Goal: Task Accomplishment & Management: Use online tool/utility

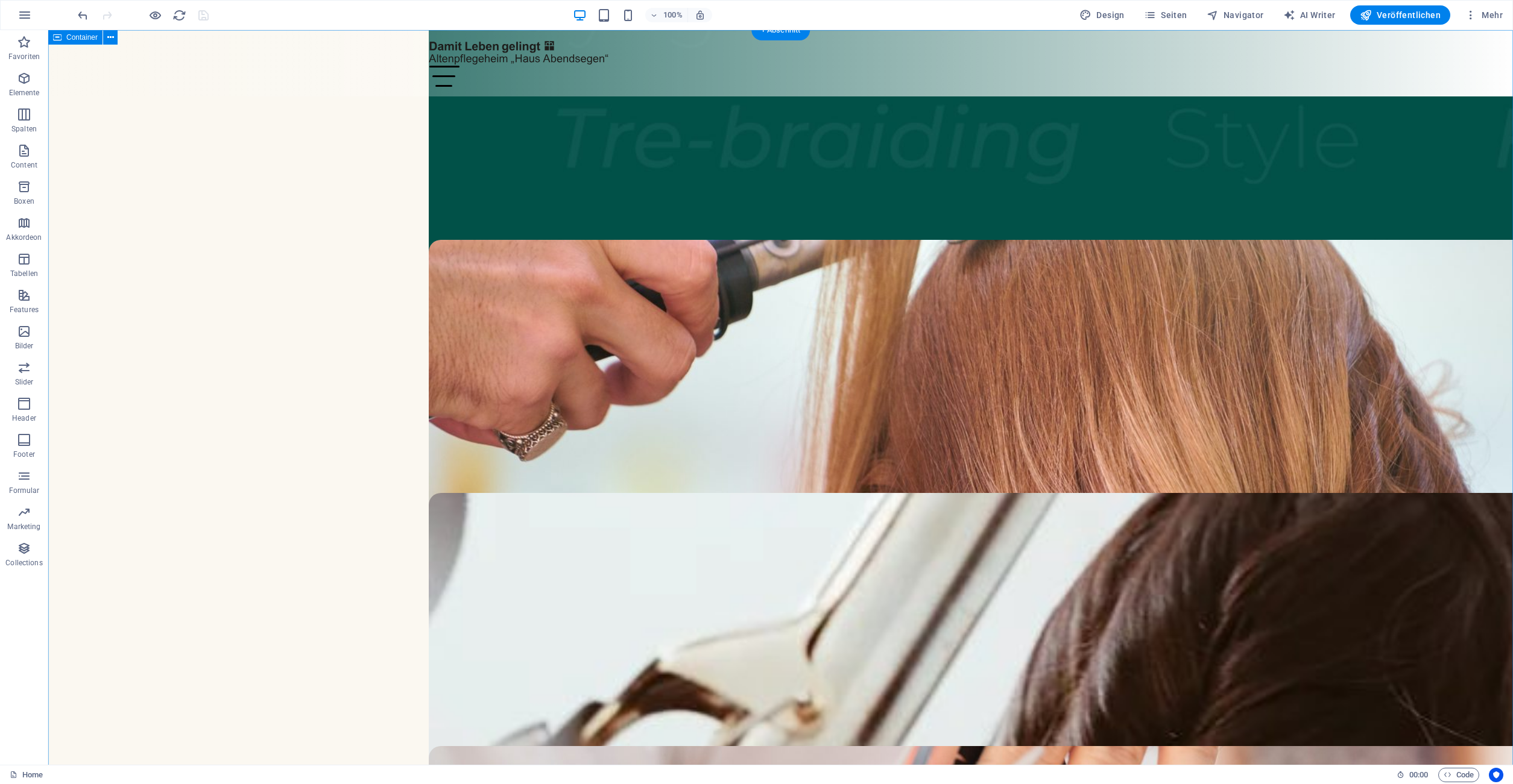
scroll to position [2308, 0]
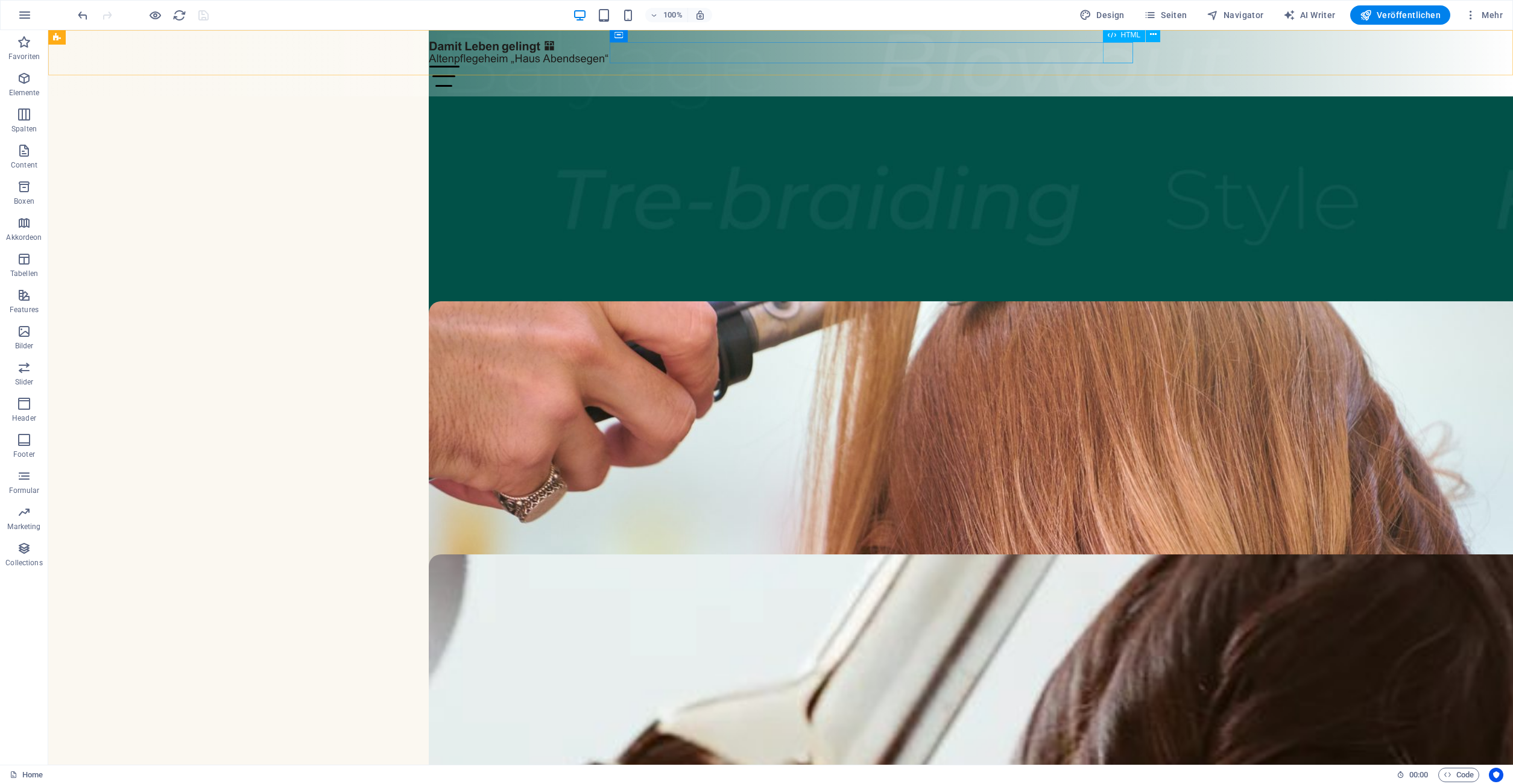
click at [1120, 65] on div "Menu" at bounding box center [780, 76] width 704 height 21
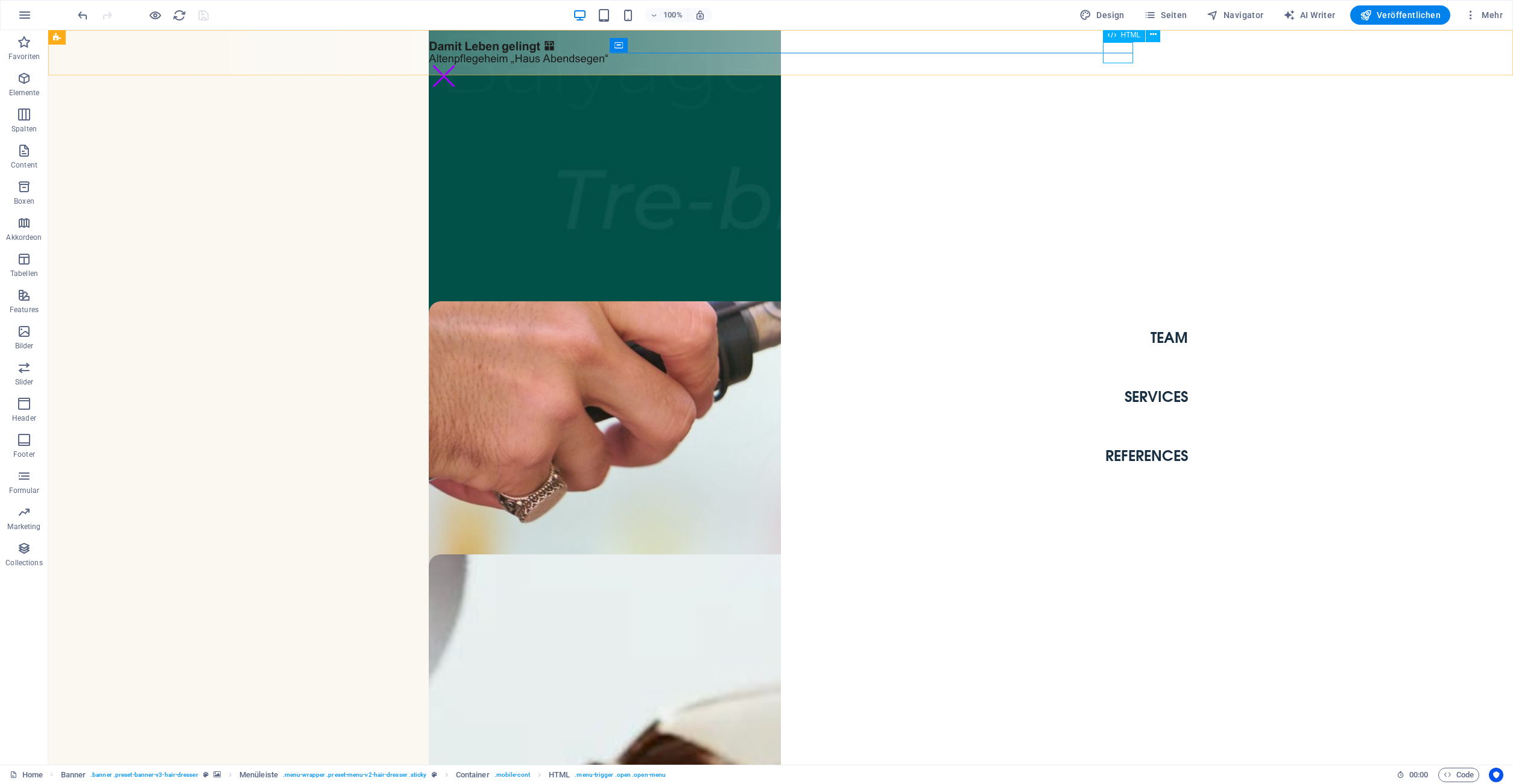
click at [459, 65] on div "Menu" at bounding box center [444, 76] width 30 height 21
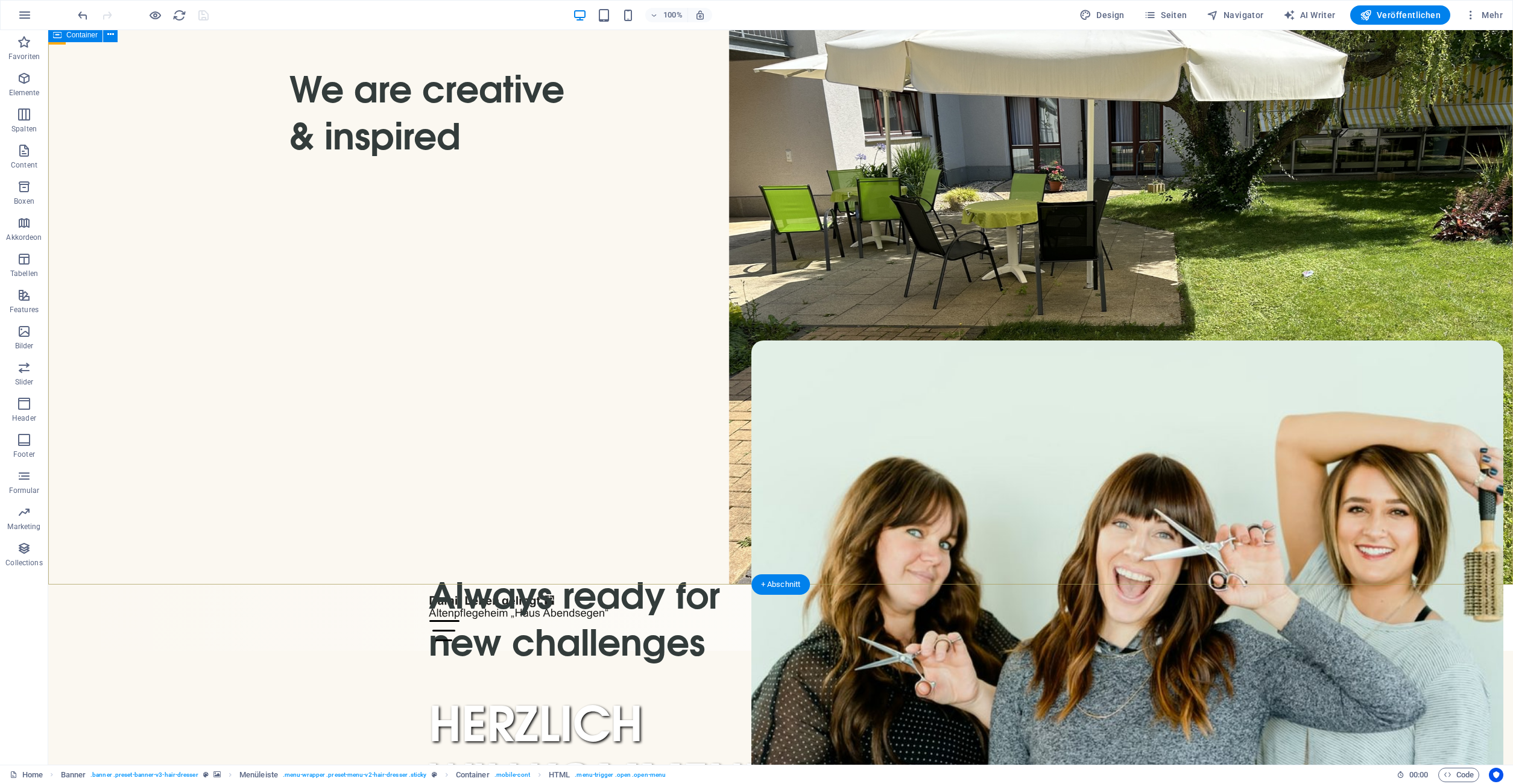
scroll to position [0, 0]
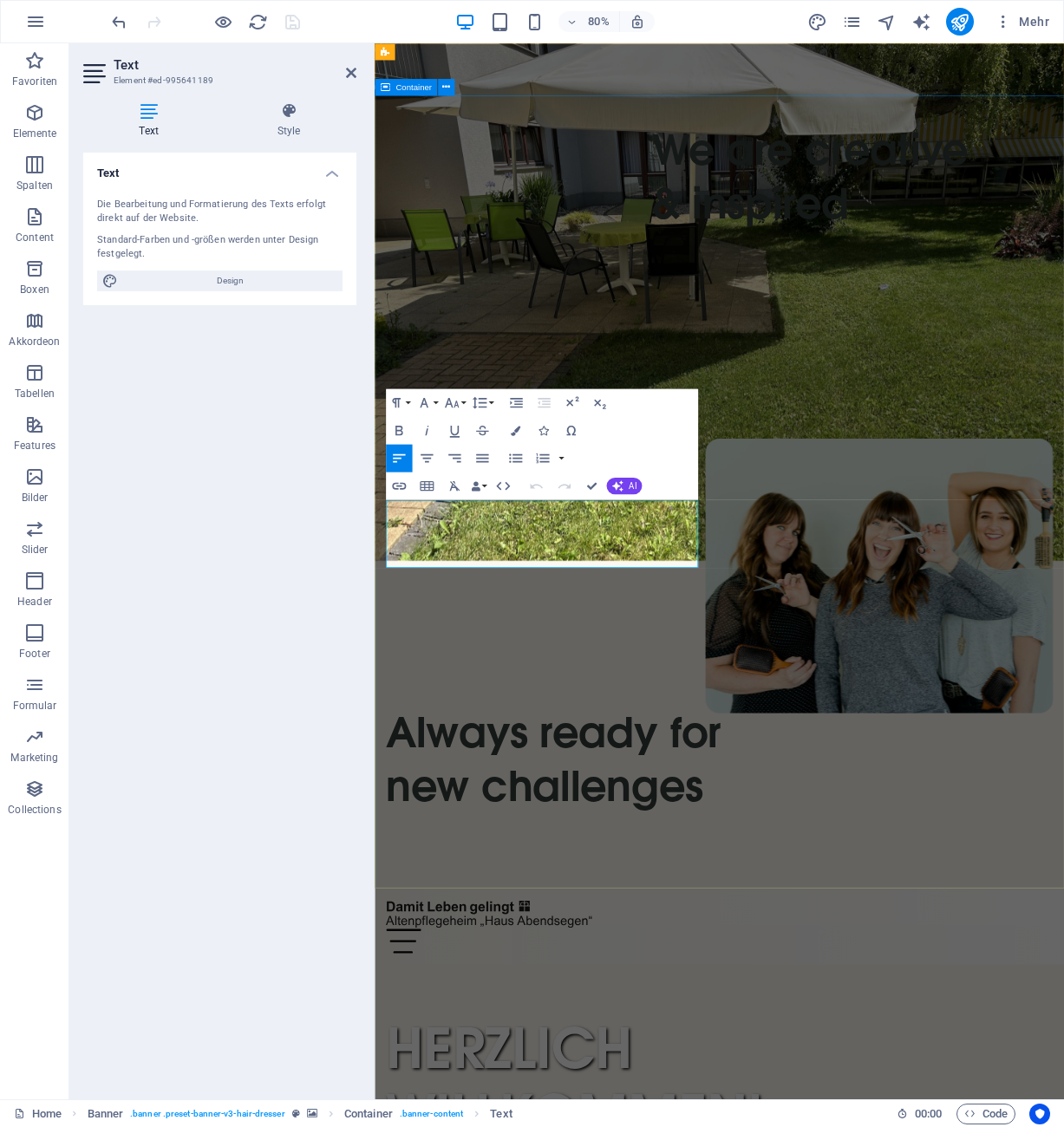
drag, startPoint x: 596, startPoint y: 685, endPoint x: 384, endPoint y: 624, distance: 220.6
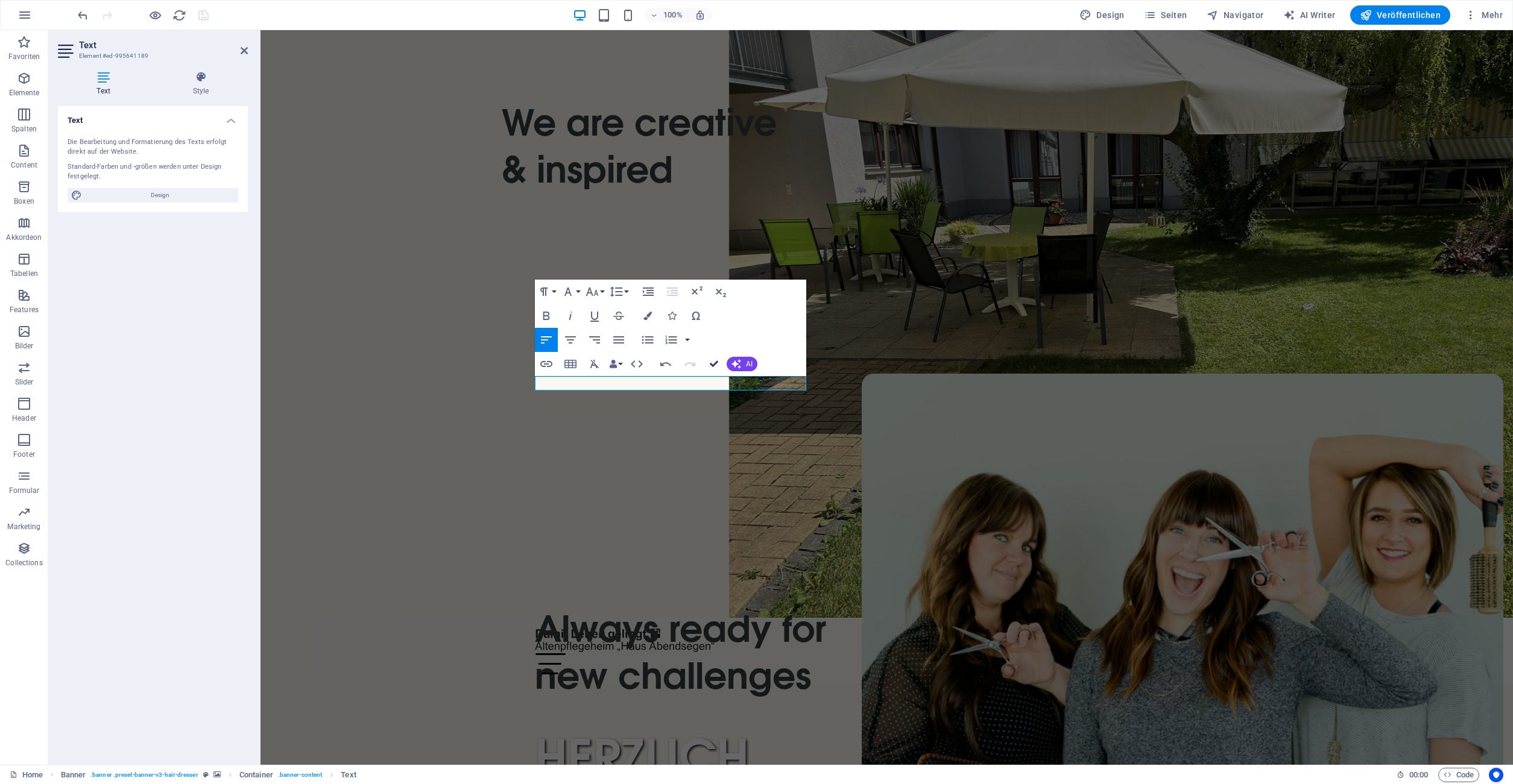
drag, startPoint x: 716, startPoint y: 363, endPoint x: 658, endPoint y: 365, distance: 58.0
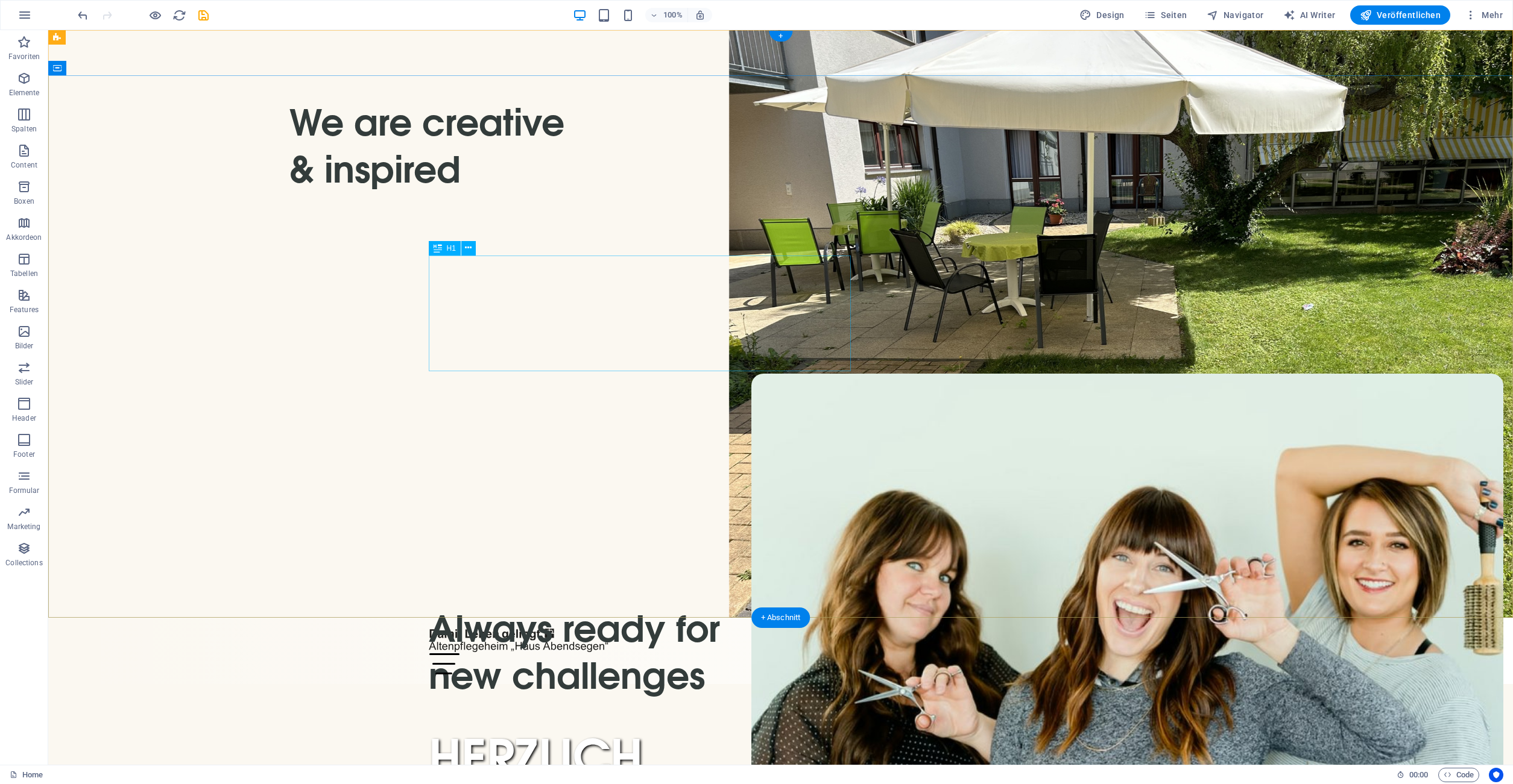
click at [522, 732] on div "HERZLICH WILLKOMMEN!" at bounding box center [780, 790] width 704 height 116
click at [470, 350] on icon at bounding box center [469, 347] width 7 height 12
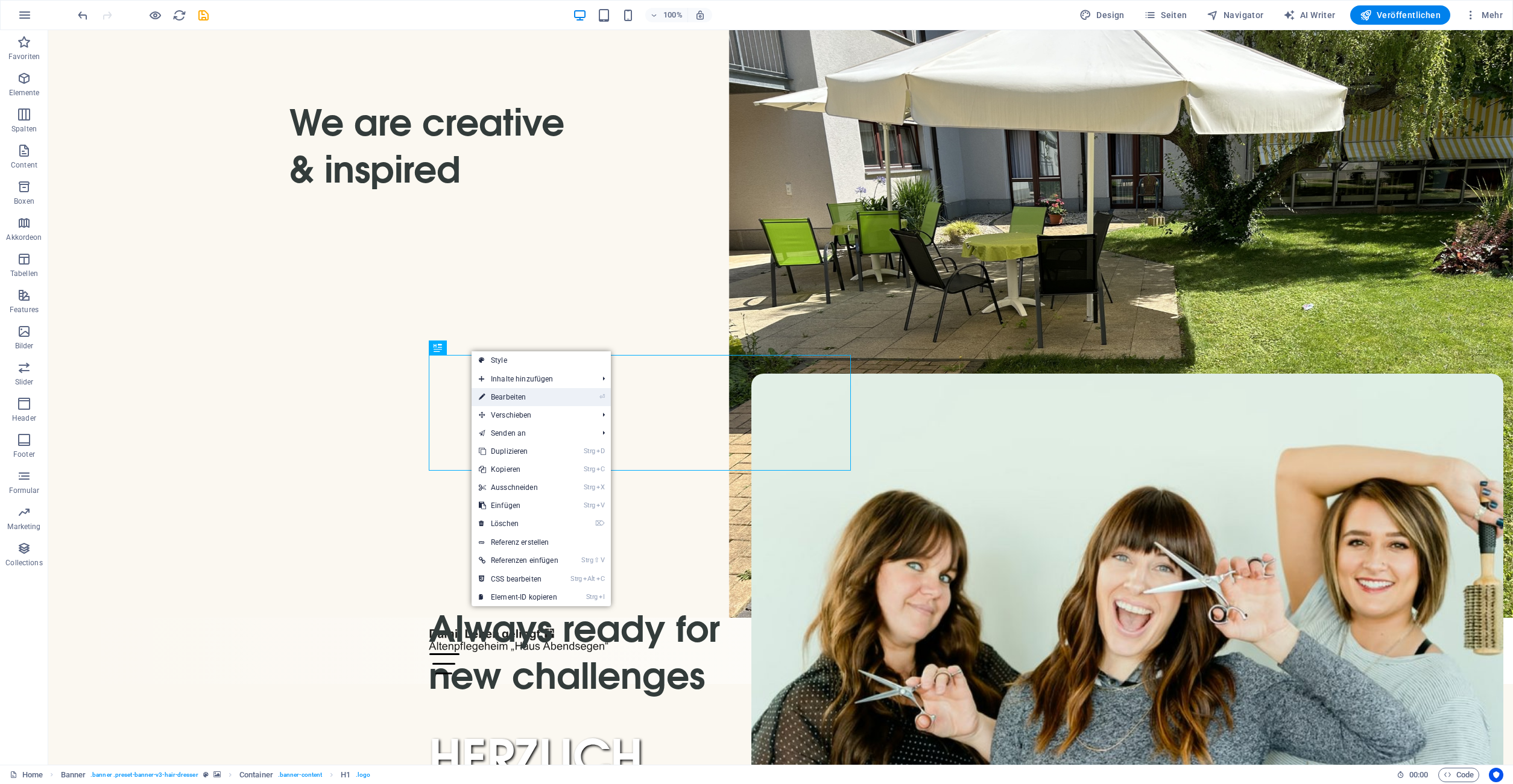
drag, startPoint x: 508, startPoint y: 398, endPoint x: 247, endPoint y: 362, distance: 263.5
click at [508, 398] on link "⏎ Bearbeiten" at bounding box center [519, 398] width 94 height 18
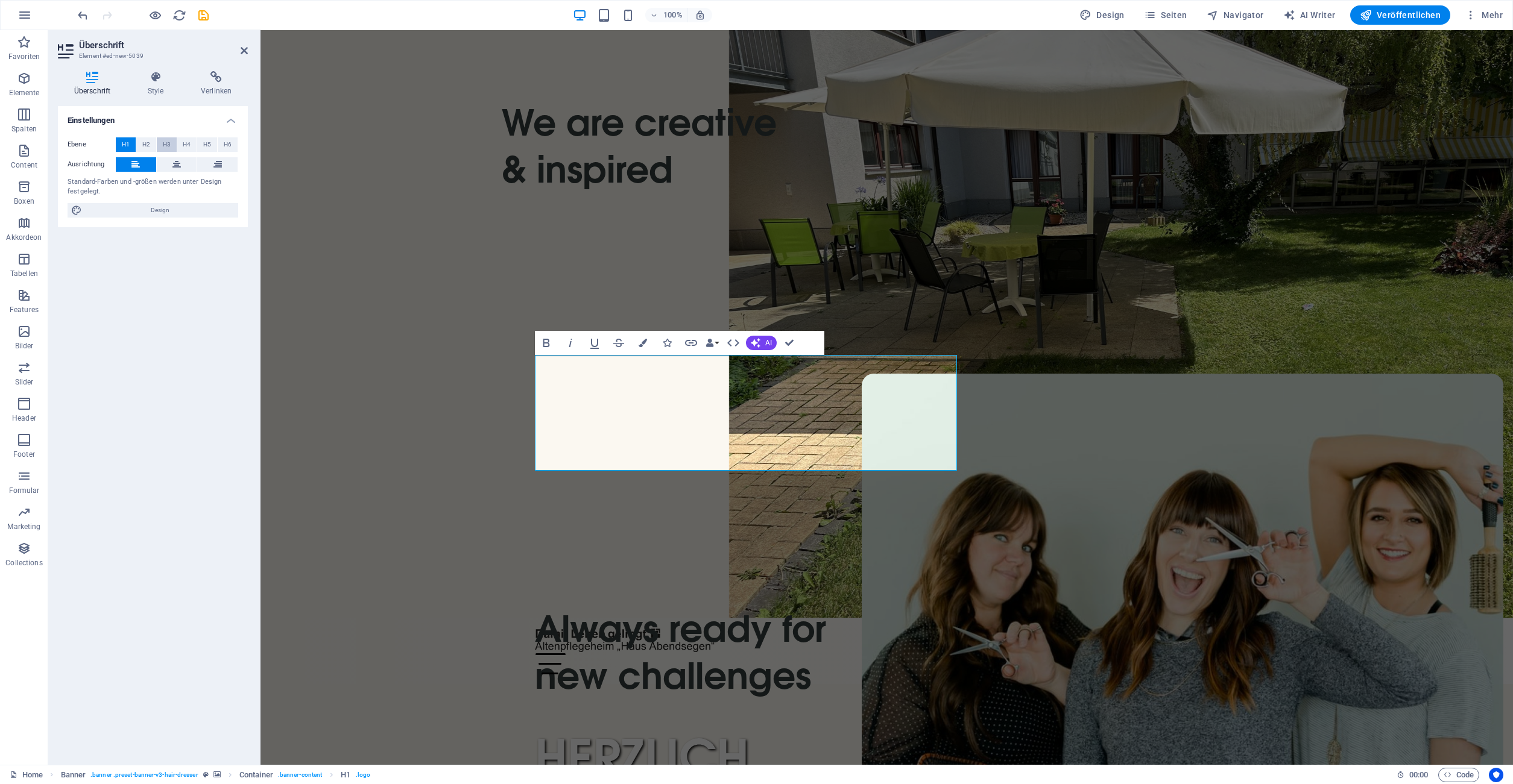
click at [166, 146] on span "H3" at bounding box center [166, 145] width 8 height 14
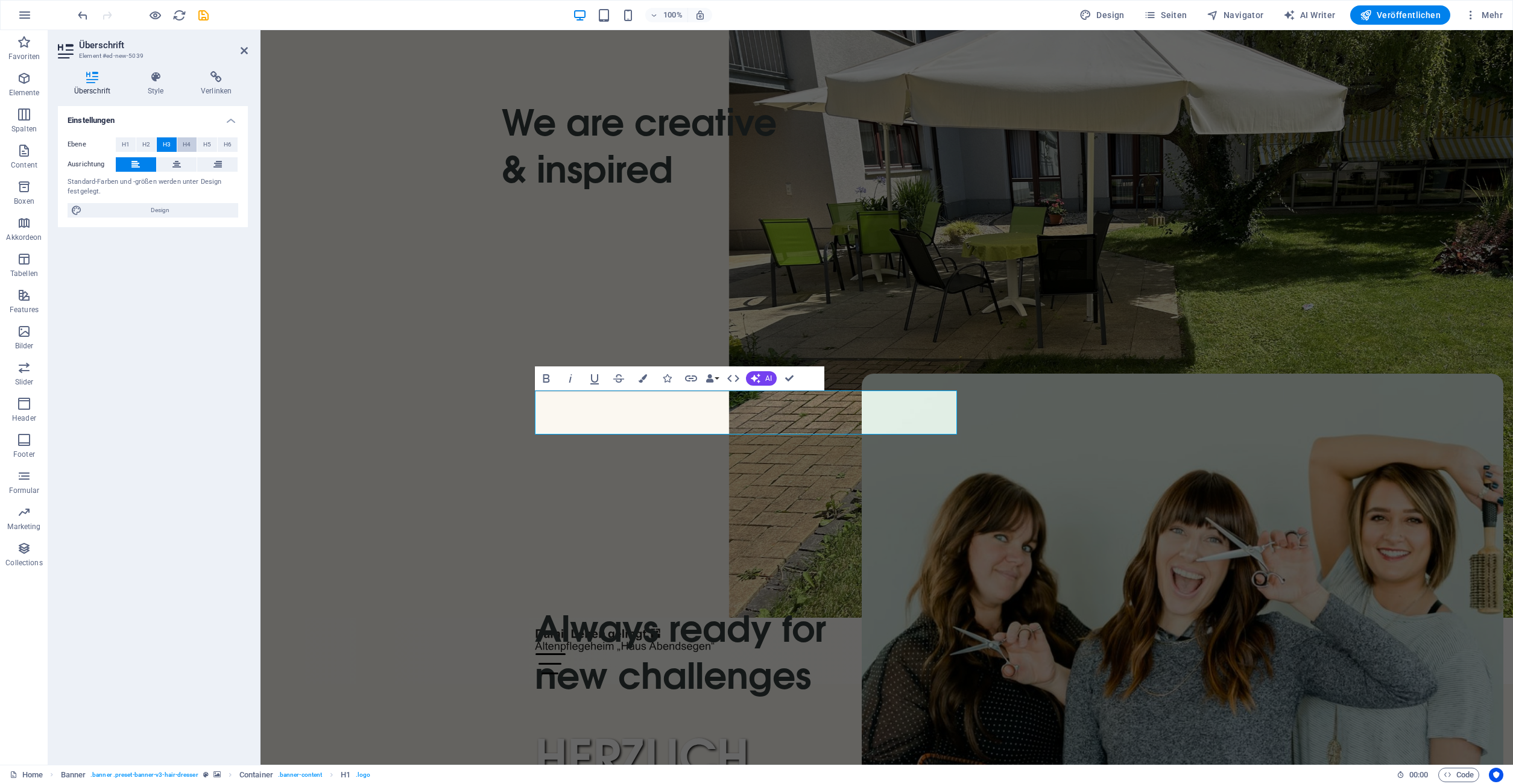
click at [185, 146] on span "H4" at bounding box center [187, 145] width 8 height 14
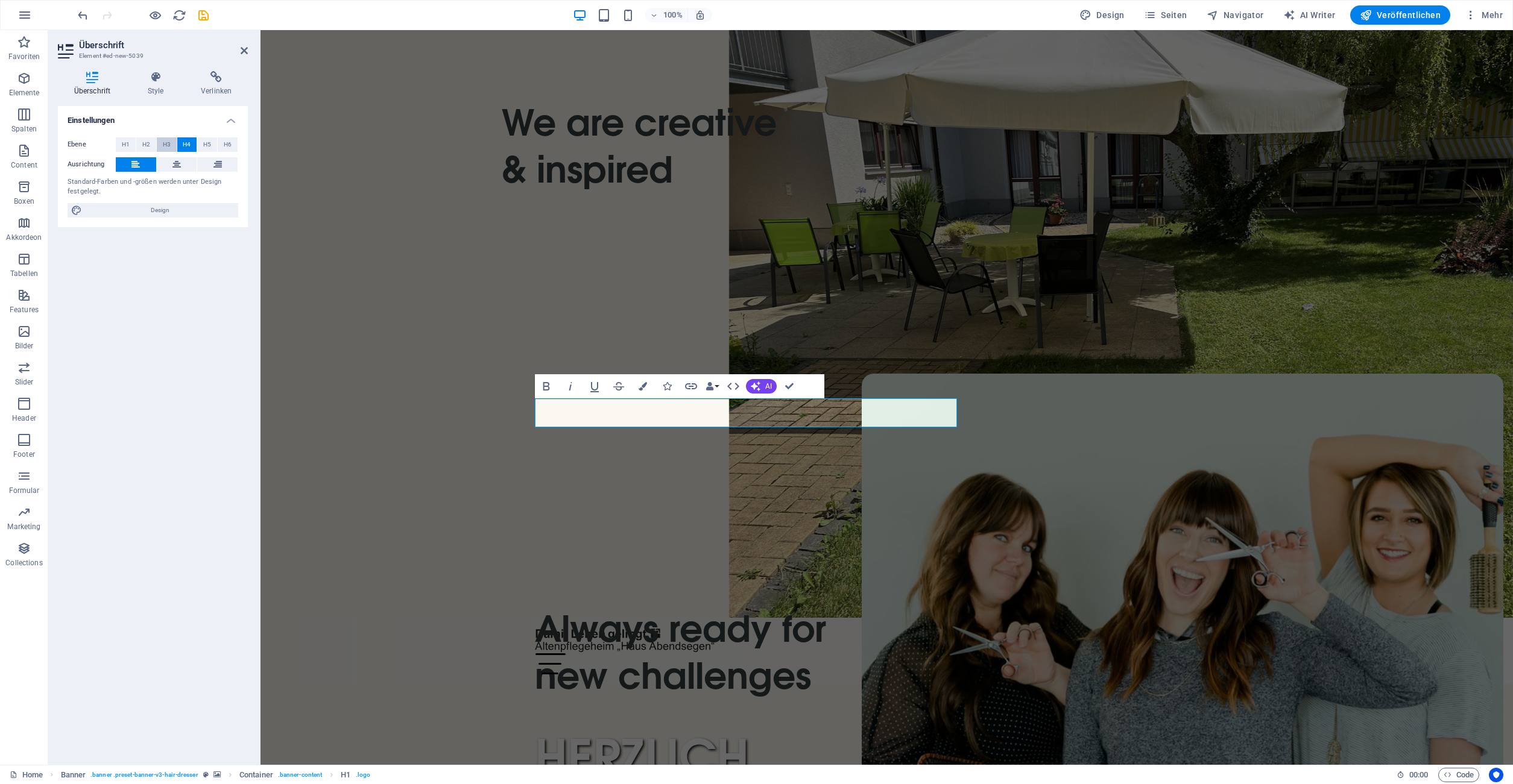
click at [171, 145] on button "H3" at bounding box center [166, 145] width 20 height 14
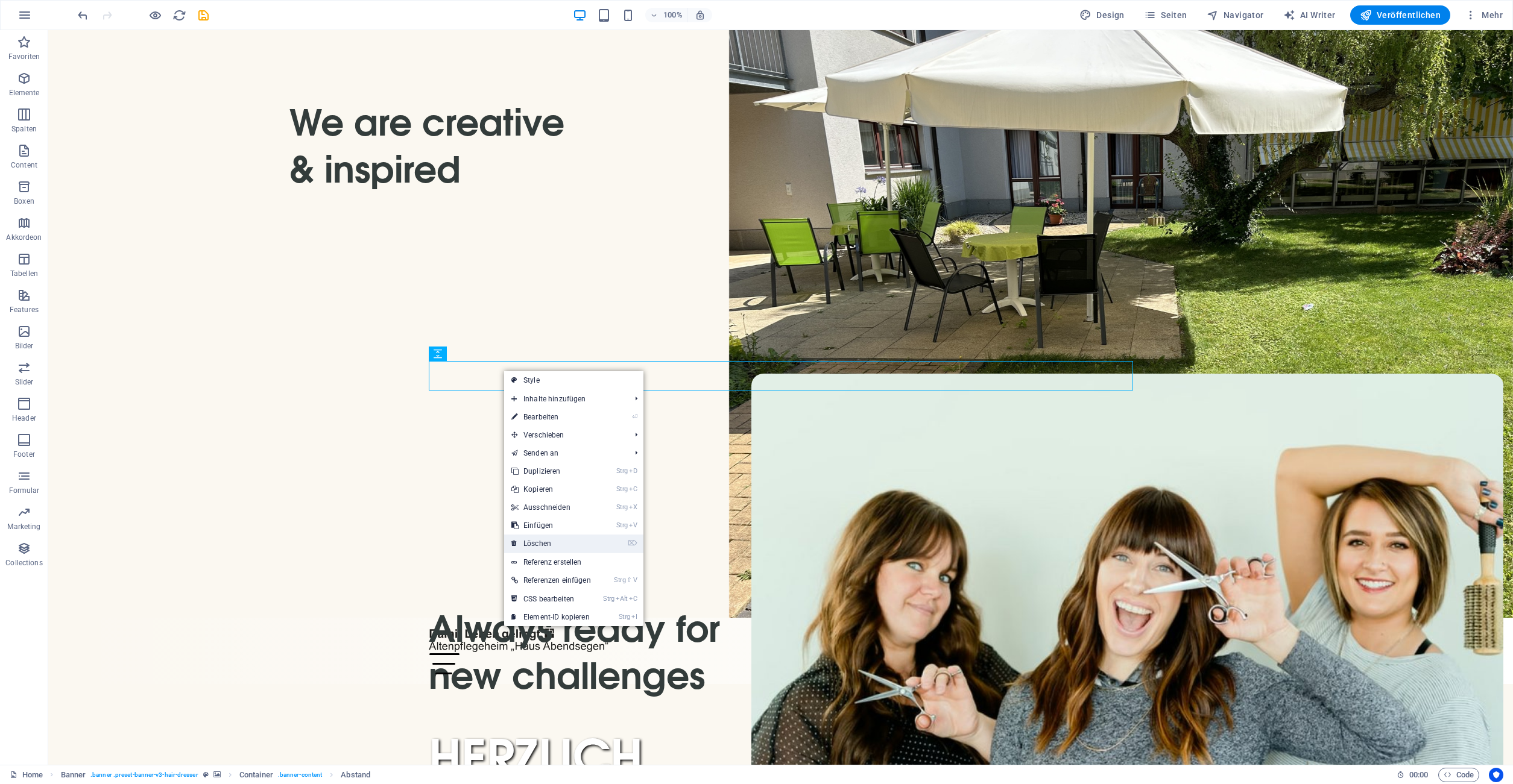
click at [552, 539] on link "⌦ Löschen" at bounding box center [551, 544] width 94 height 18
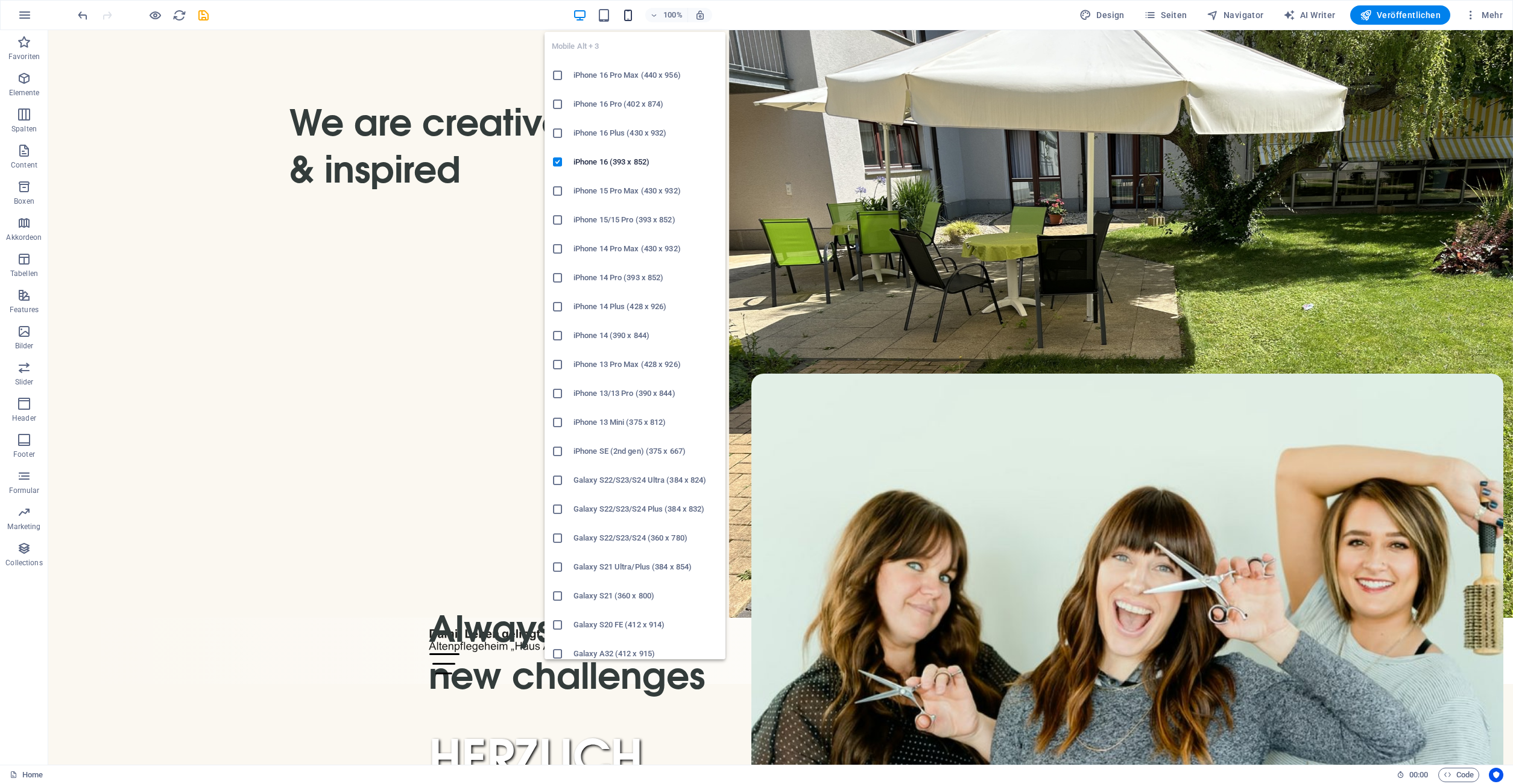
click at [632, 18] on icon "button" at bounding box center [628, 15] width 14 height 14
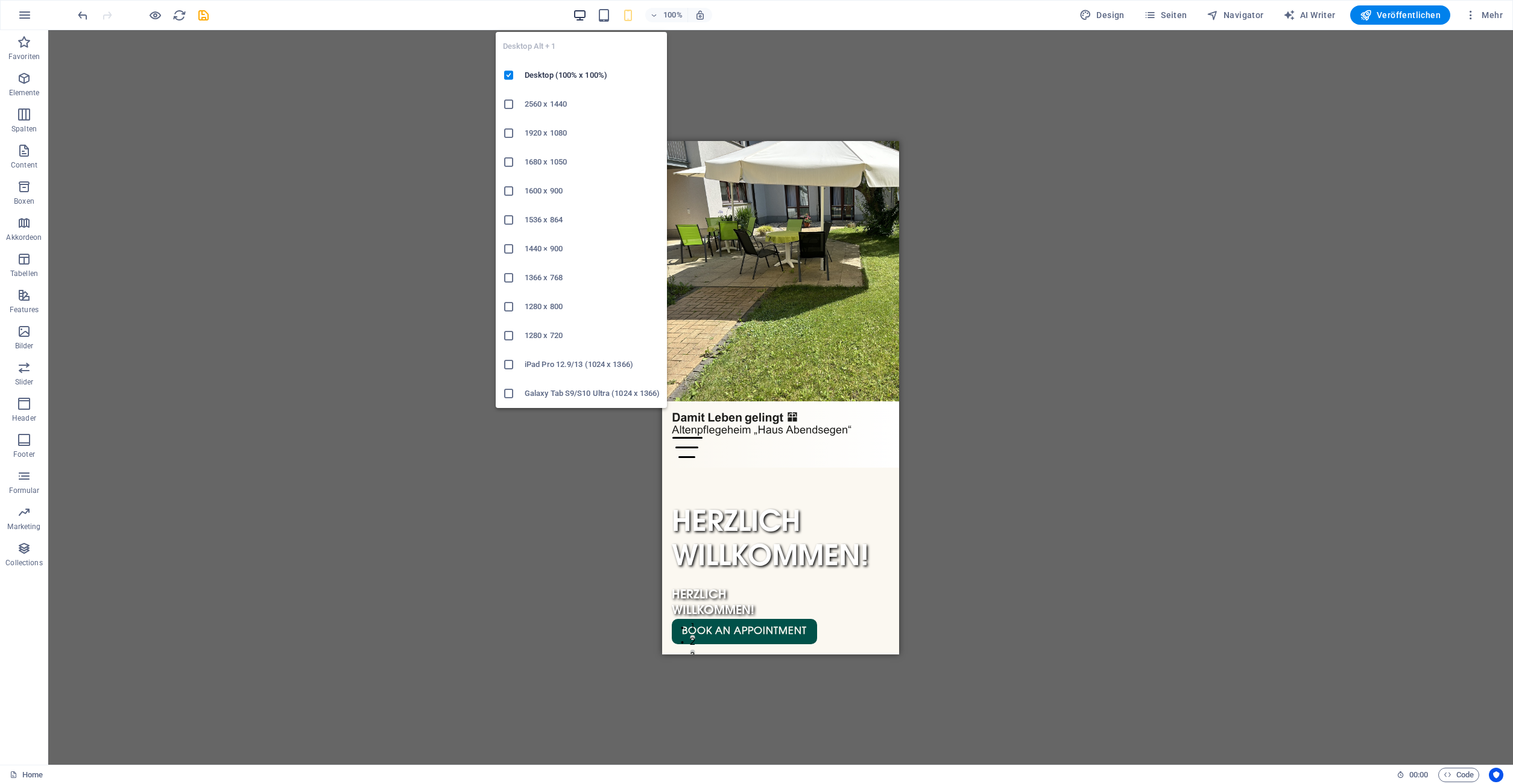
click at [584, 18] on icon "button" at bounding box center [579, 15] width 14 height 14
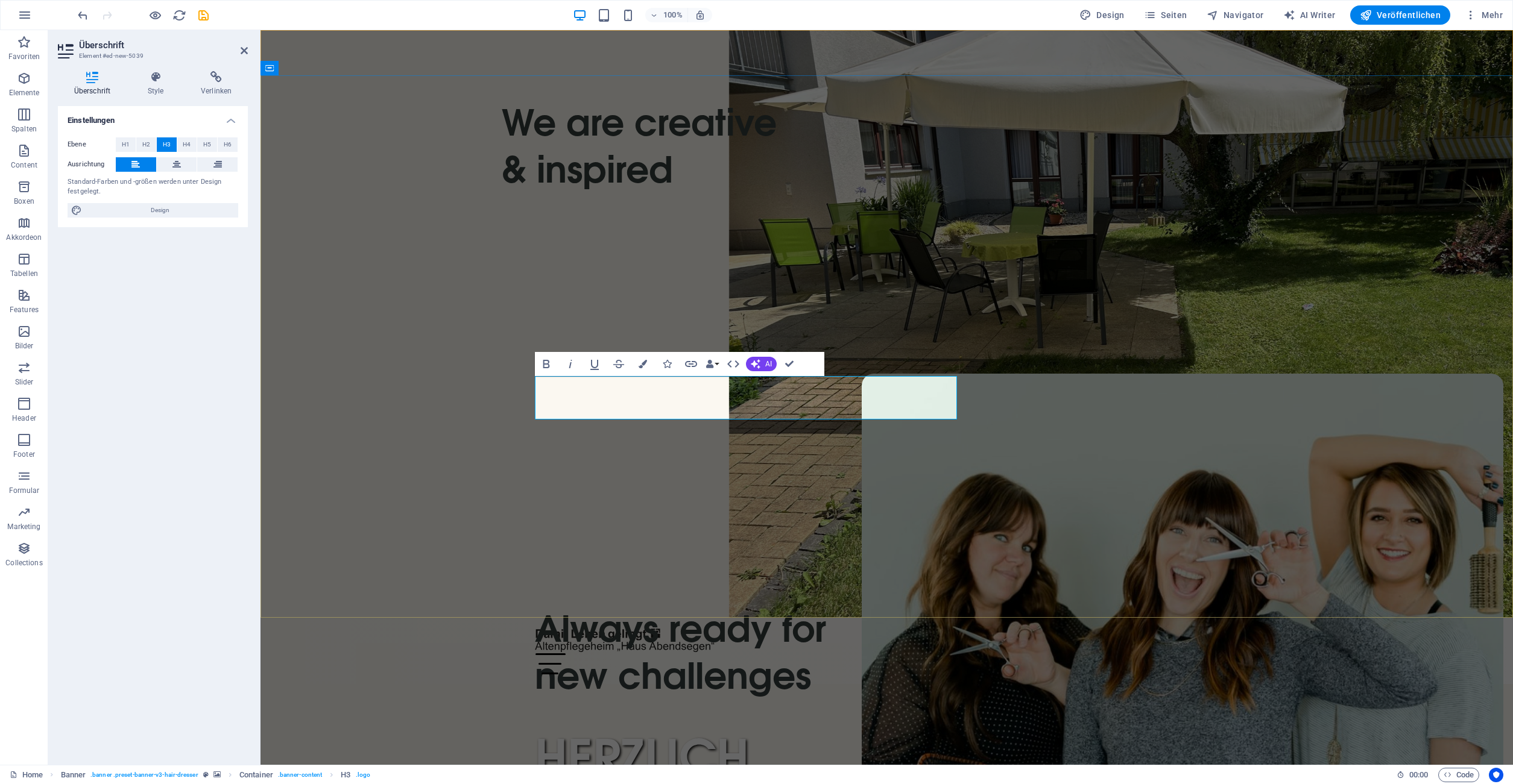
drag, startPoint x: 662, startPoint y: 407, endPoint x: 533, endPoint y: 407, distance: 129.0
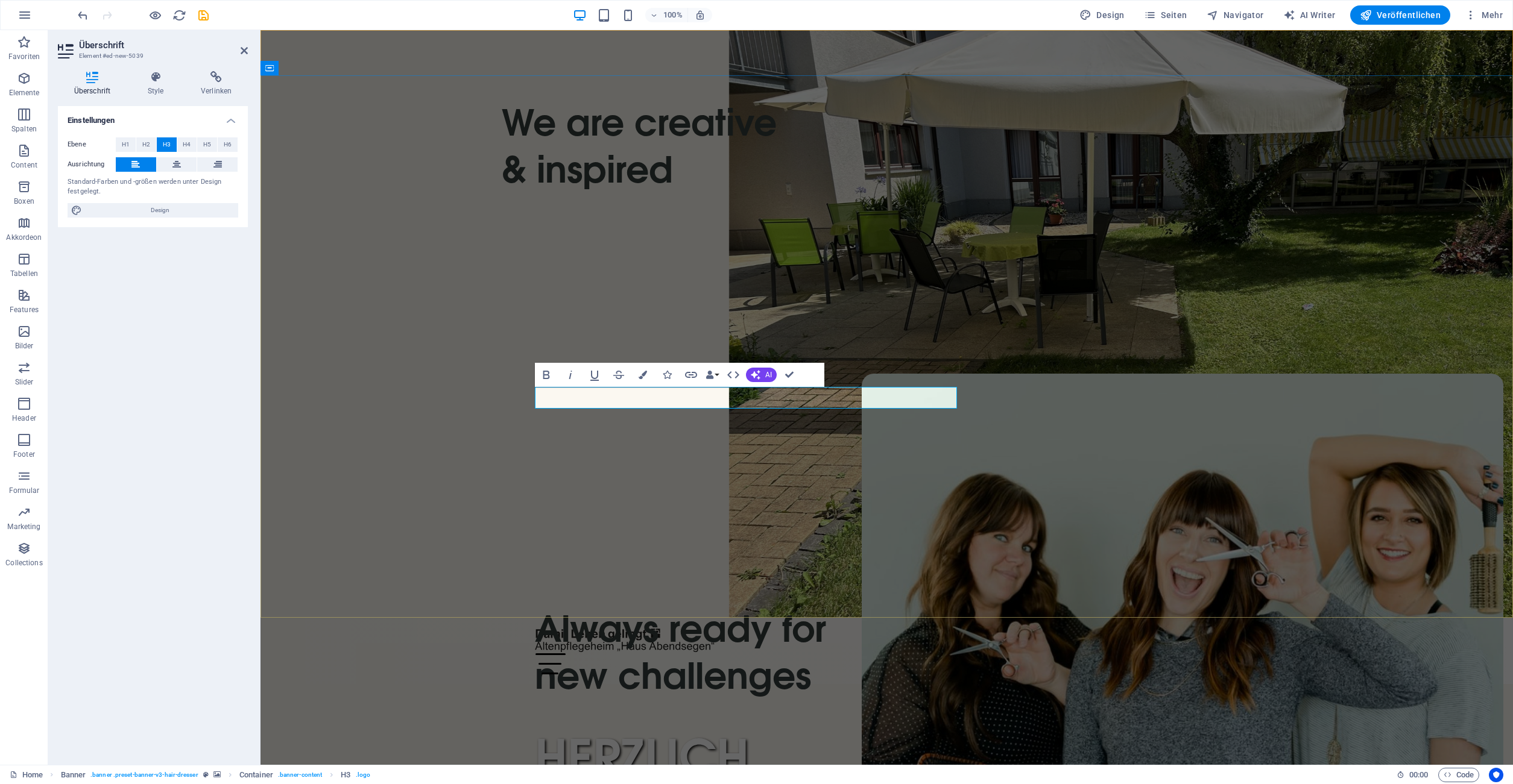
drag, startPoint x: 594, startPoint y: 398, endPoint x: 533, endPoint y: 398, distance: 61.0
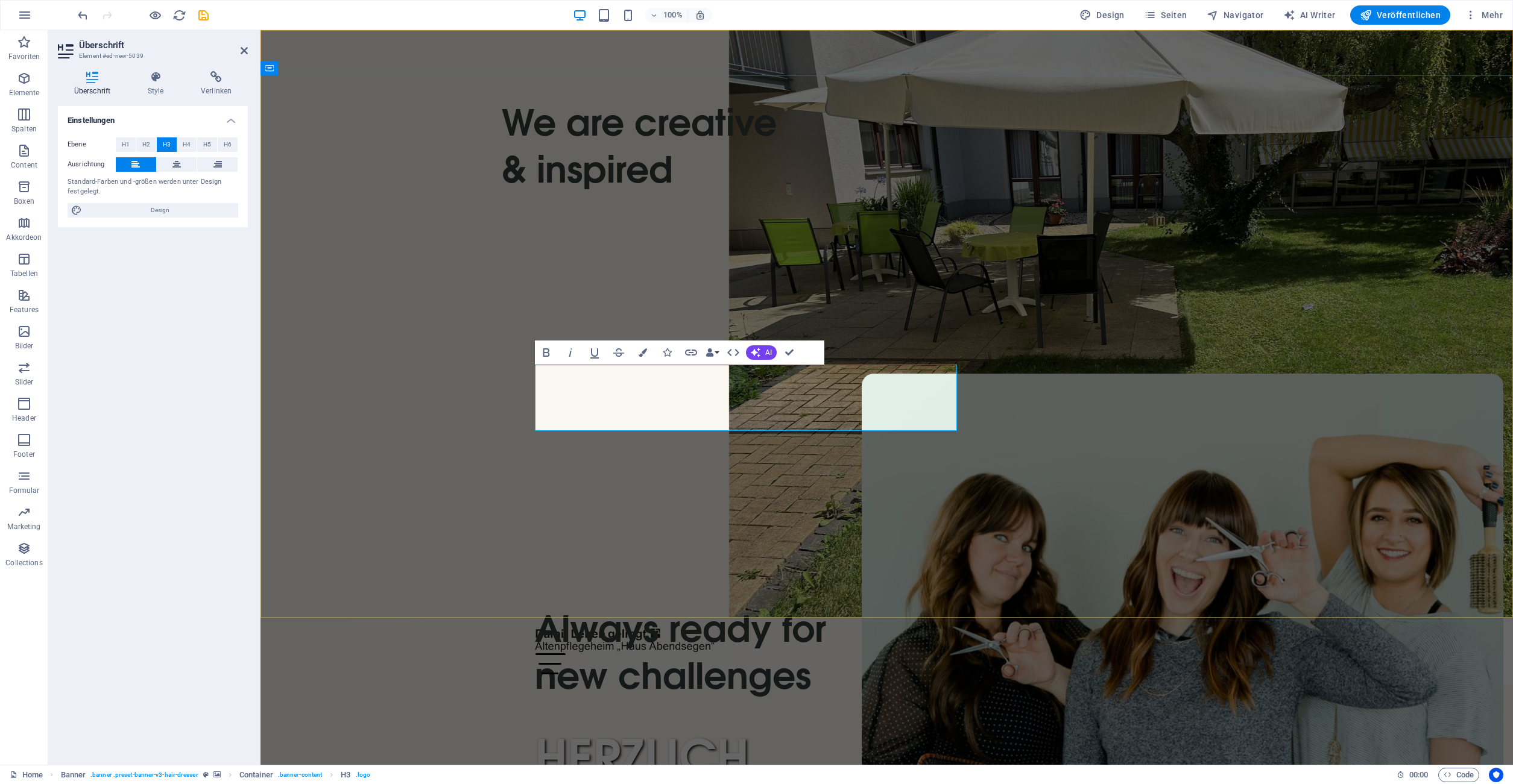
drag, startPoint x: 811, startPoint y: 419, endPoint x: 524, endPoint y: 370, distance: 291.2
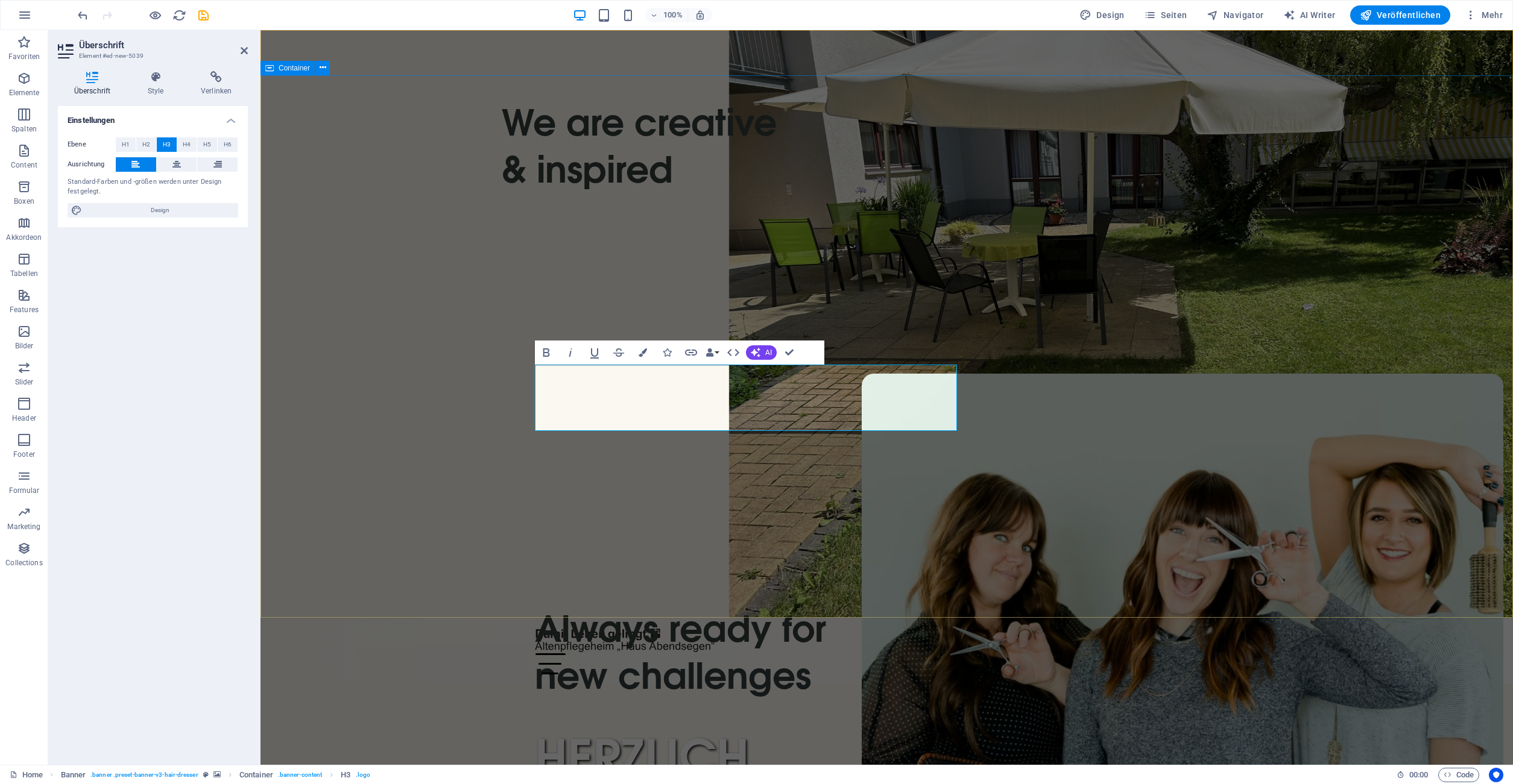
drag, startPoint x: 810, startPoint y: 420, endPoint x: 530, endPoint y: 370, distance: 284.4
click at [158, 82] on icon at bounding box center [156, 77] width 48 height 12
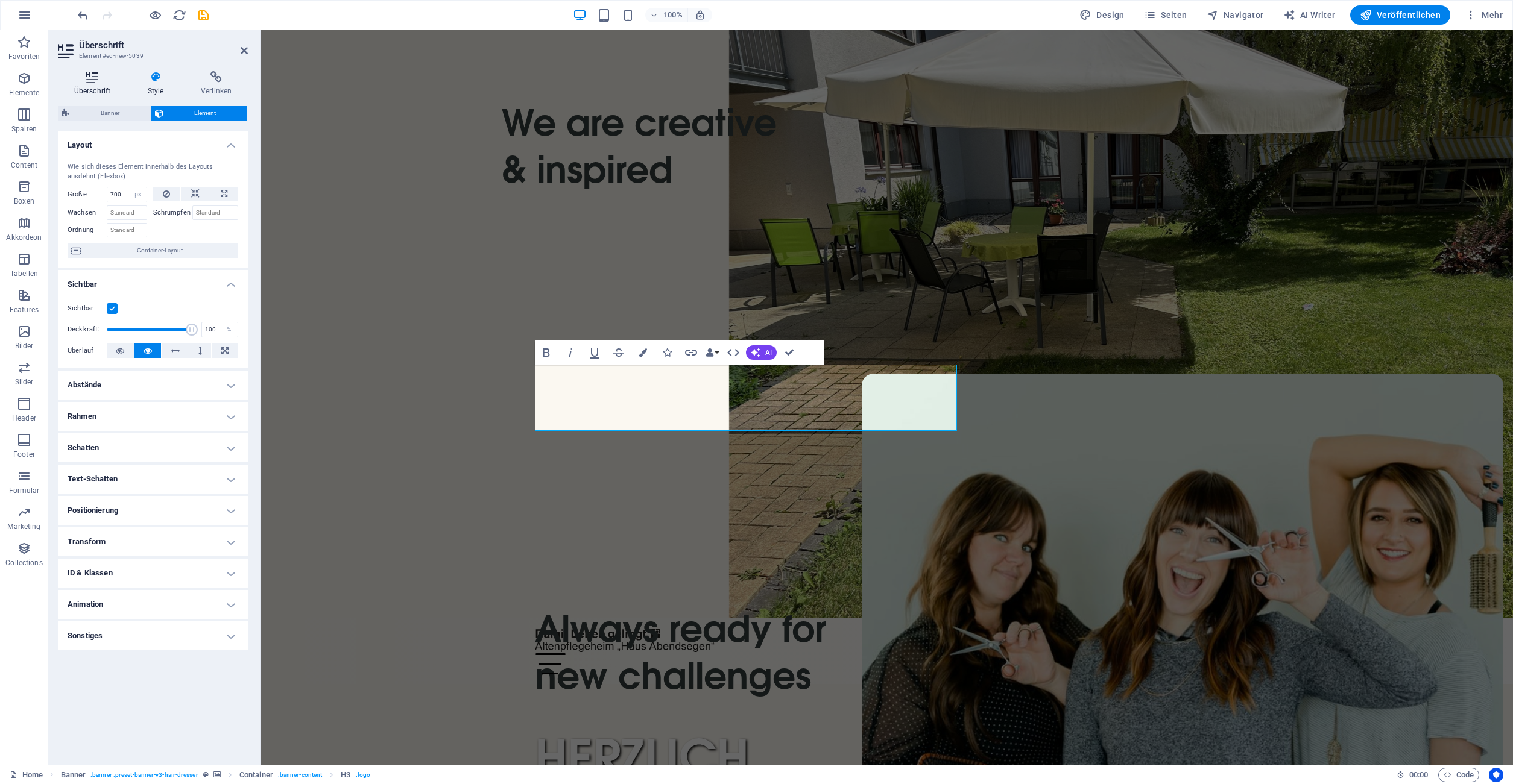
click at [91, 84] on h4 "Überschrift" at bounding box center [94, 84] width 73 height 26
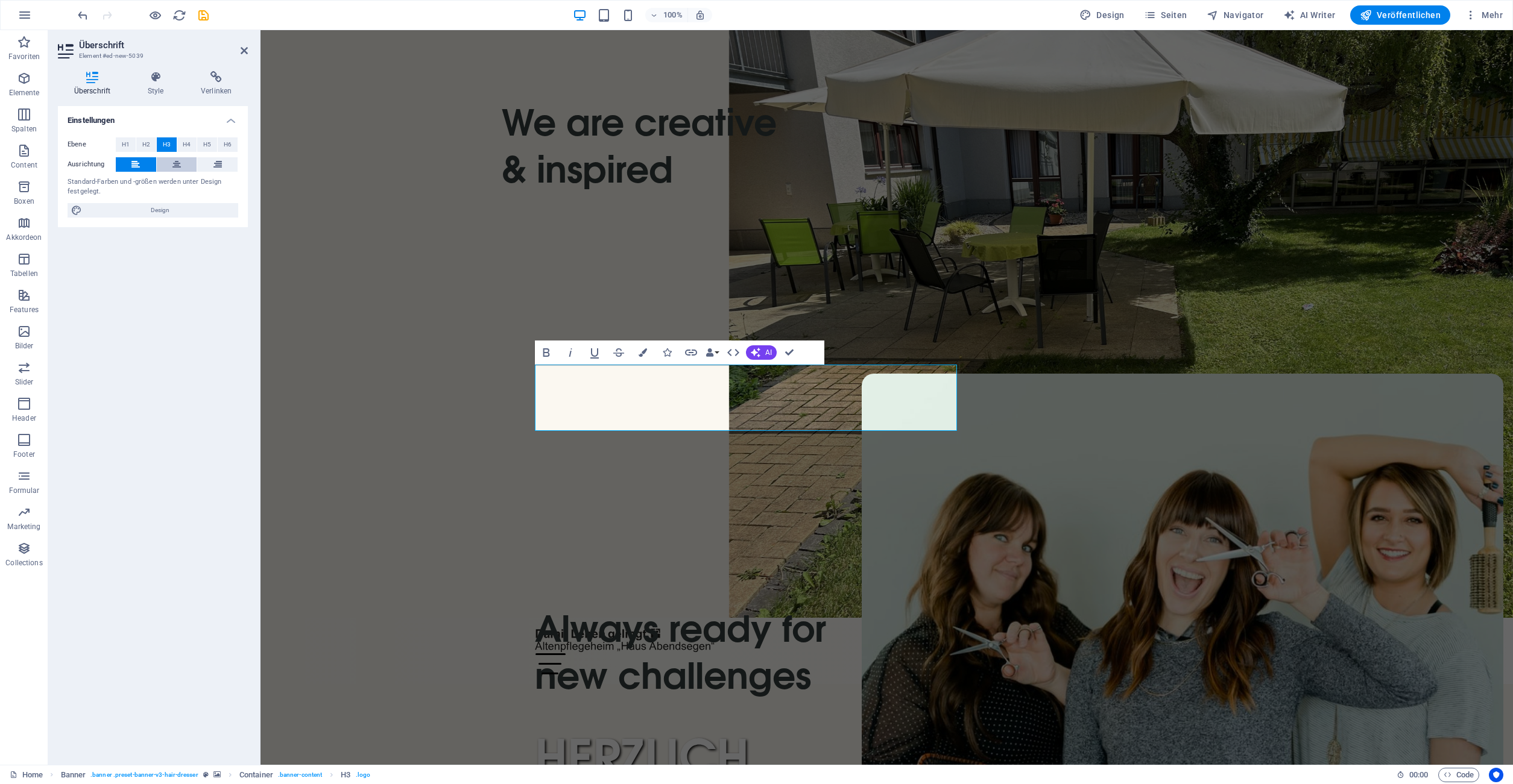
click at [175, 164] on icon at bounding box center [176, 164] width 9 height 14
click at [221, 168] on icon at bounding box center [218, 164] width 9 height 14
click at [138, 168] on icon at bounding box center [136, 164] width 9 height 14
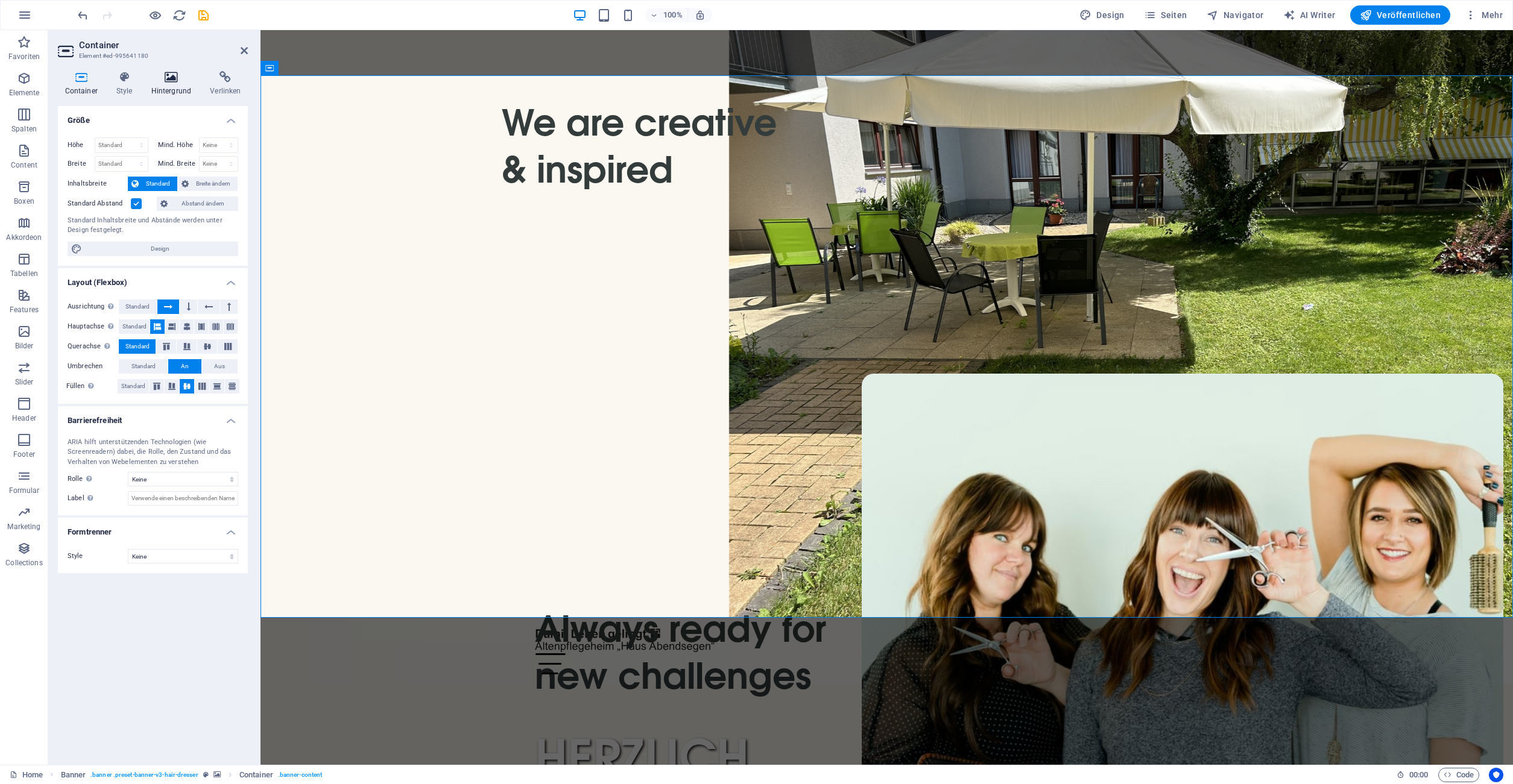
click at [176, 81] on icon at bounding box center [171, 77] width 54 height 12
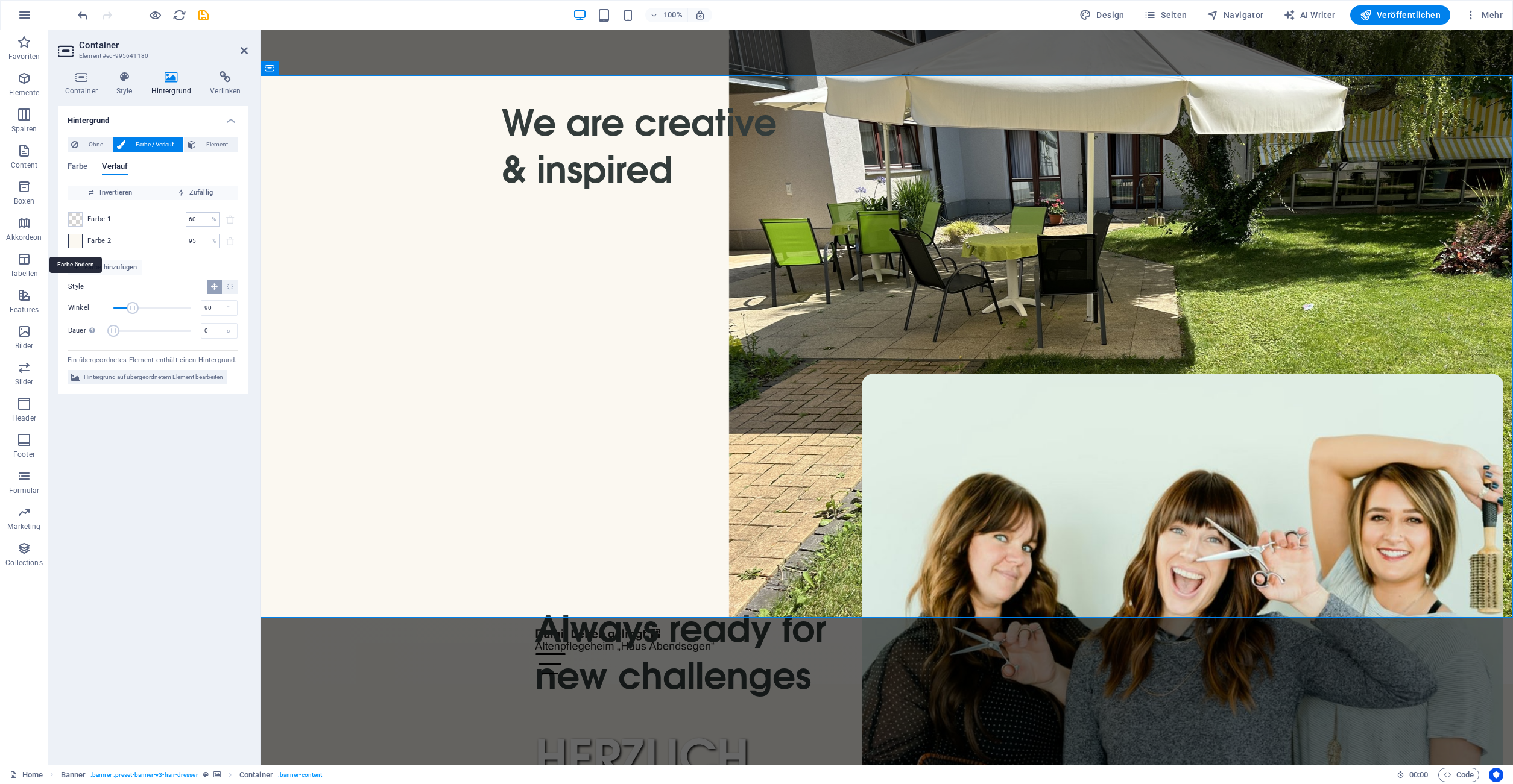
click at [73, 242] on span at bounding box center [75, 241] width 13 height 13
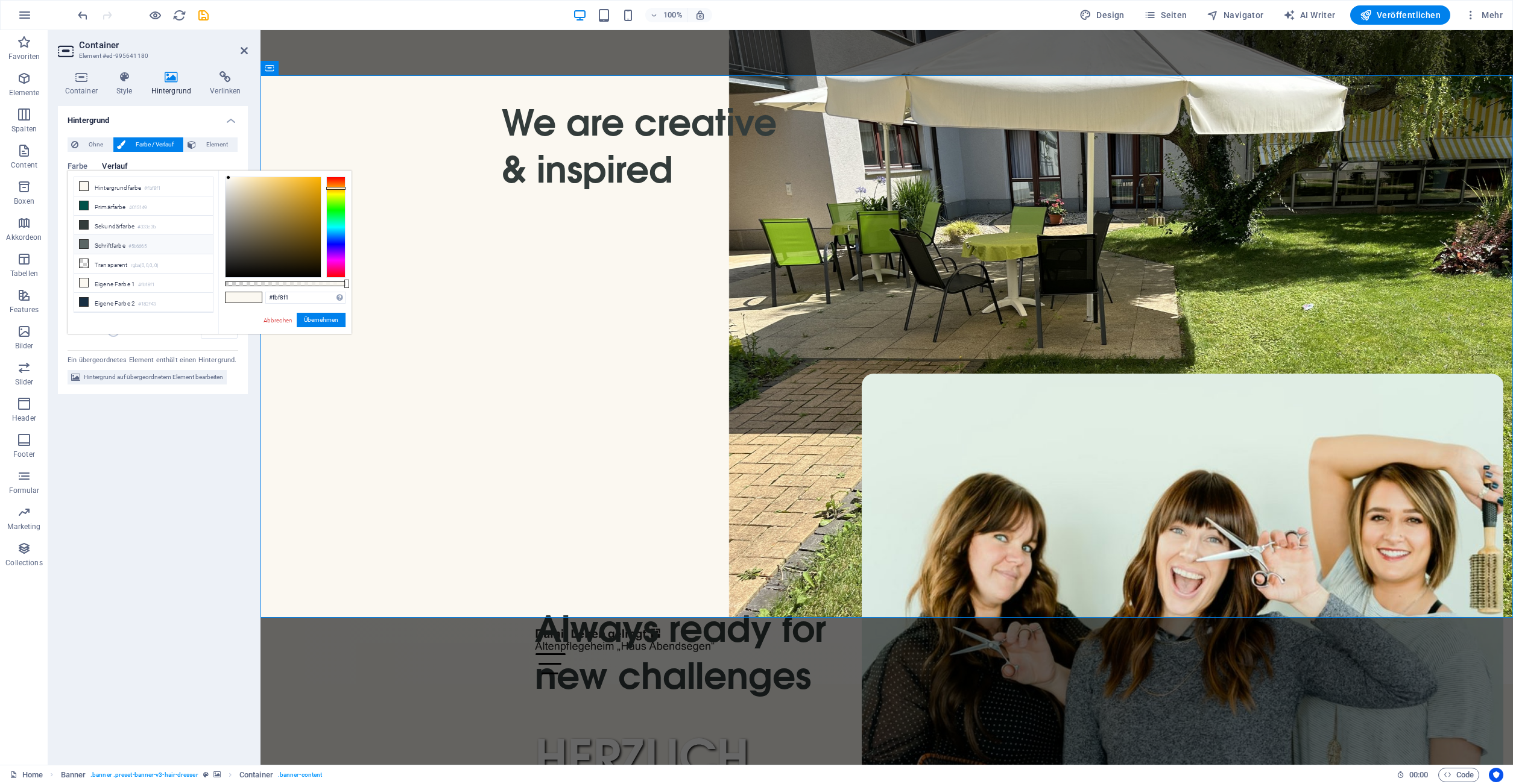
click at [126, 242] on li "Schriftfarbe #5b6665" at bounding box center [144, 244] width 139 height 19
click at [102, 19] on icon "redo" at bounding box center [107, 15] width 14 height 14
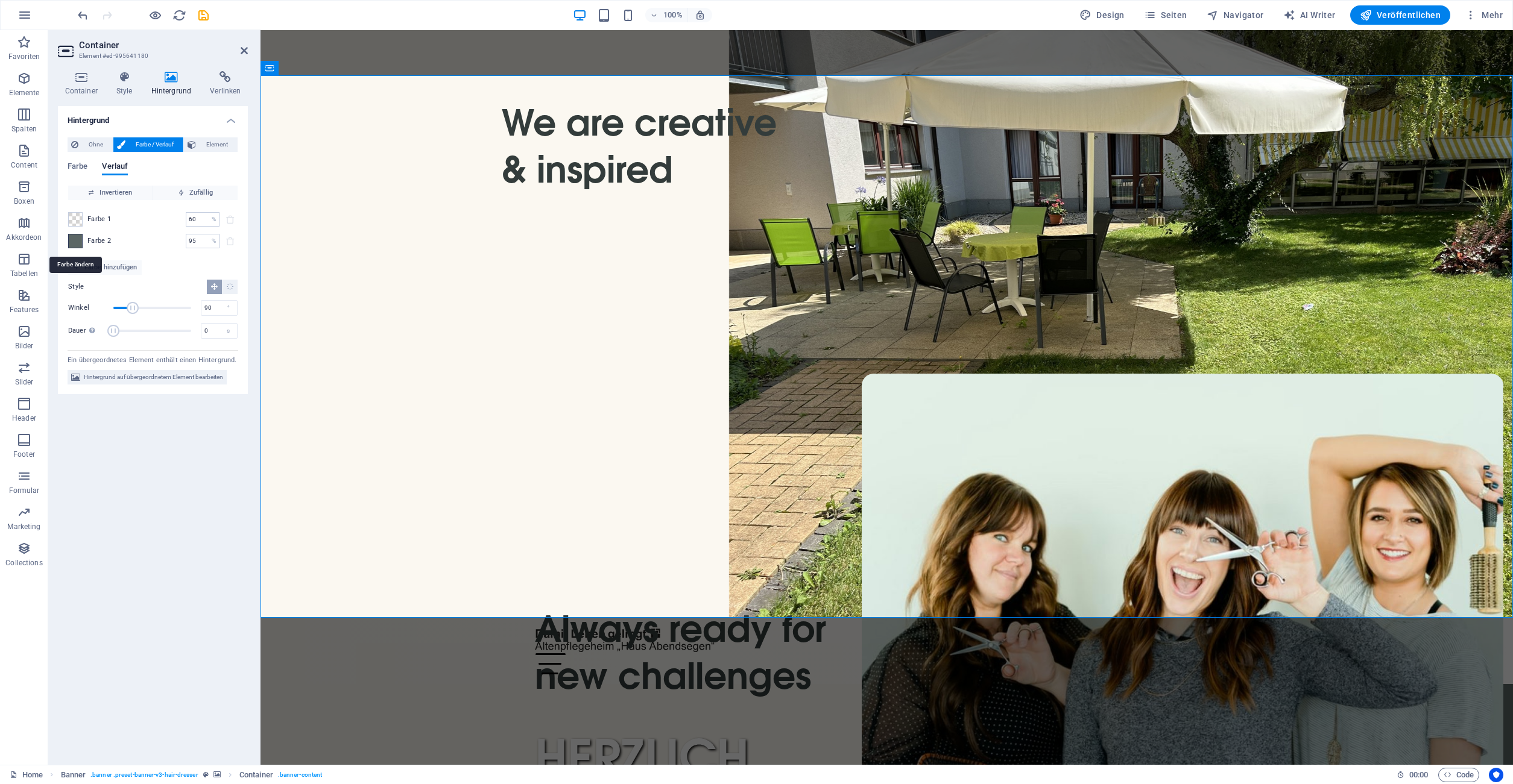
click at [79, 241] on span at bounding box center [75, 241] width 13 height 13
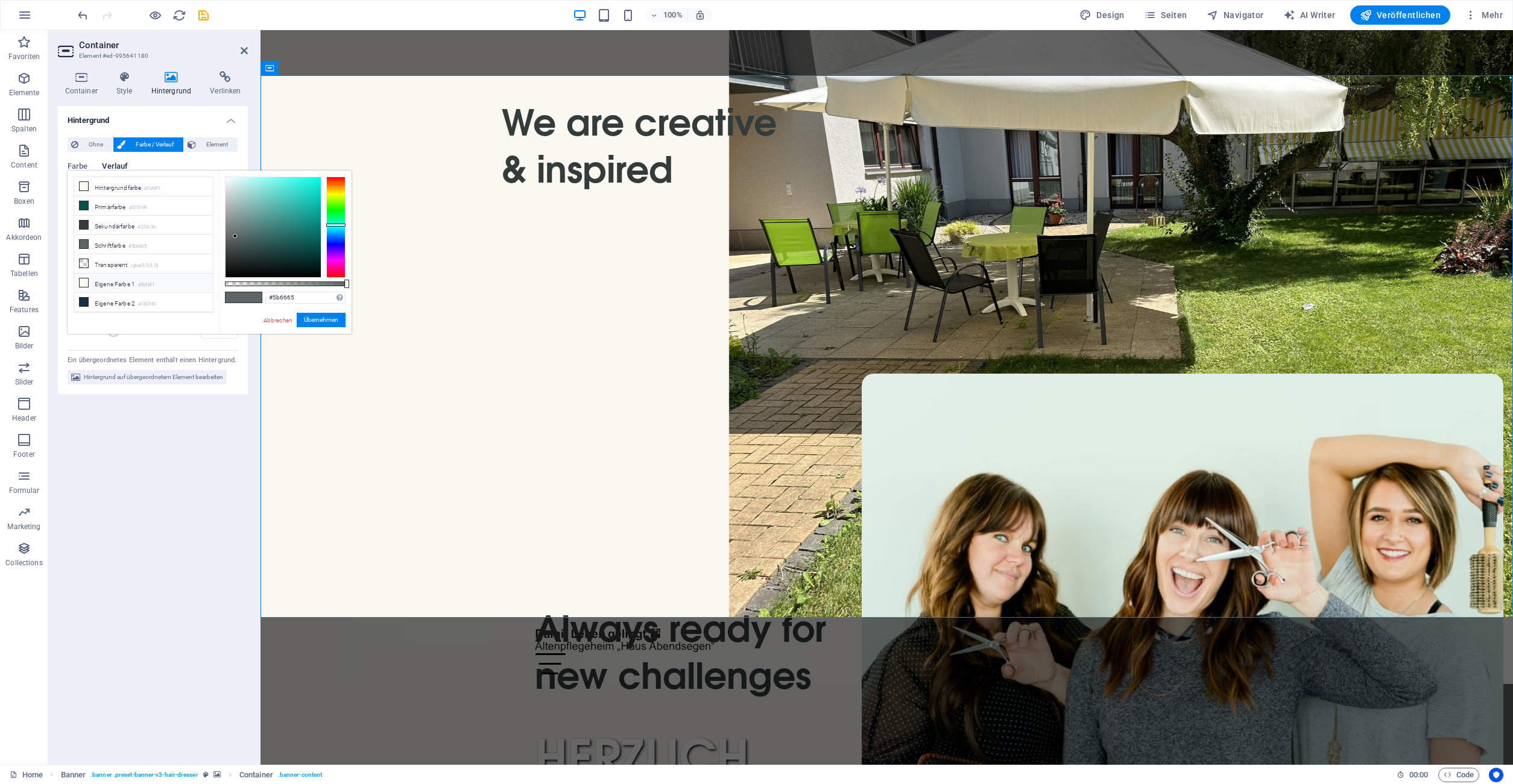
click at [134, 284] on li "Eigene Farbe 1 #fbf8f1" at bounding box center [144, 283] width 139 height 19
type input "#fbf8f1"
click at [153, 194] on li "Hintergrundfarbe #fbf8f1" at bounding box center [144, 187] width 139 height 19
click at [151, 185] on small "#fbf8f1" at bounding box center [152, 189] width 16 height 9
click at [271, 320] on link "Abbrechen" at bounding box center [278, 320] width 31 height 9
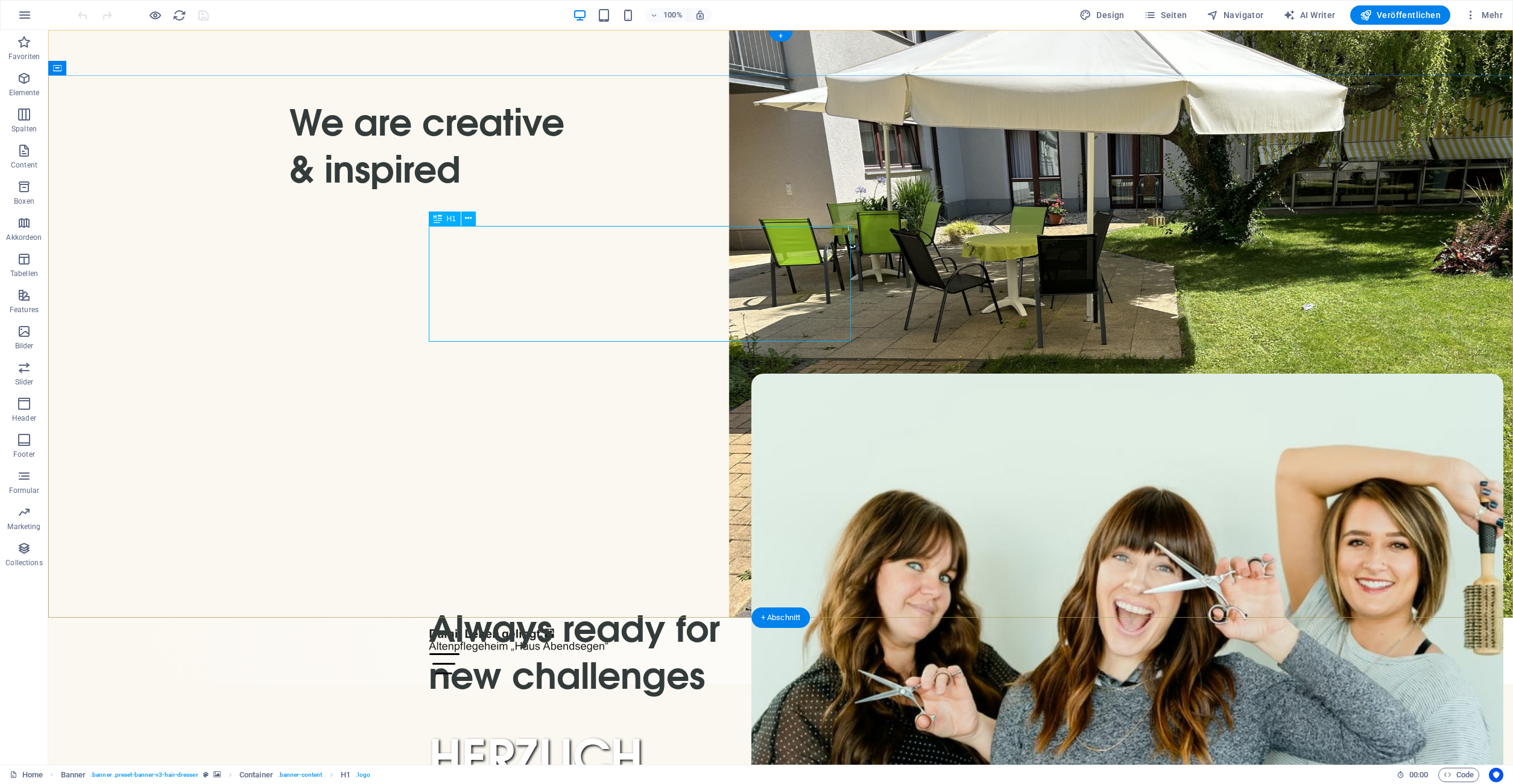
click at [511, 732] on div "HERZLICH WILLKOMMEN!" at bounding box center [780, 790] width 704 height 116
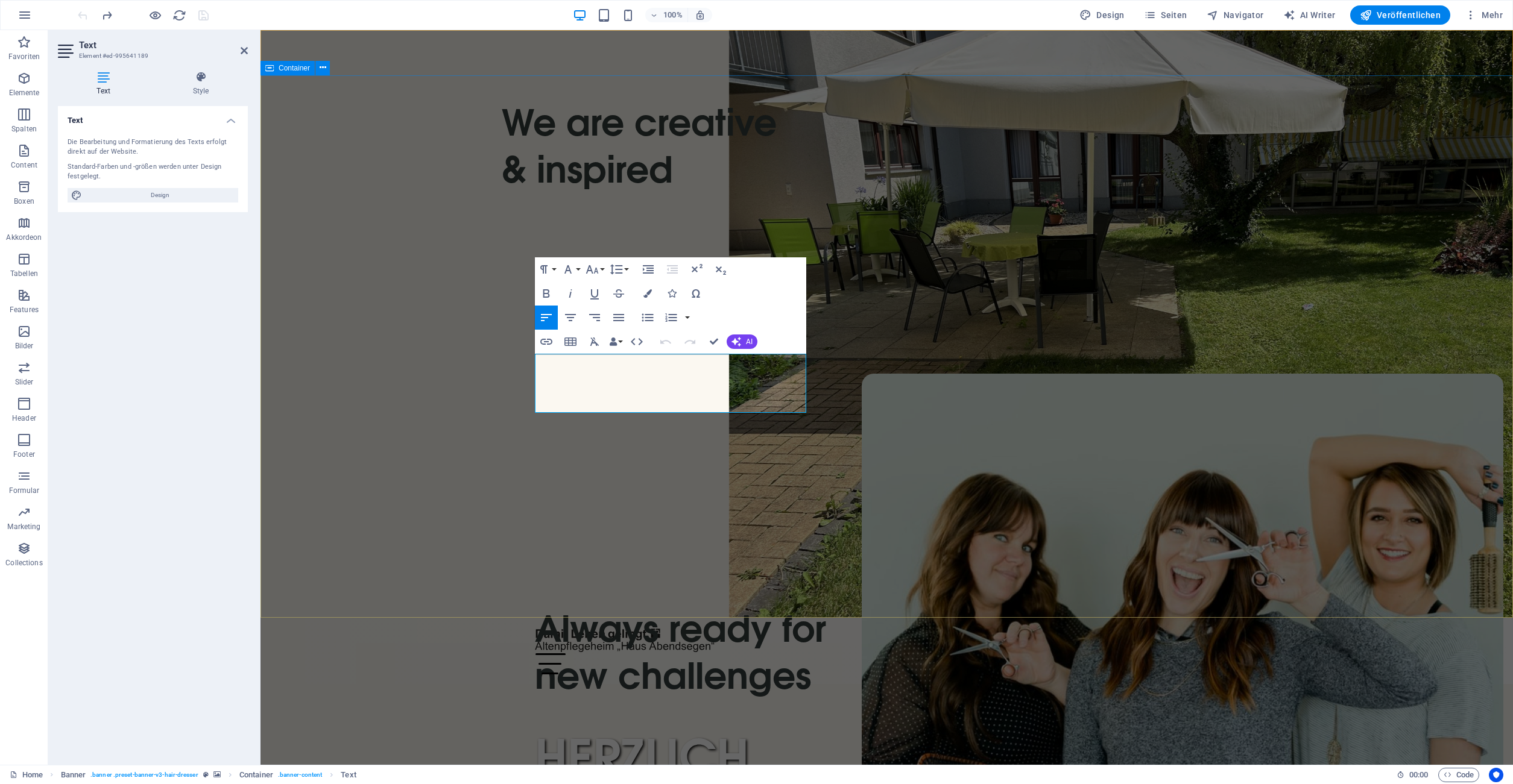
drag, startPoint x: 673, startPoint y: 405, endPoint x: 529, endPoint y: 359, distance: 151.2
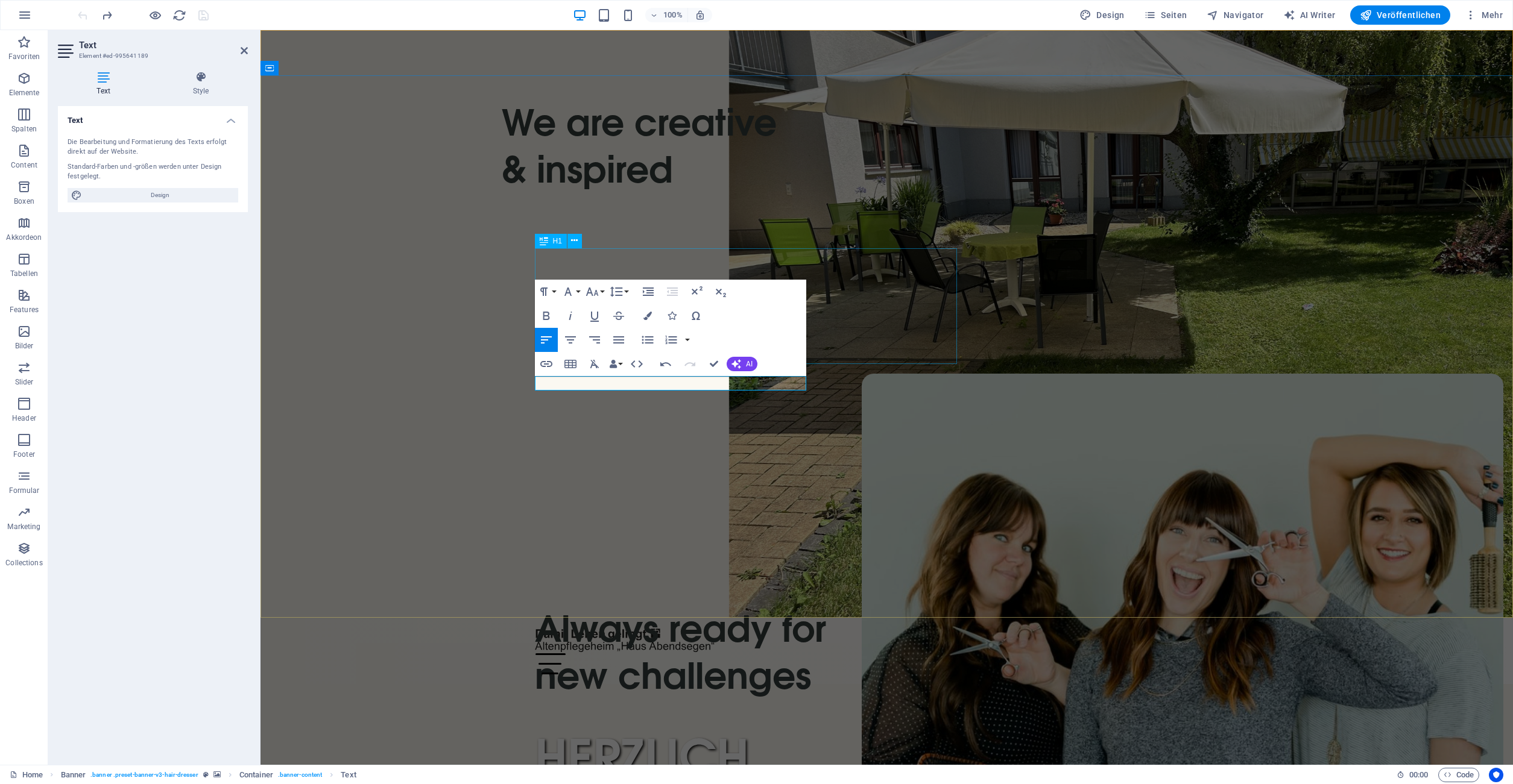
click at [571, 732] on div "HERZLICH WILLKOMMEN!" at bounding box center [887, 790] width 704 height 116
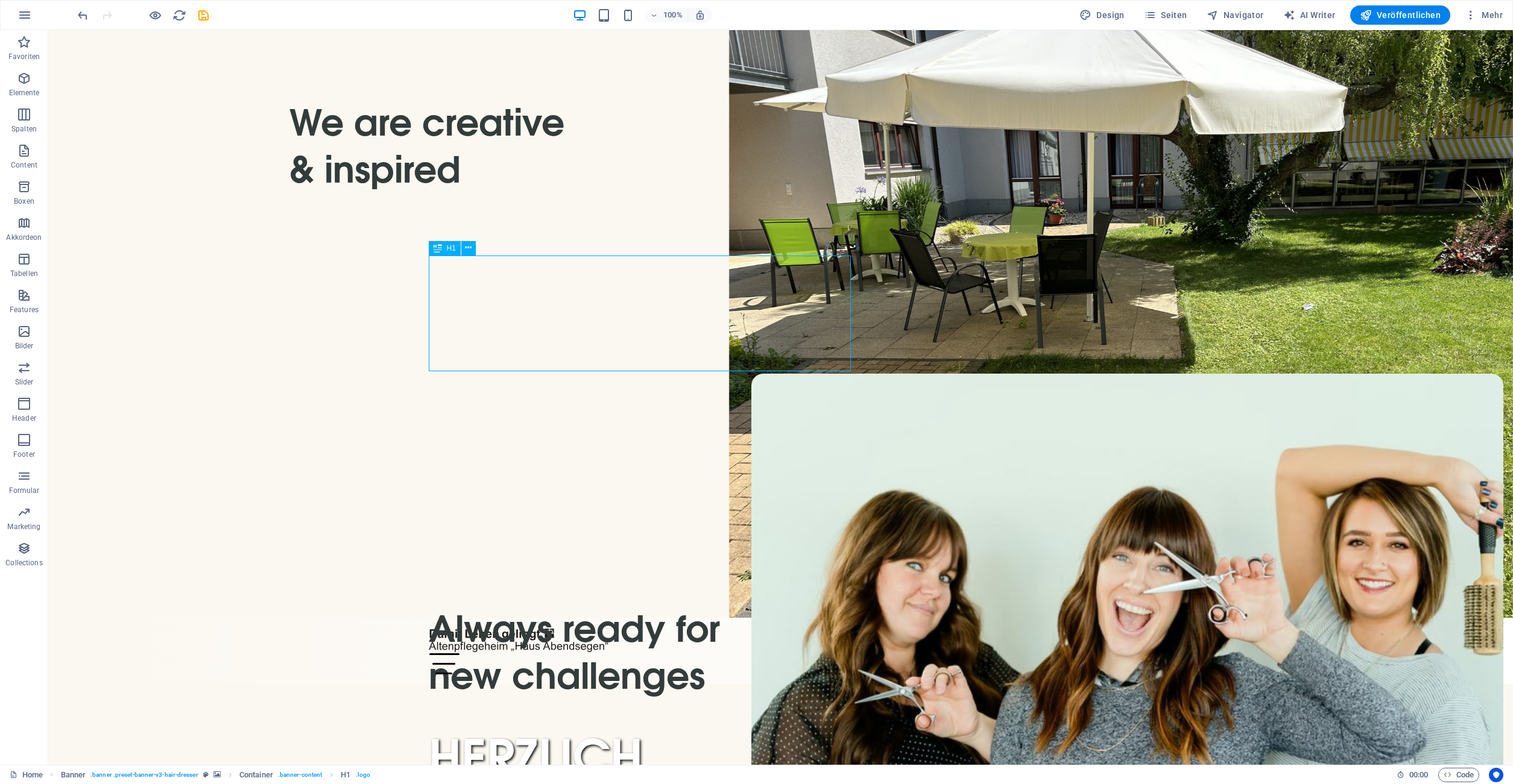
click at [669, 732] on div "HERZLICH WILLKOMMEN!" at bounding box center [780, 790] width 704 height 116
click at [600, 732] on div "HERZLICH WILLKOMMEN!" at bounding box center [780, 790] width 704 height 116
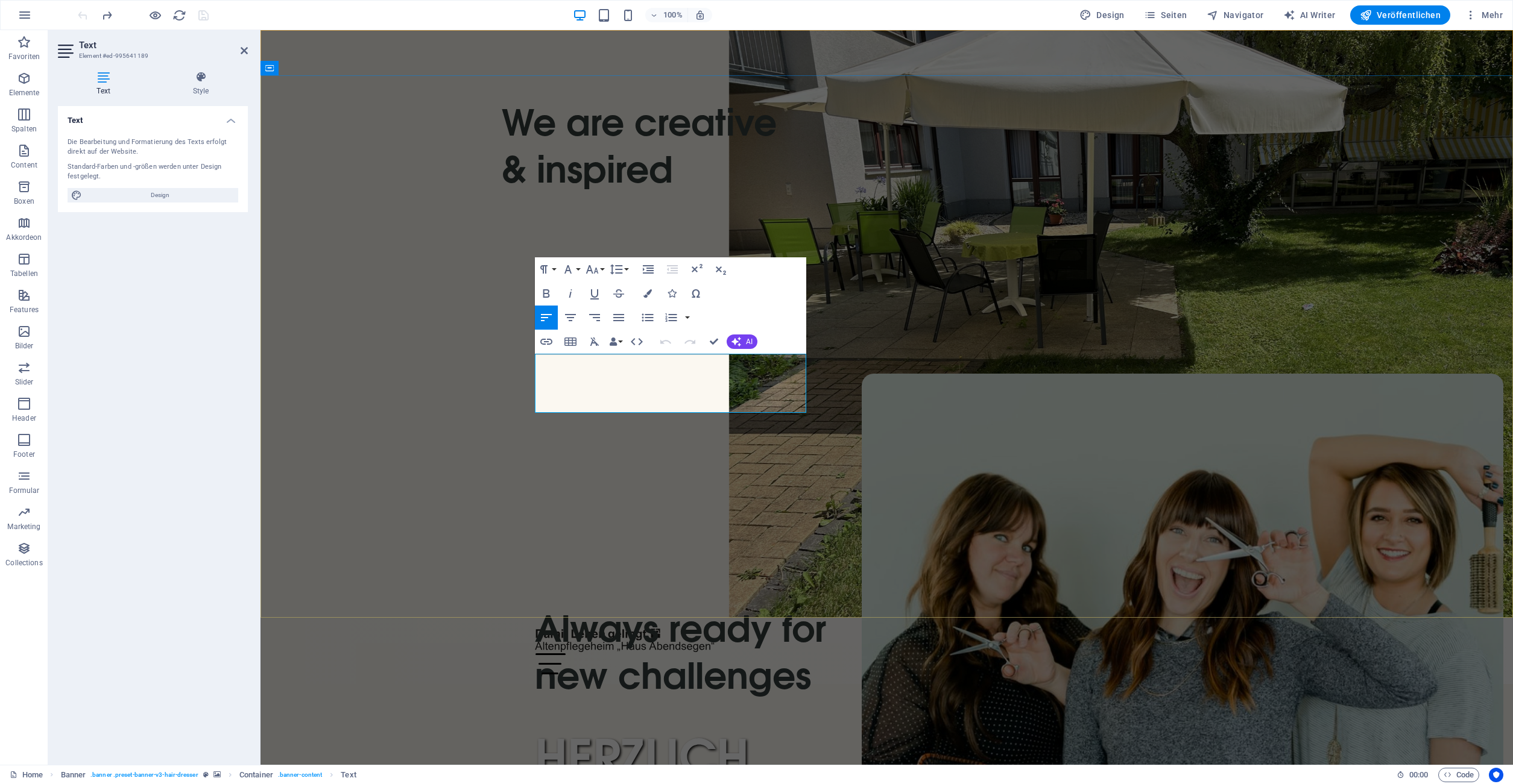
drag, startPoint x: 671, startPoint y: 405, endPoint x: 536, endPoint y: 356, distance: 143.6
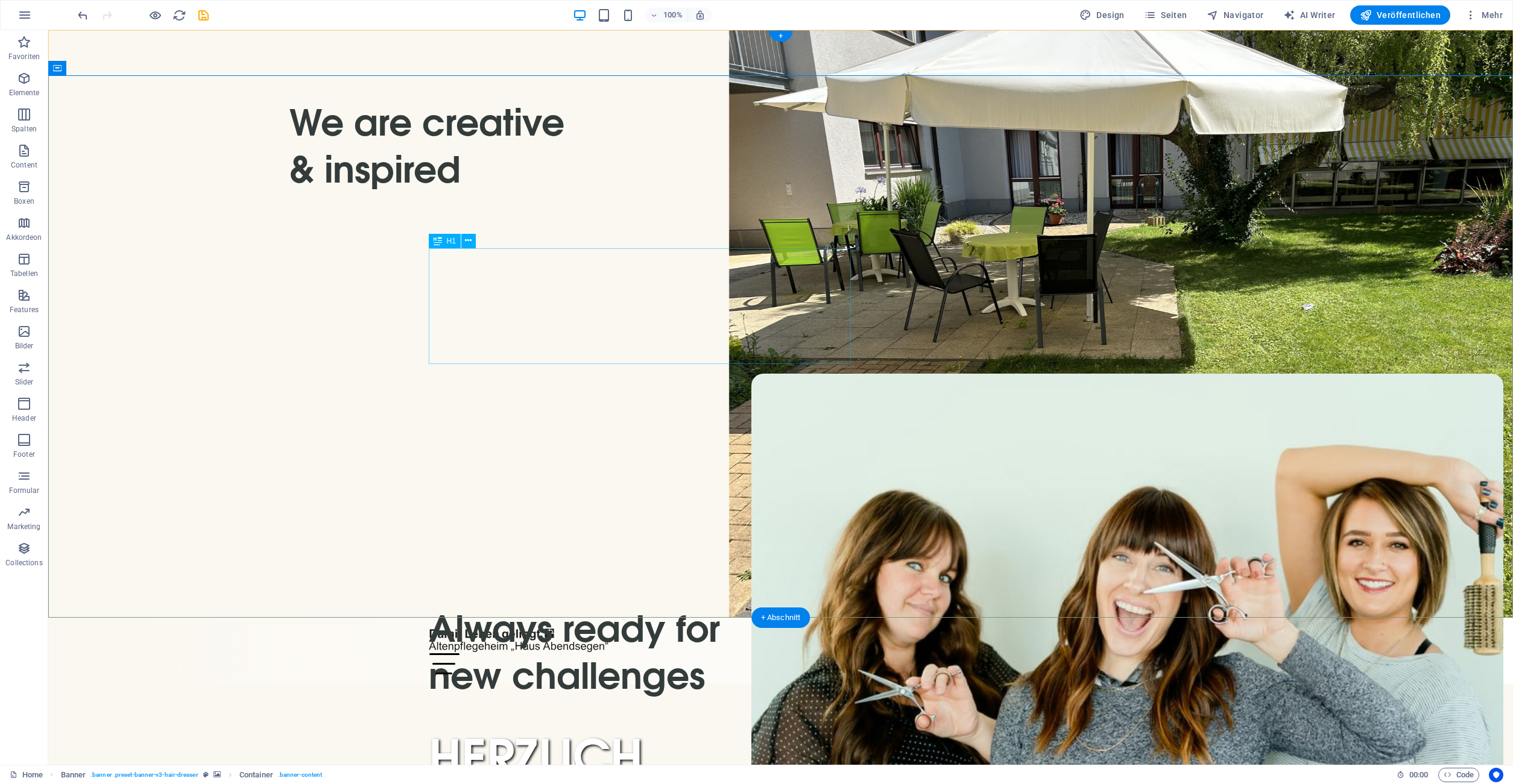
click at [536, 732] on div "HERZLICH WILLKOMMEN!" at bounding box center [780, 790] width 704 height 116
click at [473, 322] on button at bounding box center [469, 318] width 14 height 14
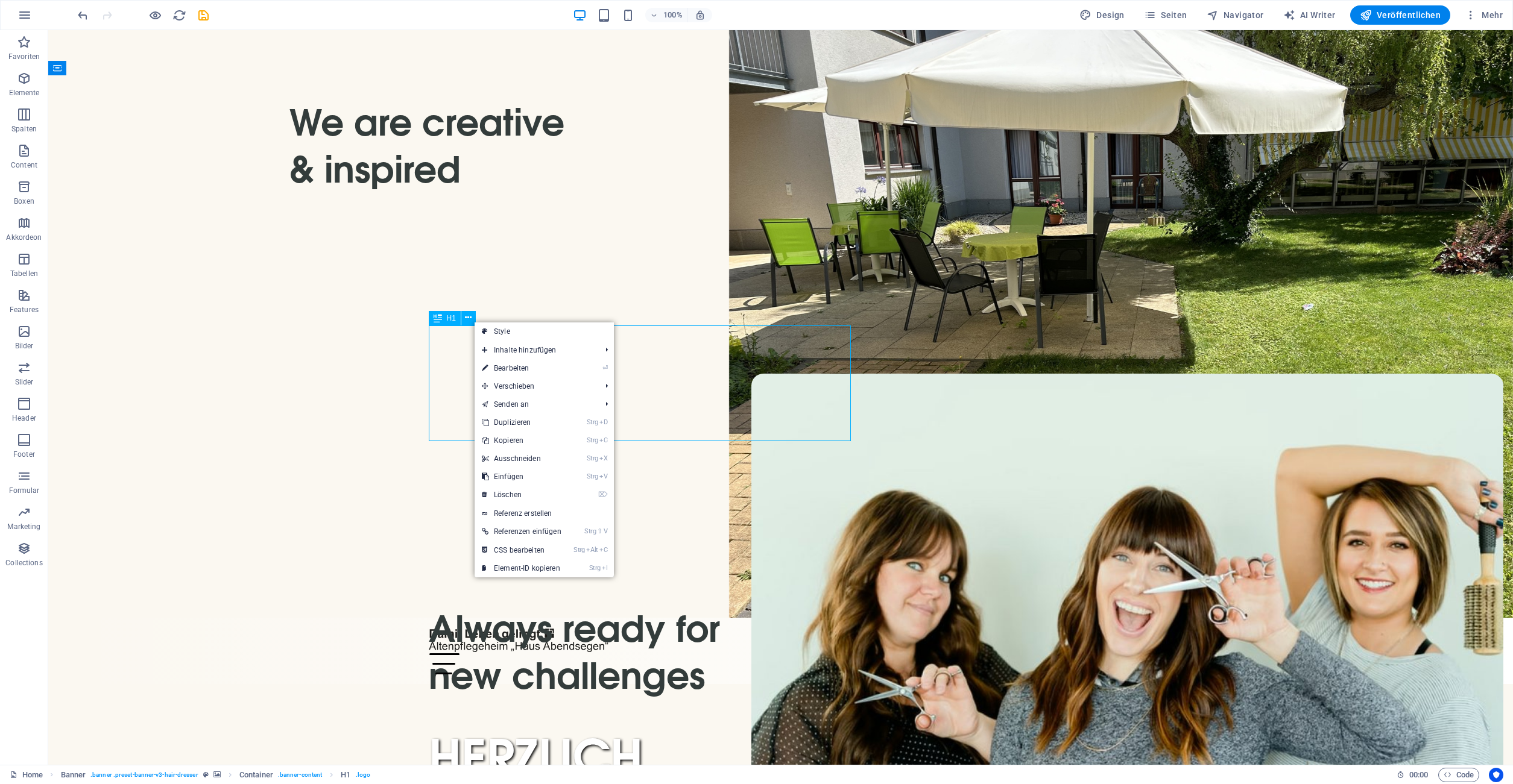
click at [442, 320] on div "H1" at bounding box center [444, 318] width 32 height 14
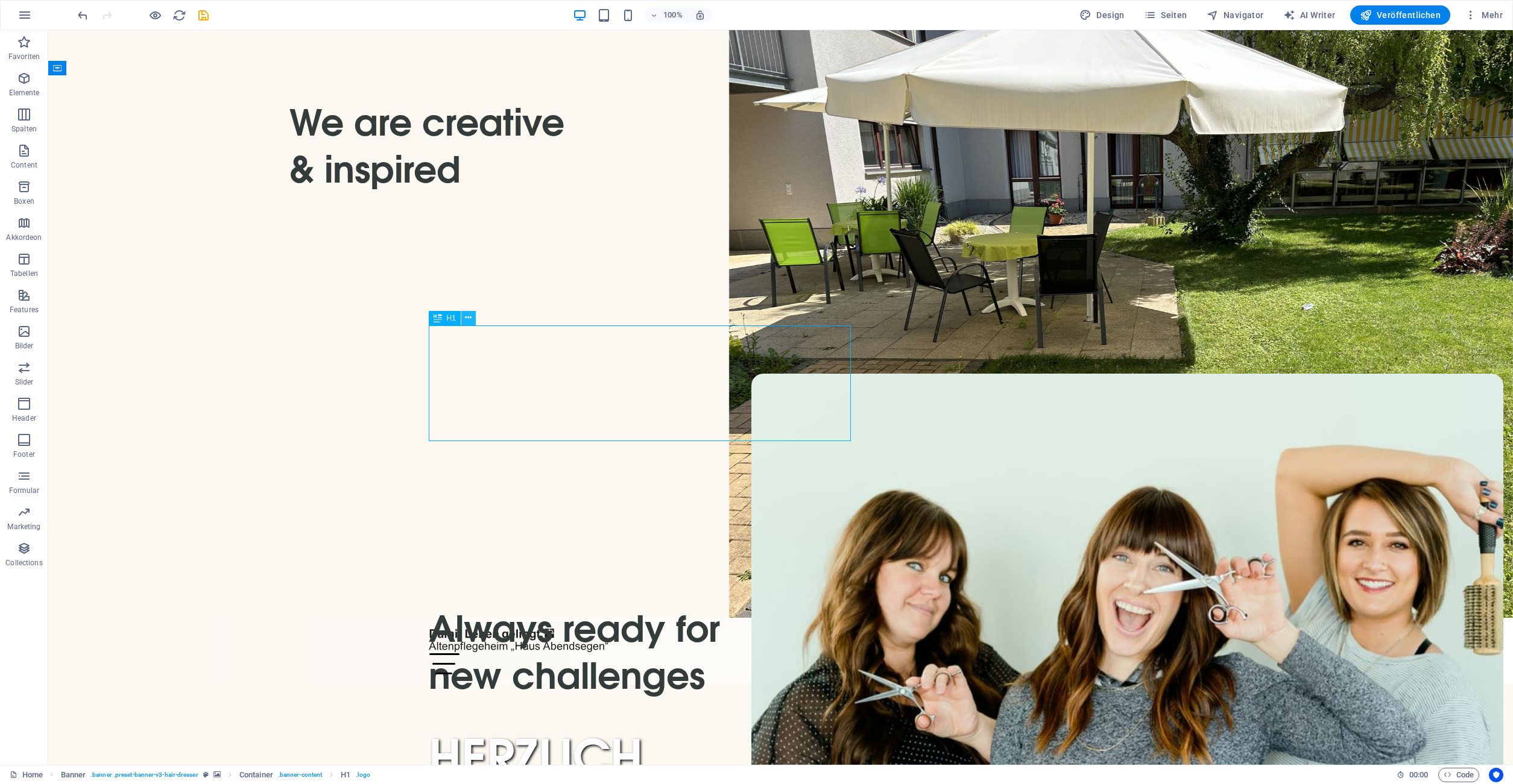
click at [472, 320] on icon at bounding box center [469, 318] width 7 height 12
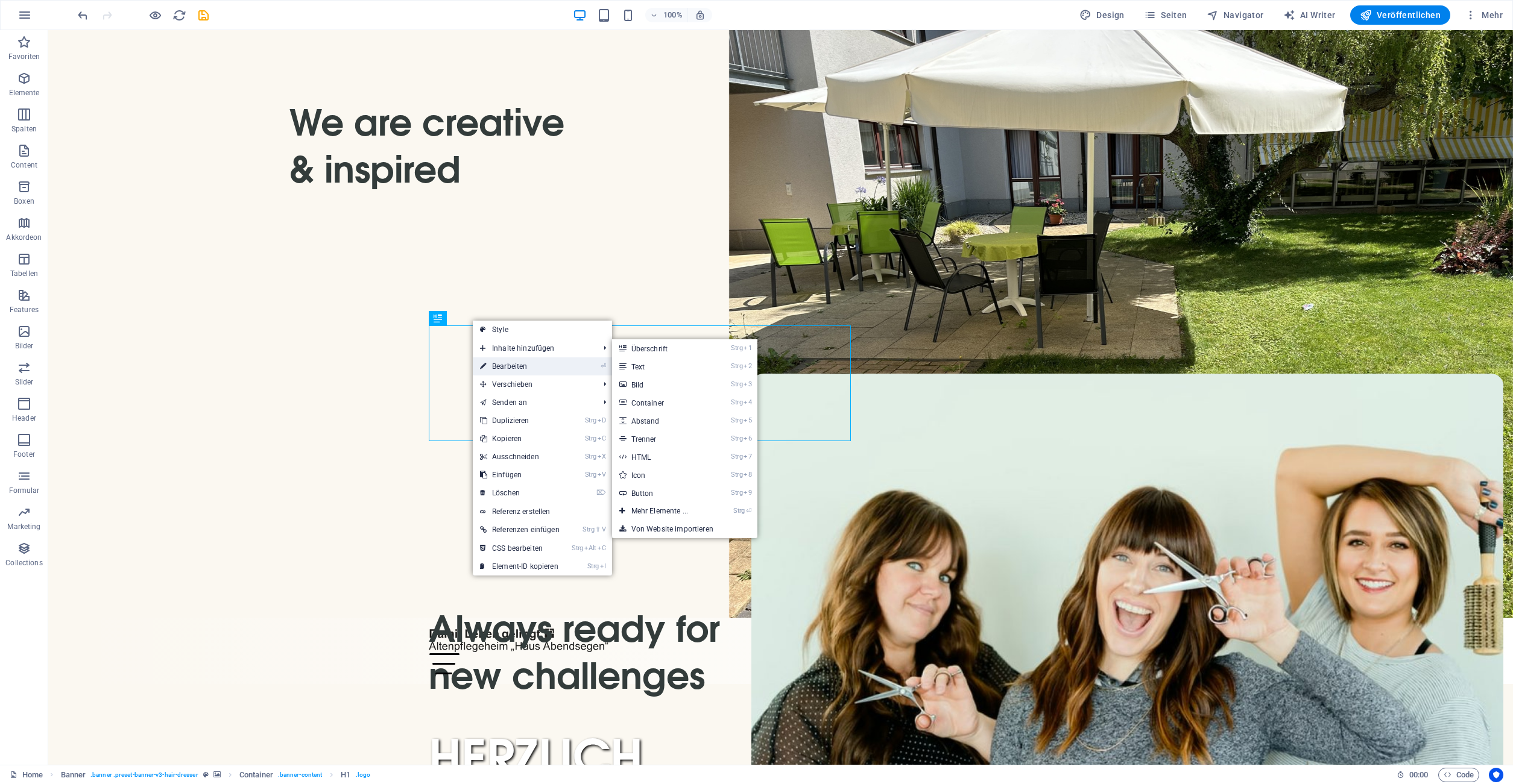
click at [505, 366] on link "⏎ Bearbeiten" at bounding box center [520, 367] width 94 height 18
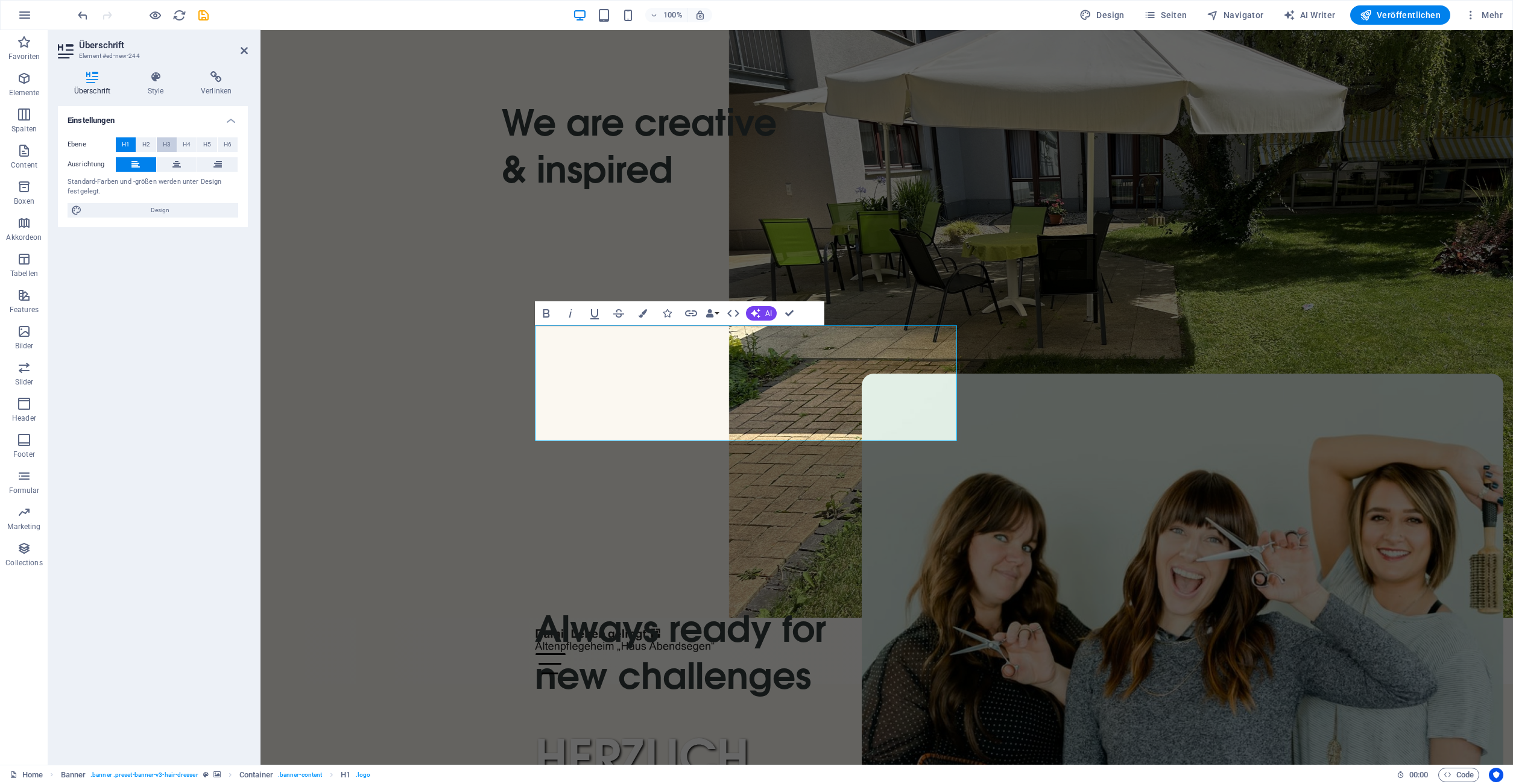
click at [167, 144] on span "H3" at bounding box center [166, 145] width 8 height 14
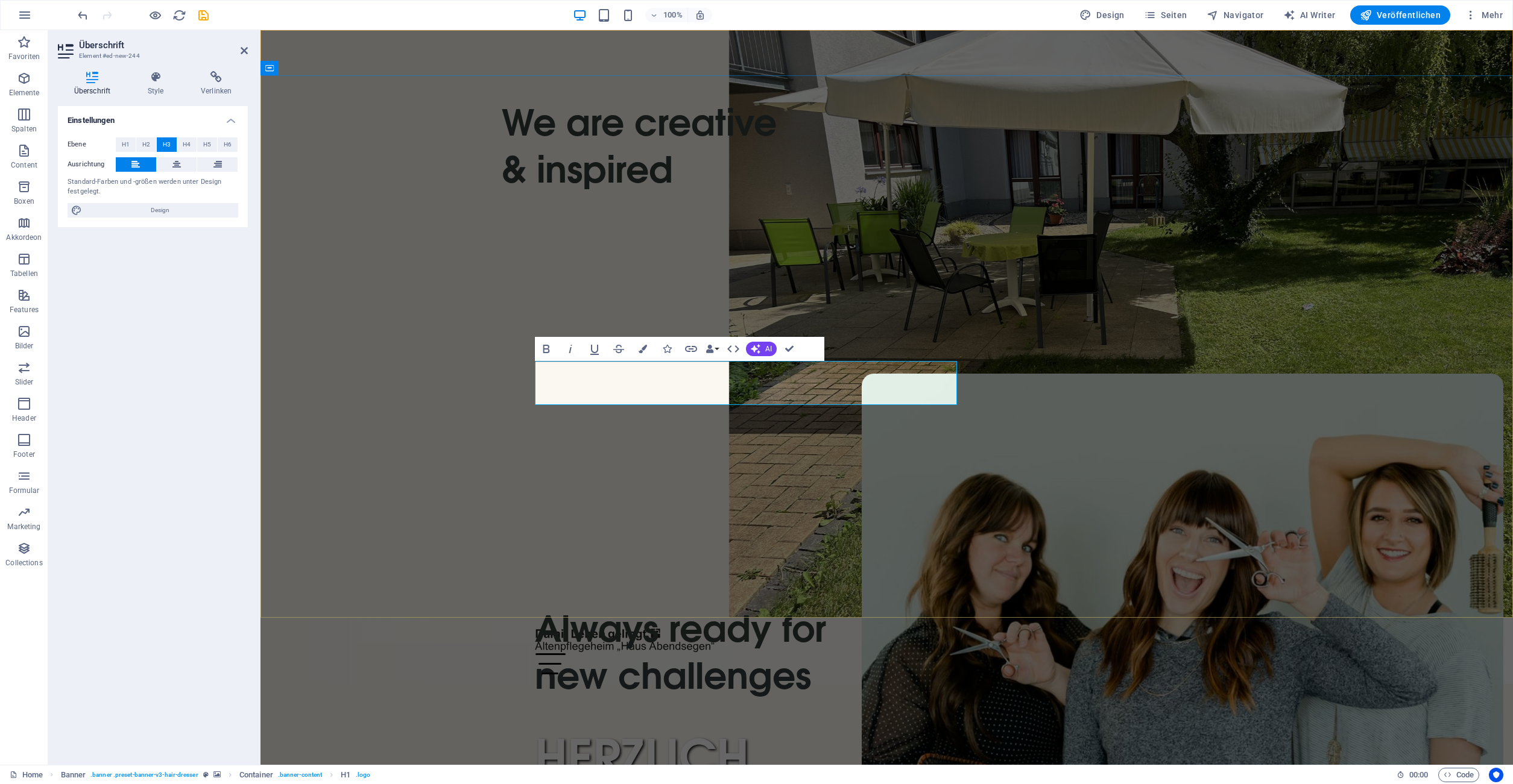
drag, startPoint x: 649, startPoint y: 394, endPoint x: 529, endPoint y: 367, distance: 123.0
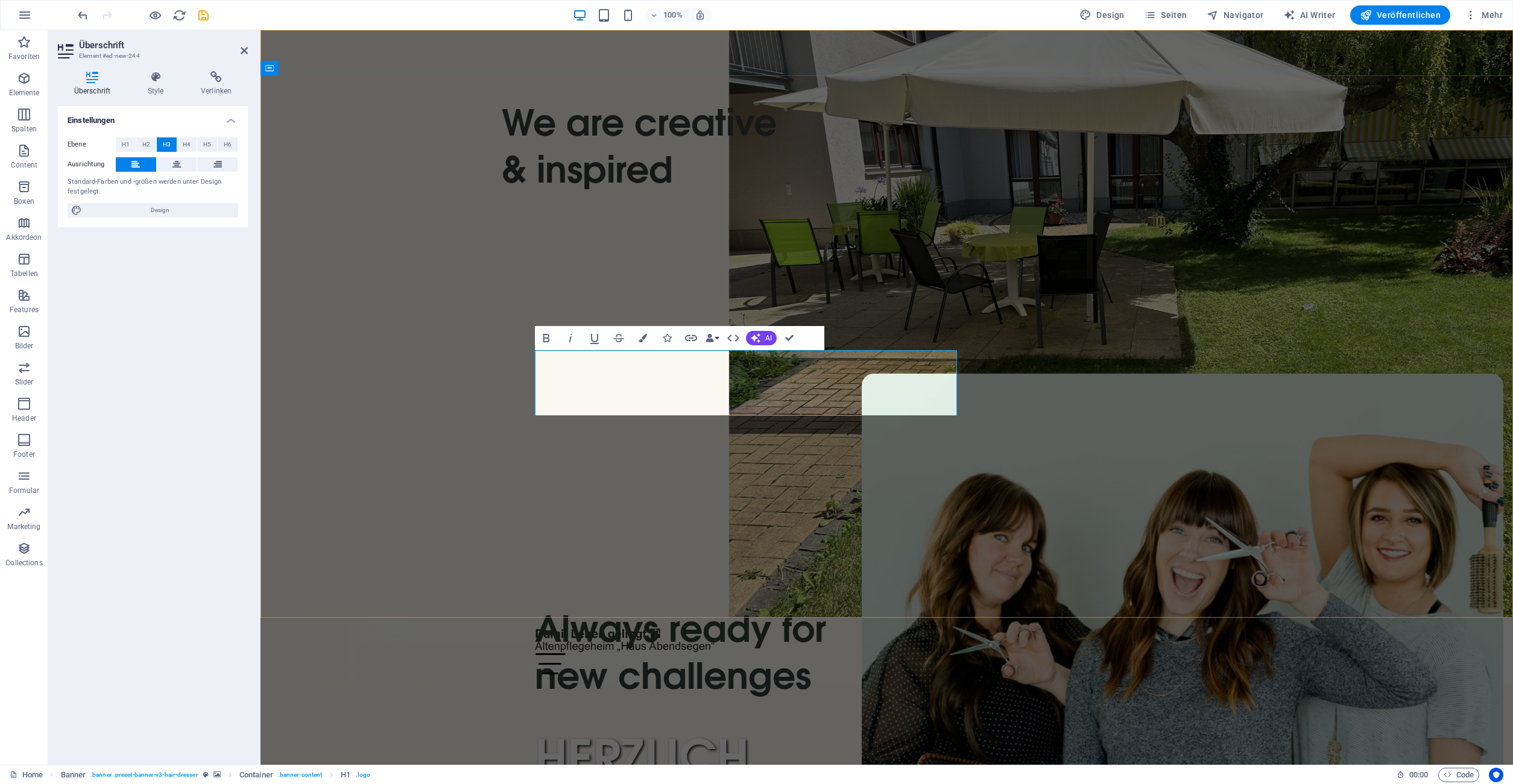
drag, startPoint x: 616, startPoint y: 405, endPoint x: 566, endPoint y: 404, distance: 50.0
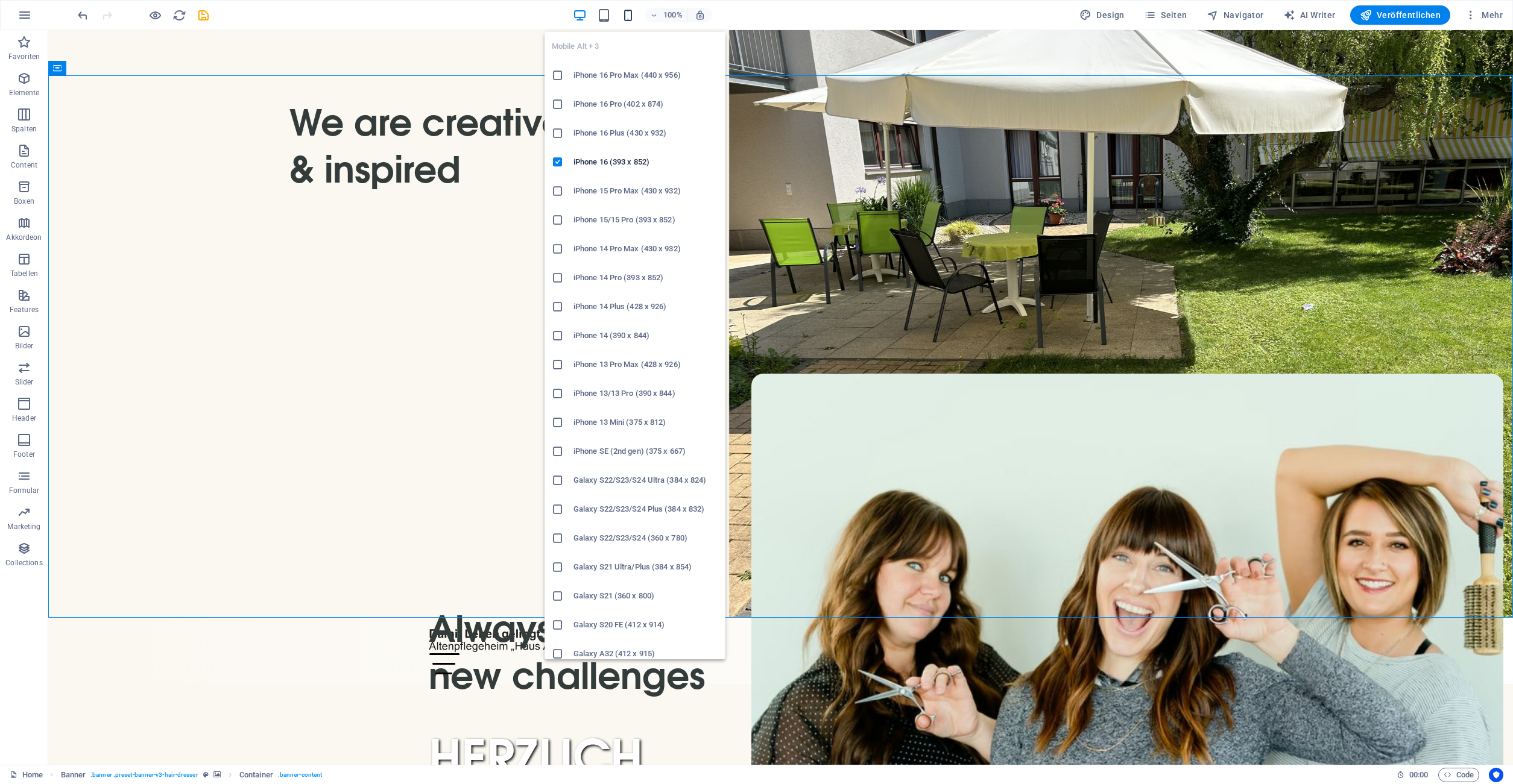
click at [632, 15] on icon "button" at bounding box center [628, 15] width 14 height 14
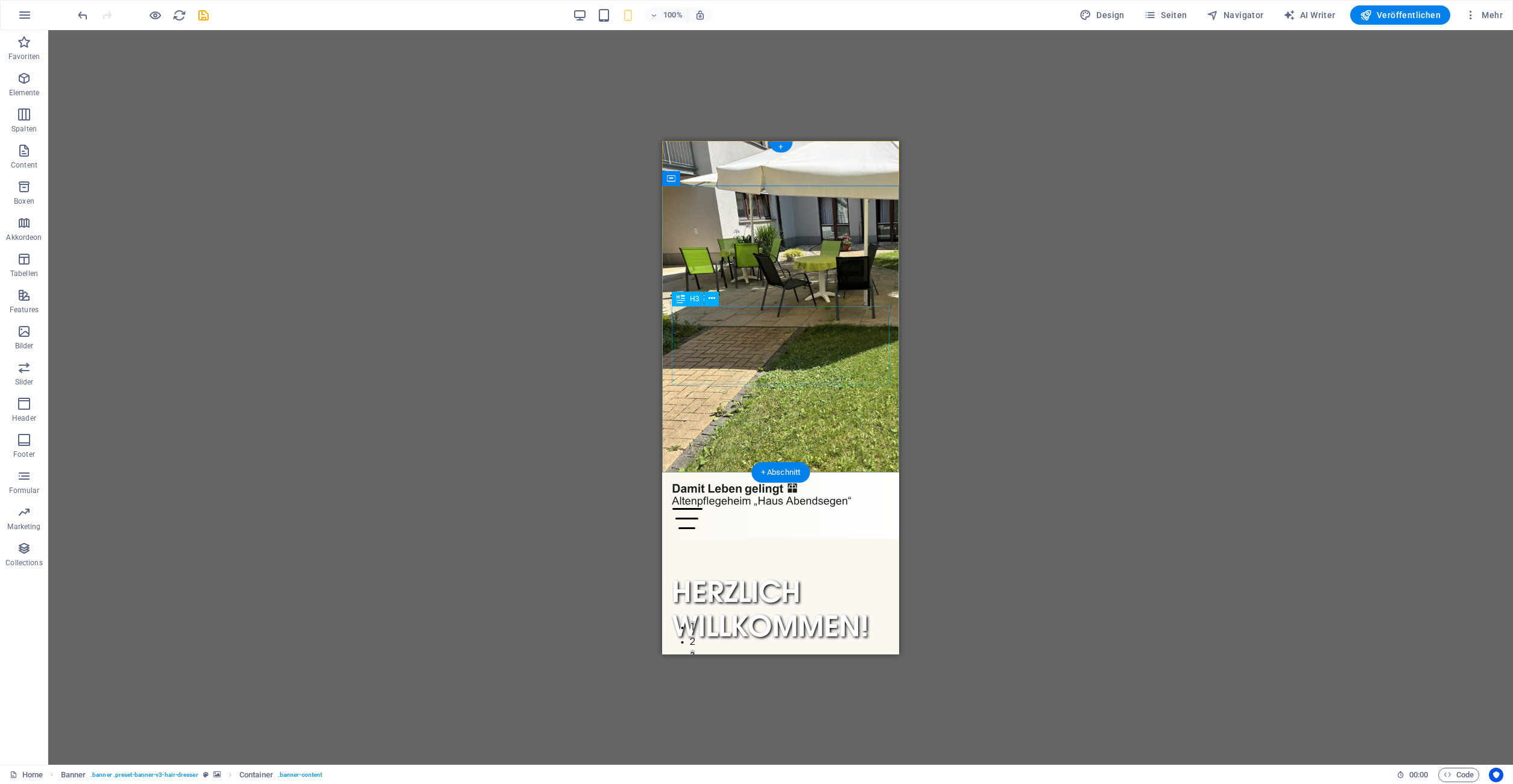
click at [676, 658] on div ""Euer Herz soll sich freuen, und eure Freude soll niemand von euch nehmen." (Jo…" at bounding box center [780, 690] width 218 height 63
click at [674, 658] on div ""Euer Herz soll sich freuen, und eure Freude soll niemand von euch nehmen." (Jo…" at bounding box center [780, 690] width 218 height 63
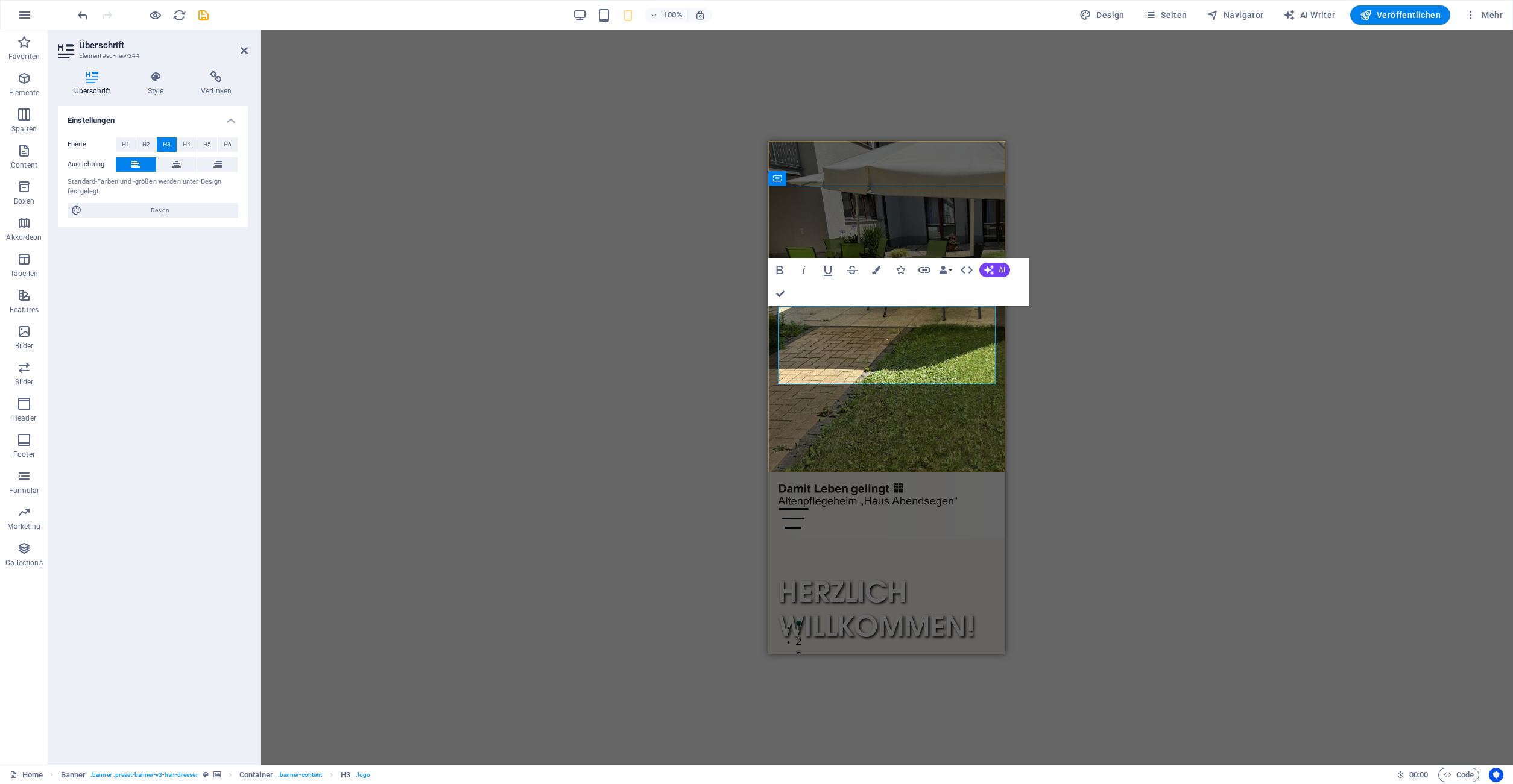
click at [780, 660] on span ""Euer Herz soll sich freuen, und eure Freude soll niemand von euch nehmen." (Jo…" at bounding box center [882, 689] width 208 height 58
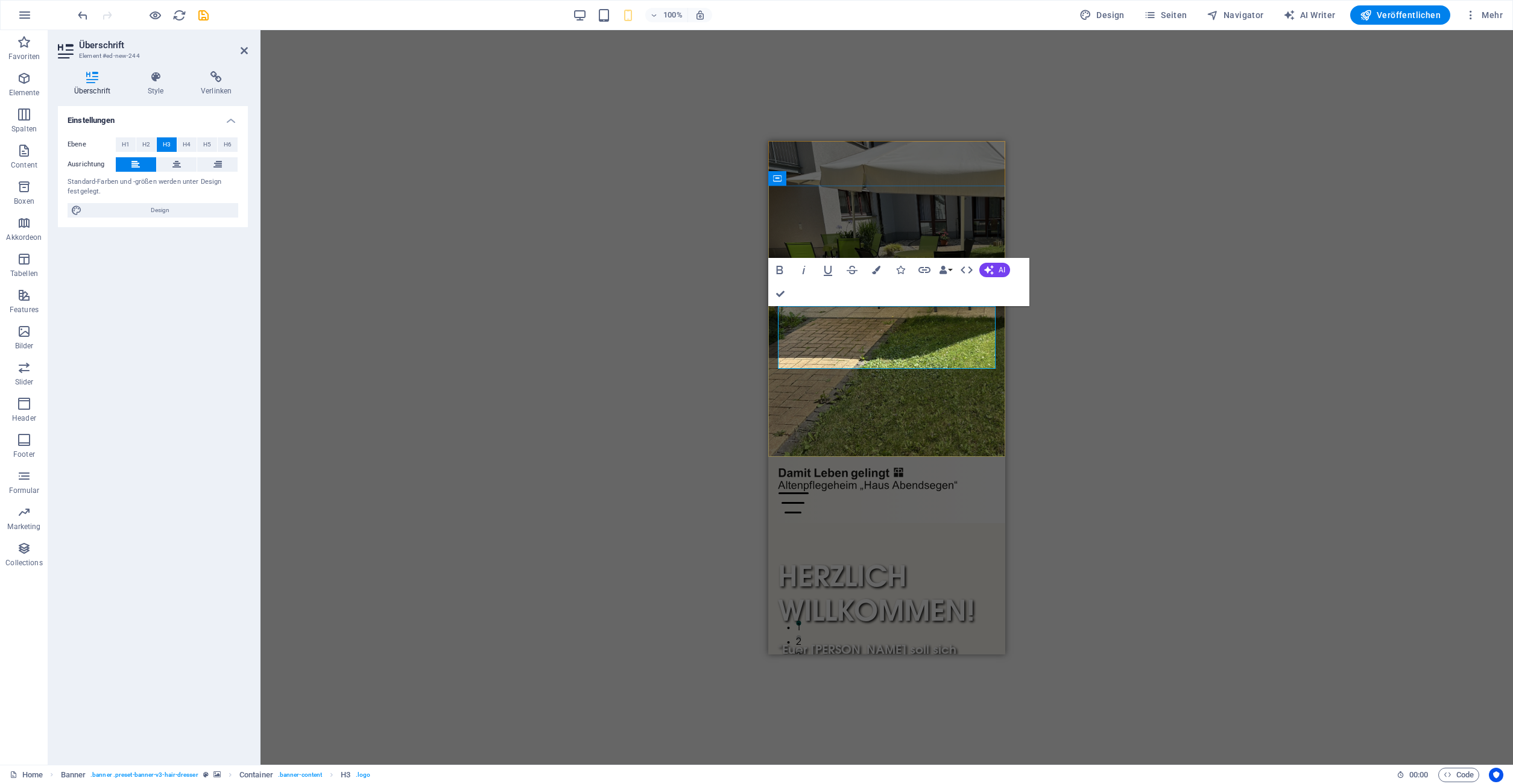
click at [780, 643] on h3 ""Euer Herz soll sich freuen, und eure Freude soll niemand von euch nehmen." (Jo…" at bounding box center [887, 674] width 218 height 63
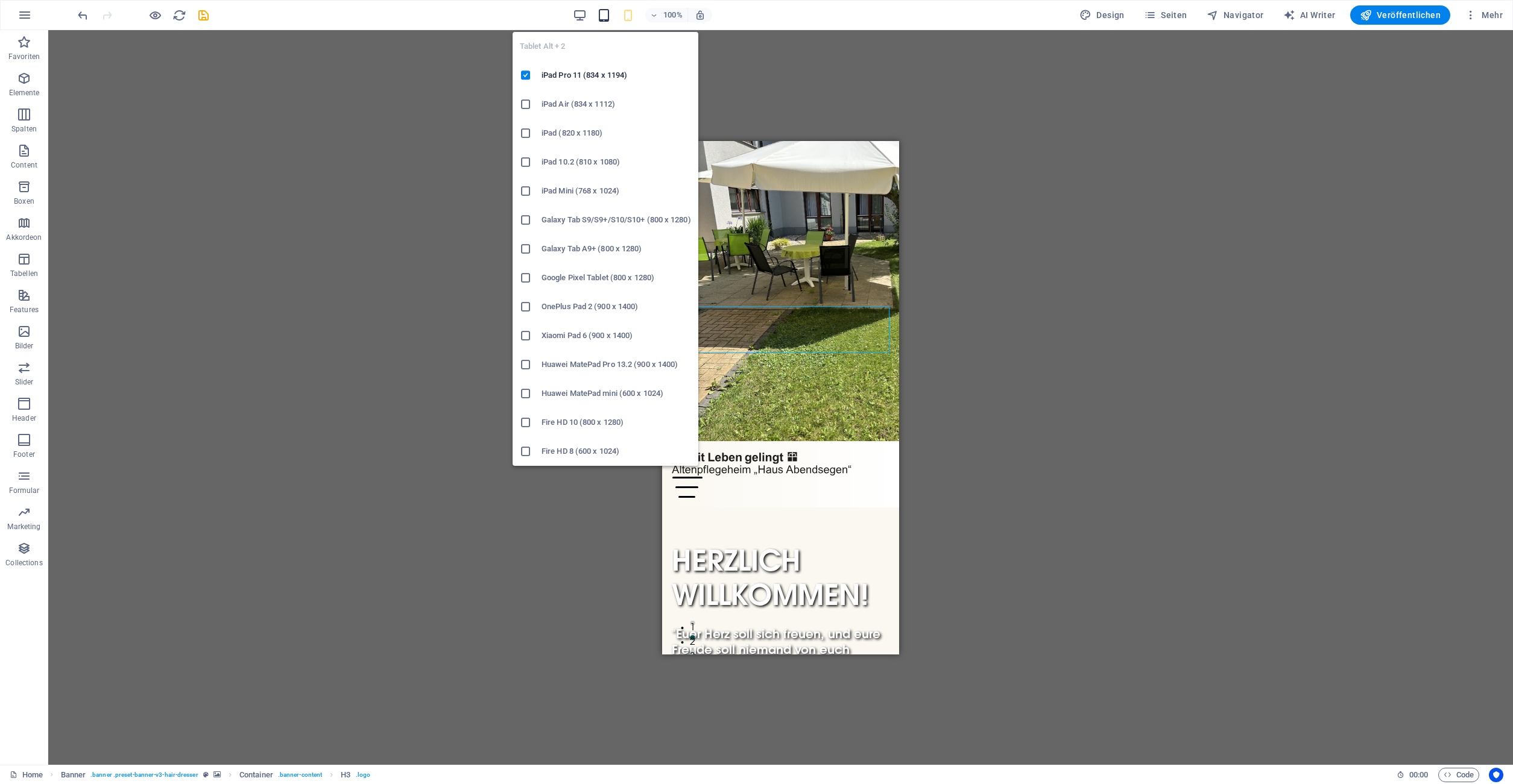
click at [605, 16] on icon "button" at bounding box center [603, 15] width 14 height 14
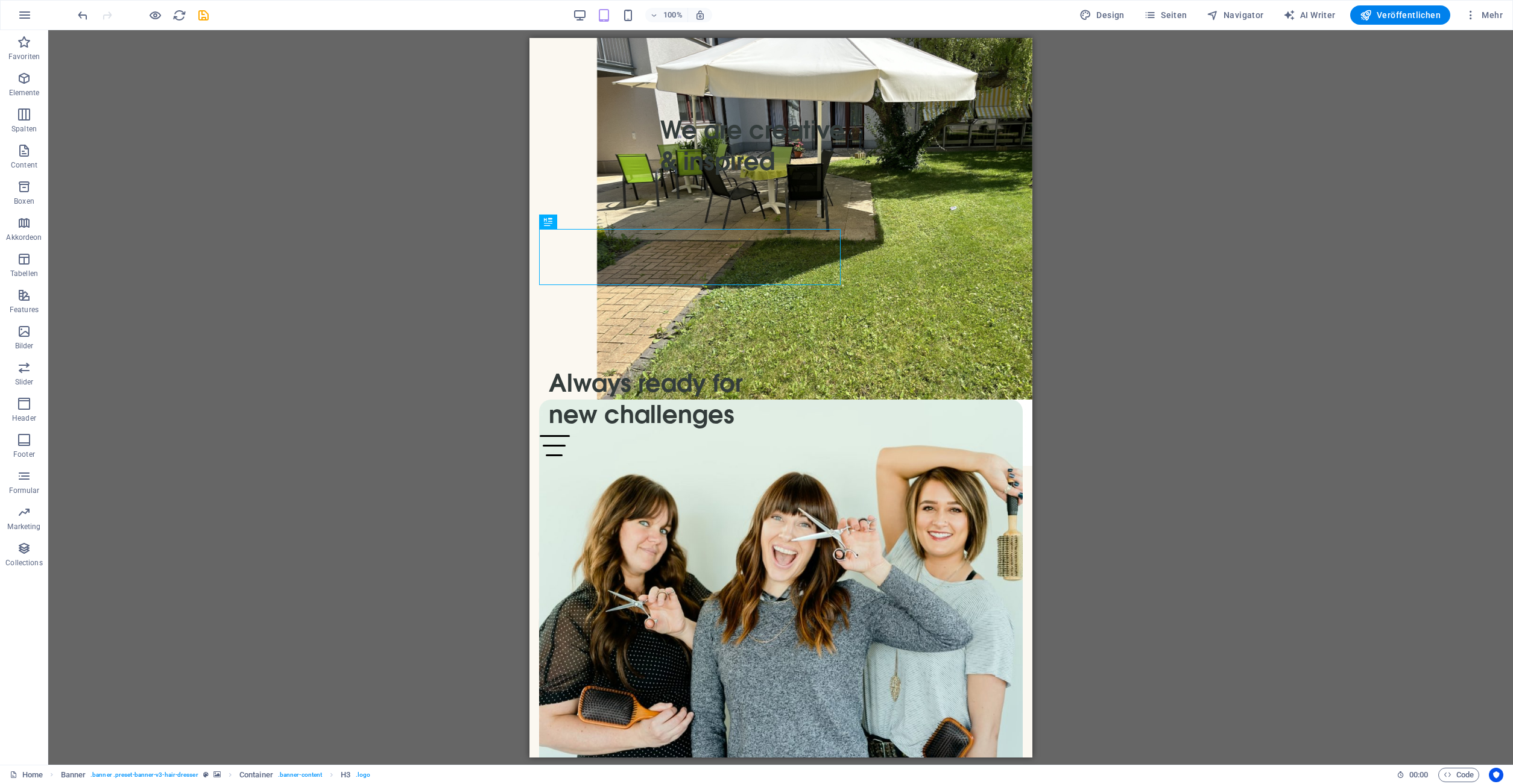
click at [586, 8] on div "100%" at bounding box center [642, 14] width 140 height 19
click at [584, 19] on icon "button" at bounding box center [579, 15] width 14 height 14
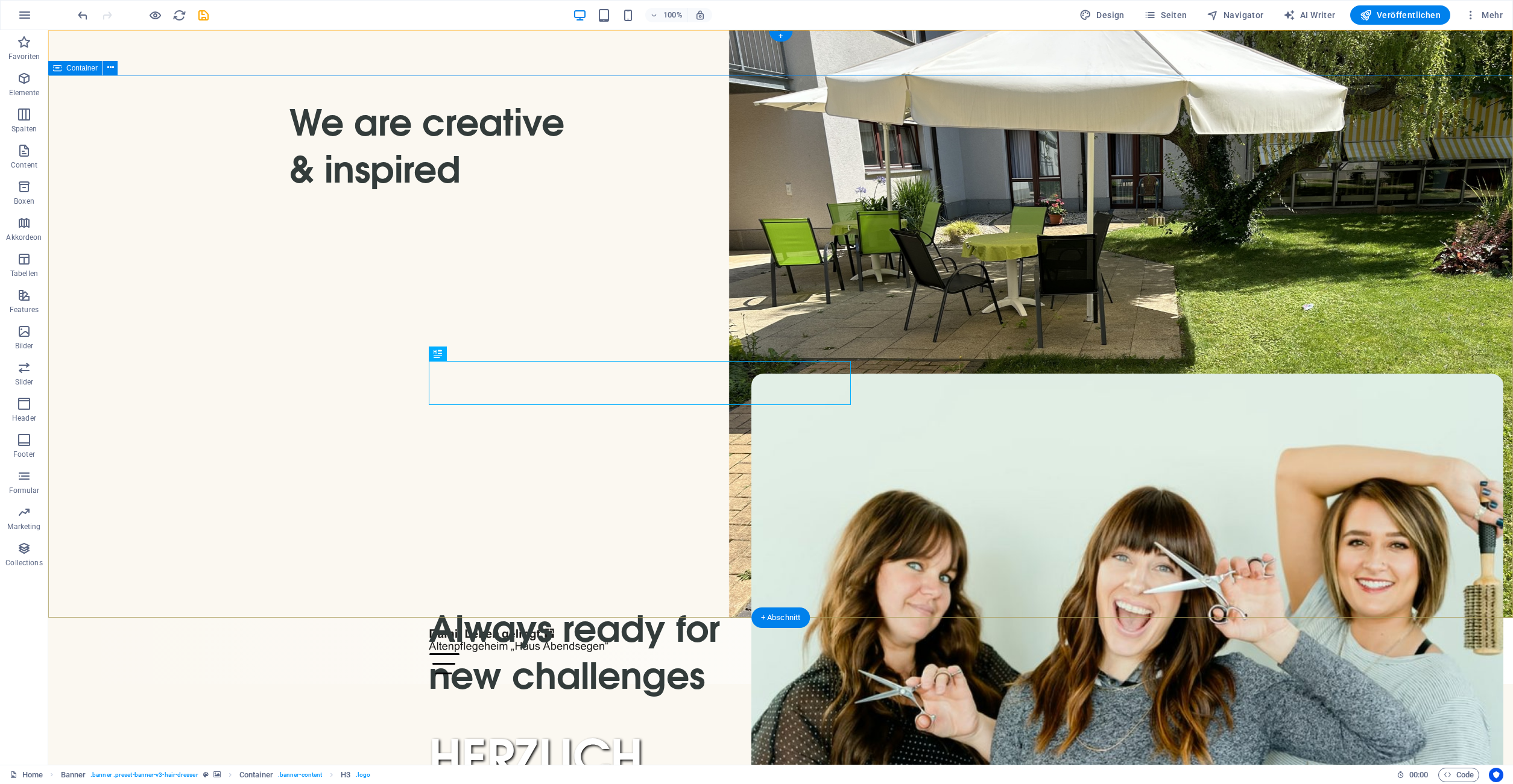
click at [1120, 654] on div "Menu" at bounding box center [780, 664] width 704 height 21
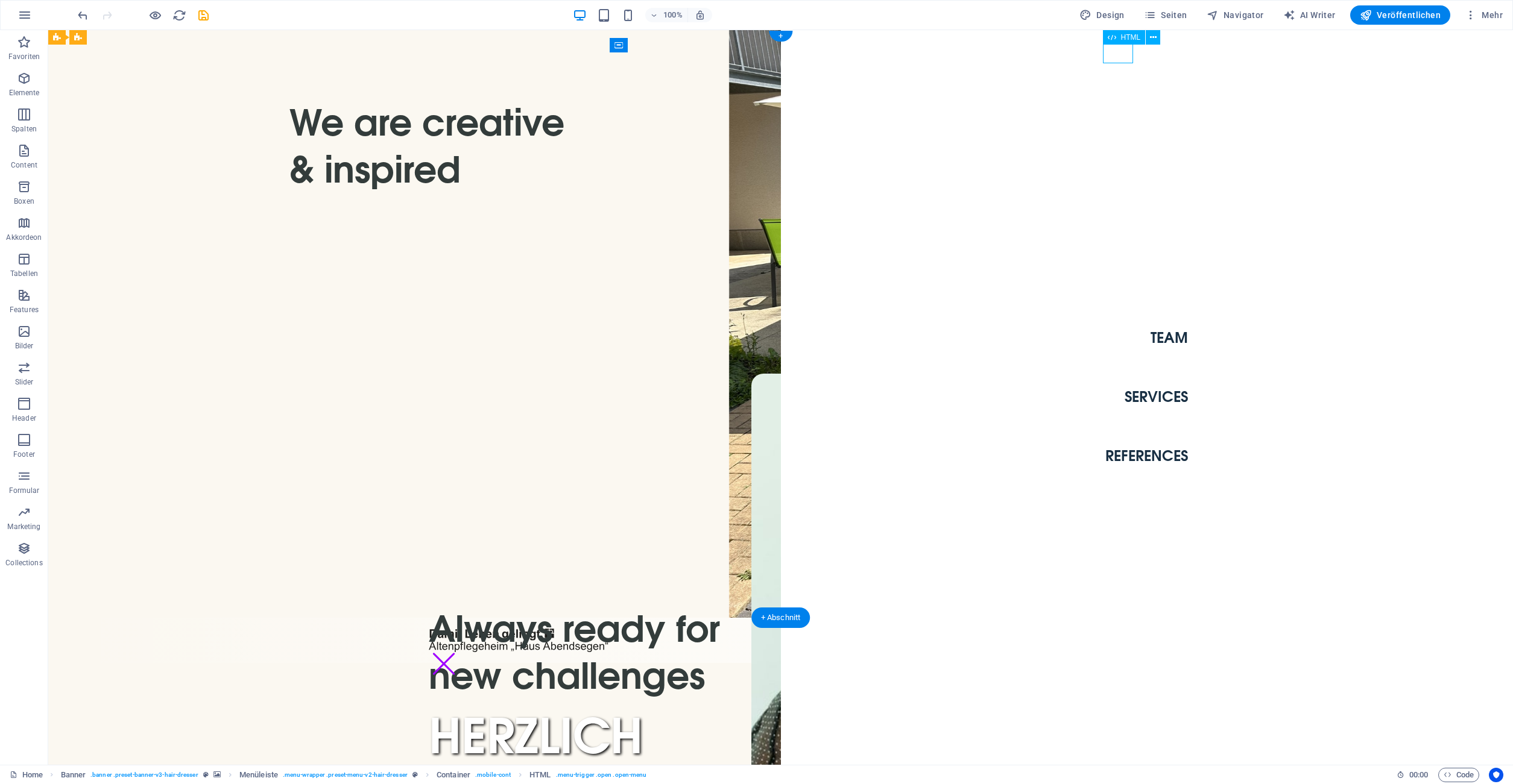
click at [459, 654] on div "Menu" at bounding box center [444, 664] width 30 height 21
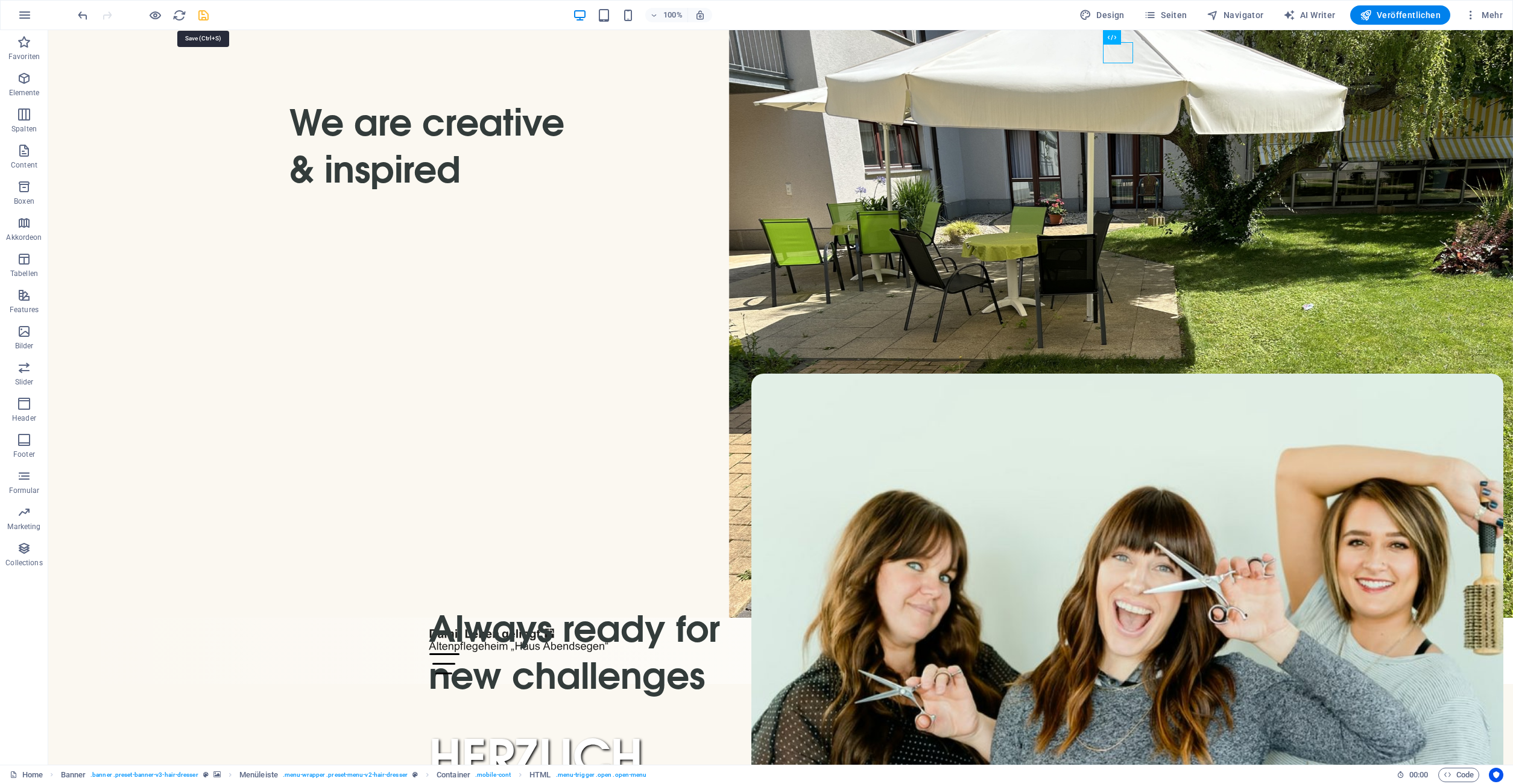
click at [208, 15] on icon "save" at bounding box center [203, 15] width 14 height 14
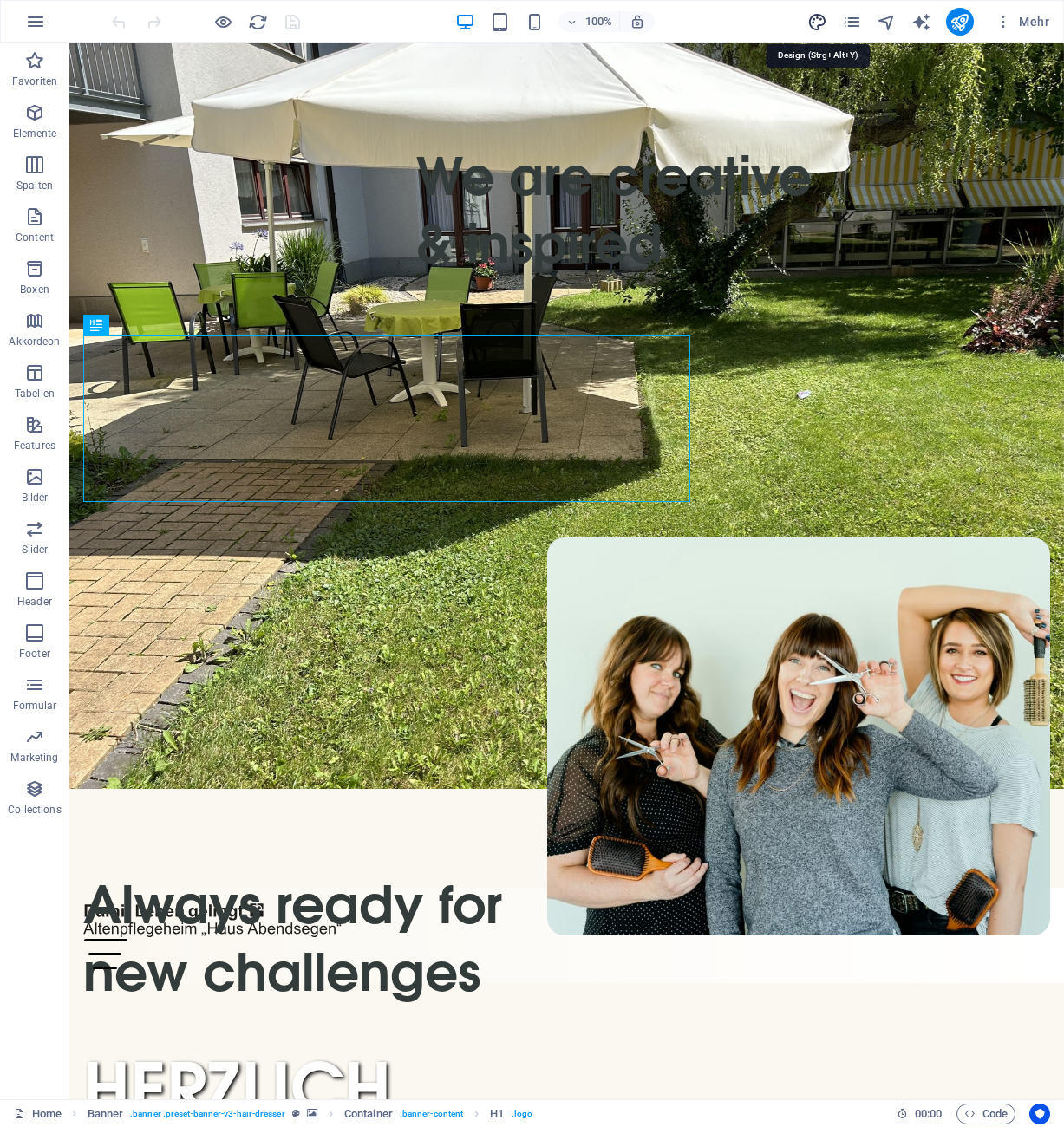
click at [815, 23] on icon "design" at bounding box center [817, 22] width 20 height 20
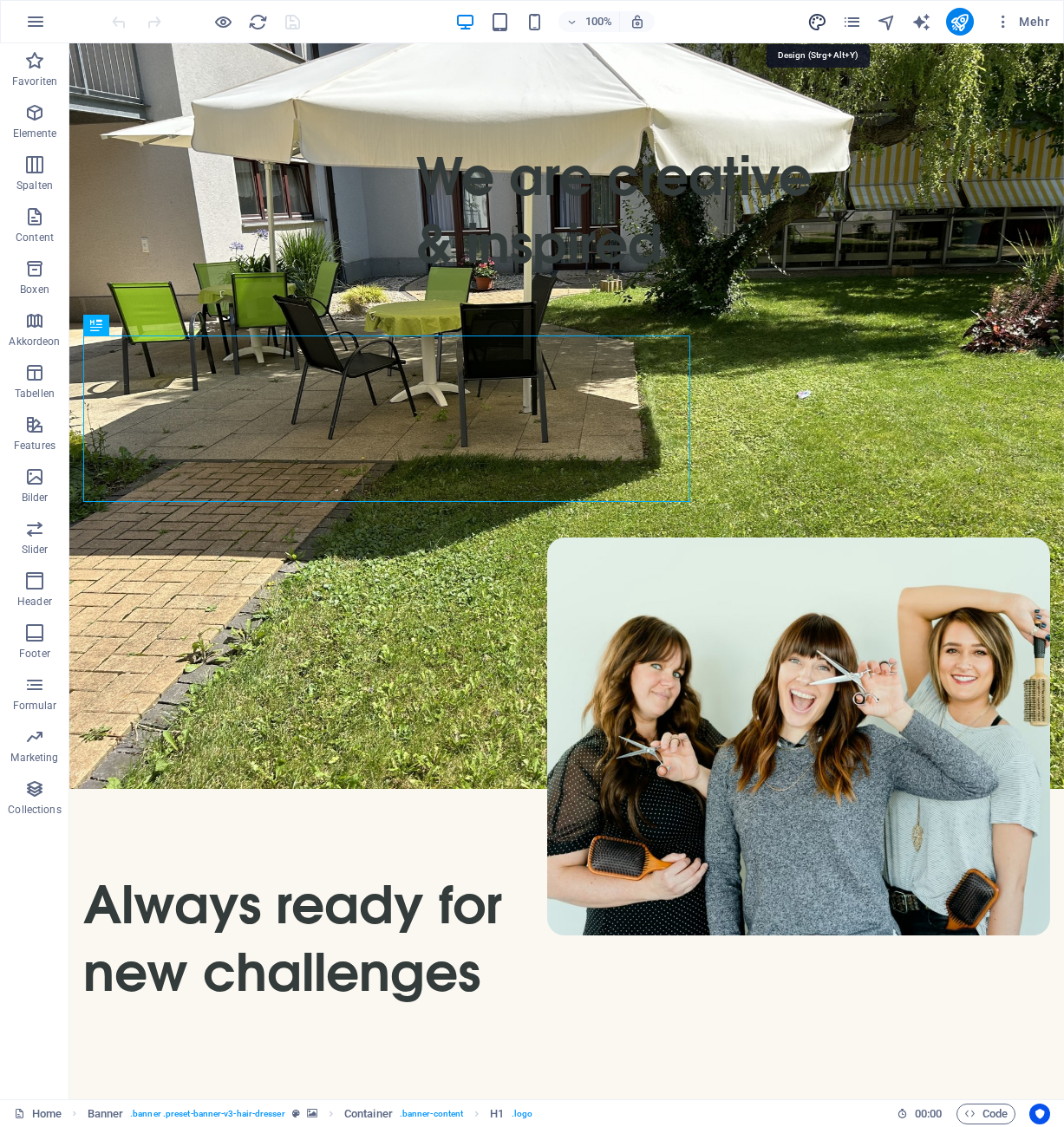
select select "px"
select select "400"
select select "px"
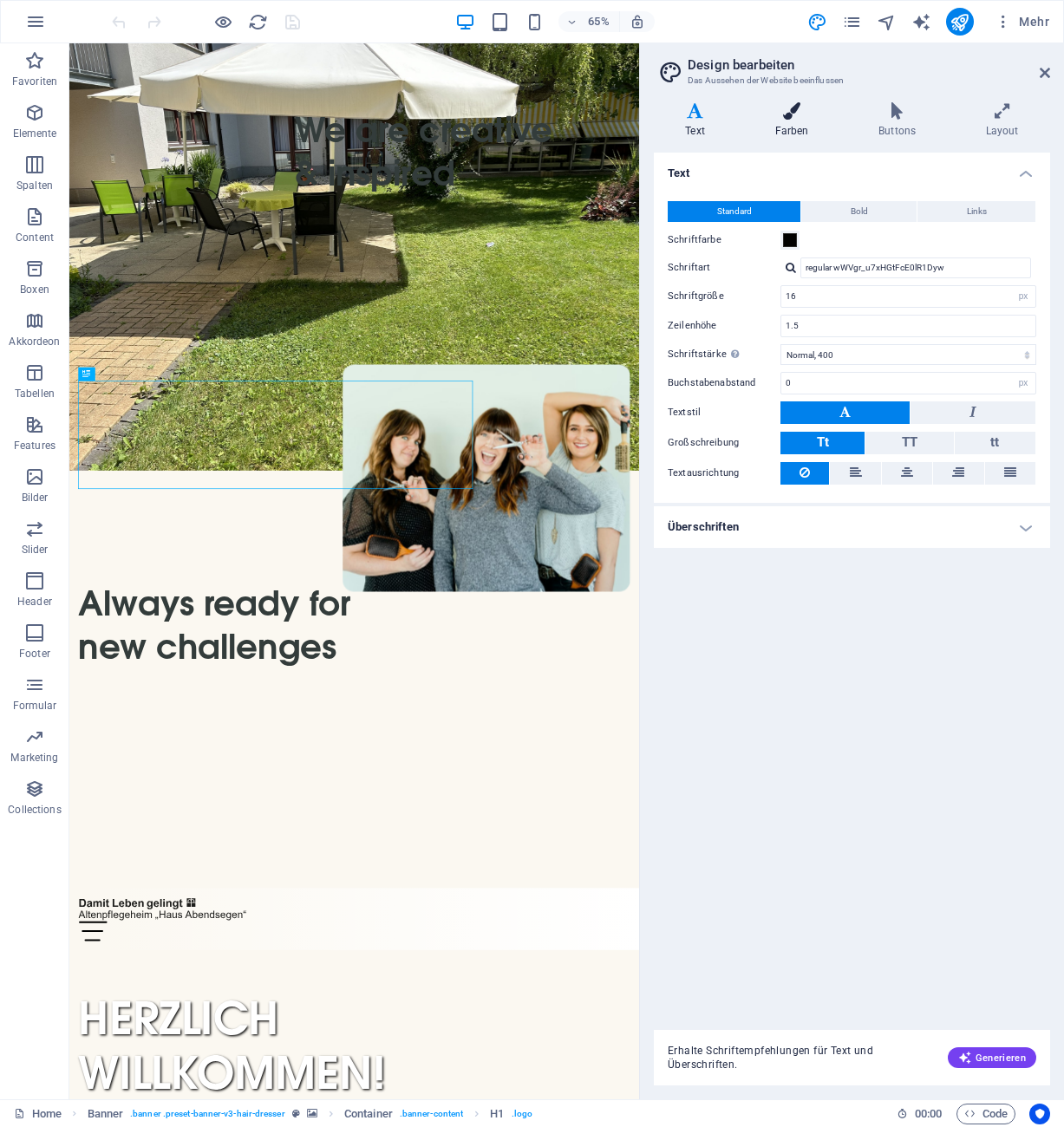
click at [800, 129] on h4 "Farben" at bounding box center [795, 121] width 104 height 37
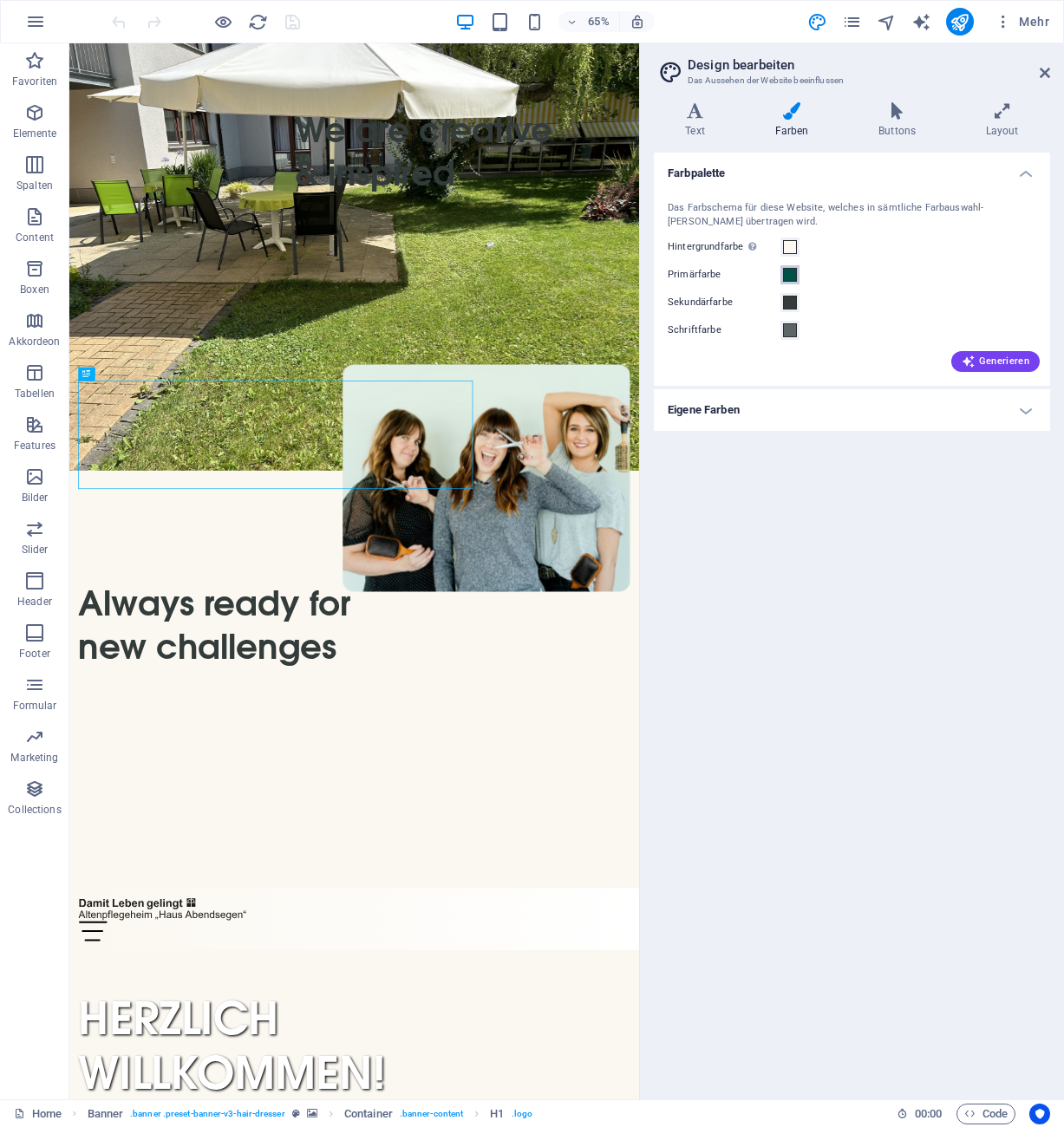
click at [794, 277] on span at bounding box center [790, 274] width 14 height 14
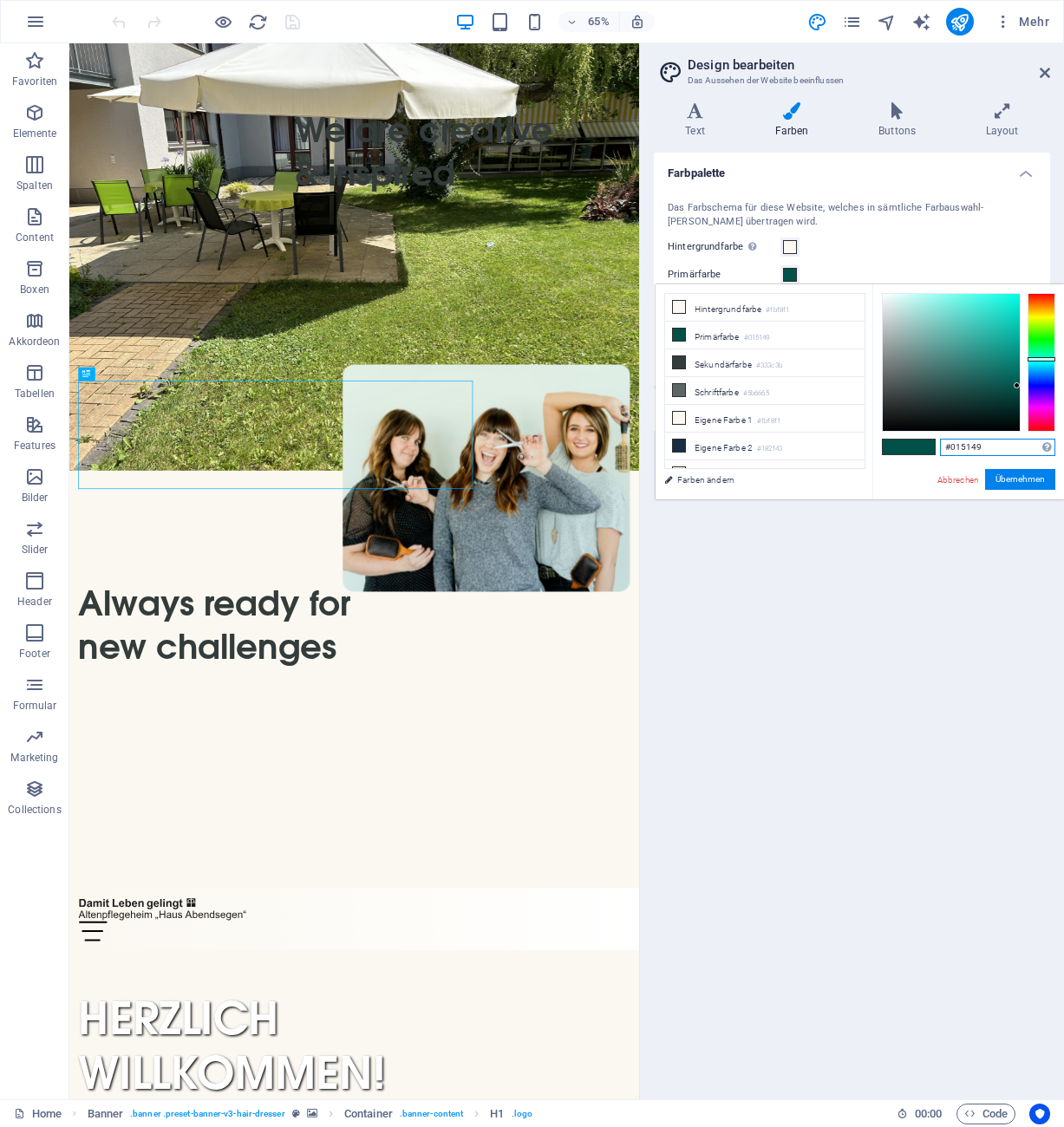
drag, startPoint x: 991, startPoint y: 449, endPoint x: 921, endPoint y: 434, distance: 71.6
click at [941, 439] on input "#015149" at bounding box center [998, 448] width 115 height 17
type input "'"
type input "#5d8a66"
click at [1020, 476] on button "Übernehmen" at bounding box center [1020, 480] width 71 height 21
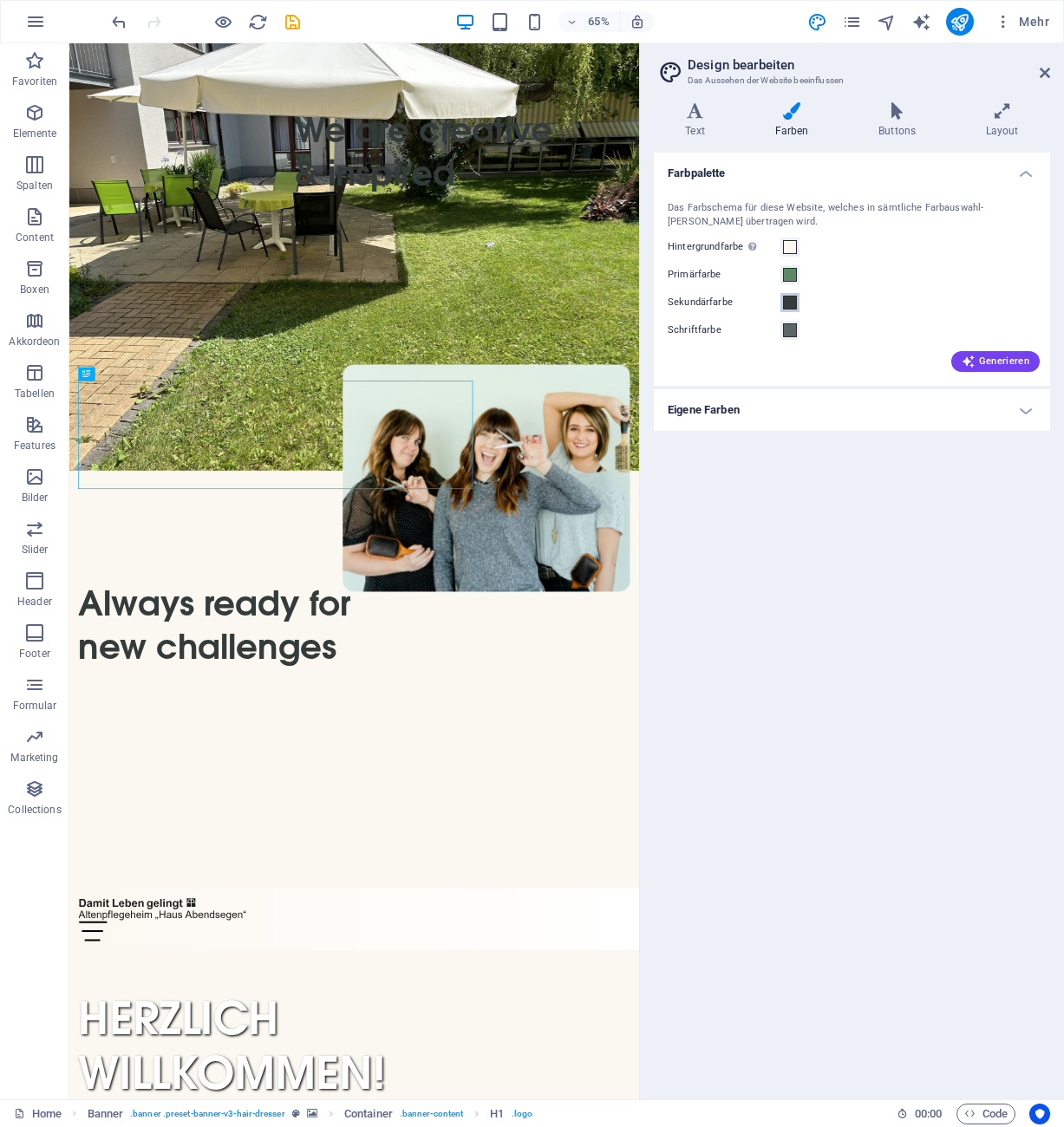
click at [789, 304] on span at bounding box center [790, 302] width 14 height 14
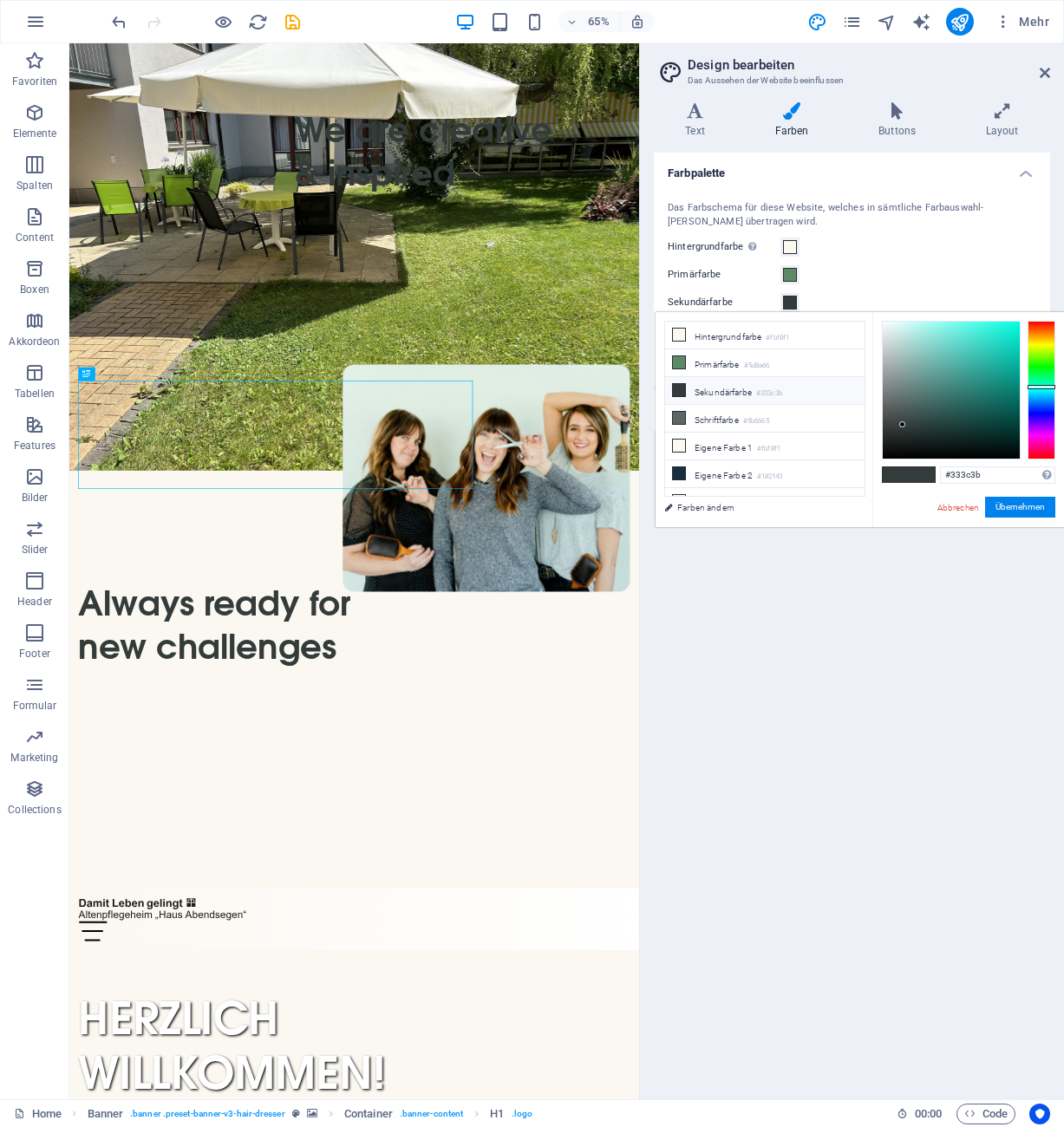
click at [745, 391] on li "Sekundärfarbe #333c3b" at bounding box center [765, 390] width 200 height 27
drag, startPoint x: 987, startPoint y: 473, endPoint x: 931, endPoint y: 474, distance: 56.0
click at [941, 474] on input "#333c3b" at bounding box center [998, 475] width 115 height 17
type input "#45214a"
click at [1028, 509] on button "Übernehmen" at bounding box center [1020, 507] width 71 height 21
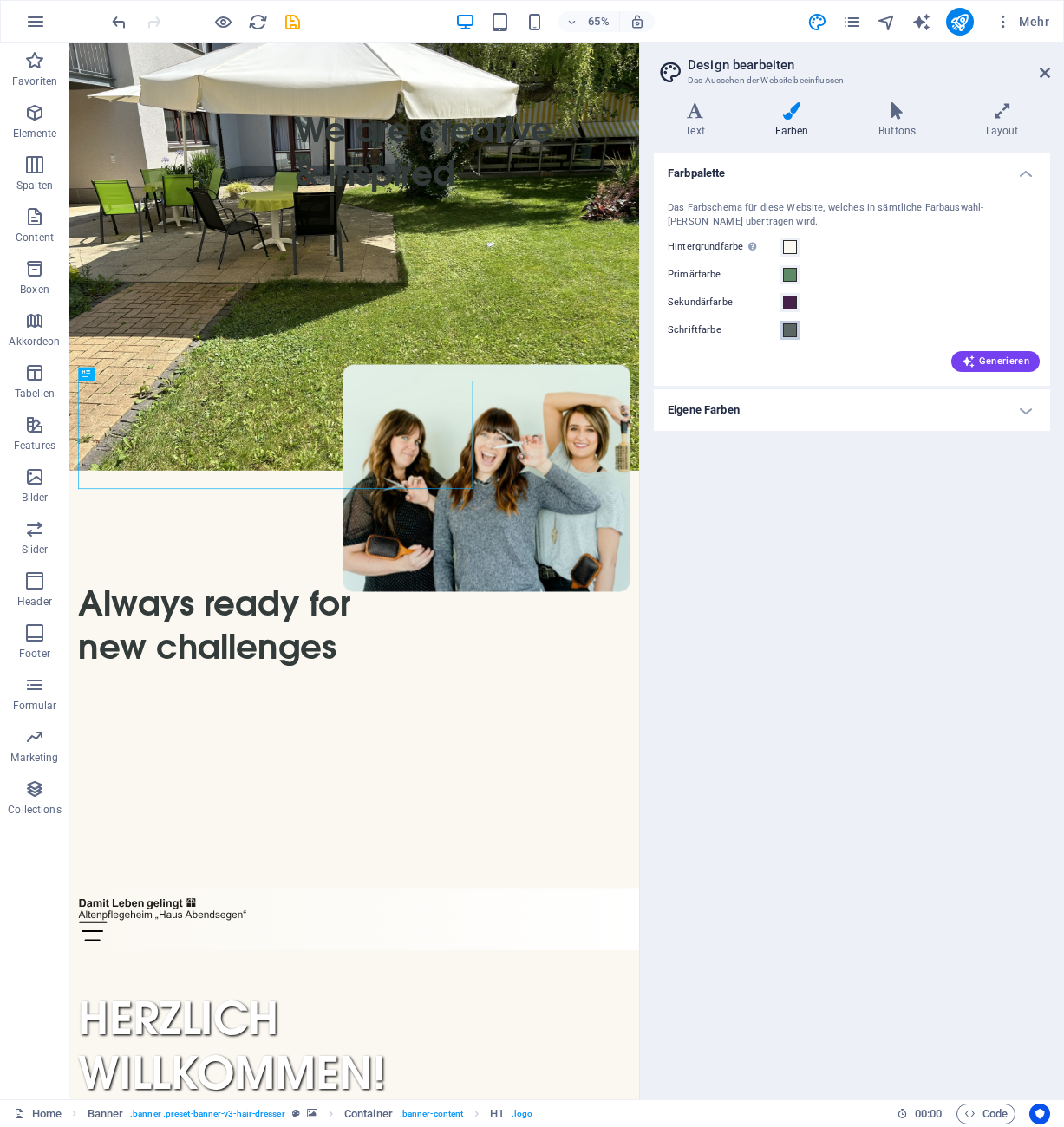
click at [790, 332] on span at bounding box center [790, 330] width 14 height 14
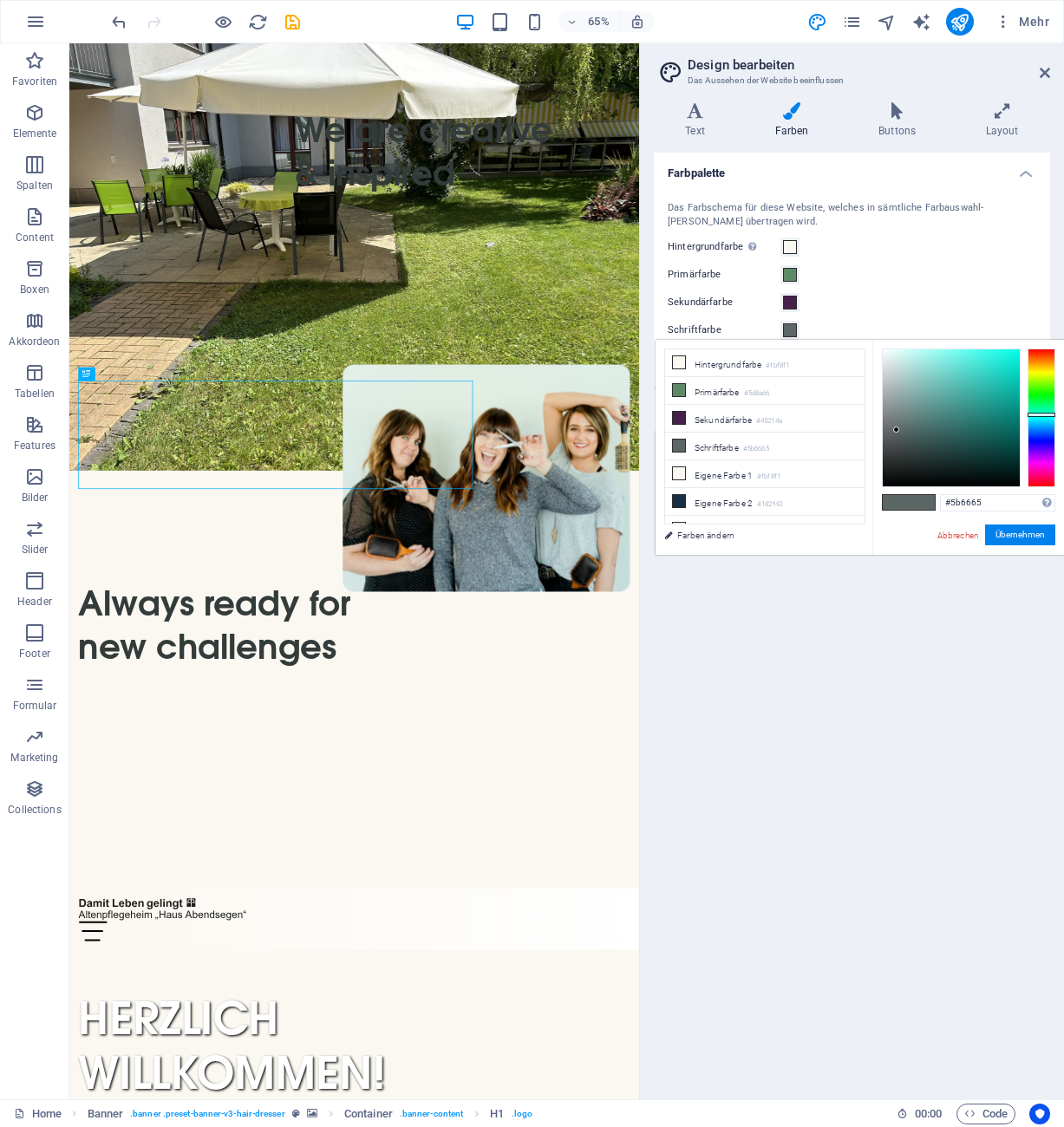
scroll to position [68, 0]
type input "#000000"
drag, startPoint x: 897, startPoint y: 430, endPoint x: 875, endPoint y: 519, distance: 91.7
click at [875, 519] on div "#000000 Unterstützte Formate: #0852ed rgb(8, 82, 237) rgba(8, 82, 237, 90%) hsv…" at bounding box center [968, 573] width 191 height 466
click at [1021, 533] on button "Übernehmen" at bounding box center [1020, 535] width 71 height 21
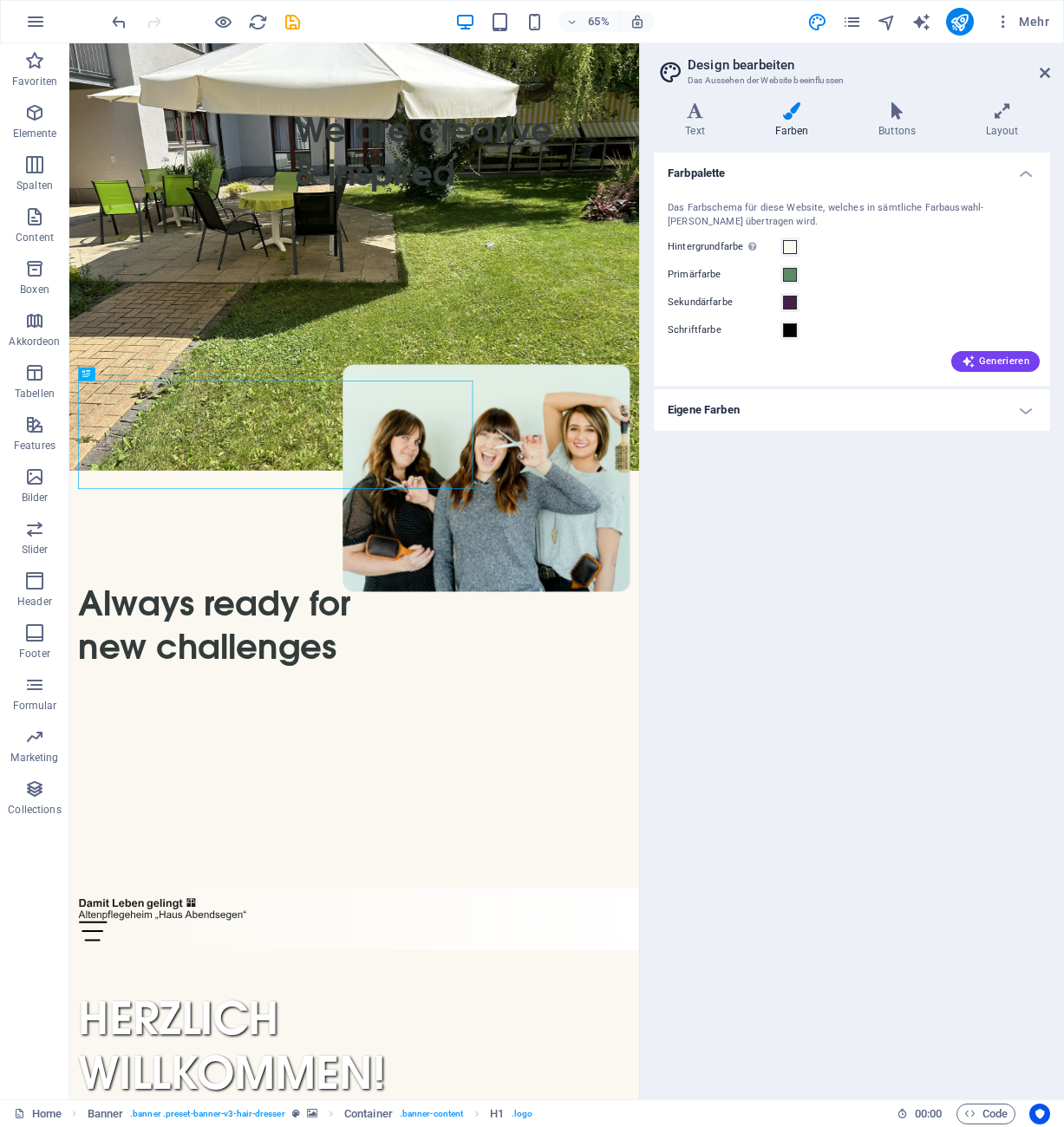
click at [766, 419] on h4 "Eigene Farben" at bounding box center [852, 410] width 397 height 41
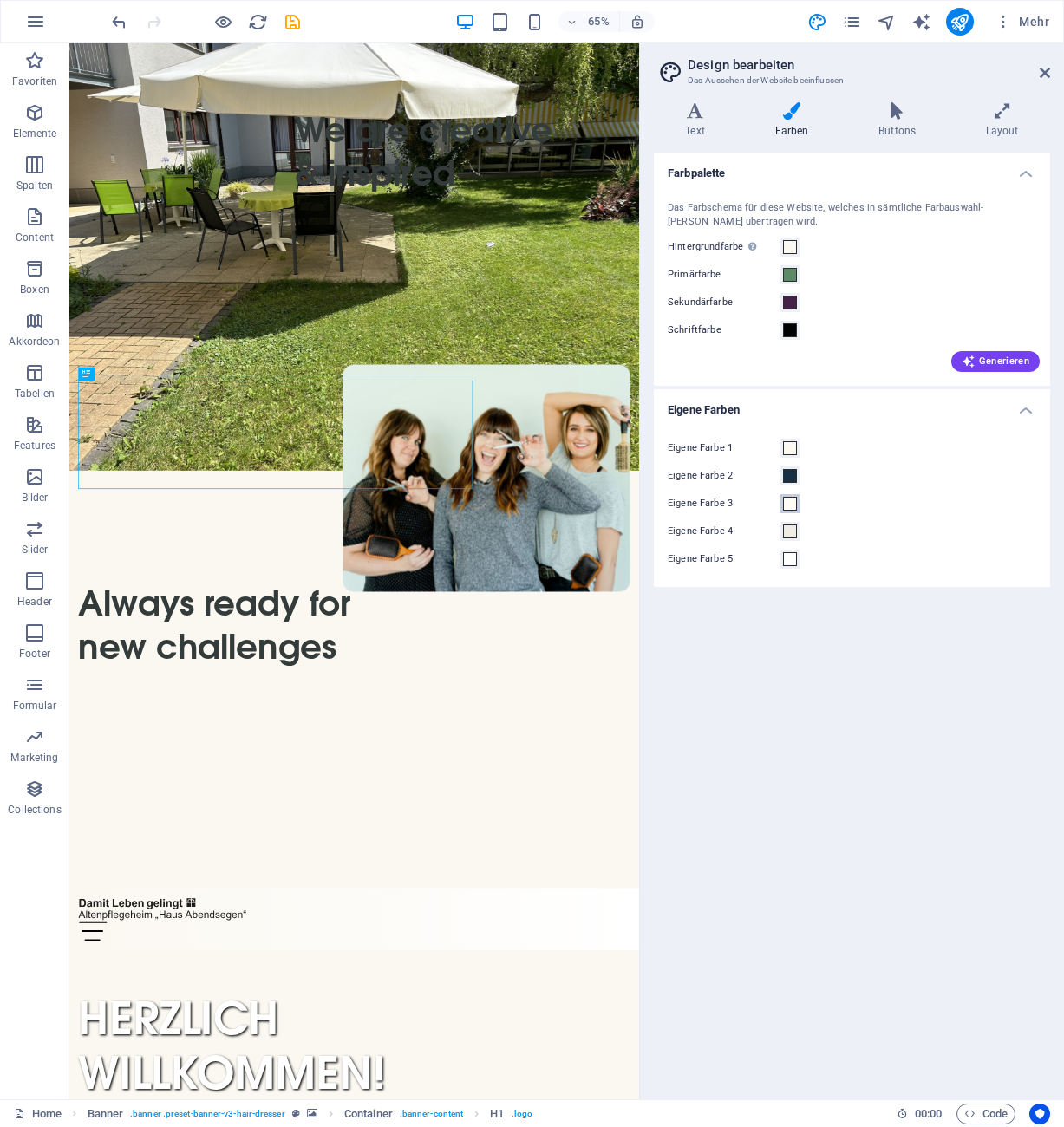
click at [791, 502] on span at bounding box center [790, 503] width 14 height 14
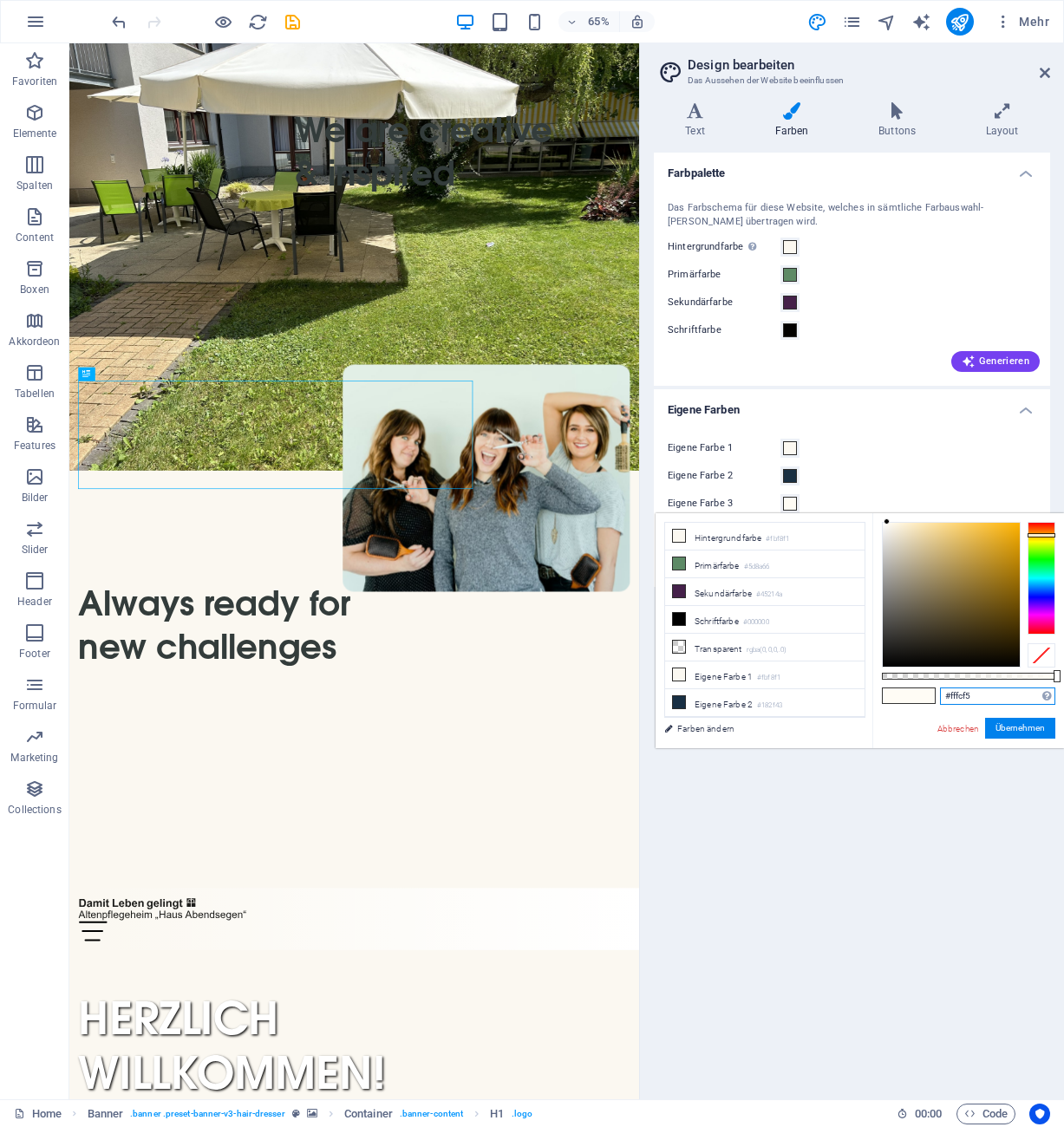
drag, startPoint x: 982, startPoint y: 697, endPoint x: 890, endPoint y: 772, distance: 118.7
click at [941, 705] on input "#fffcf5" at bounding box center [998, 696] width 115 height 17
type input "#323050"
click at [1021, 732] on button "Übernehmen" at bounding box center [1020, 728] width 71 height 21
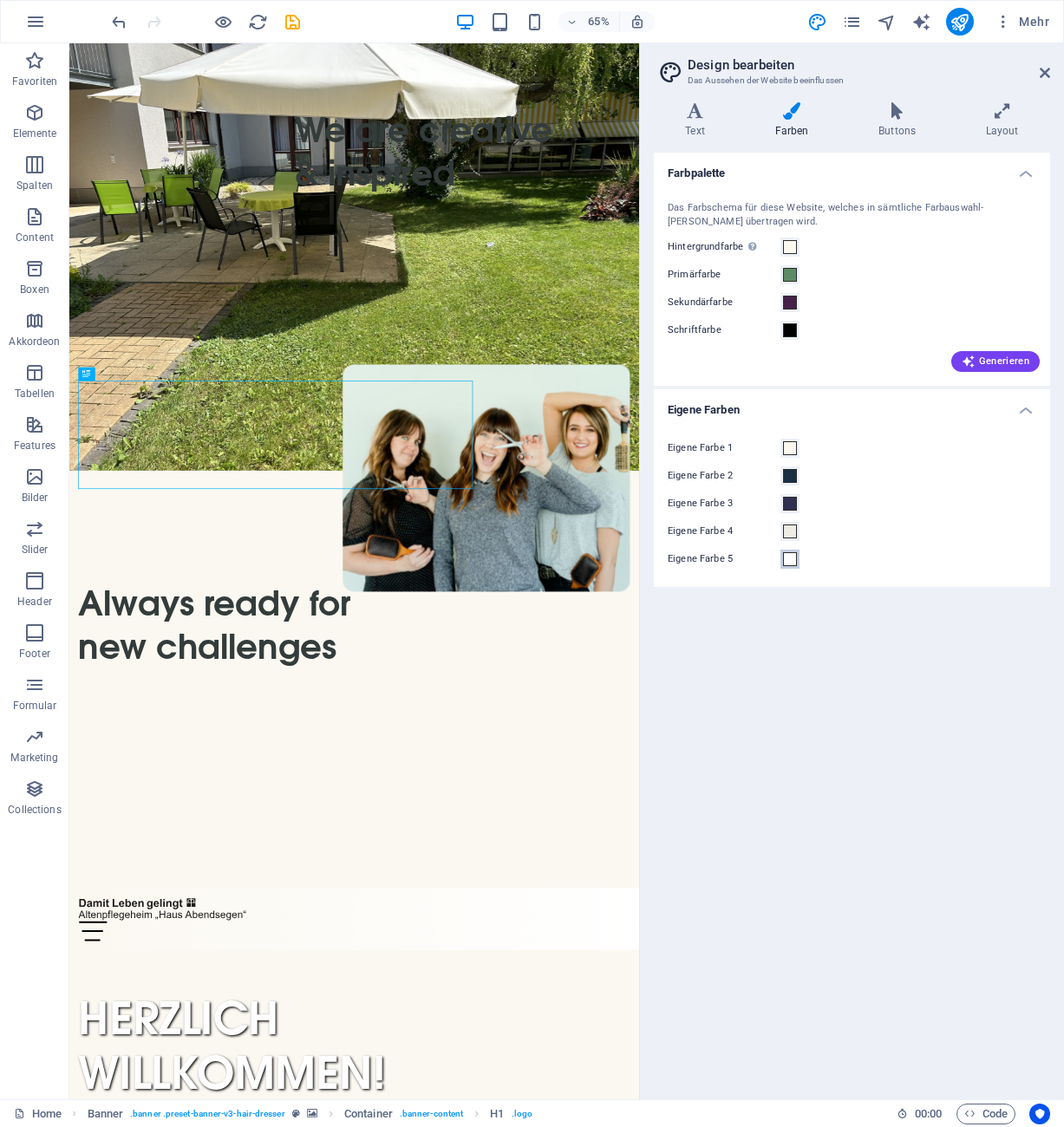
click at [791, 560] on span at bounding box center [790, 559] width 14 height 14
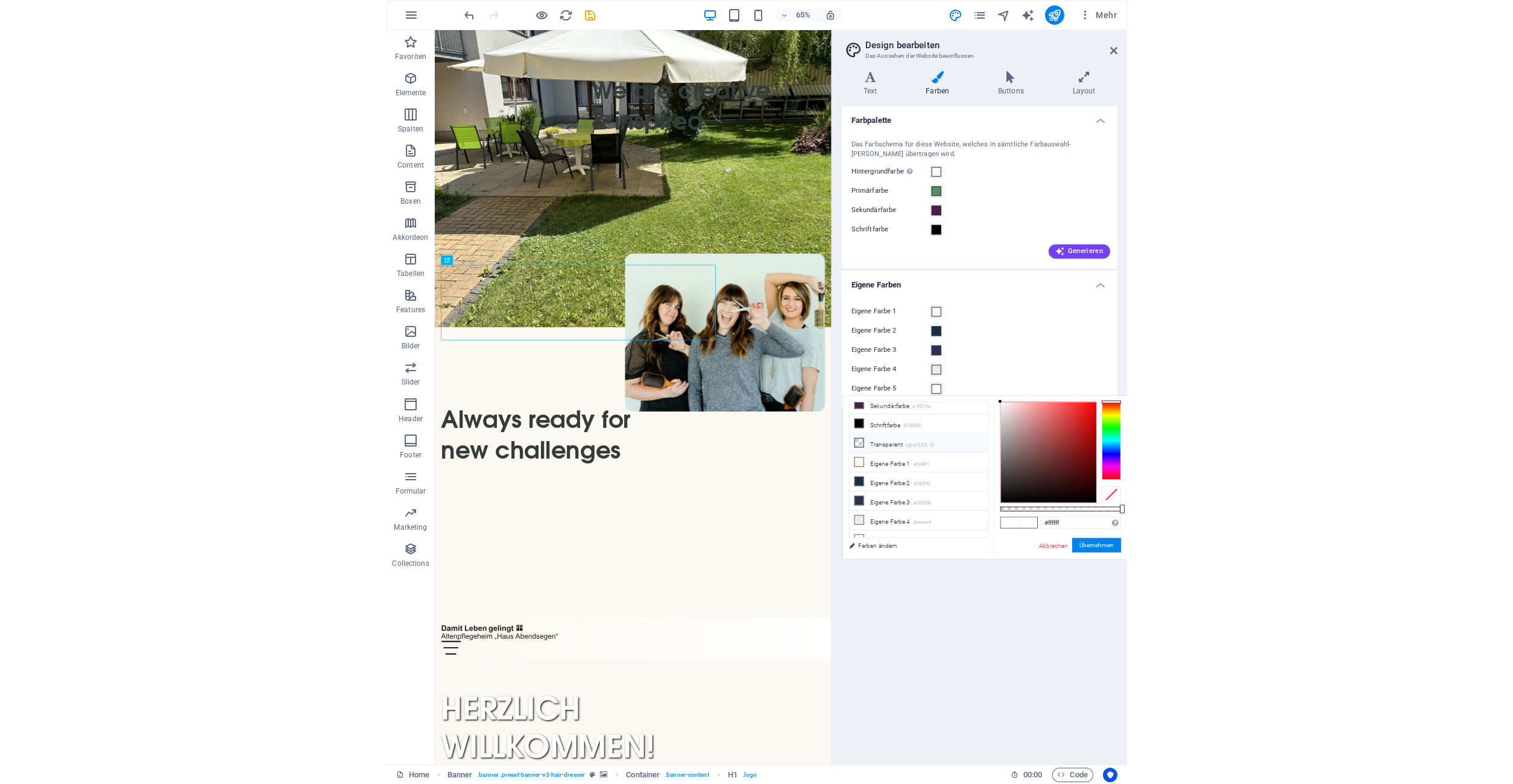
scroll to position [52, 0]
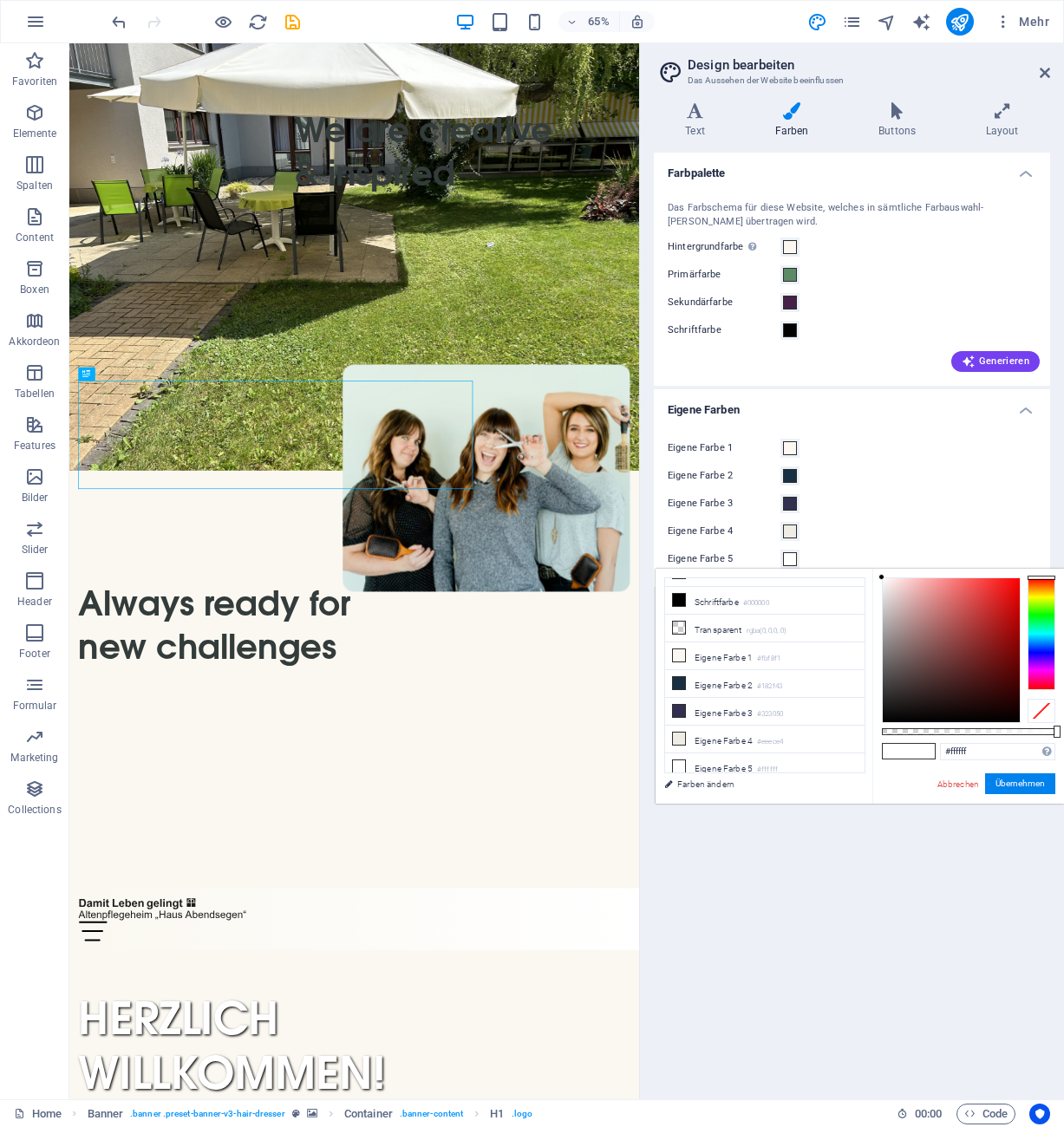
click at [922, 528] on div "Eigene Farbe 4" at bounding box center [852, 531] width 368 height 21
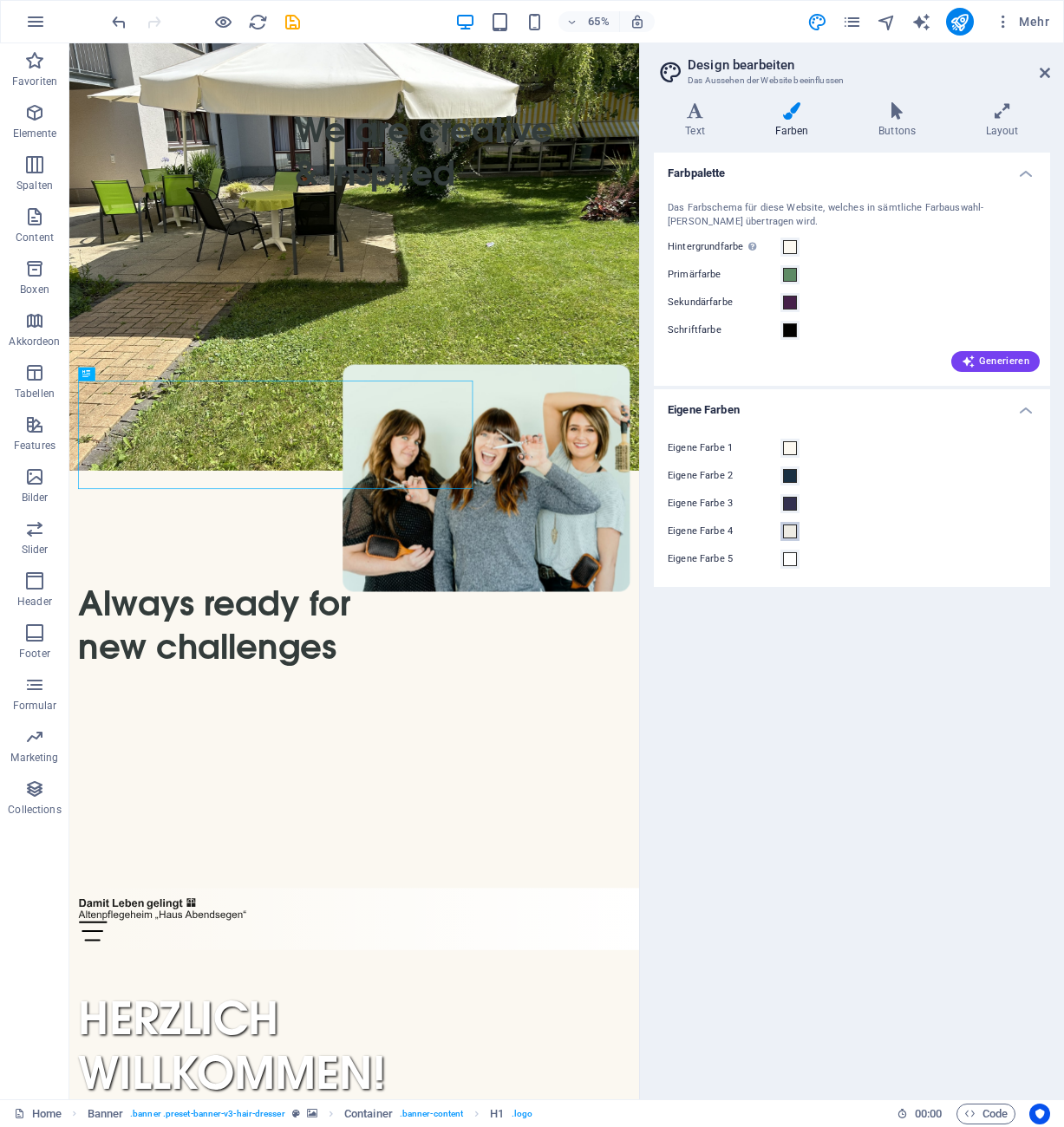
click at [789, 531] on span at bounding box center [790, 531] width 14 height 14
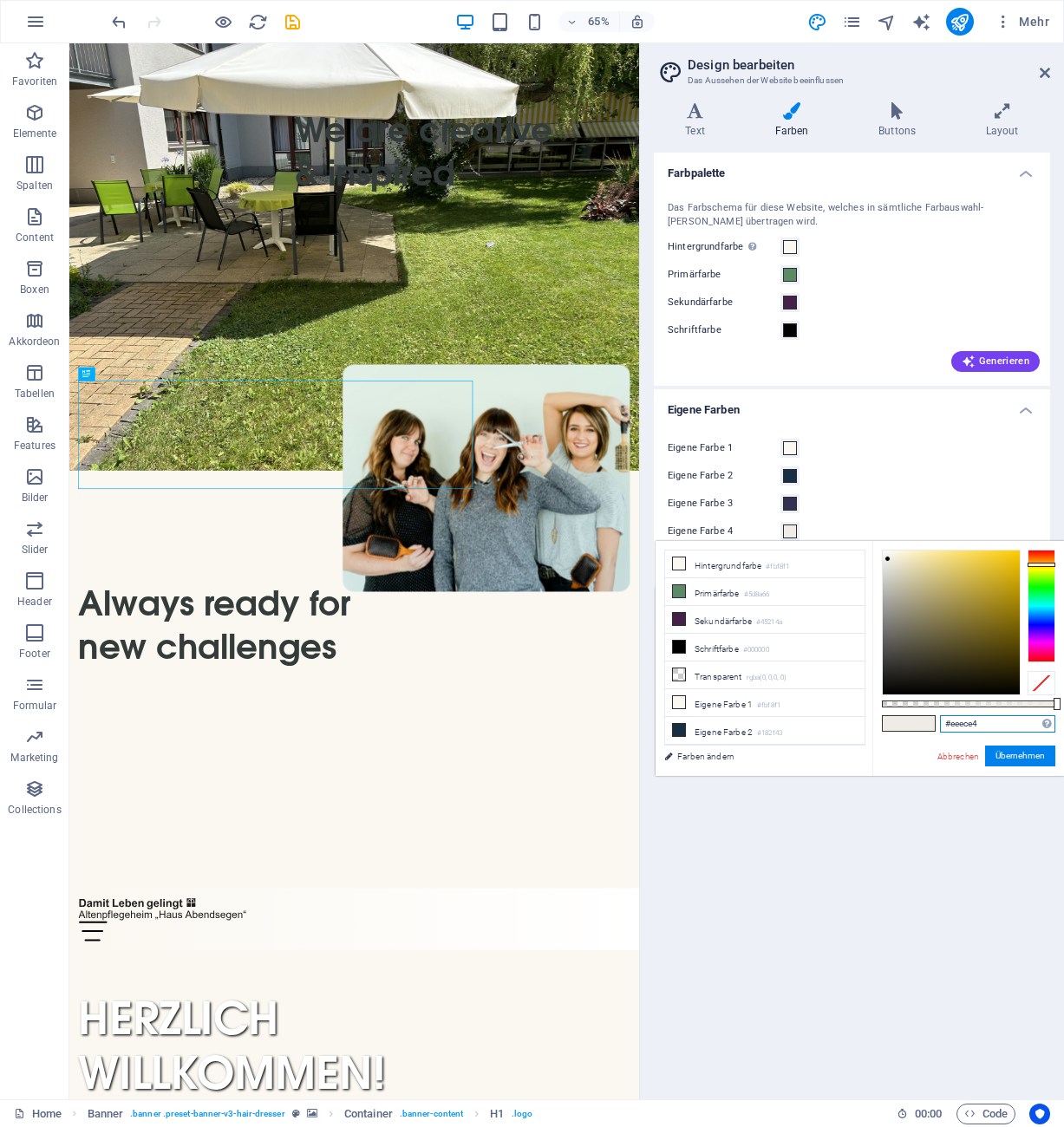
drag, startPoint x: 995, startPoint y: 724, endPoint x: 913, endPoint y: 725, distance: 82.0
click at [941, 725] on input "#eeece4" at bounding box center [998, 724] width 115 height 17
type input "#21445b"
click at [1003, 750] on button "Übernehmen" at bounding box center [1020, 756] width 71 height 21
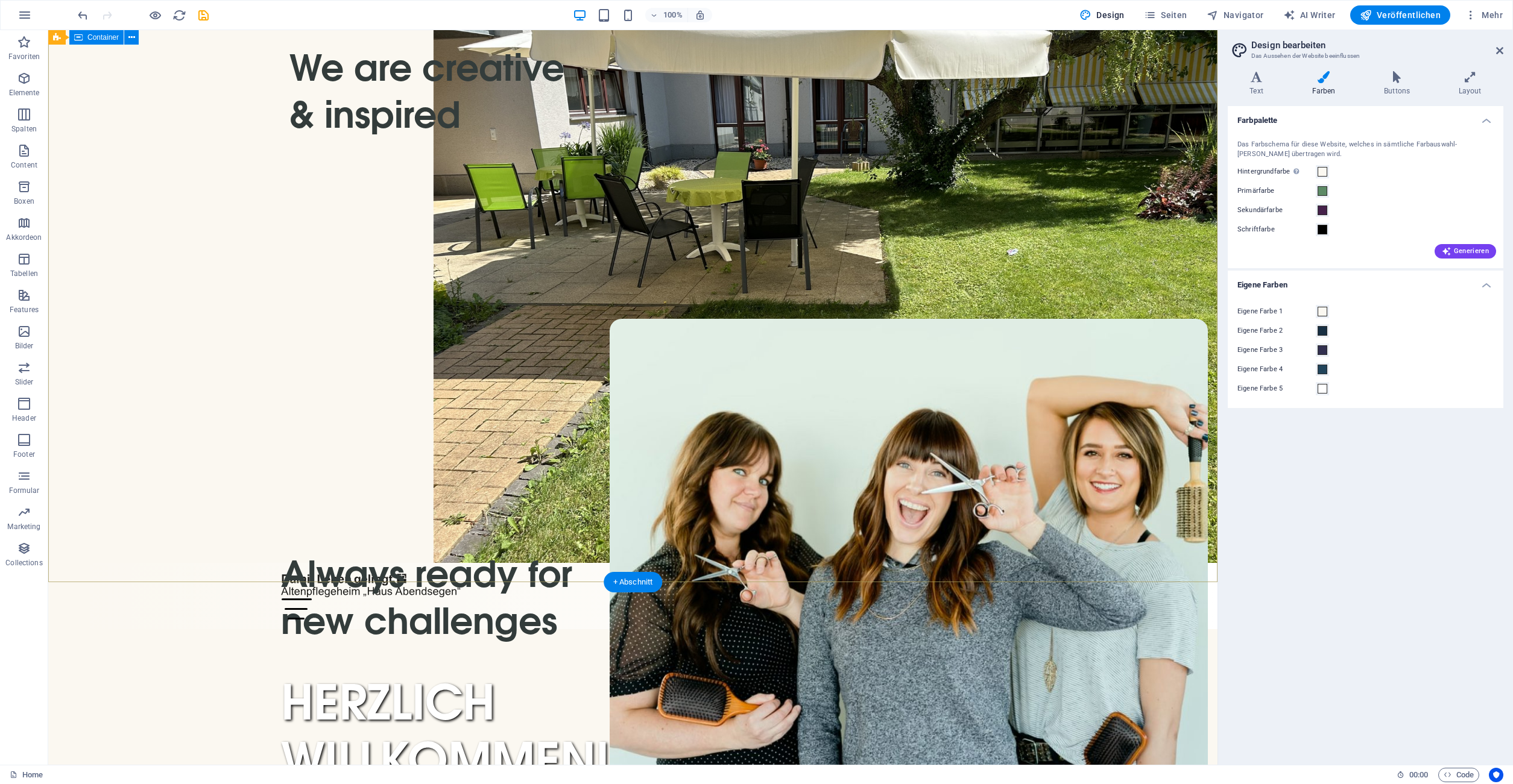
scroll to position [0, 0]
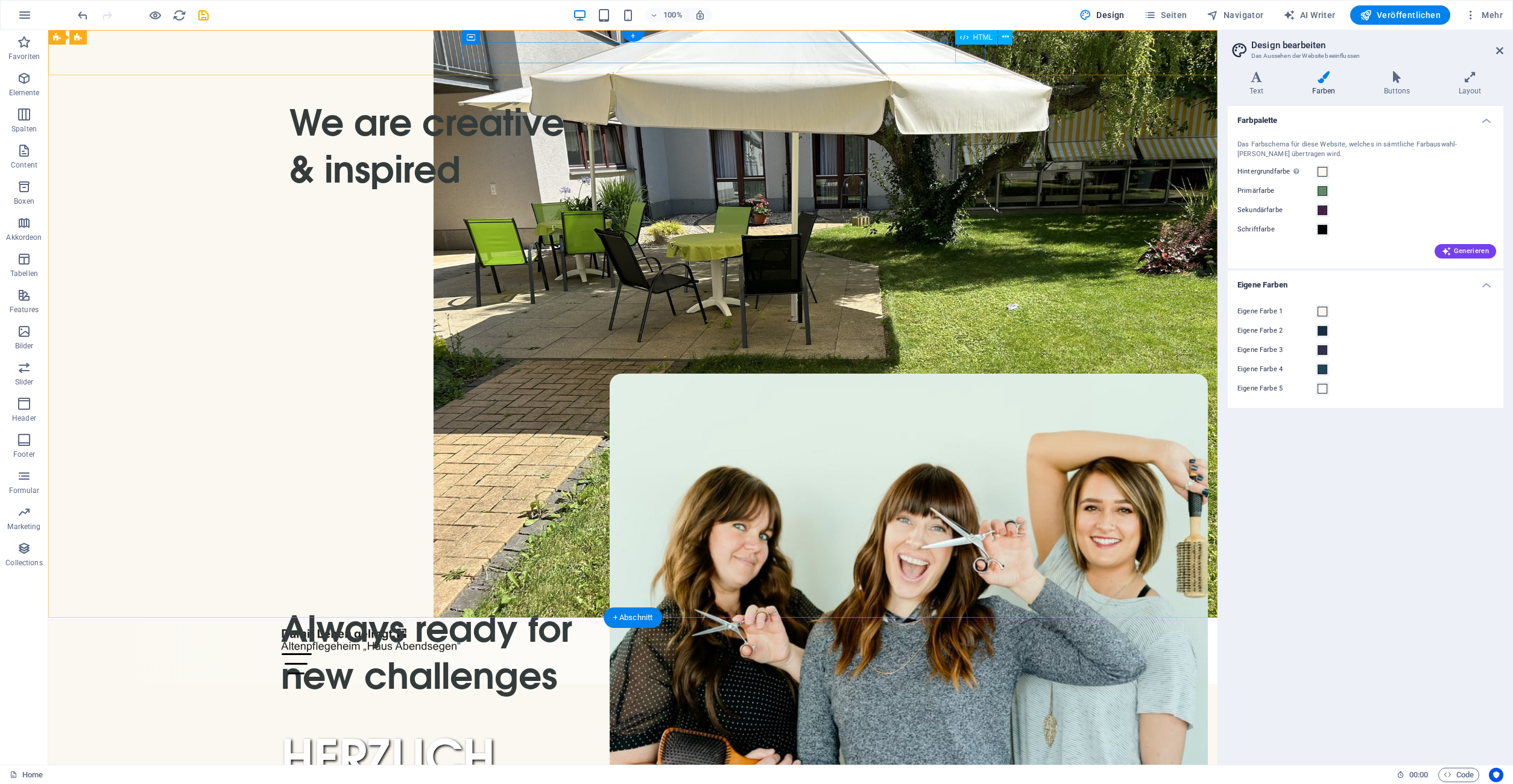
click at [739, 654] on div "Menu" at bounding box center [633, 664] width 704 height 21
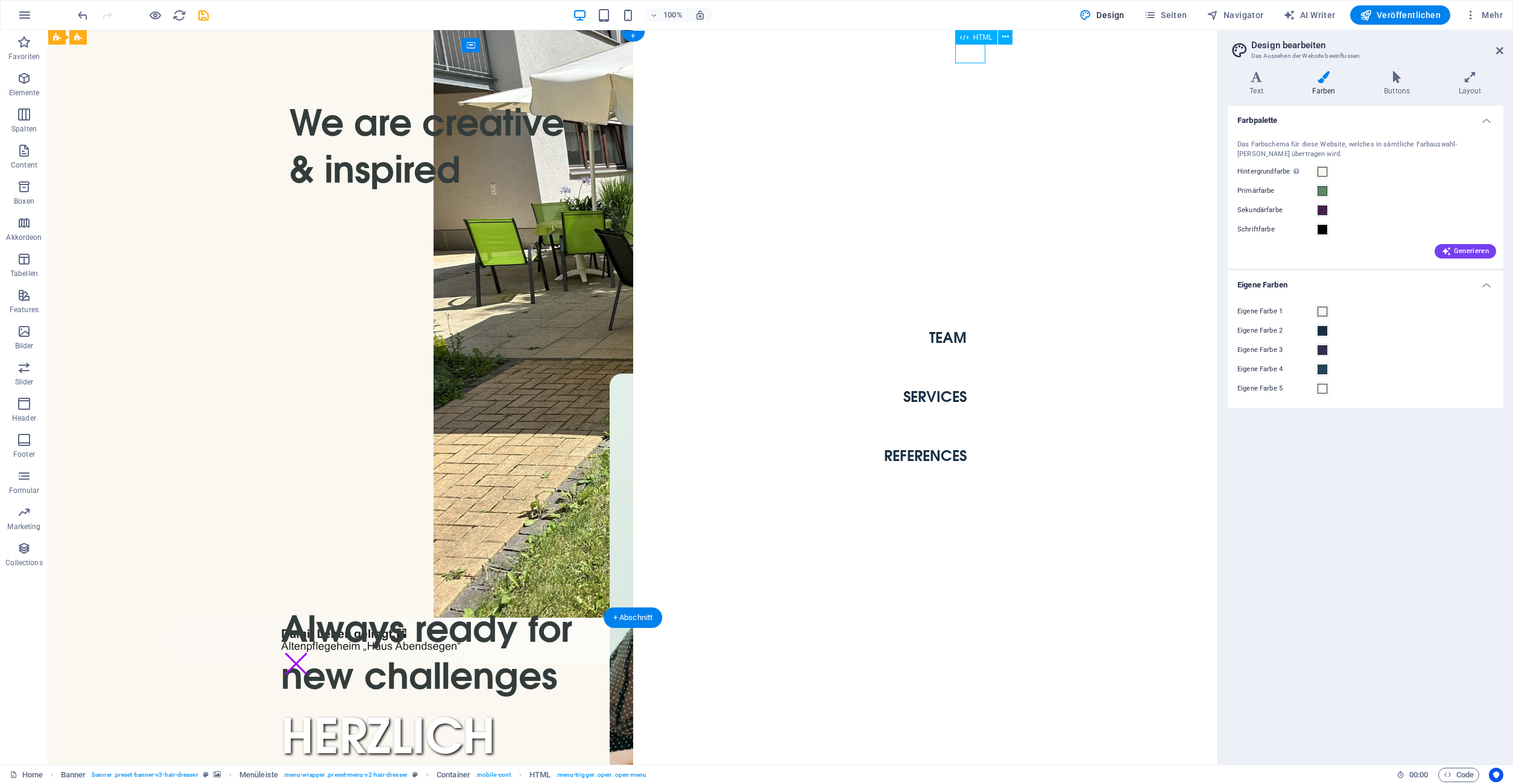
click at [311, 654] on div "Menu" at bounding box center [296, 664] width 30 height 21
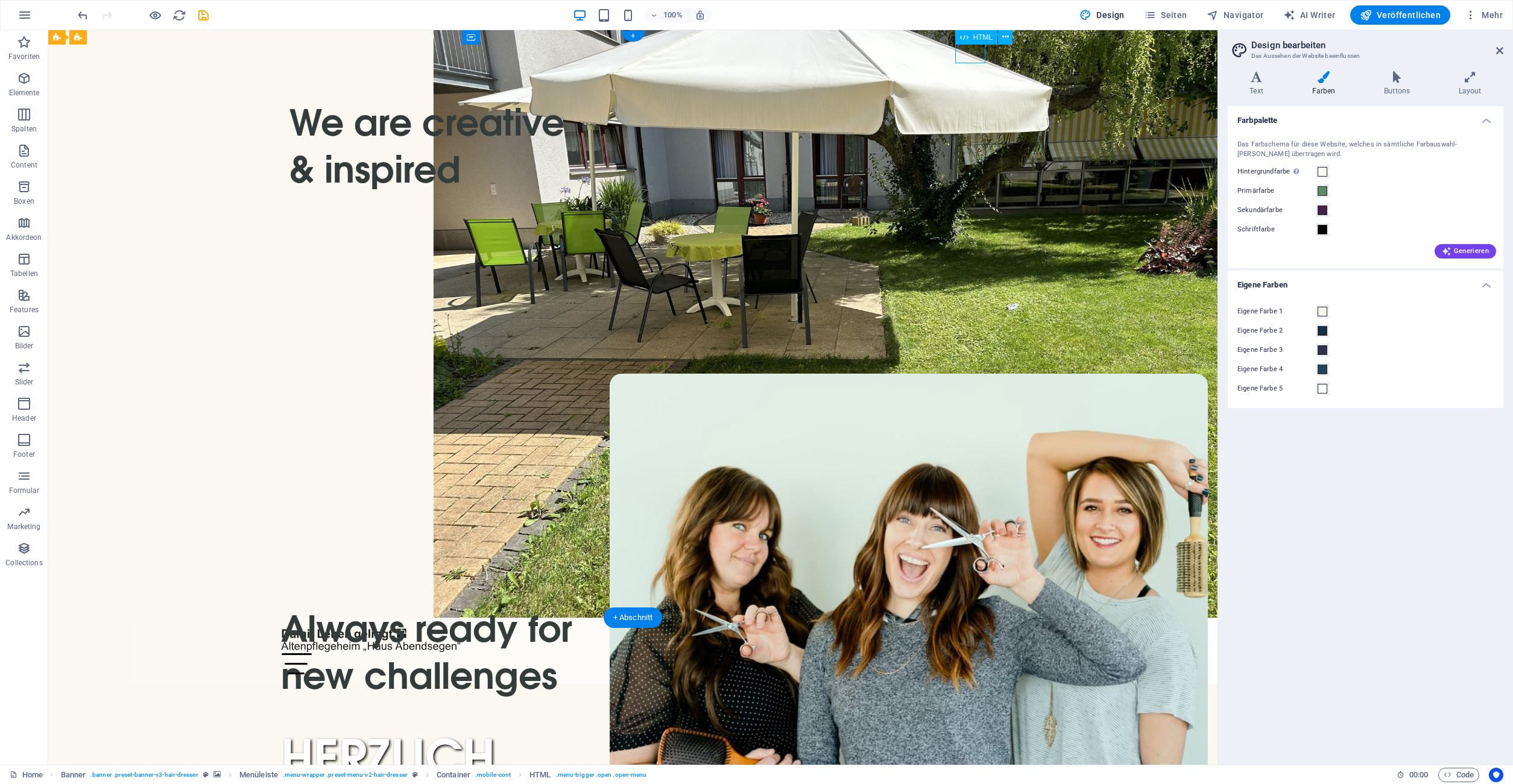
click at [739, 654] on div "Menu" at bounding box center [633, 664] width 704 height 21
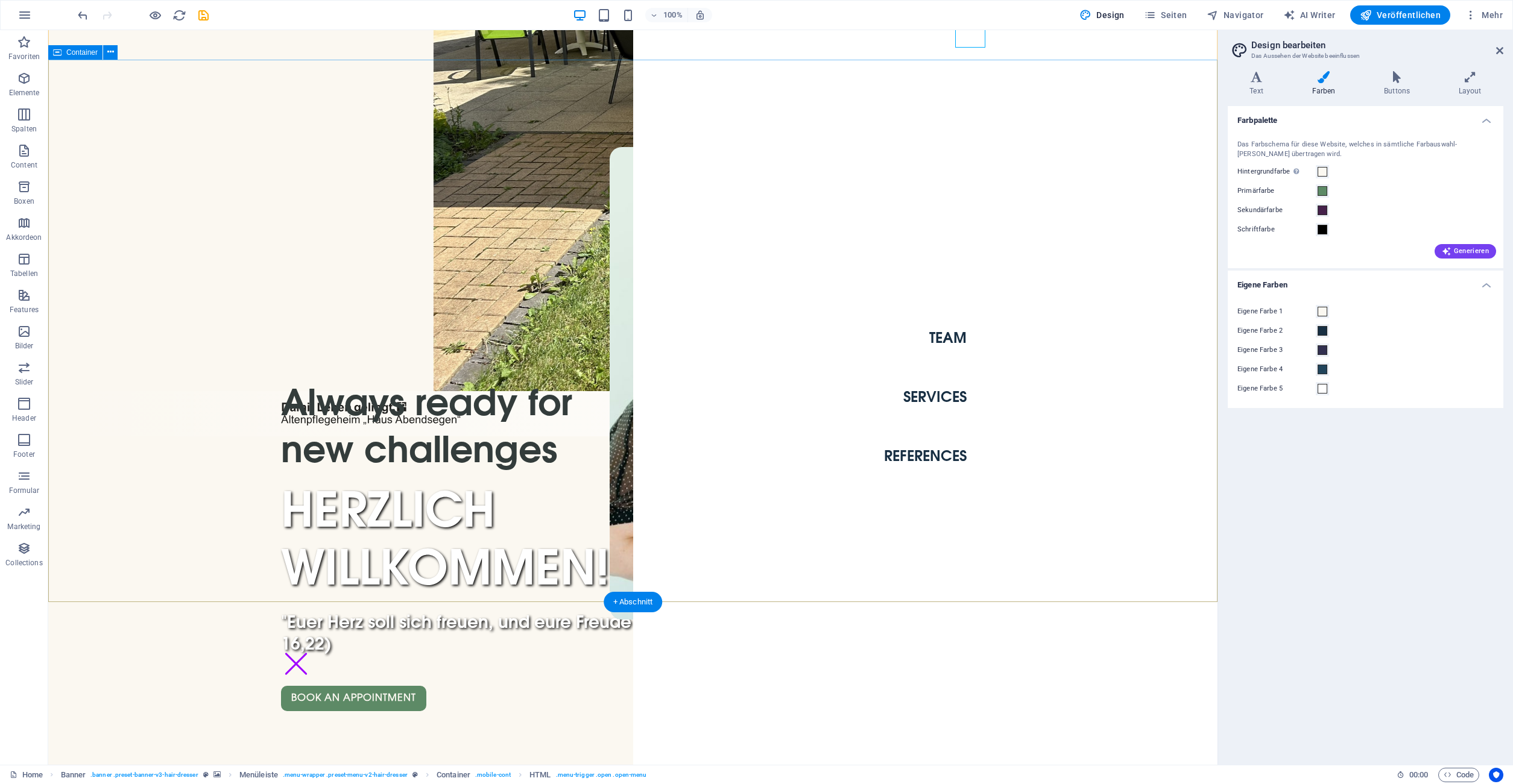
scroll to position [430, 0]
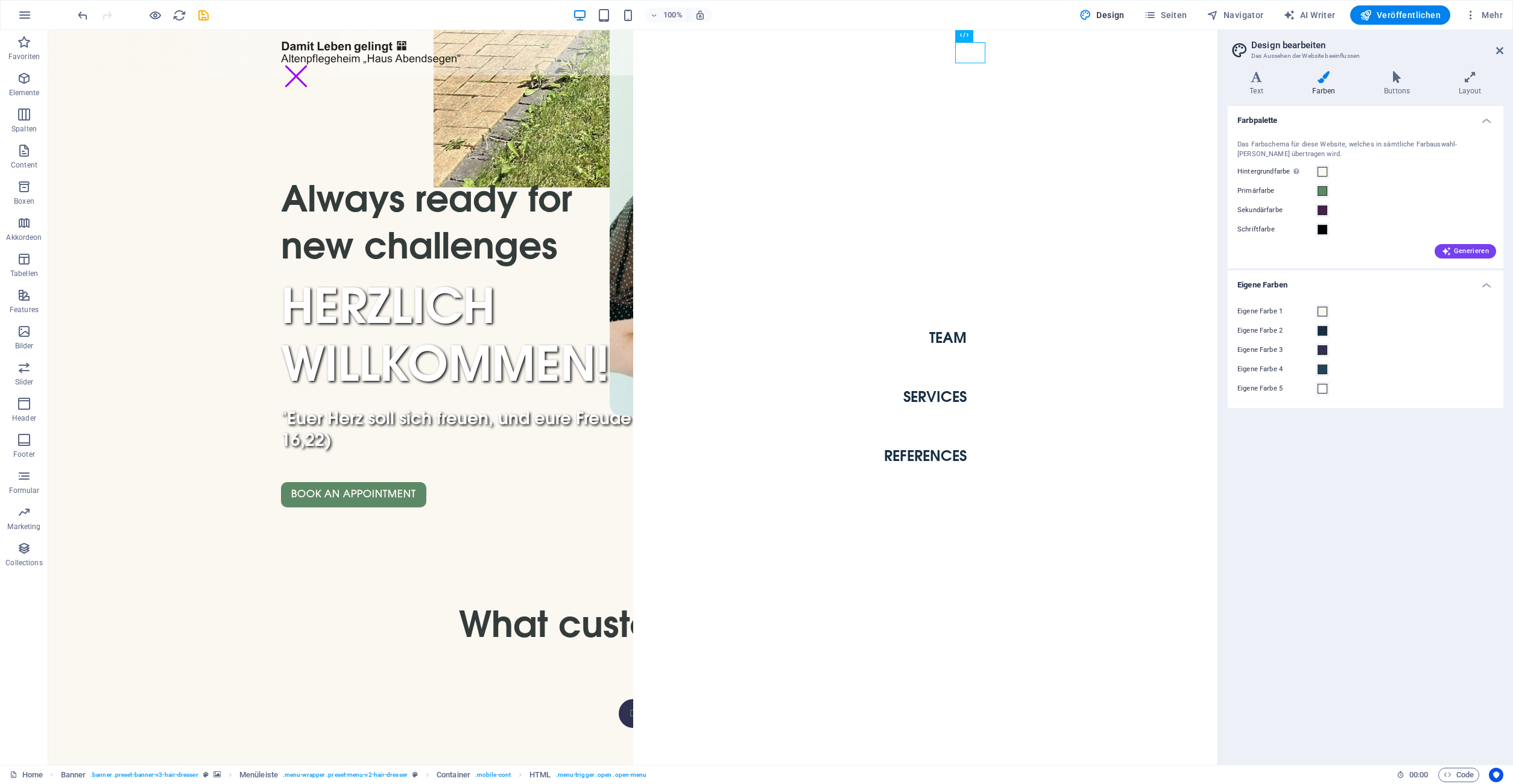
click at [739, 558] on div "Farbpalette Das Farbschema für diese Website, welches in sämtliche Farbauswahl-…" at bounding box center [1366, 430] width 276 height 649
click at [311, 65] on div "Menu" at bounding box center [296, 76] width 30 height 21
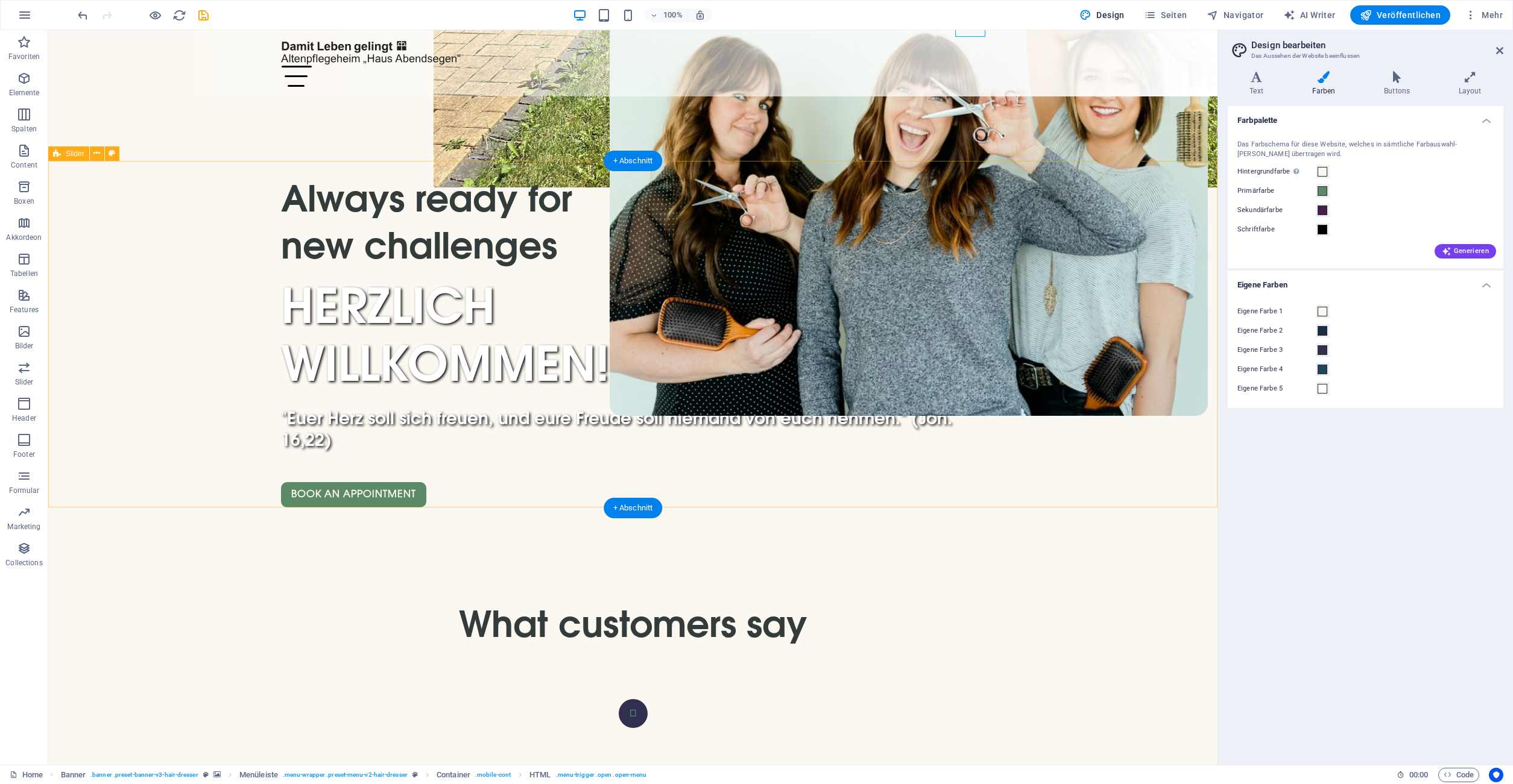
scroll to position [553, 0]
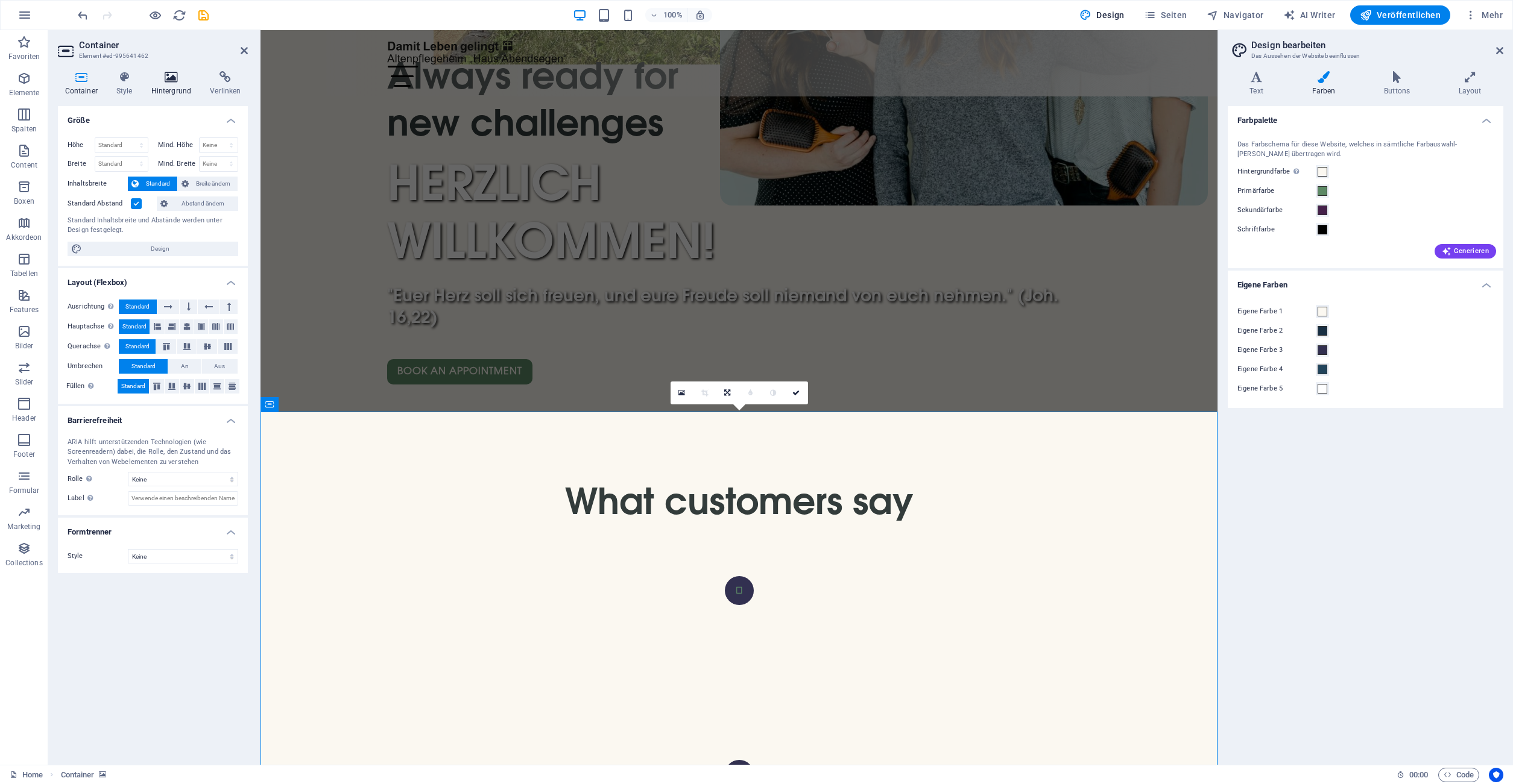
click at [171, 82] on icon at bounding box center [171, 77] width 54 height 12
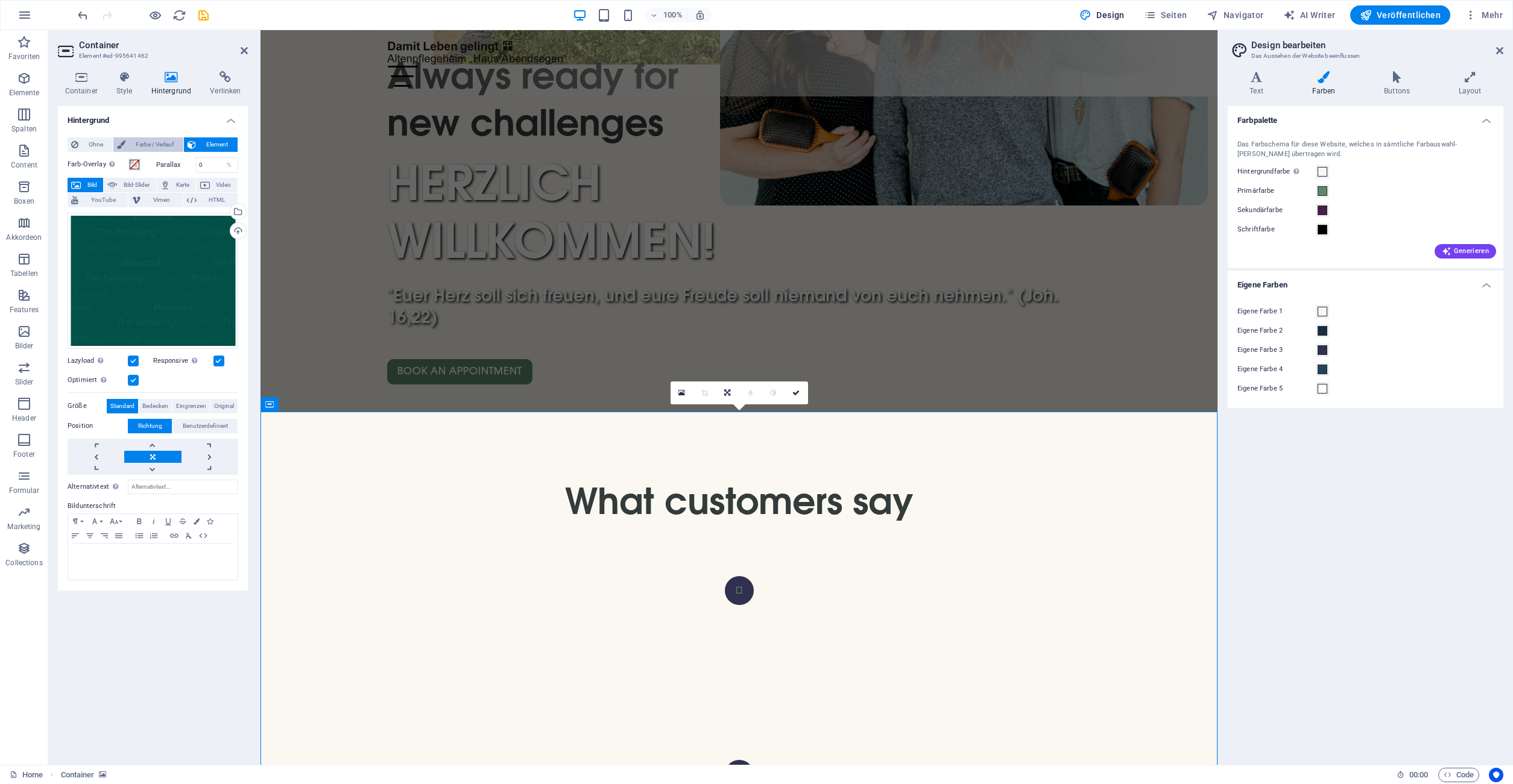
click at [161, 145] on span "Farbe / Verlauf" at bounding box center [154, 145] width 50 height 14
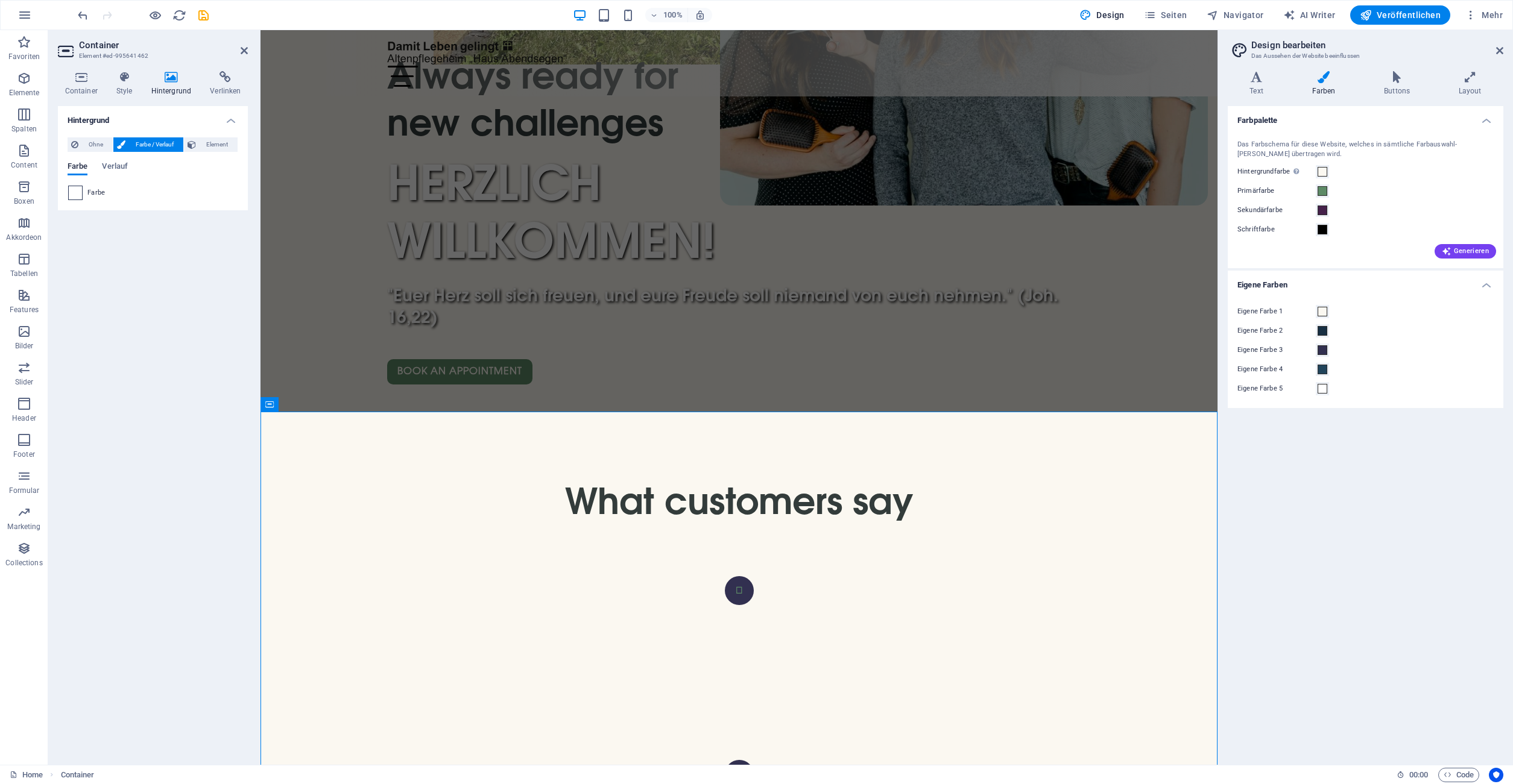
click at [73, 197] on span at bounding box center [75, 193] width 13 height 13
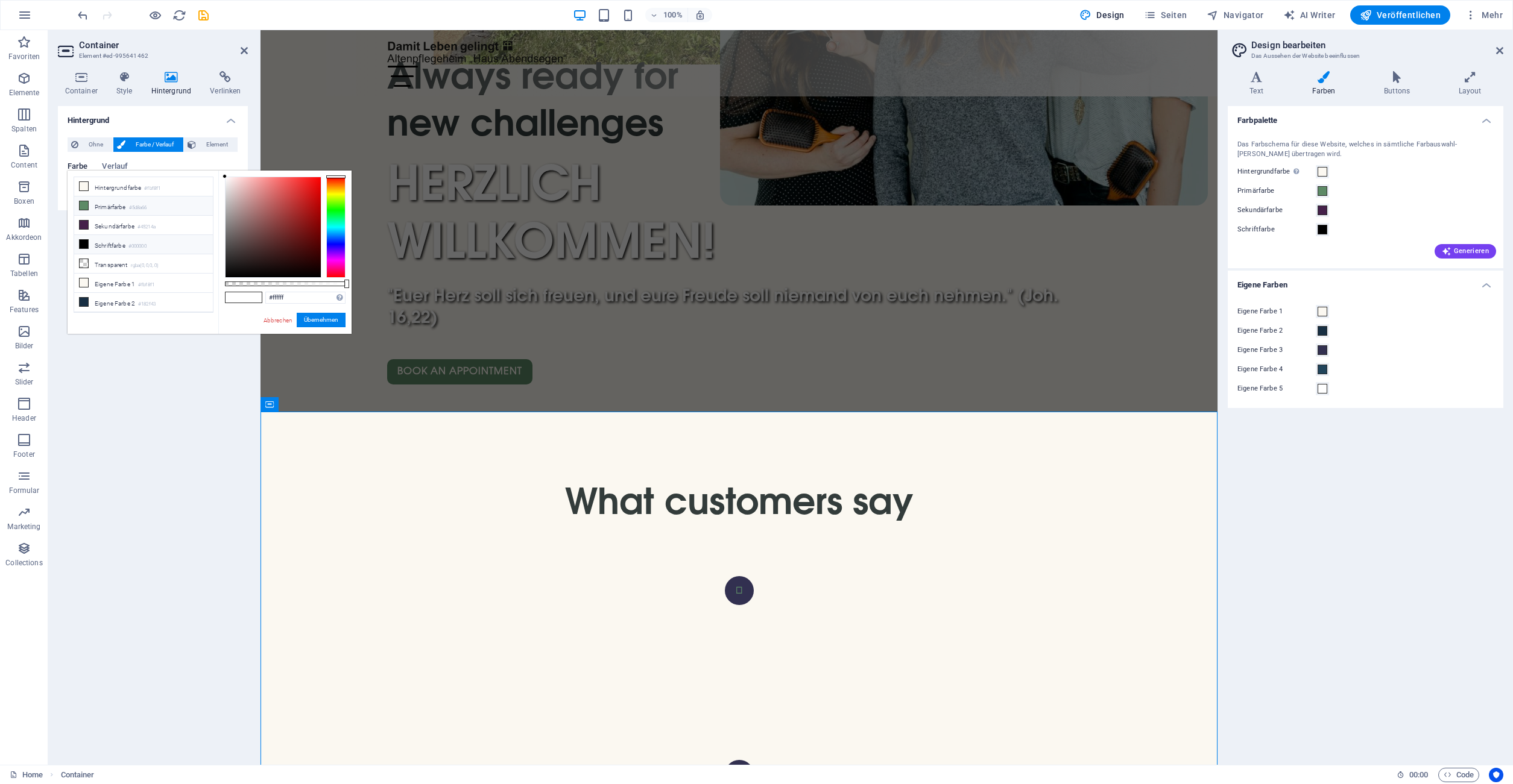
click at [128, 204] on li "Primärfarbe #5d8a66" at bounding box center [144, 206] width 139 height 19
click at [125, 223] on li "Sekundärfarbe #45214a" at bounding box center [144, 225] width 139 height 19
click at [138, 289] on li "Eigene Farbe 4 #21445b" at bounding box center [144, 289] width 139 height 19
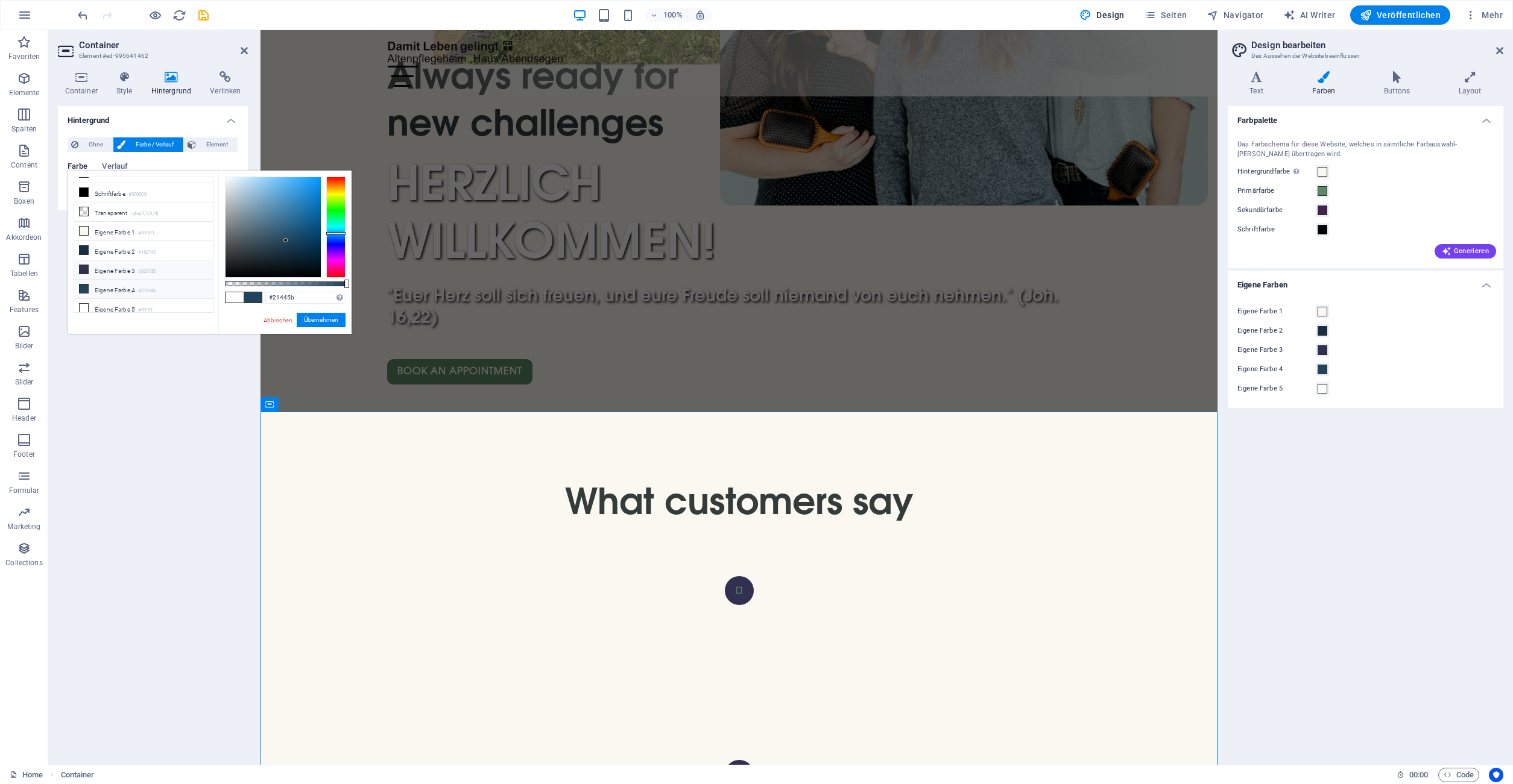
click at [135, 272] on li "Eigene Farbe 3 #323050" at bounding box center [144, 270] width 139 height 19
click at [135, 253] on li "Eigene Farbe 2 #182f43" at bounding box center [144, 250] width 139 height 19
click at [135, 236] on li "Eigene Farbe 1 #fbf8f1" at bounding box center [144, 231] width 139 height 19
type input "#fbf8f1"
click at [156, 527] on div "Hintergrund Ohne Farbe / Verlauf Element Hintergrund über volle Breite strecken…" at bounding box center [153, 430] width 190 height 649
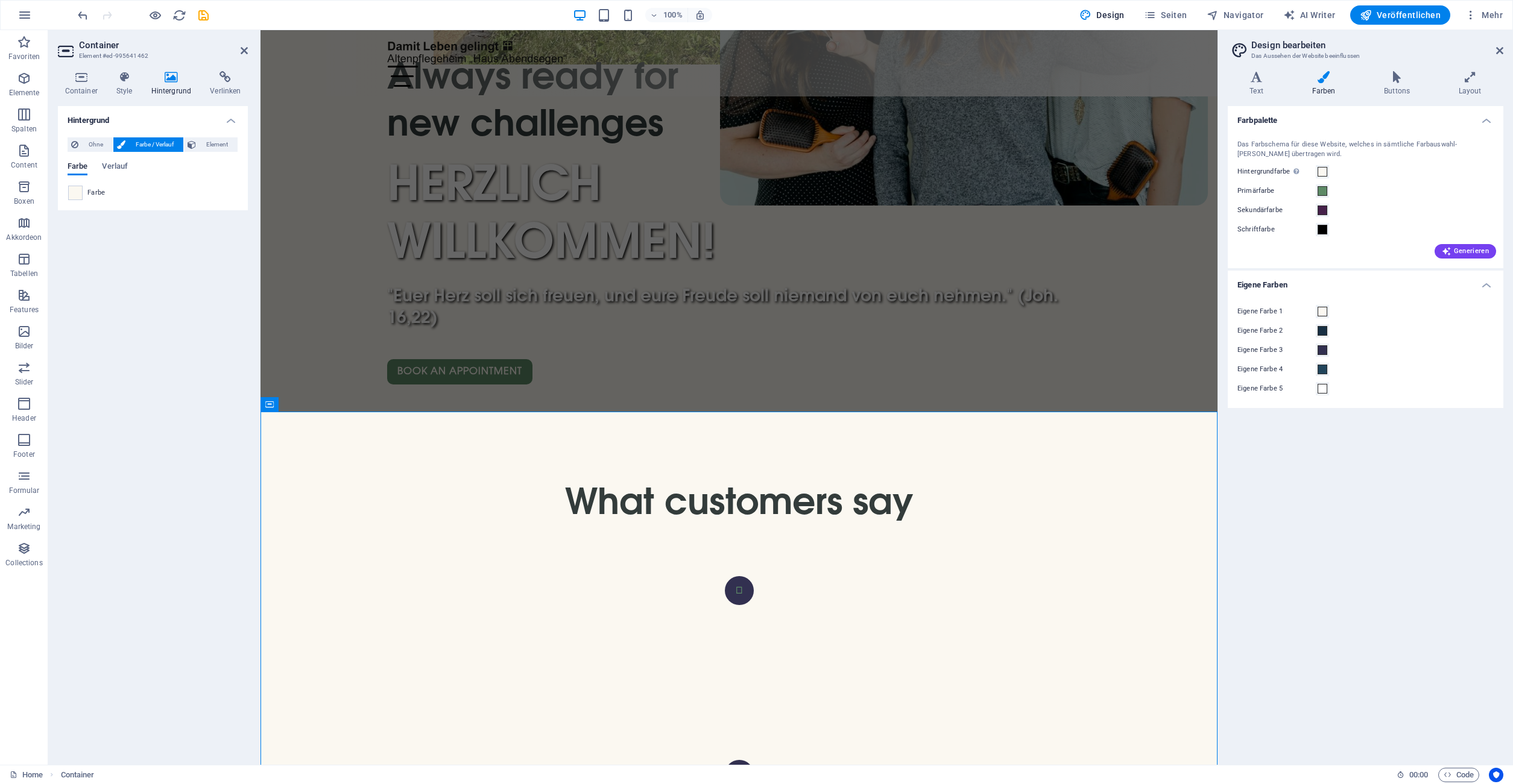
click at [248, 51] on aside "Container Element #ed-995641462 Container Style Hintergrund Verlinken Größe Höh…" at bounding box center [155, 398] width 212 height 735
click at [242, 48] on icon at bounding box center [244, 50] width 7 height 10
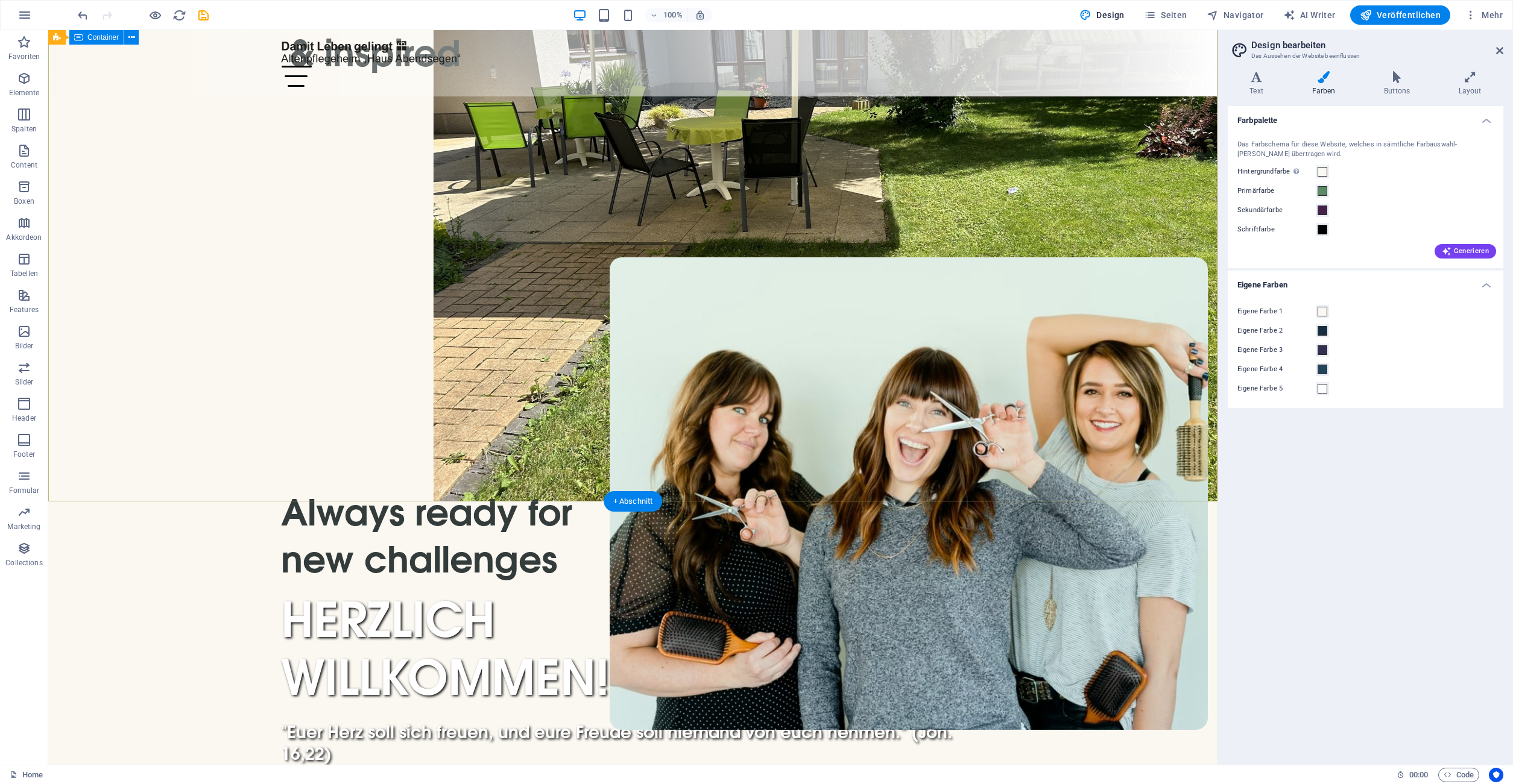
scroll to position [0, 0]
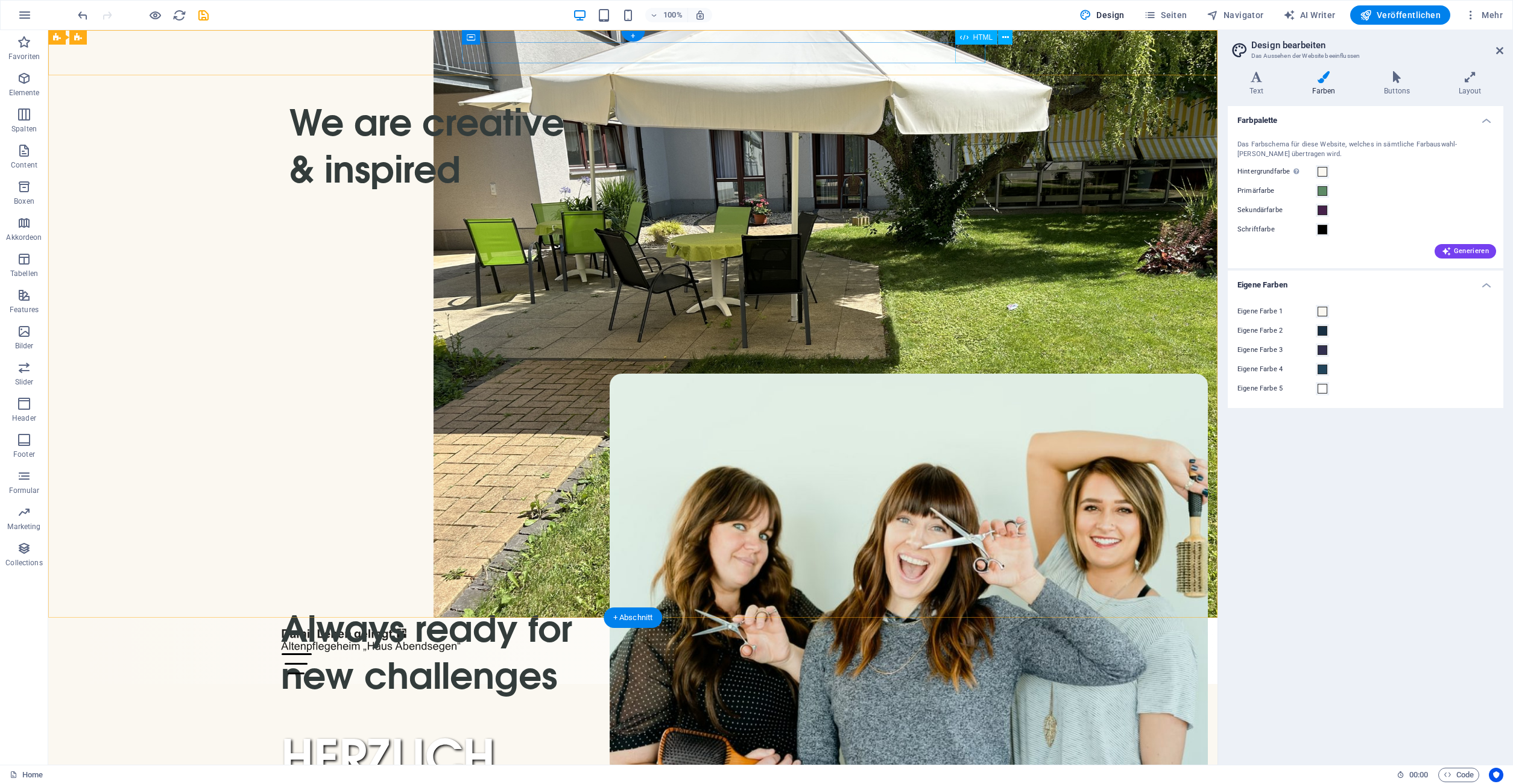
click at [739, 654] on div "Menu" at bounding box center [633, 664] width 704 height 21
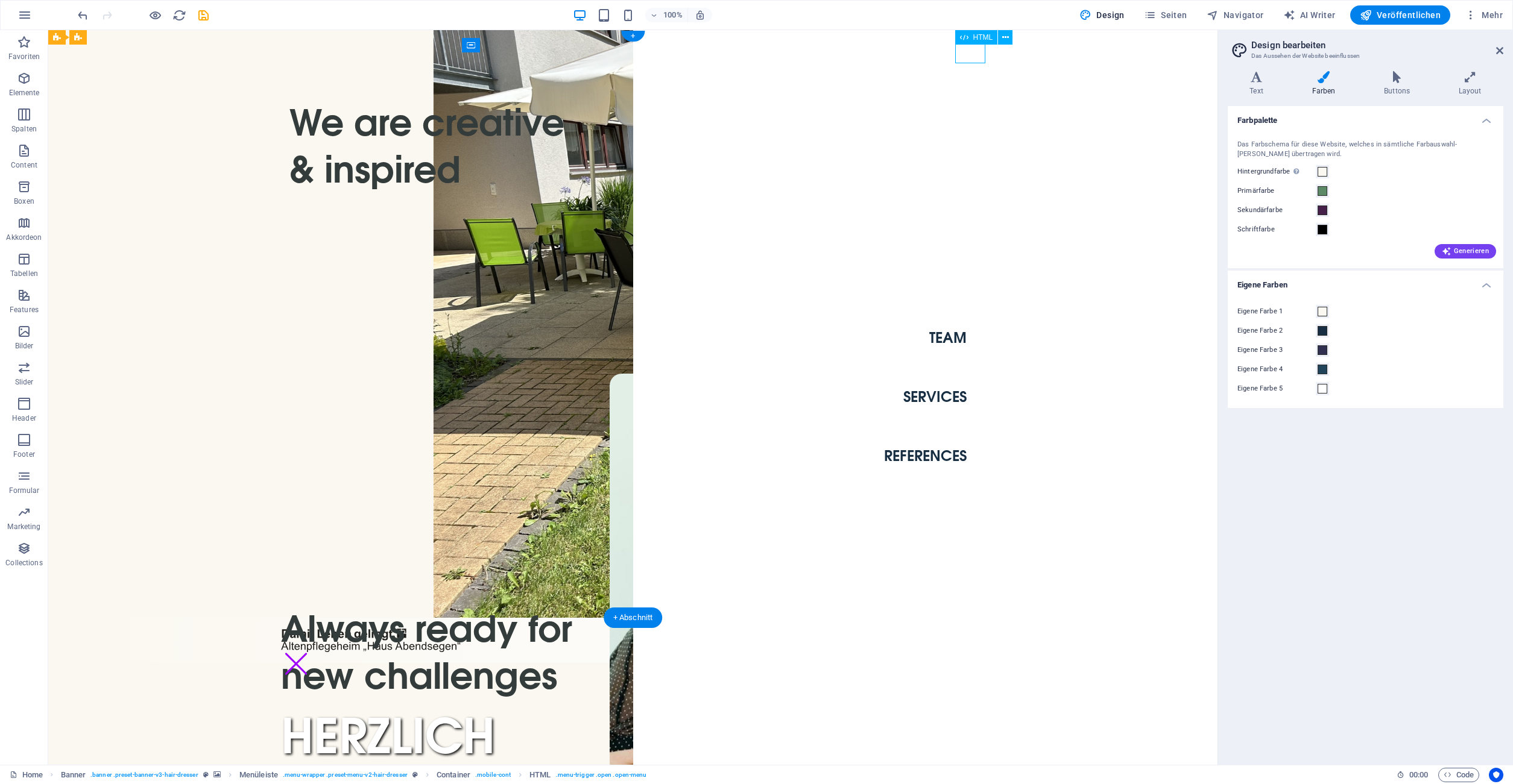
click at [311, 654] on div "Menu" at bounding box center [296, 664] width 30 height 21
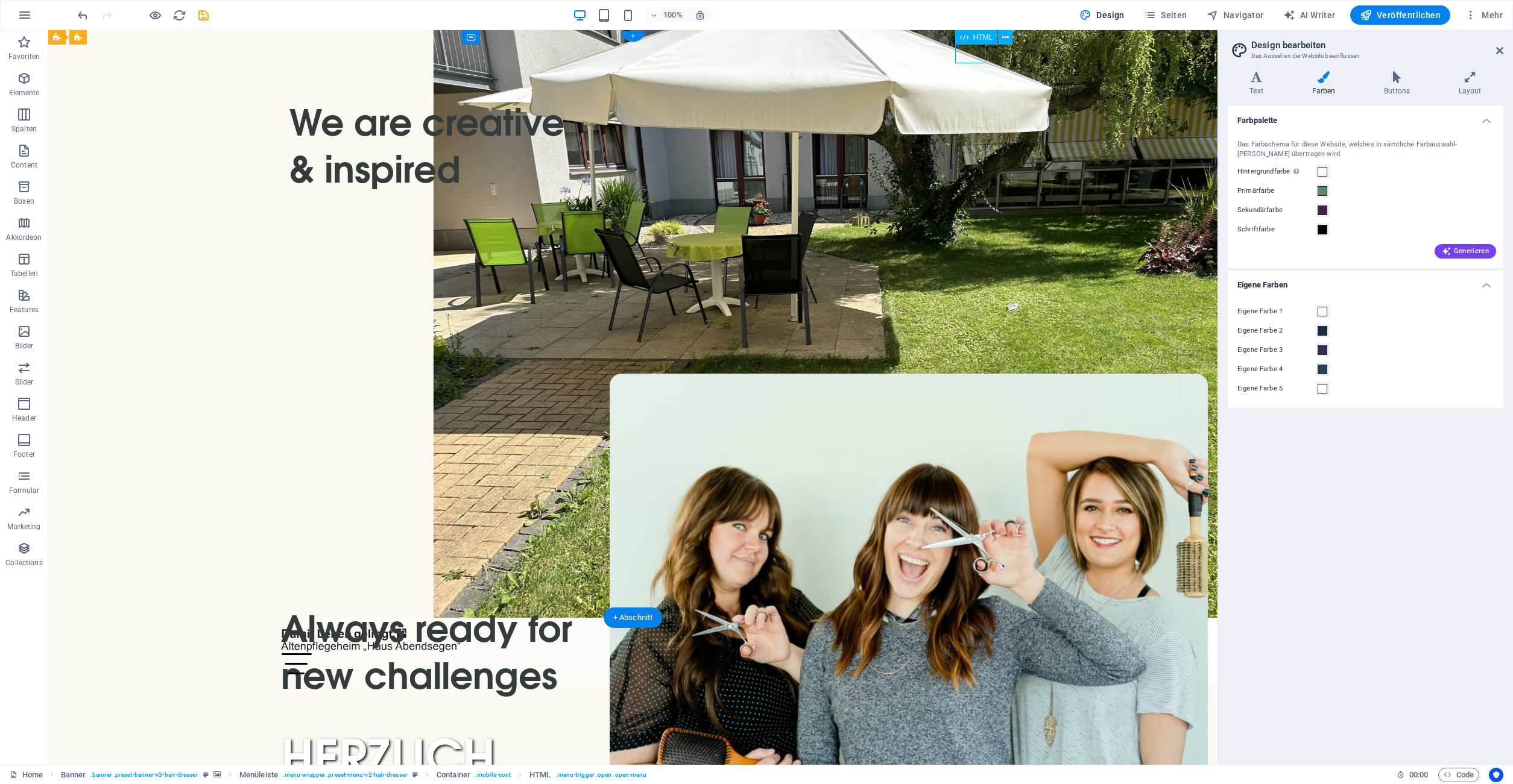
click at [739, 654] on div "Menu" at bounding box center [633, 664] width 704 height 21
click at [739, 618] on div "Team Services References Menu" at bounding box center [633, 650] width 1169 height 66
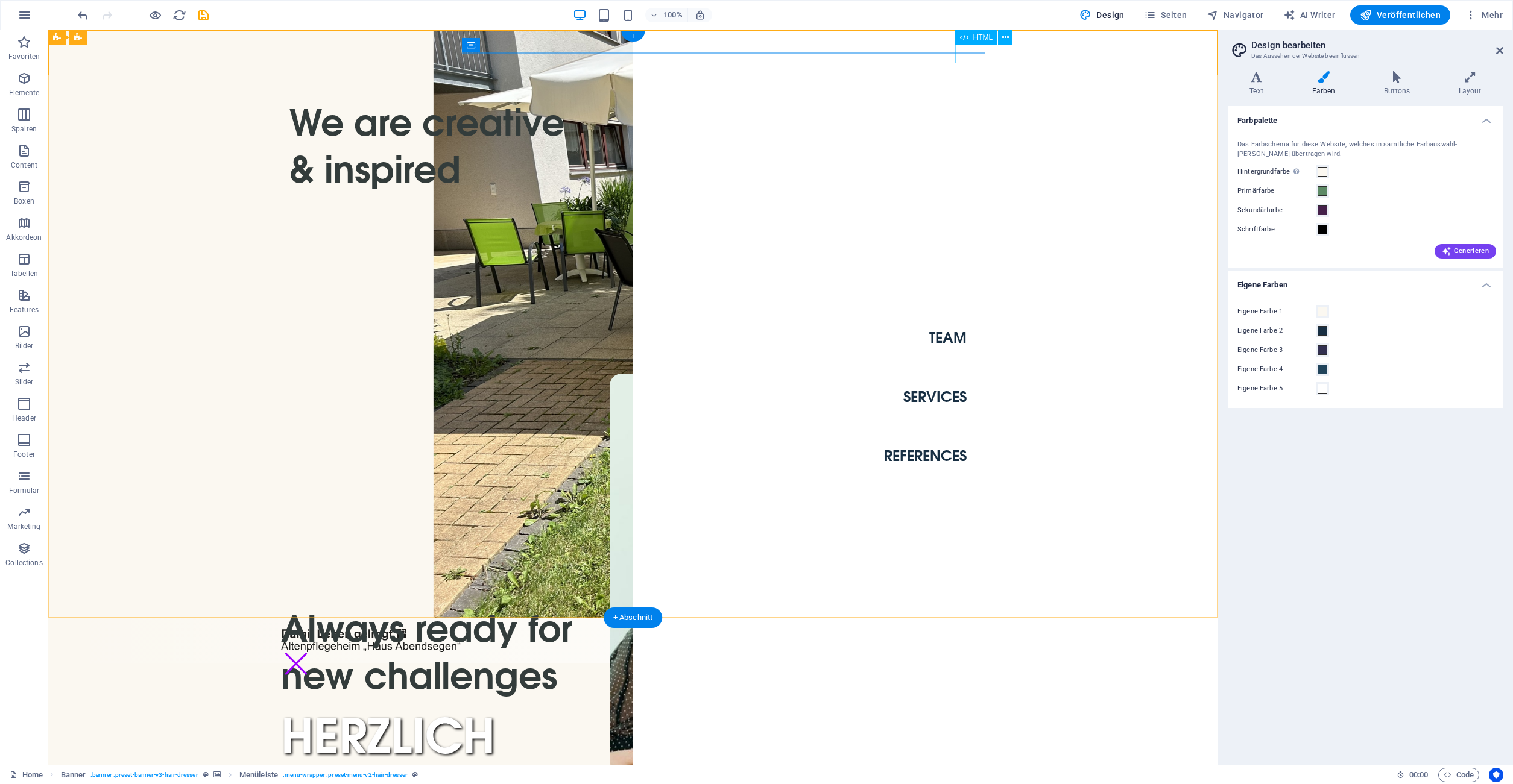
click at [311, 654] on div "Menu" at bounding box center [296, 664] width 30 height 21
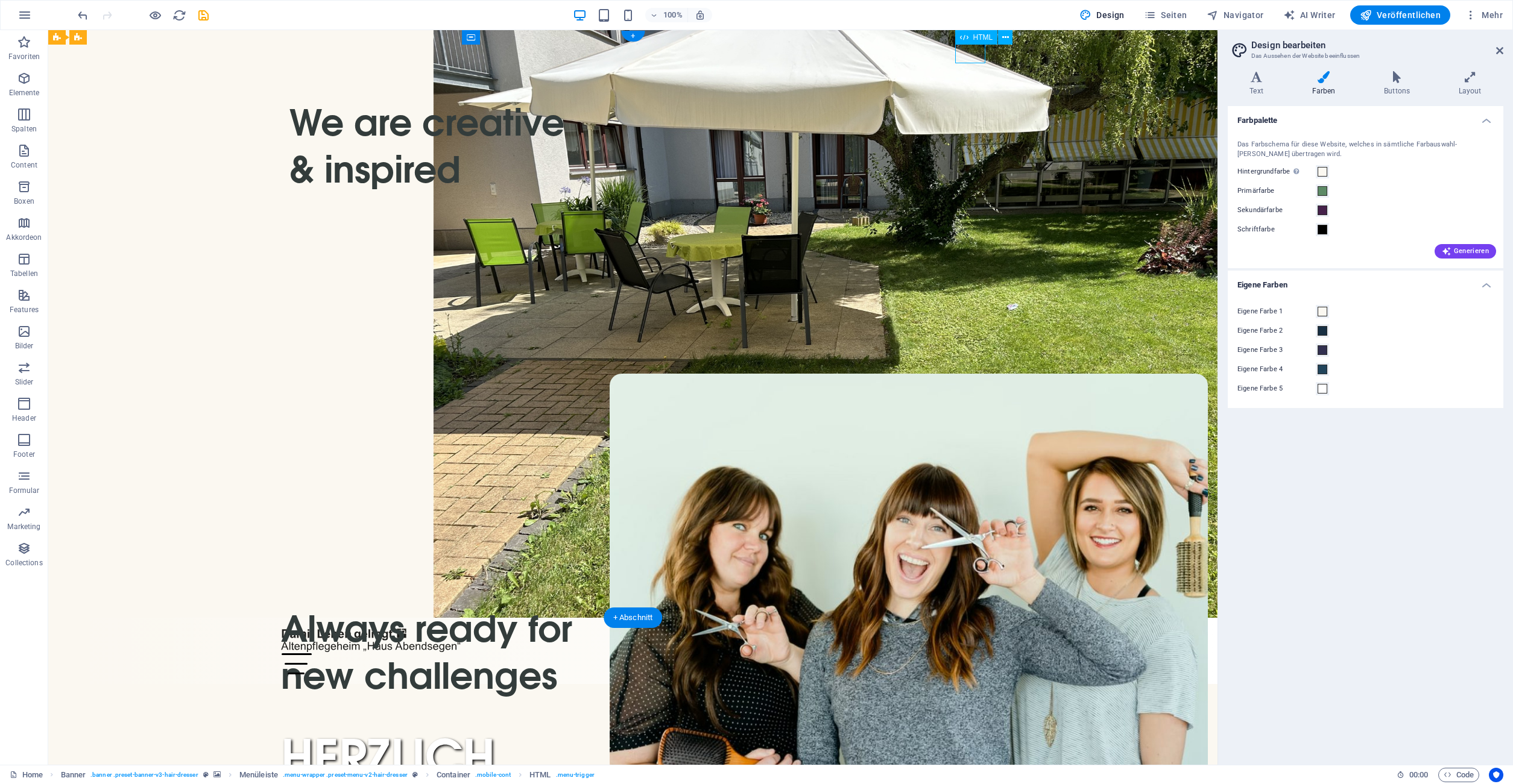
click at [739, 654] on div "Menu" at bounding box center [633, 664] width 704 height 21
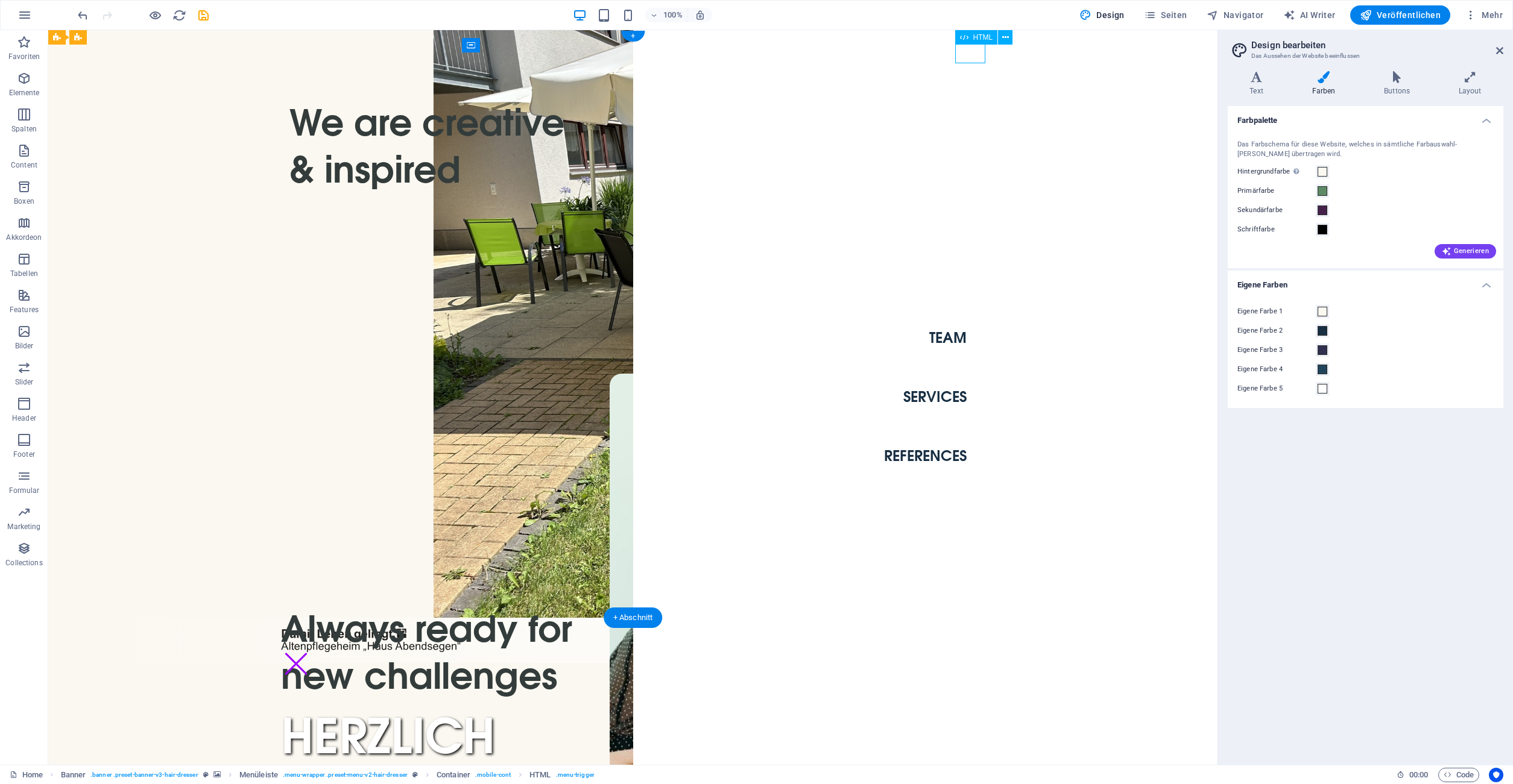
click at [311, 654] on div "Menu" at bounding box center [296, 664] width 30 height 21
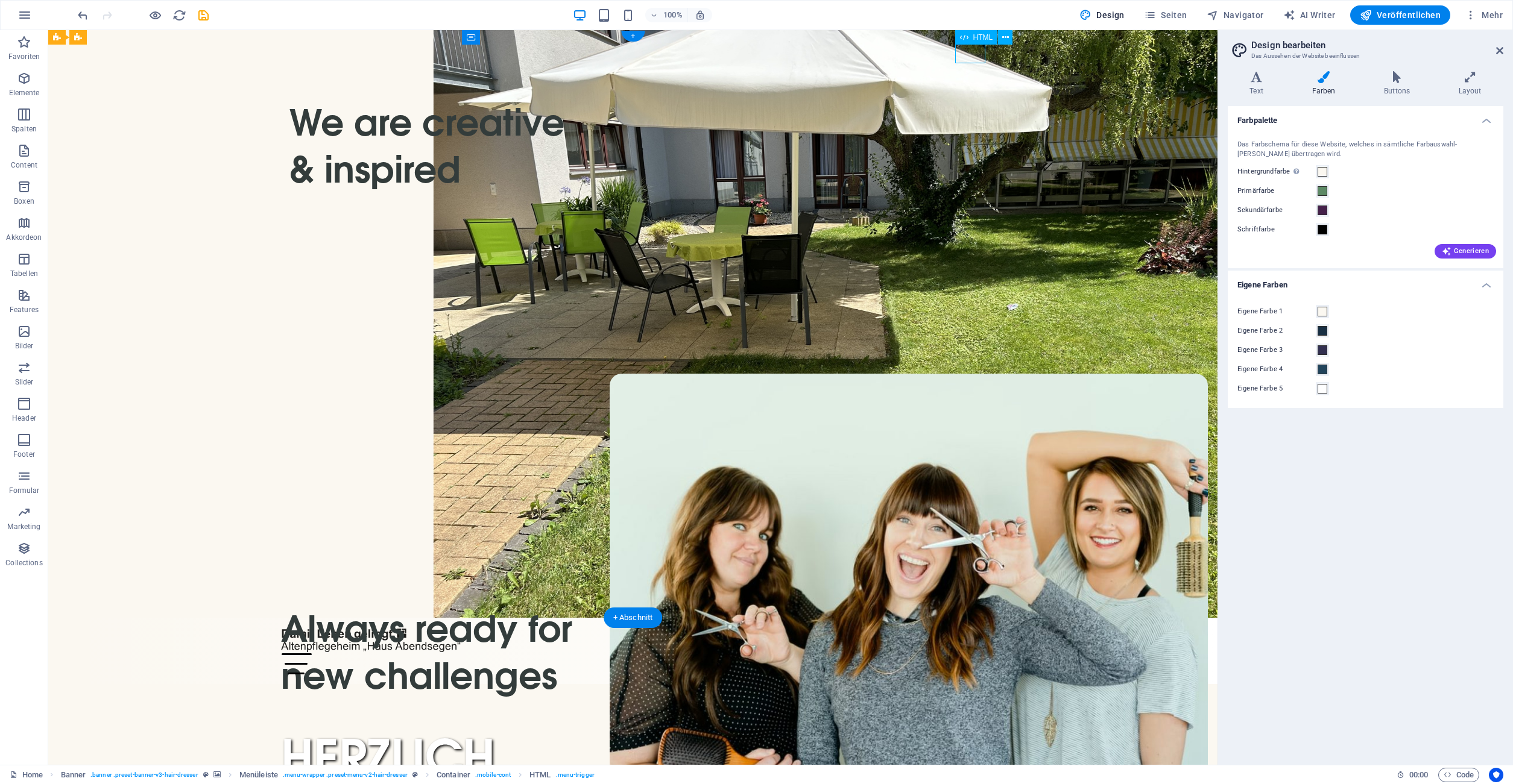
click at [739, 654] on div "Menu" at bounding box center [633, 664] width 704 height 21
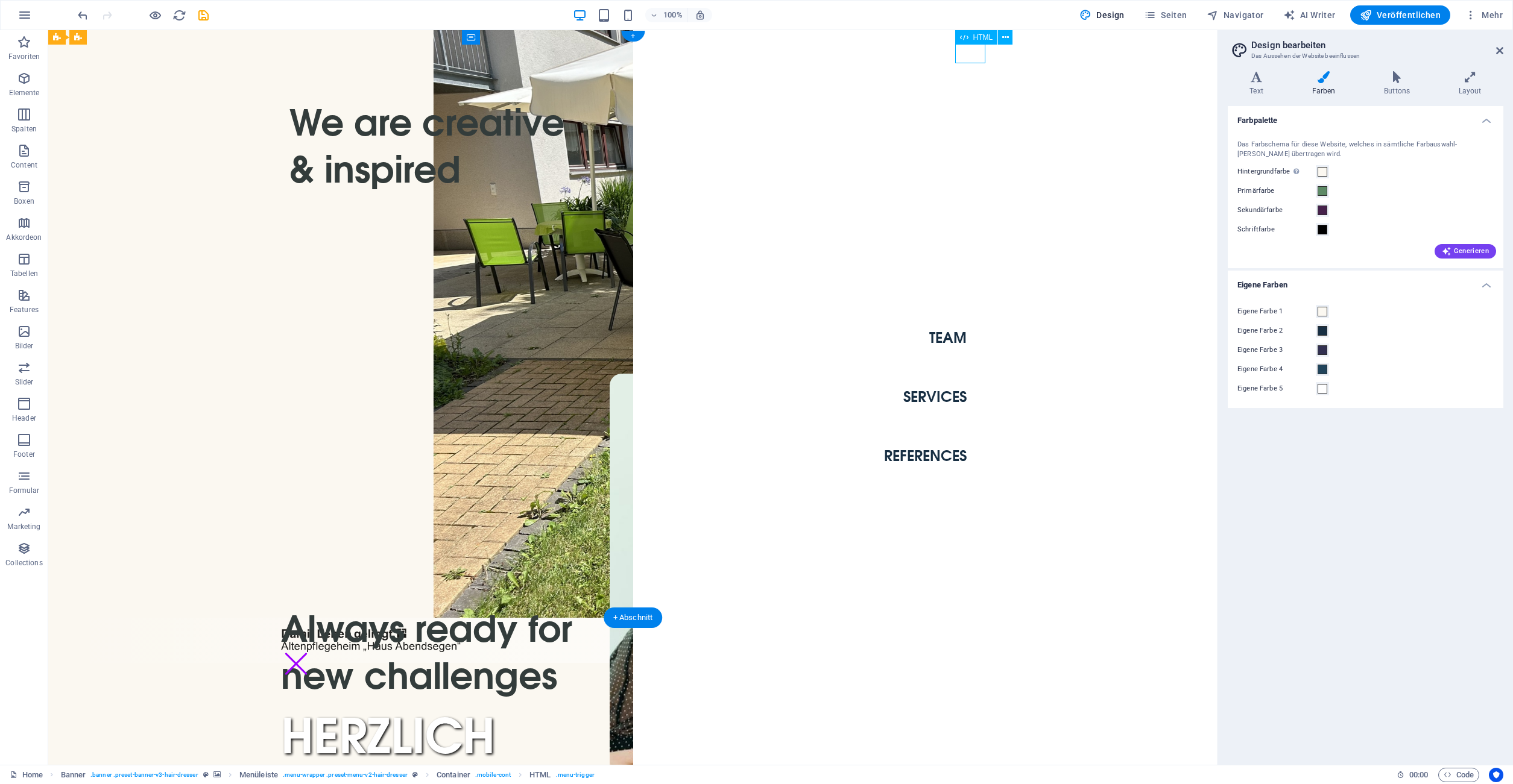
click at [311, 654] on div "Menu" at bounding box center [296, 664] width 30 height 21
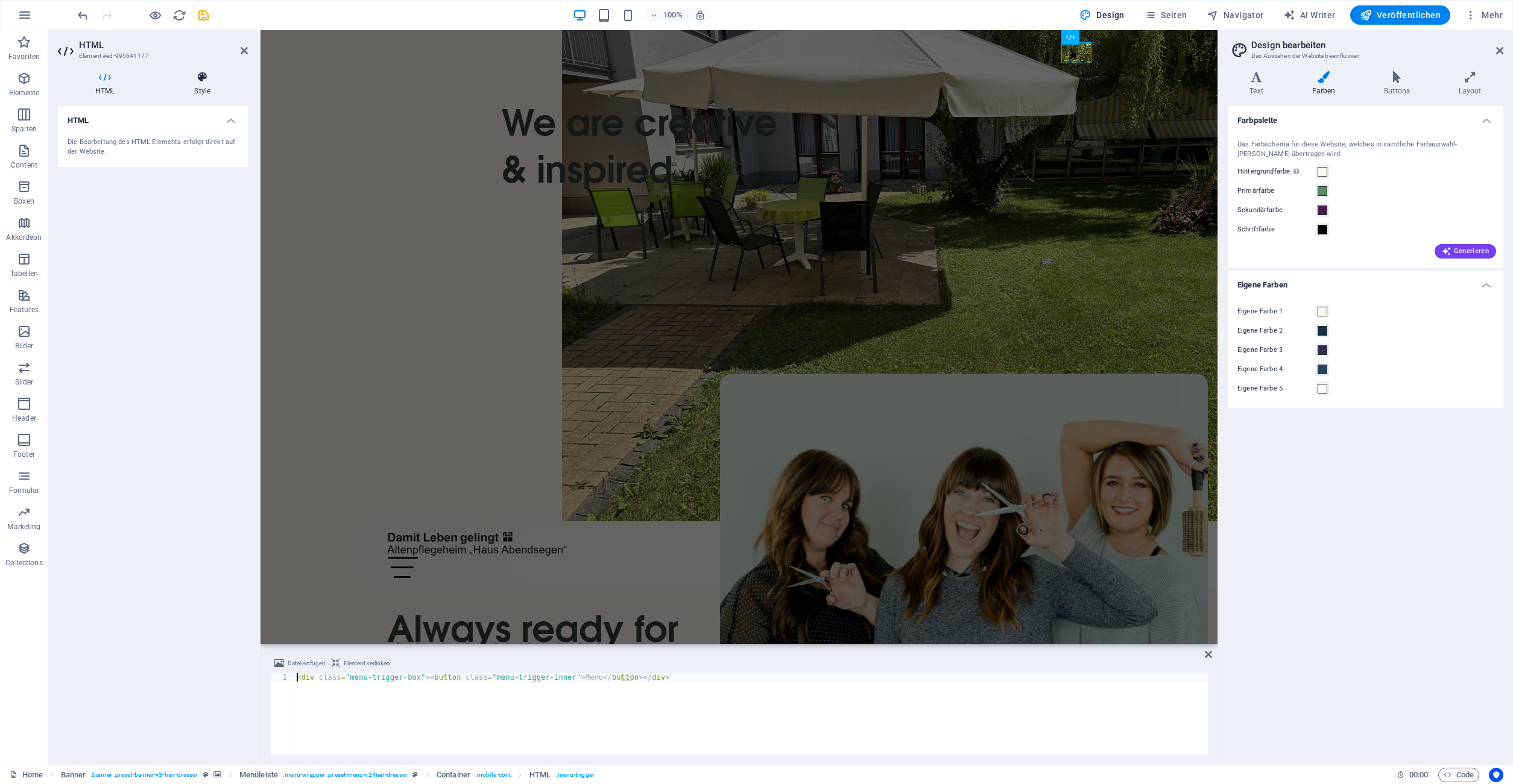
click at [210, 78] on icon at bounding box center [202, 77] width 91 height 12
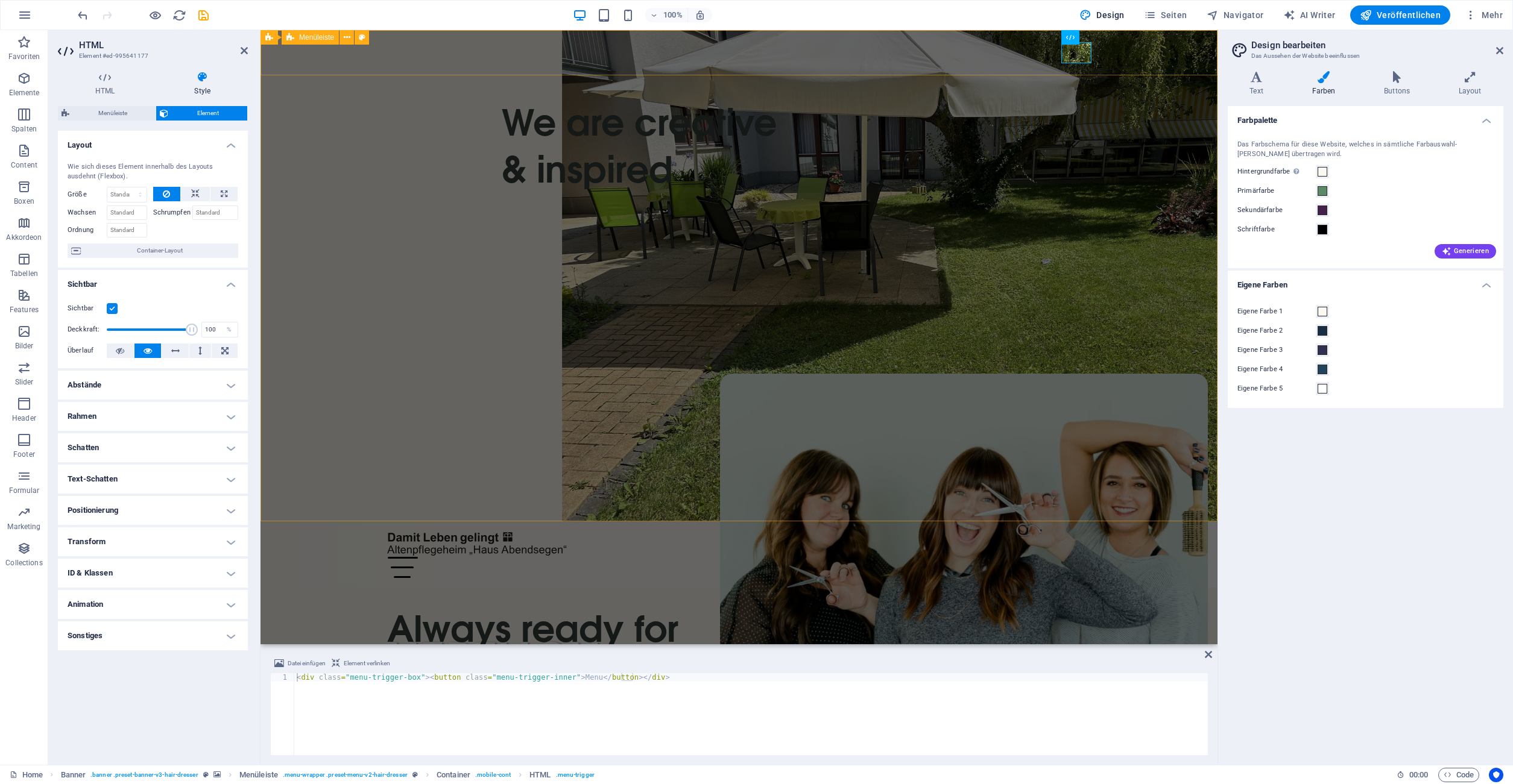
click at [272, 521] on div "Team Services References Menu" at bounding box center [739, 554] width 957 height 66
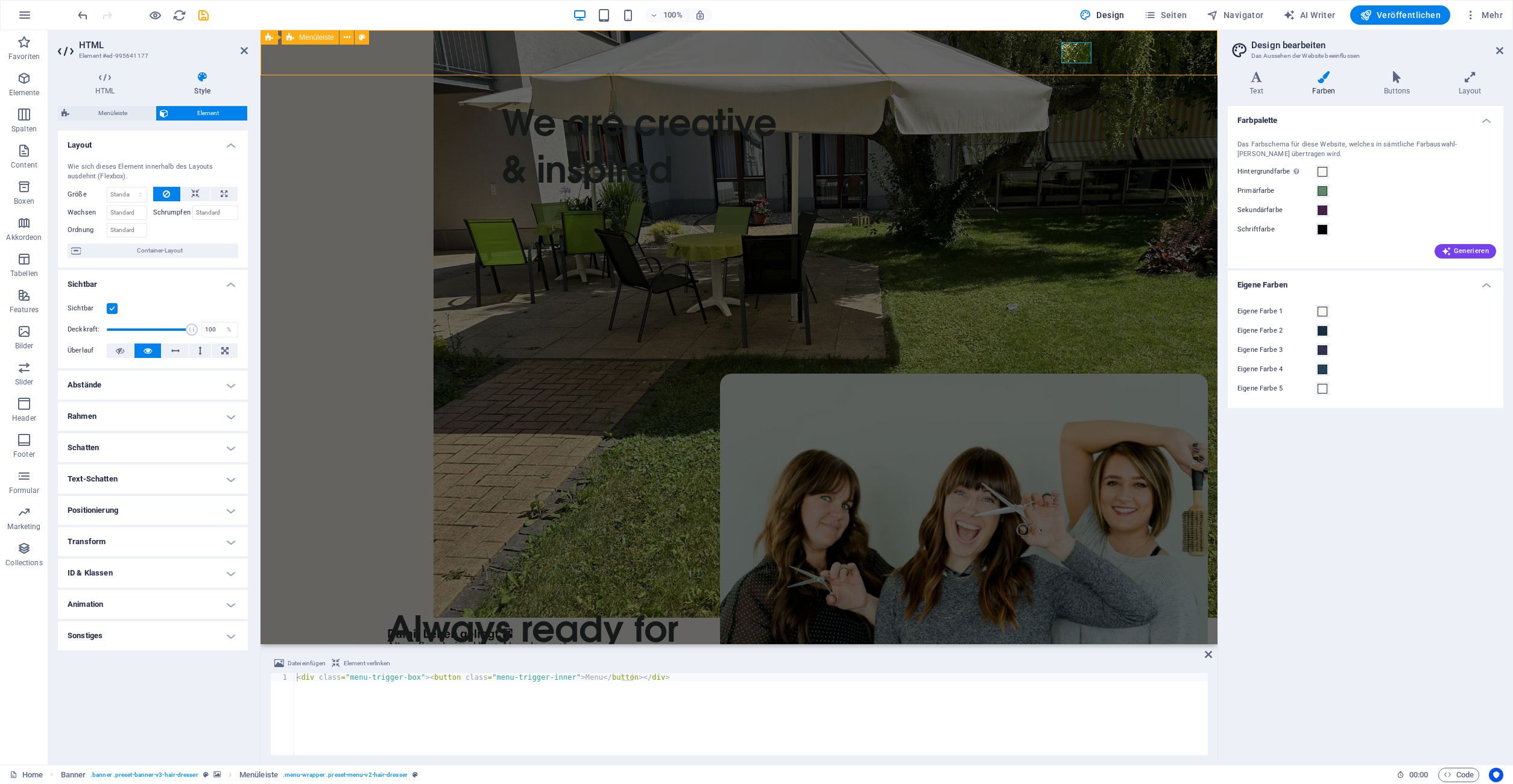
select select "rem"
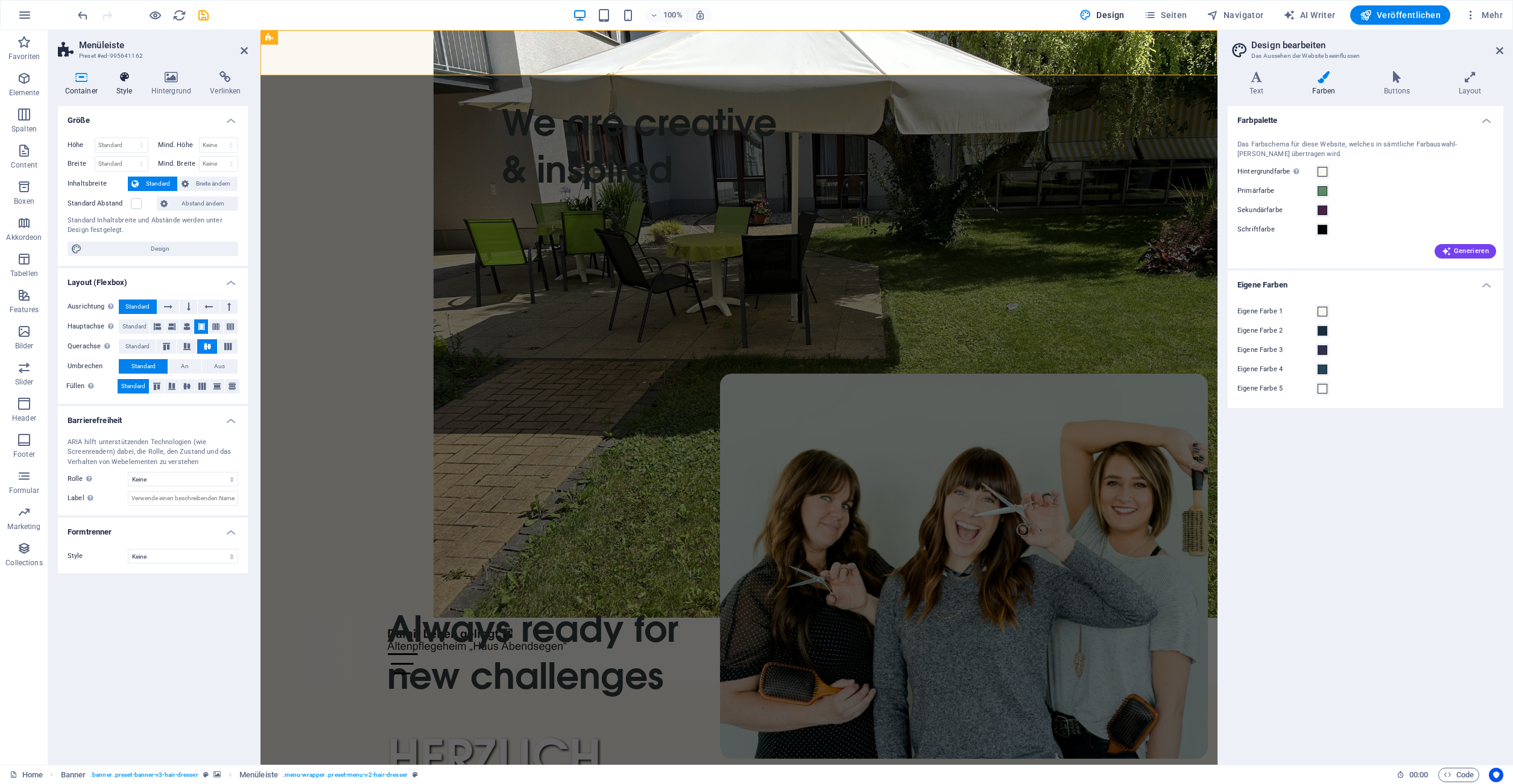
click at [118, 92] on h4 "Style" at bounding box center [126, 84] width 35 height 26
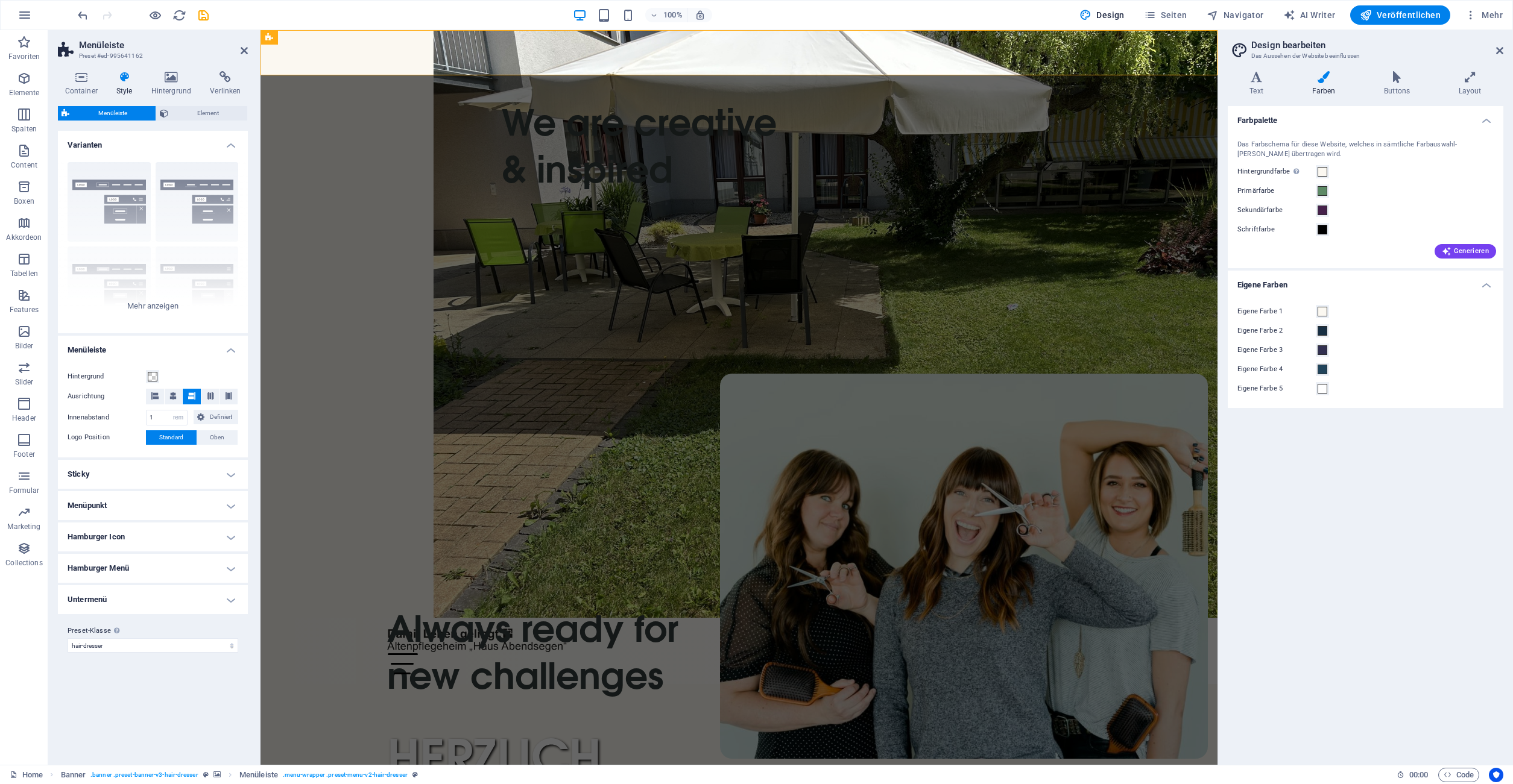
click at [193, 567] on h4 "Hamburger Menü" at bounding box center [153, 569] width 190 height 29
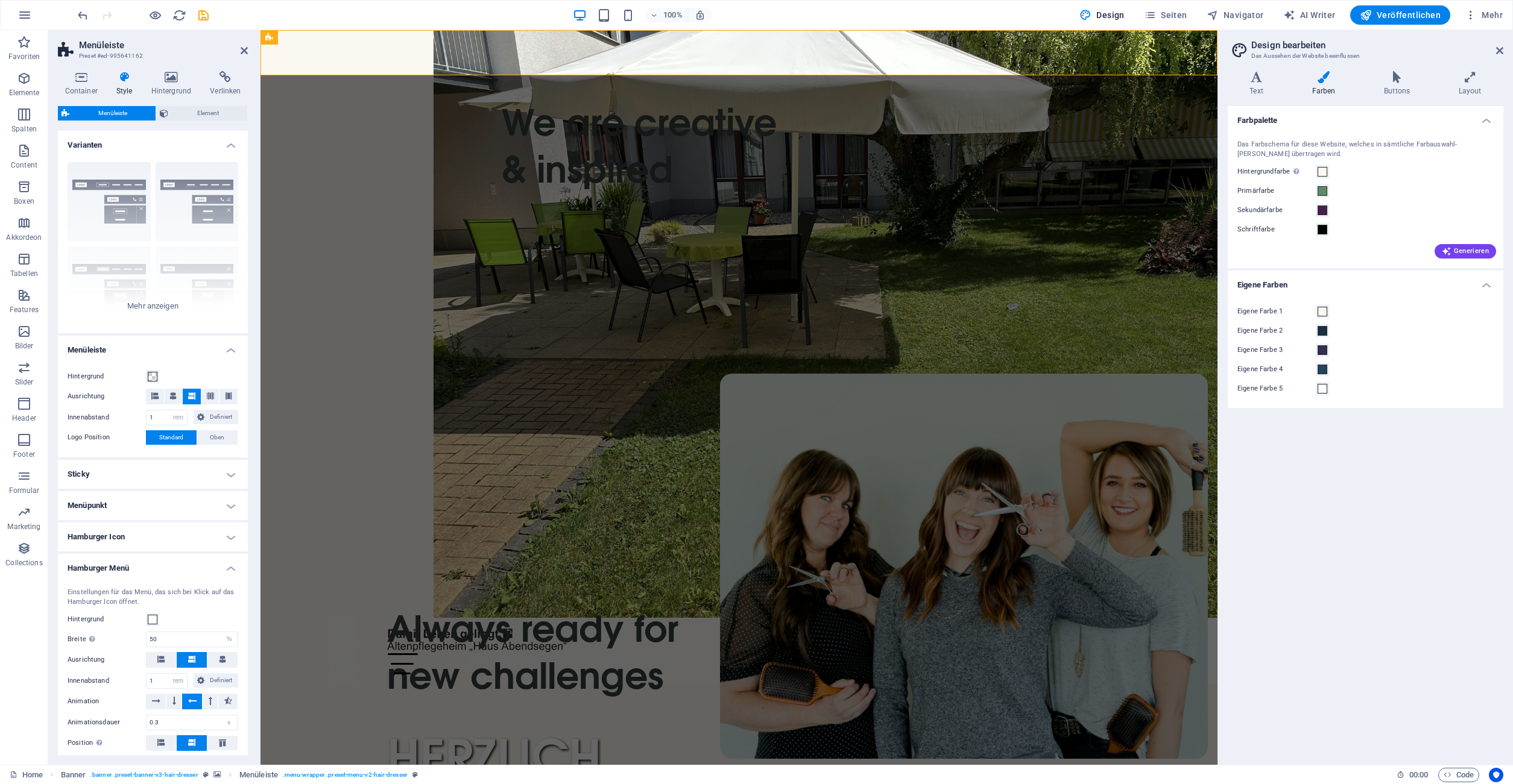
click at [197, 536] on h4 "Hamburger Icon" at bounding box center [153, 537] width 190 height 29
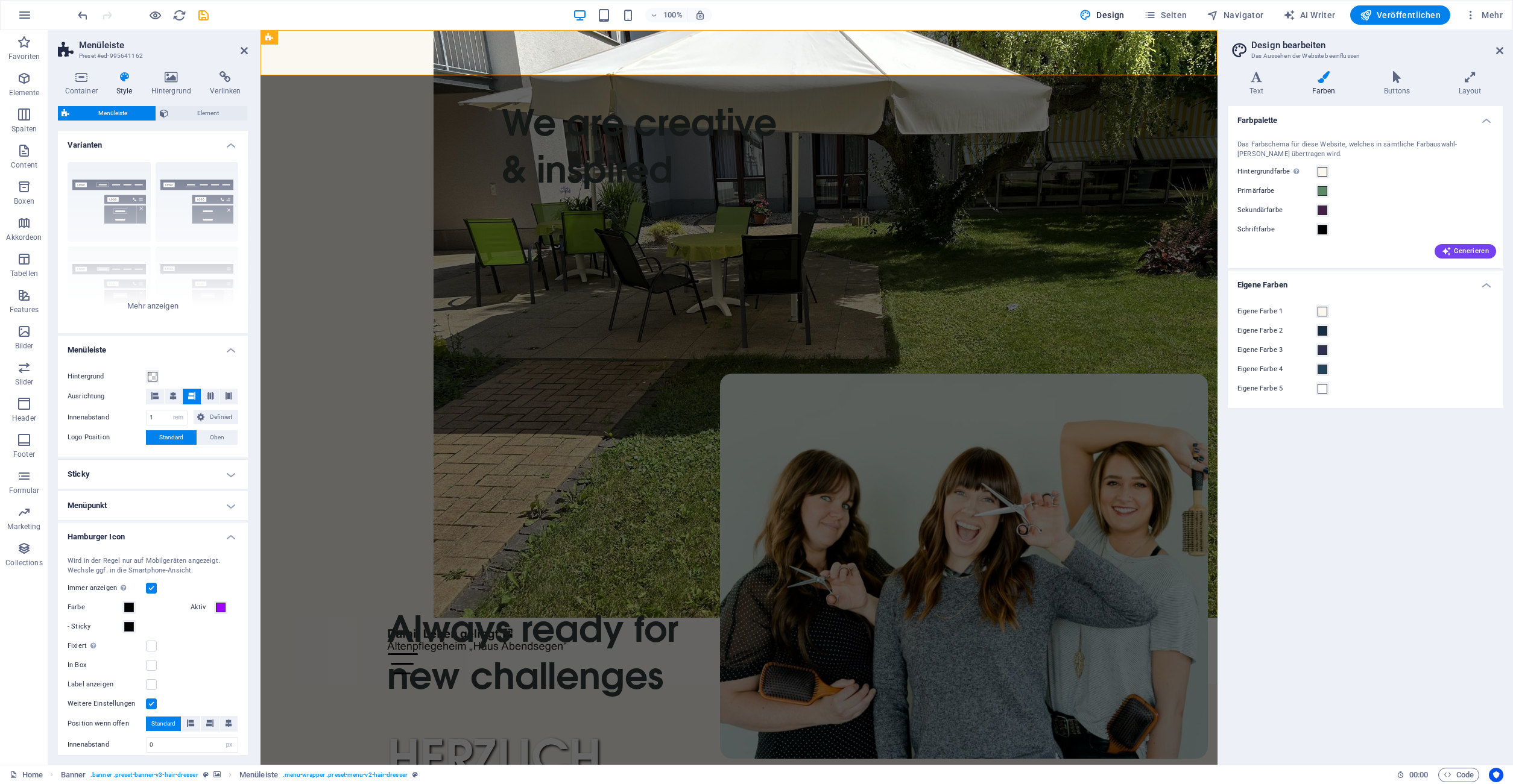
scroll to position [54, 0]
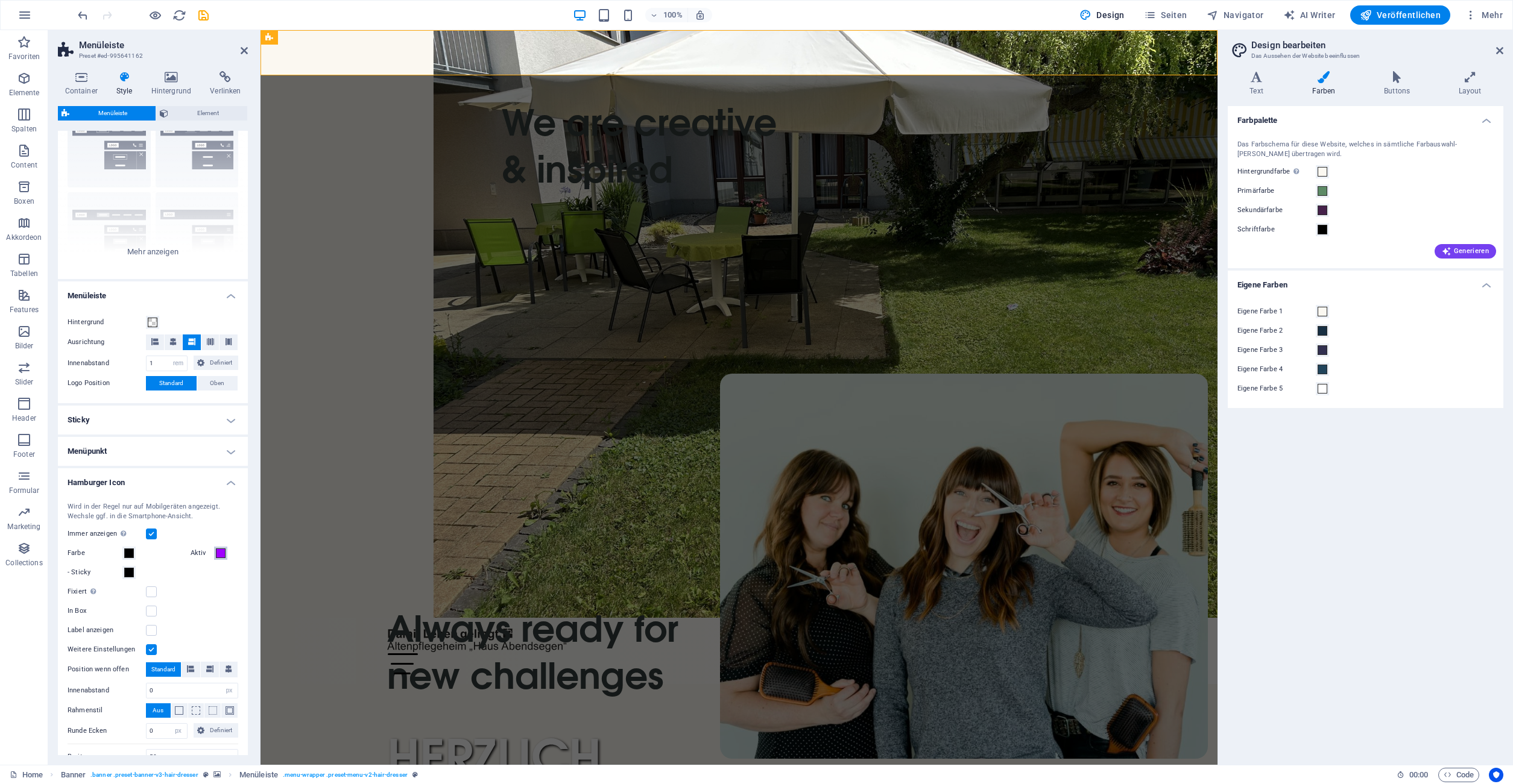
click at [221, 556] on span at bounding box center [220, 553] width 10 height 10
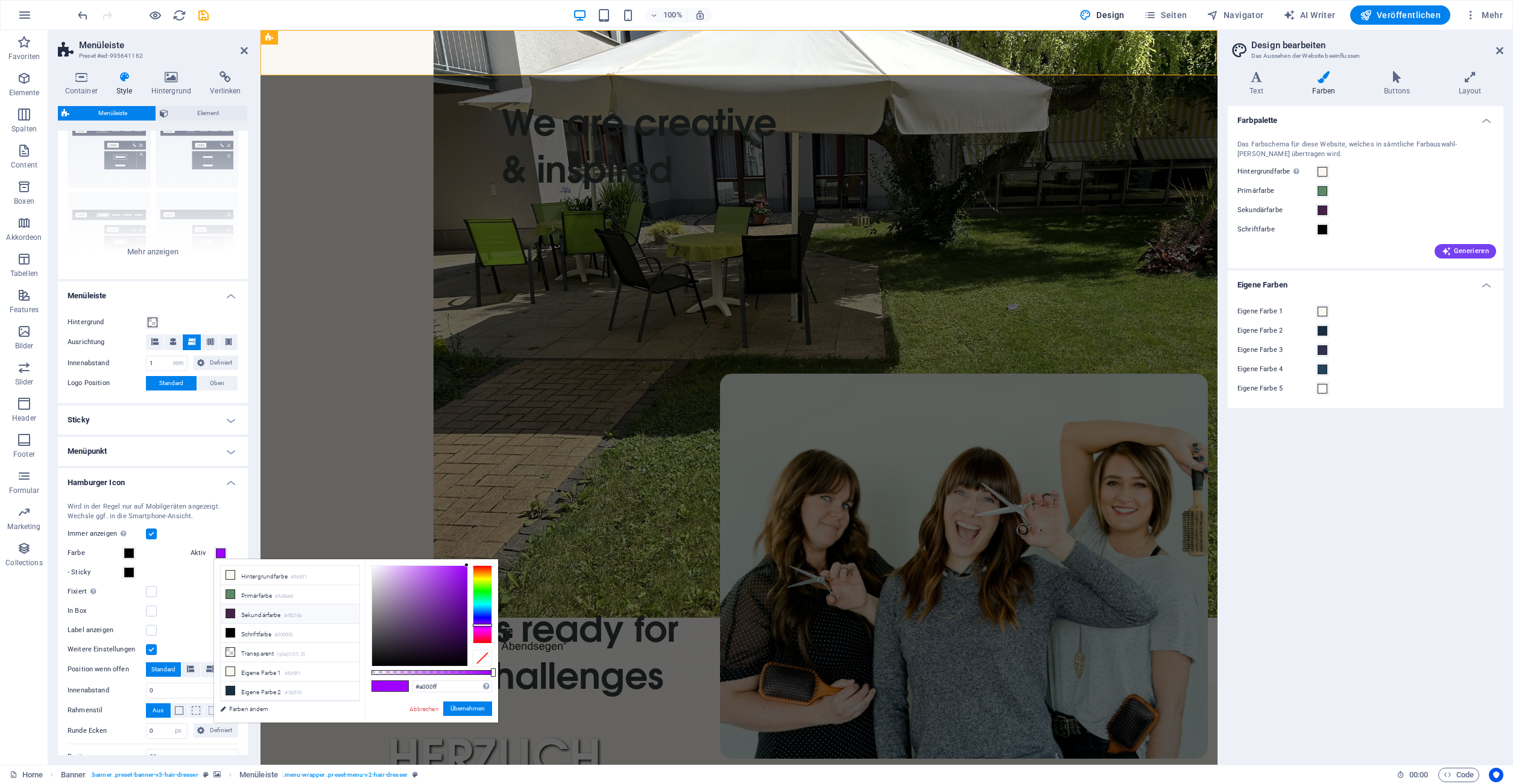
click at [269, 615] on li "Sekundärfarbe #45214a" at bounding box center [290, 614] width 139 height 19
type input "#45214a"
click at [471, 707] on button "Übernehmen" at bounding box center [467, 709] width 49 height 14
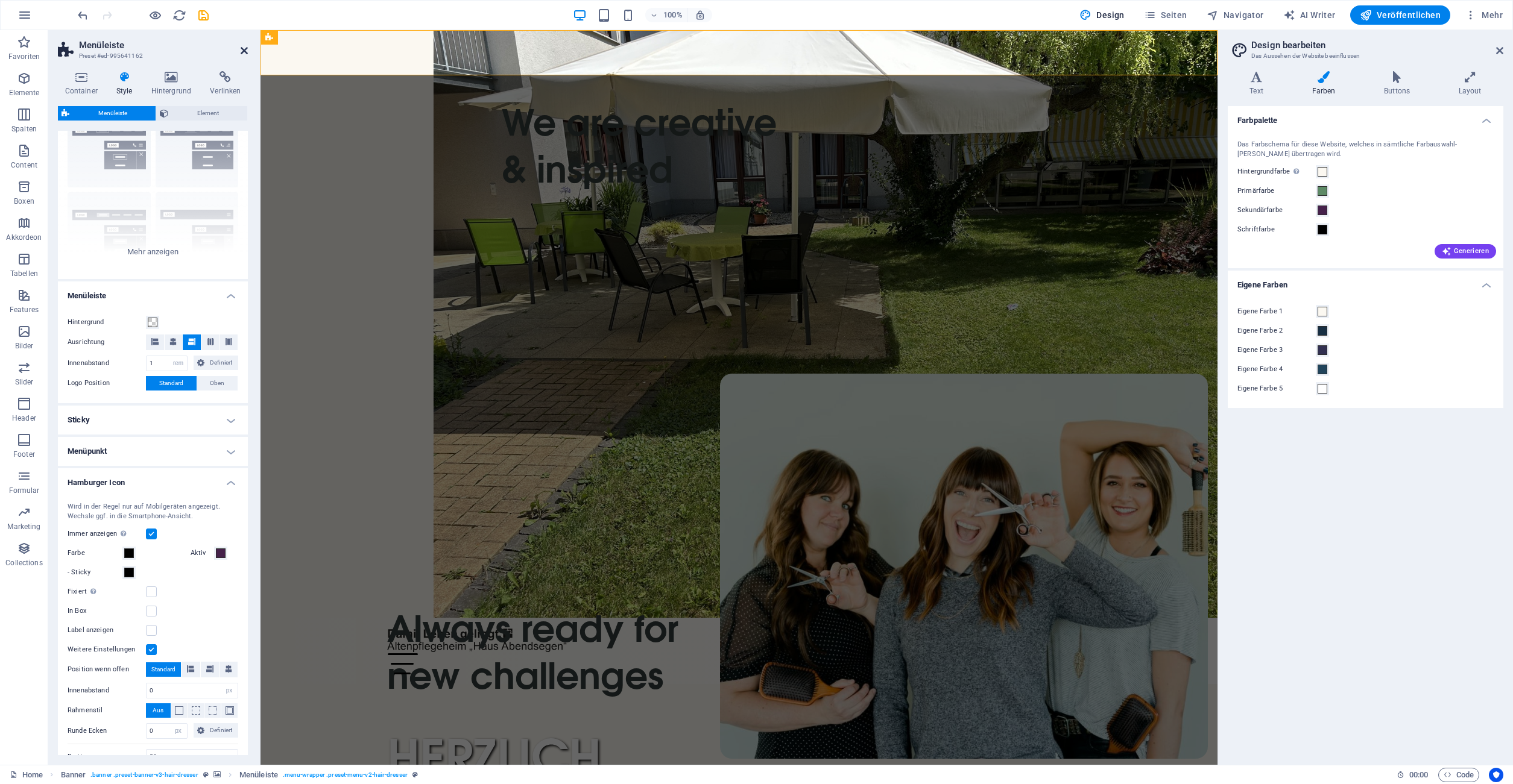
click at [245, 50] on icon at bounding box center [244, 50] width 7 height 10
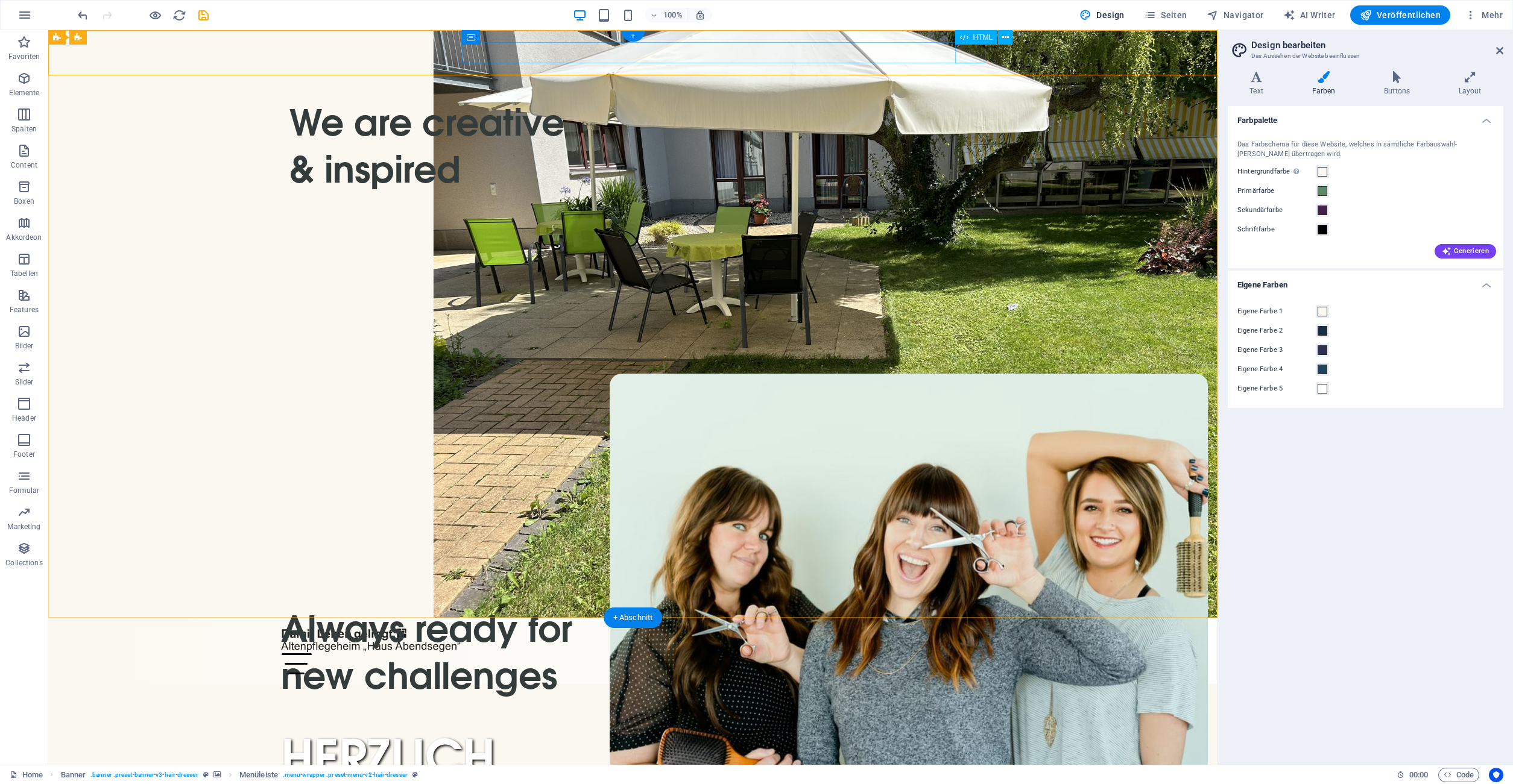
click at [739, 654] on div "Menu" at bounding box center [633, 664] width 704 height 21
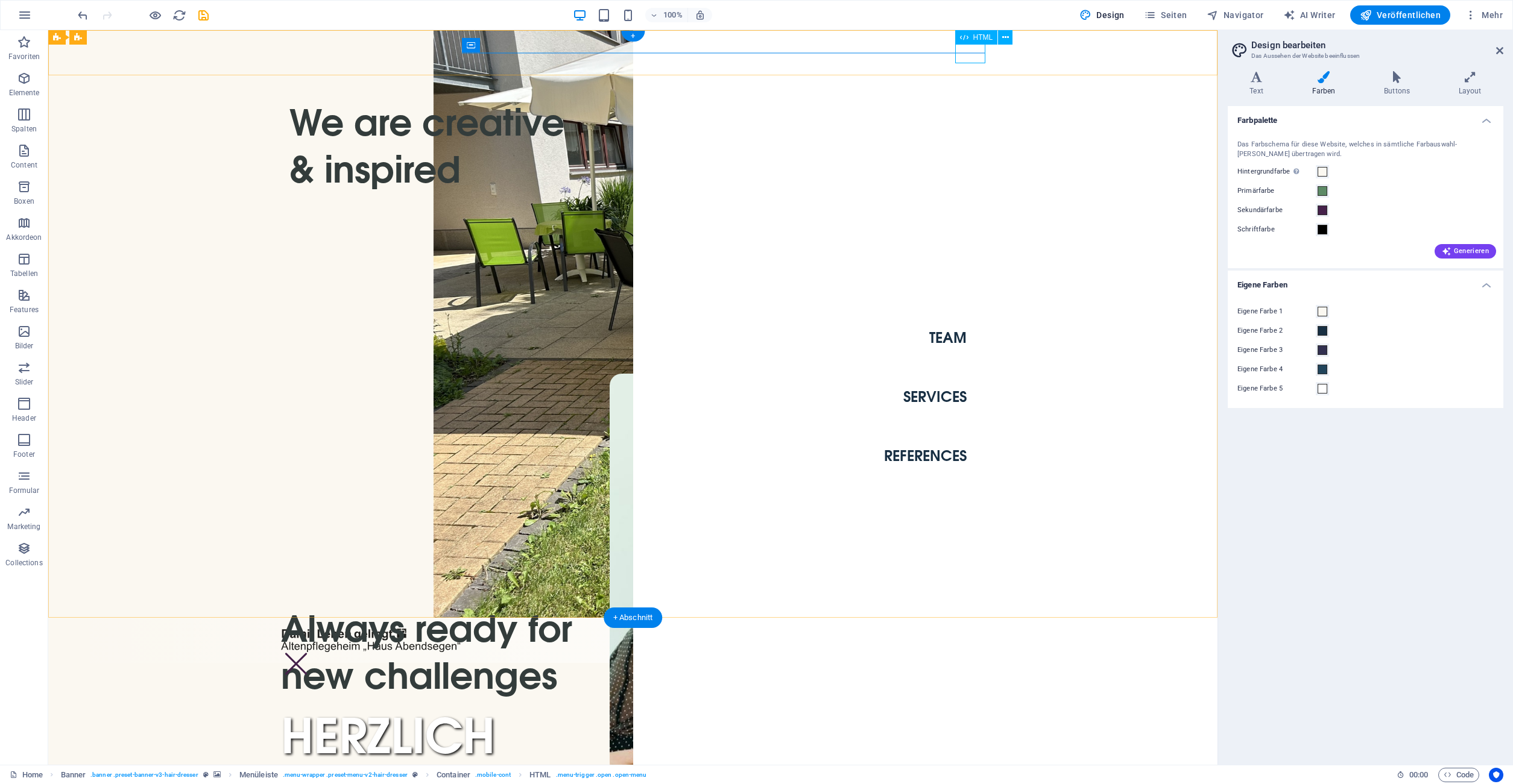
click at [311, 654] on div "Menu" at bounding box center [296, 664] width 30 height 21
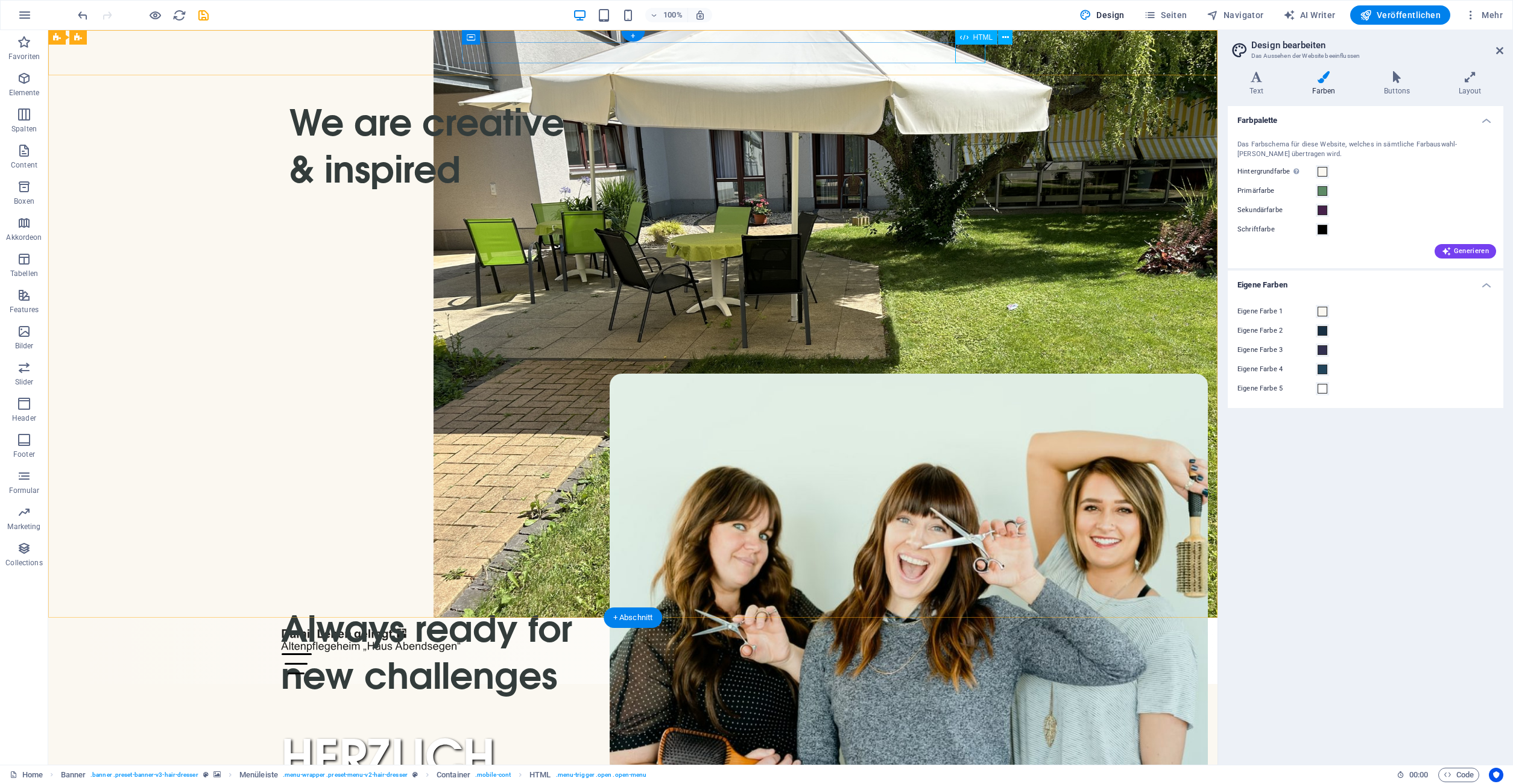
click at [739, 654] on div "Menu" at bounding box center [633, 664] width 704 height 21
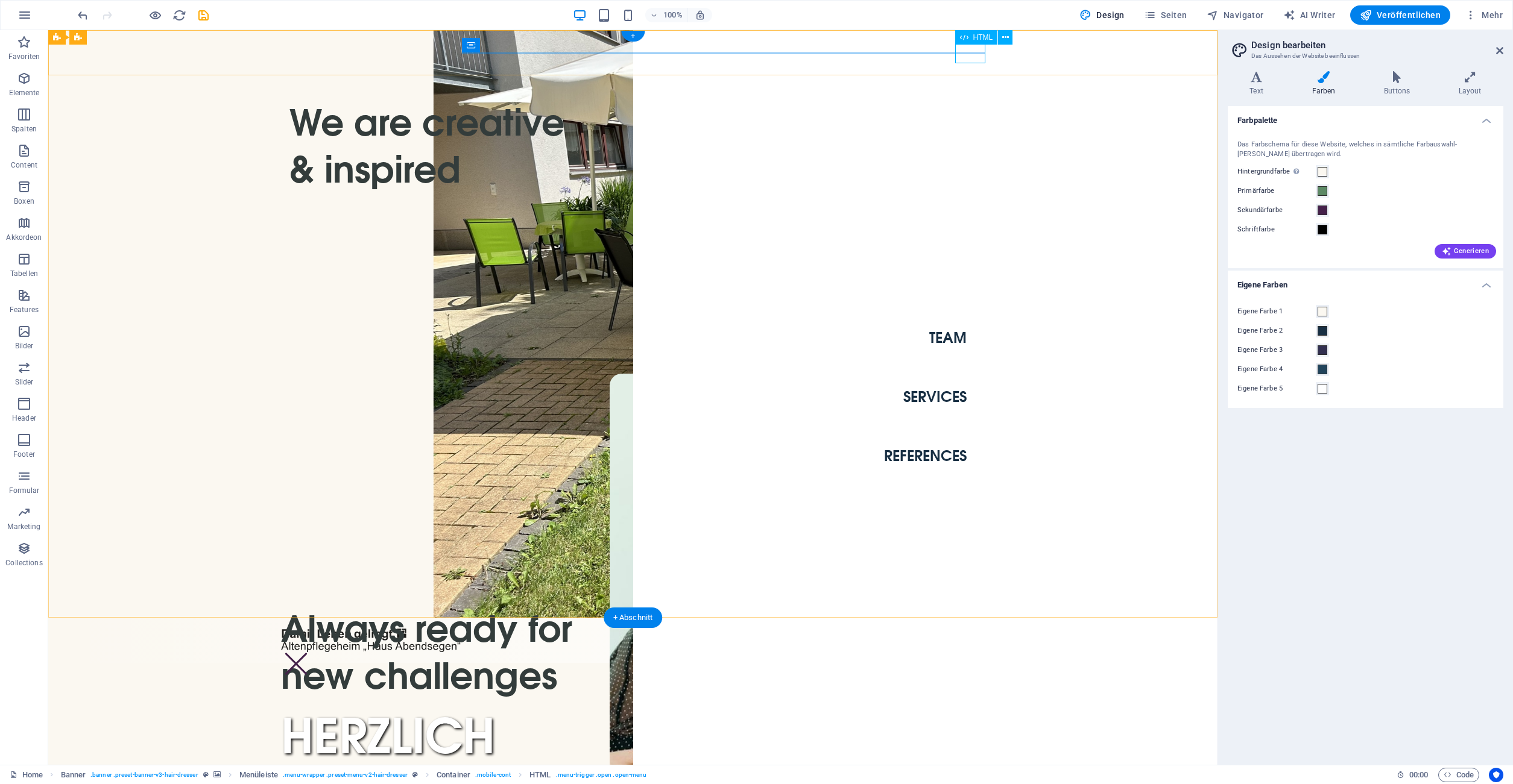
click at [311, 654] on div "Menu" at bounding box center [296, 664] width 30 height 21
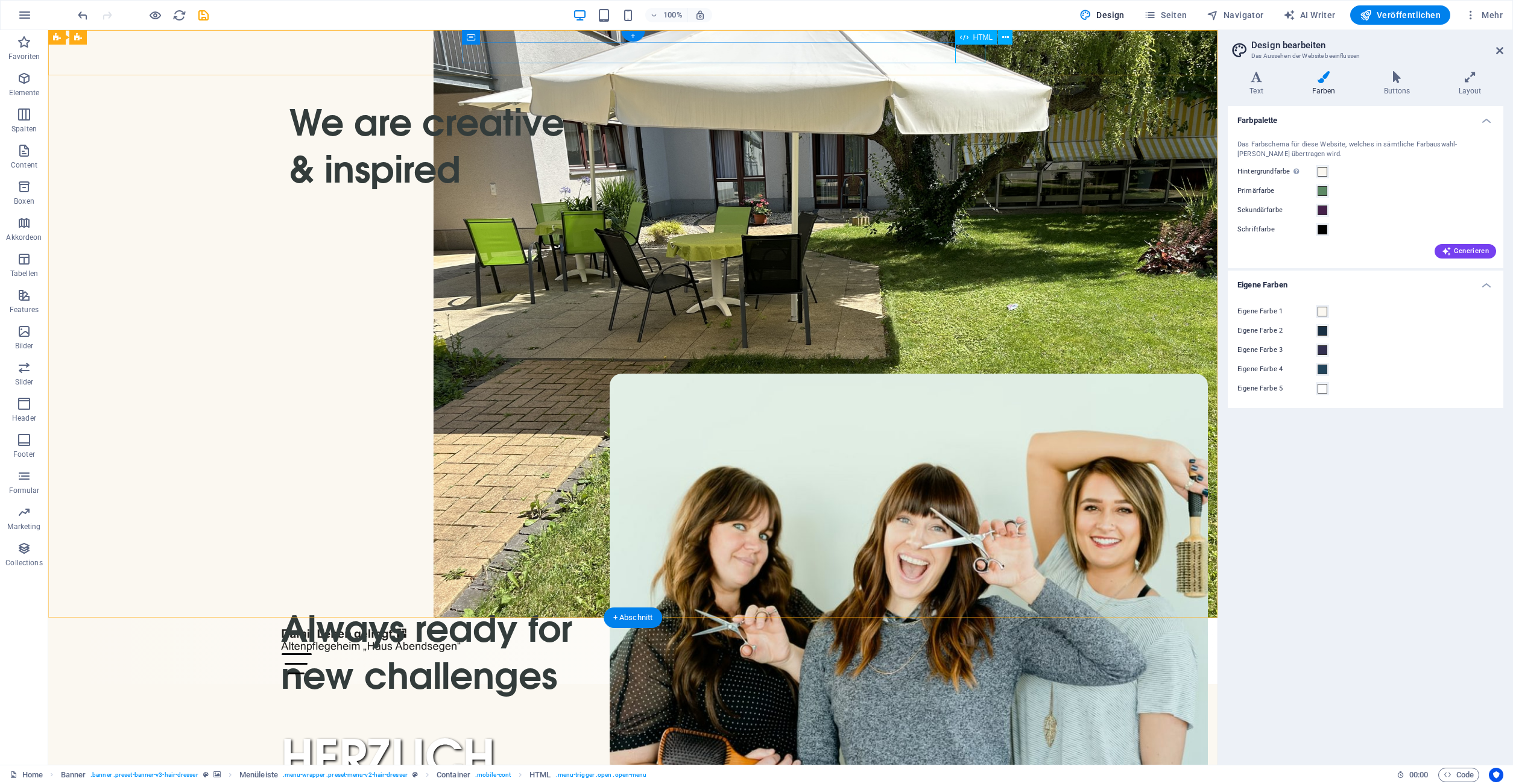
click at [739, 654] on div "Menu" at bounding box center [633, 664] width 704 height 21
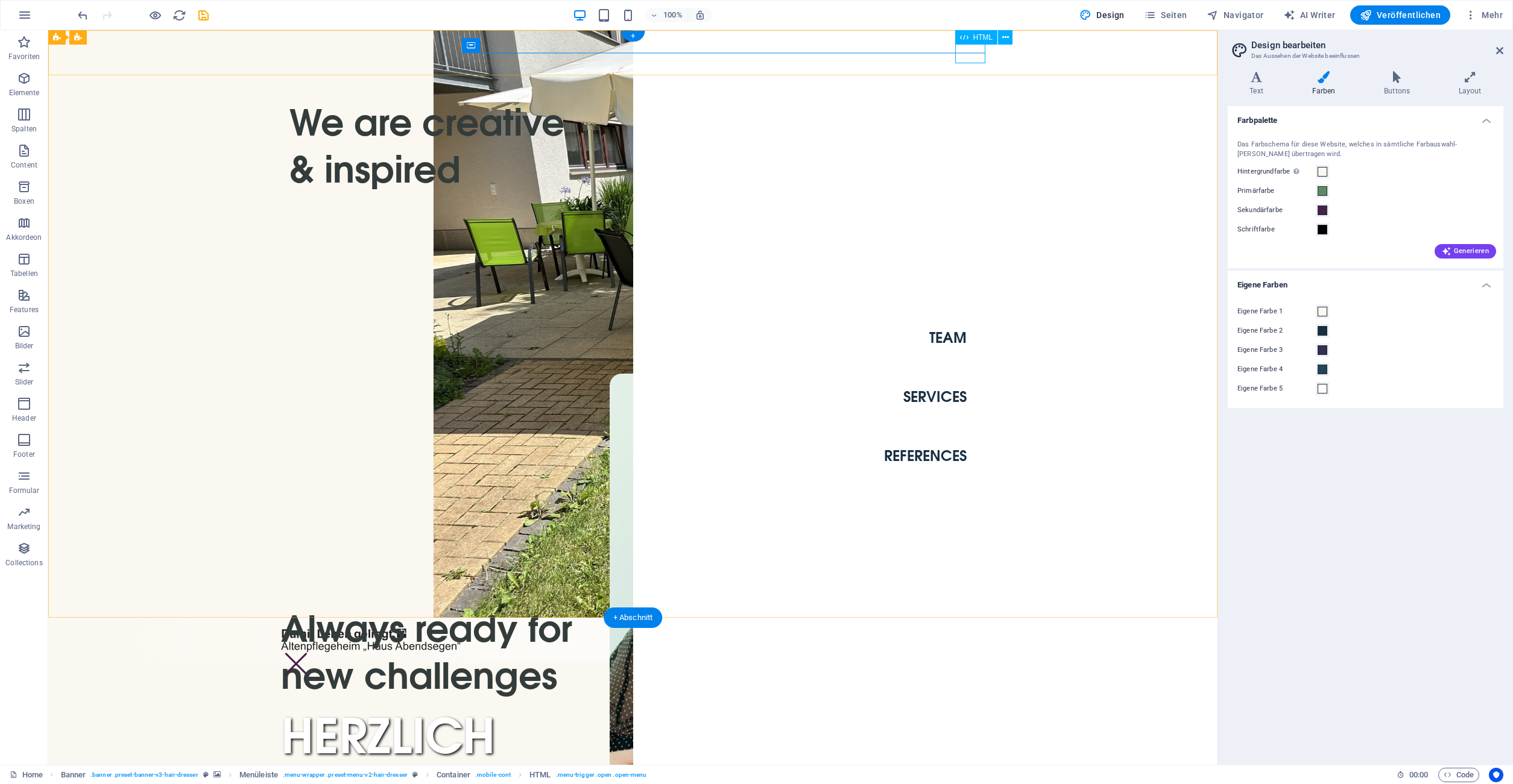
click at [311, 654] on div "Menu" at bounding box center [296, 664] width 30 height 21
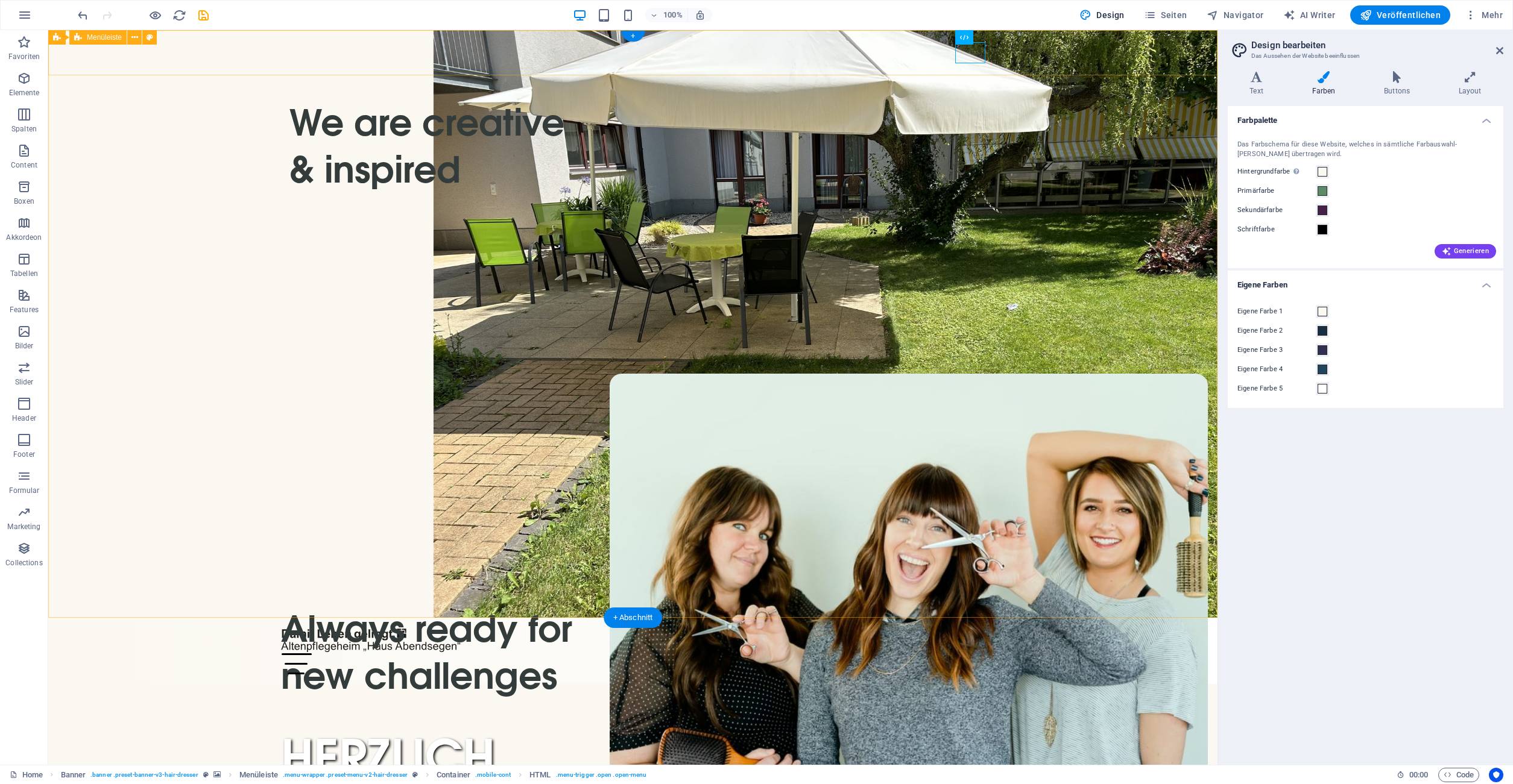
click at [85, 618] on div "Team Services References Menu" at bounding box center [633, 650] width 1169 height 66
select select "rem"
select select "px"
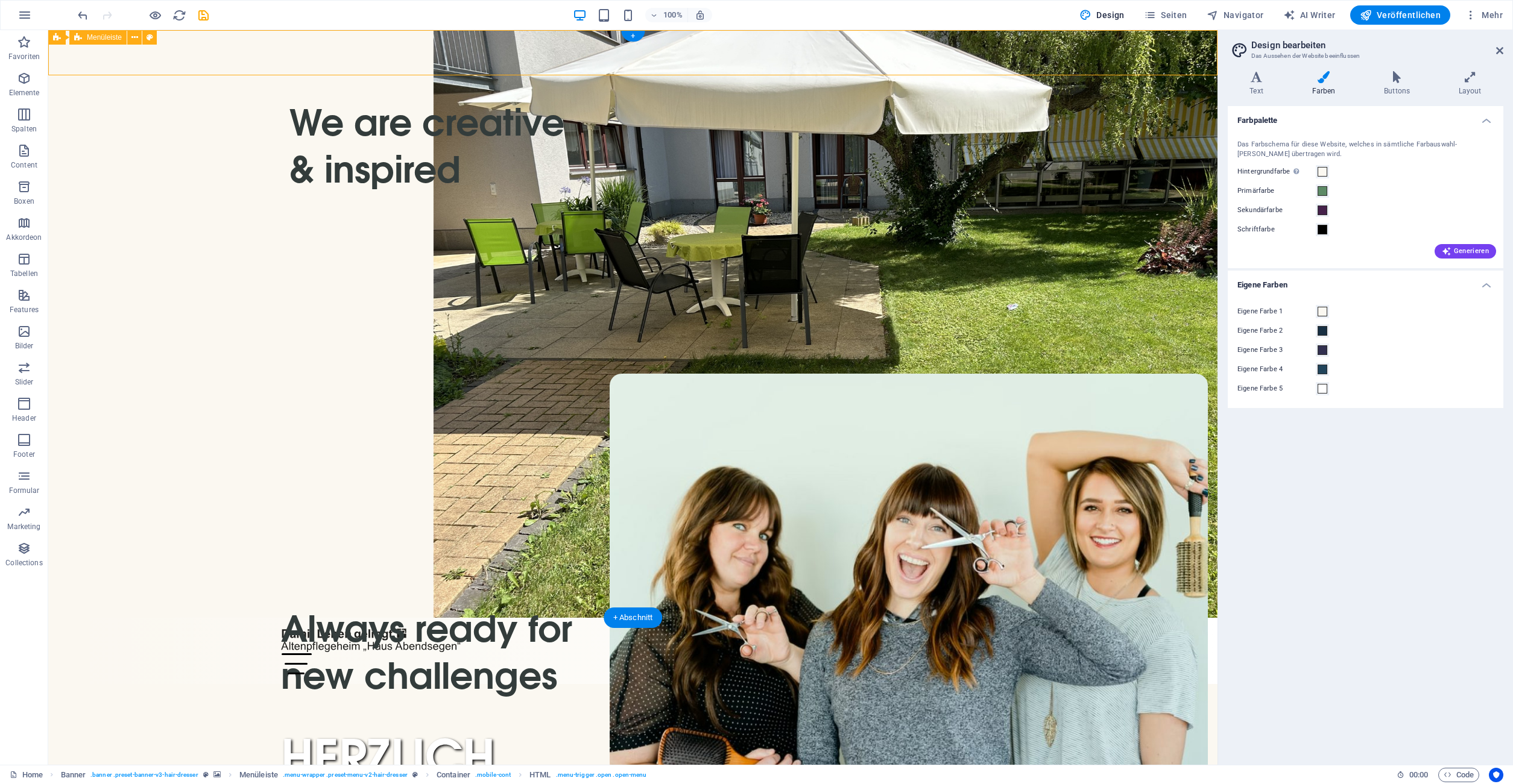
select select "px"
select select "steps-centered"
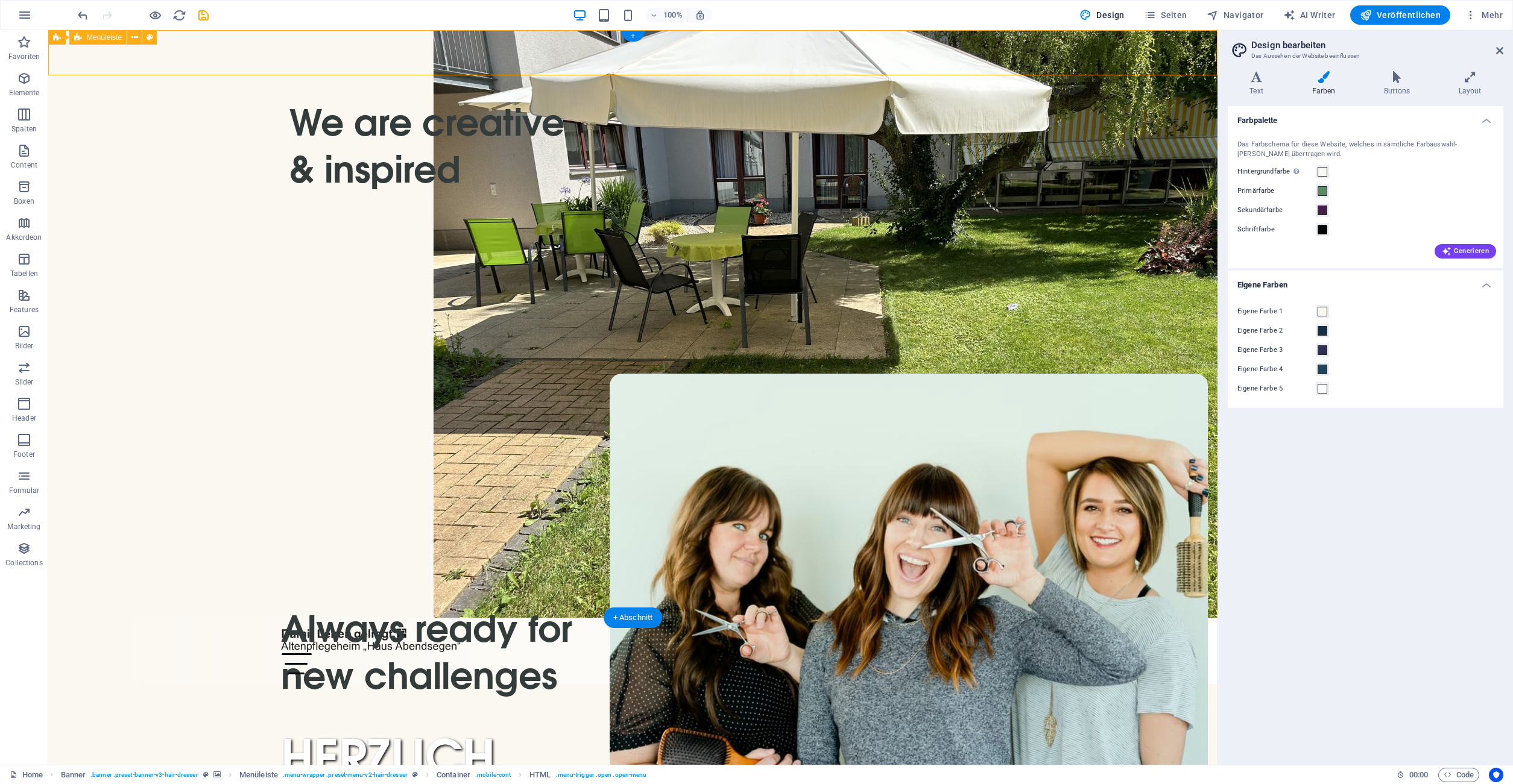
select select "flip_vertical"
select select "rotate"
select select "%"
select select "rem"
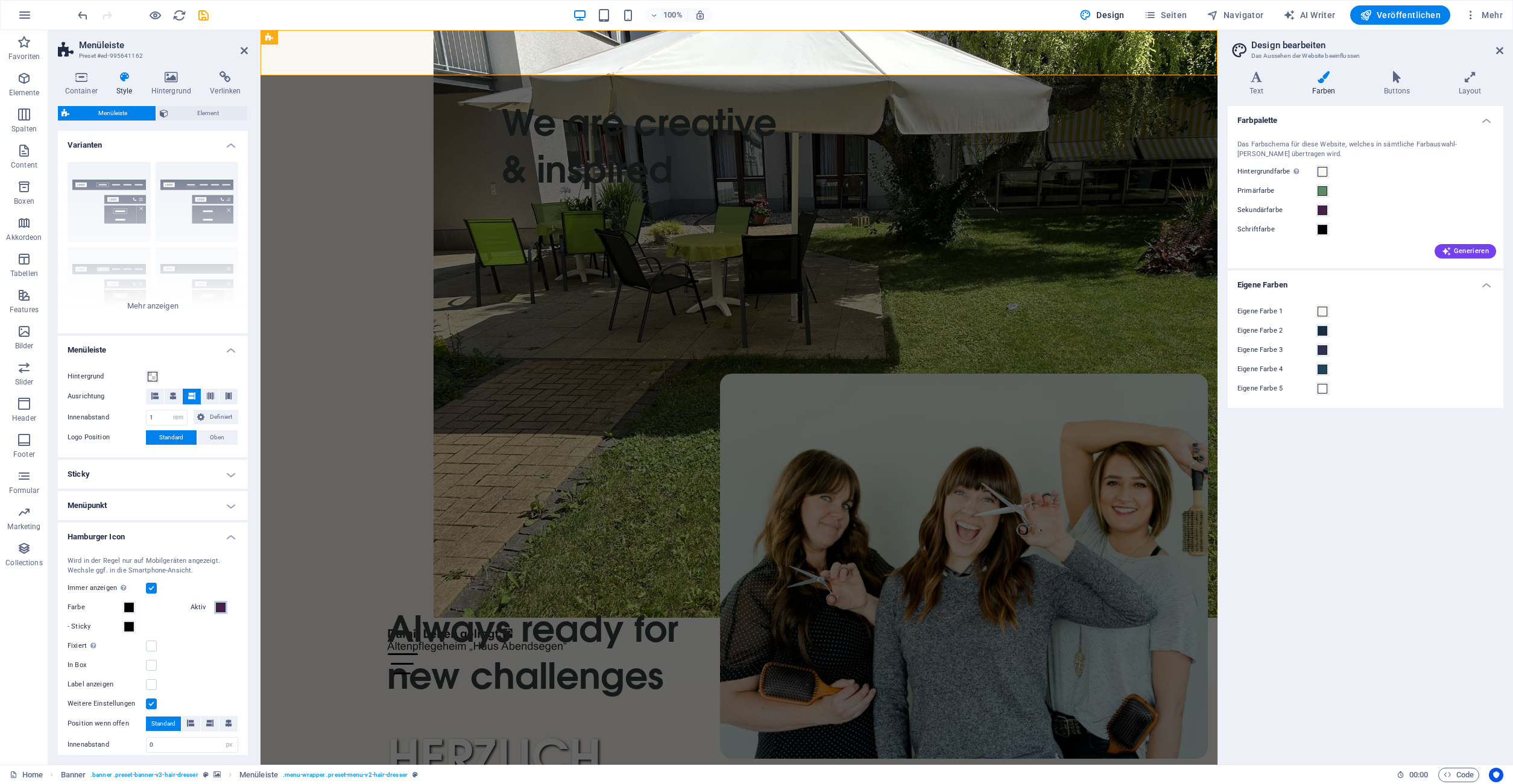
click at [223, 609] on span at bounding box center [220, 607] width 10 height 10
click at [225, 610] on span at bounding box center [220, 607] width 10 height 10
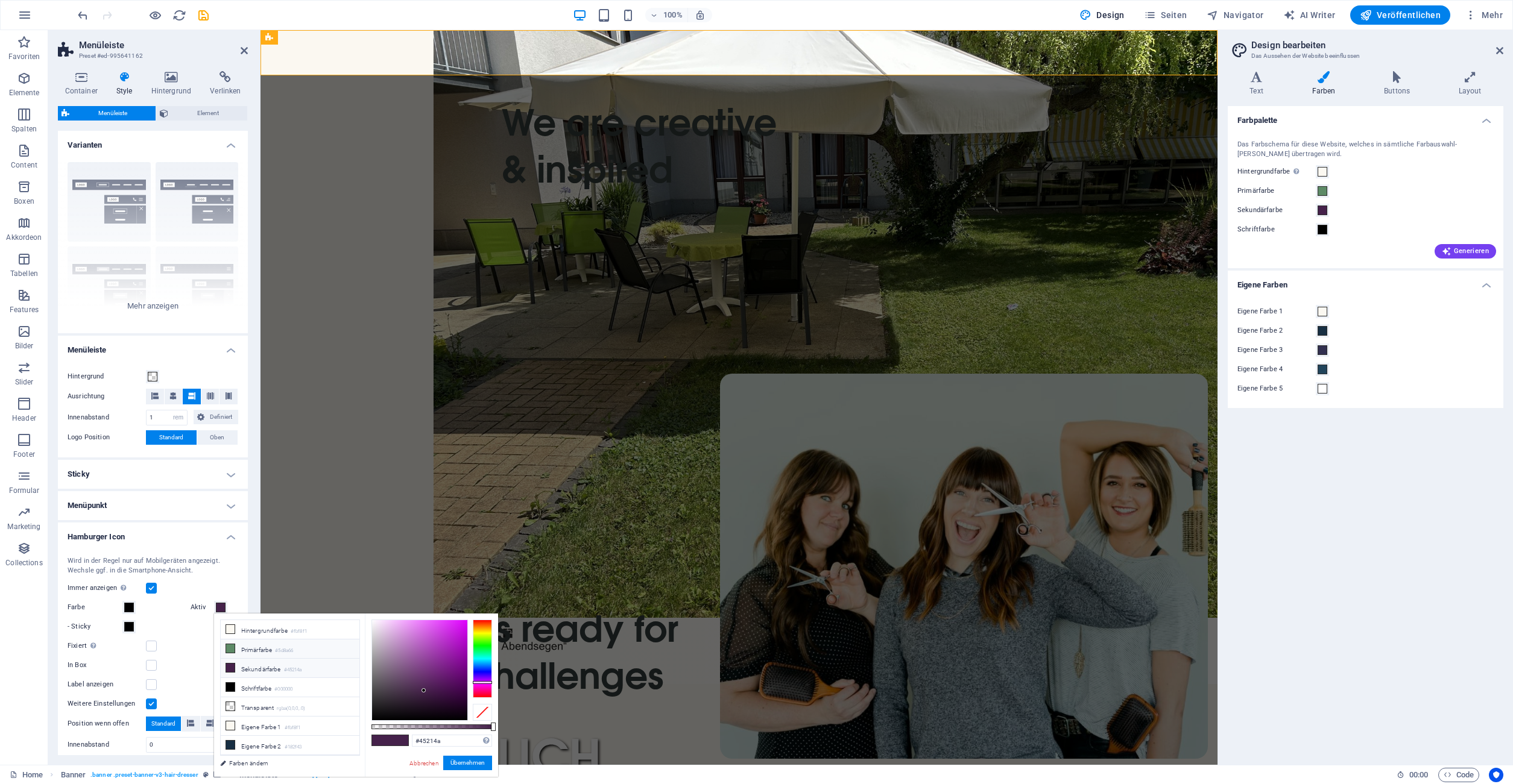
click at [270, 645] on li "Primärfarbe #5d8a66" at bounding box center [290, 648] width 139 height 19
type input "#5d8a66"
click at [469, 764] on button "Übernehmen" at bounding box center [467, 763] width 49 height 14
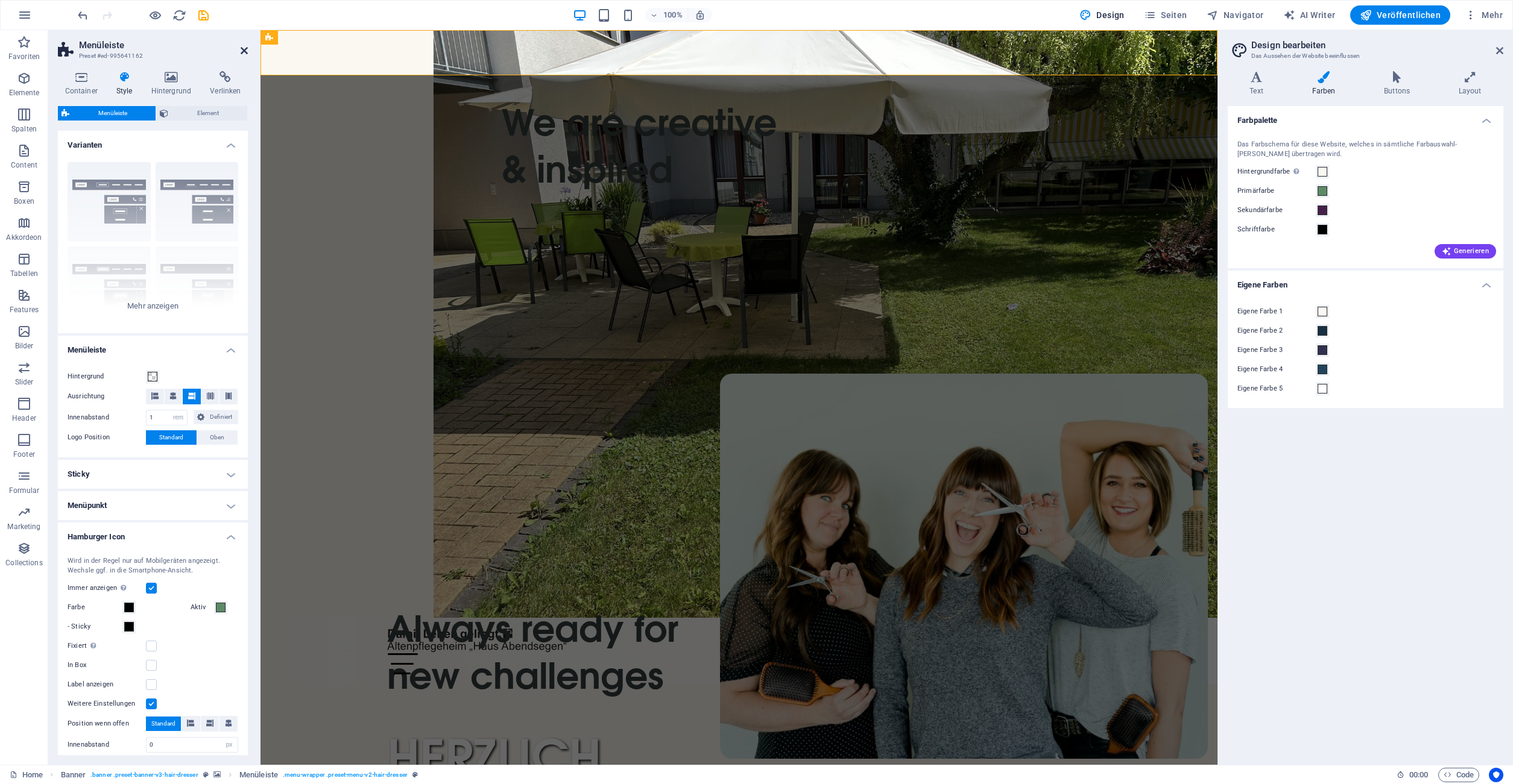
click at [243, 52] on icon at bounding box center [244, 50] width 7 height 10
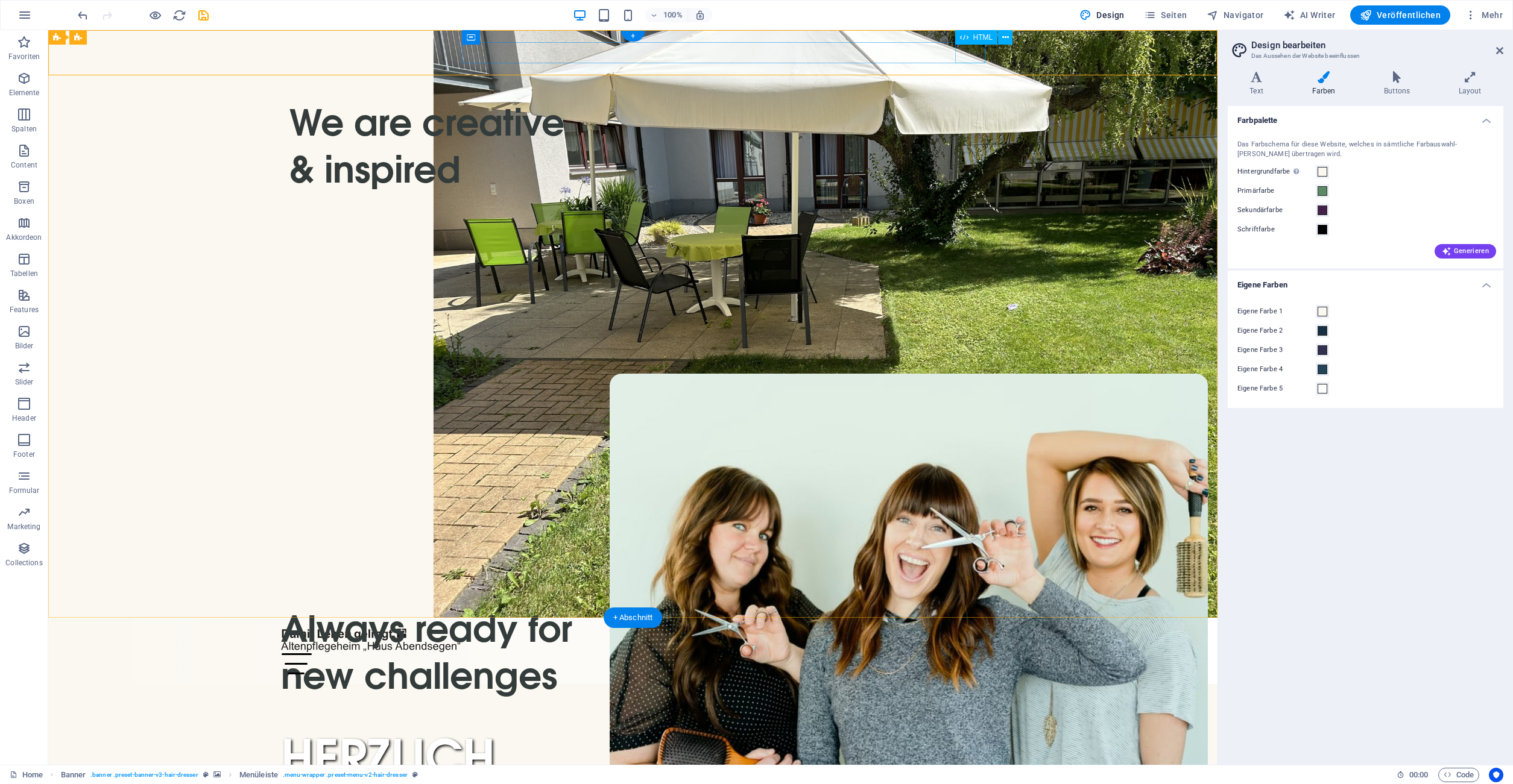
click at [739, 654] on div "Menu" at bounding box center [633, 664] width 704 height 21
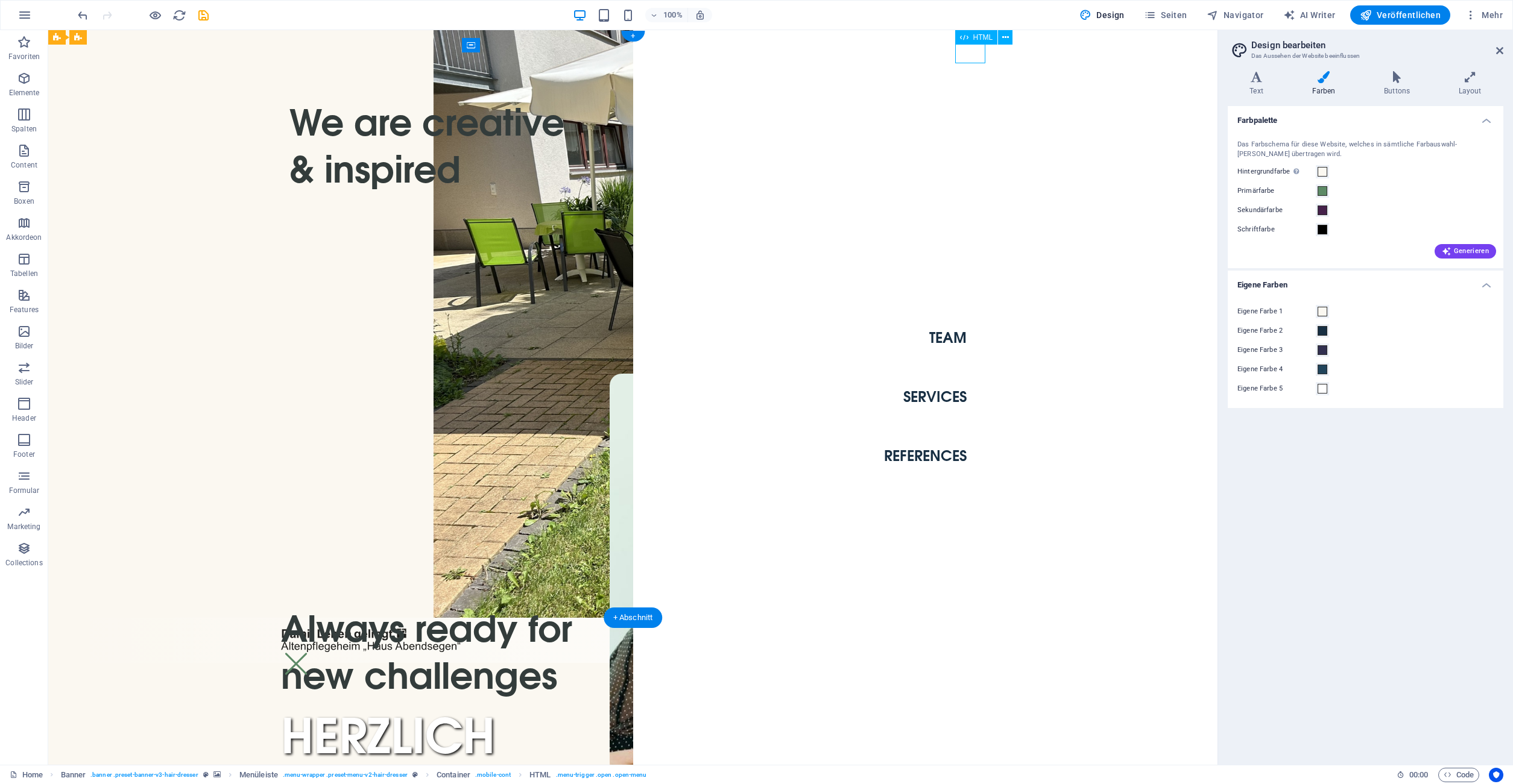
click at [311, 654] on div "Menu" at bounding box center [296, 664] width 30 height 21
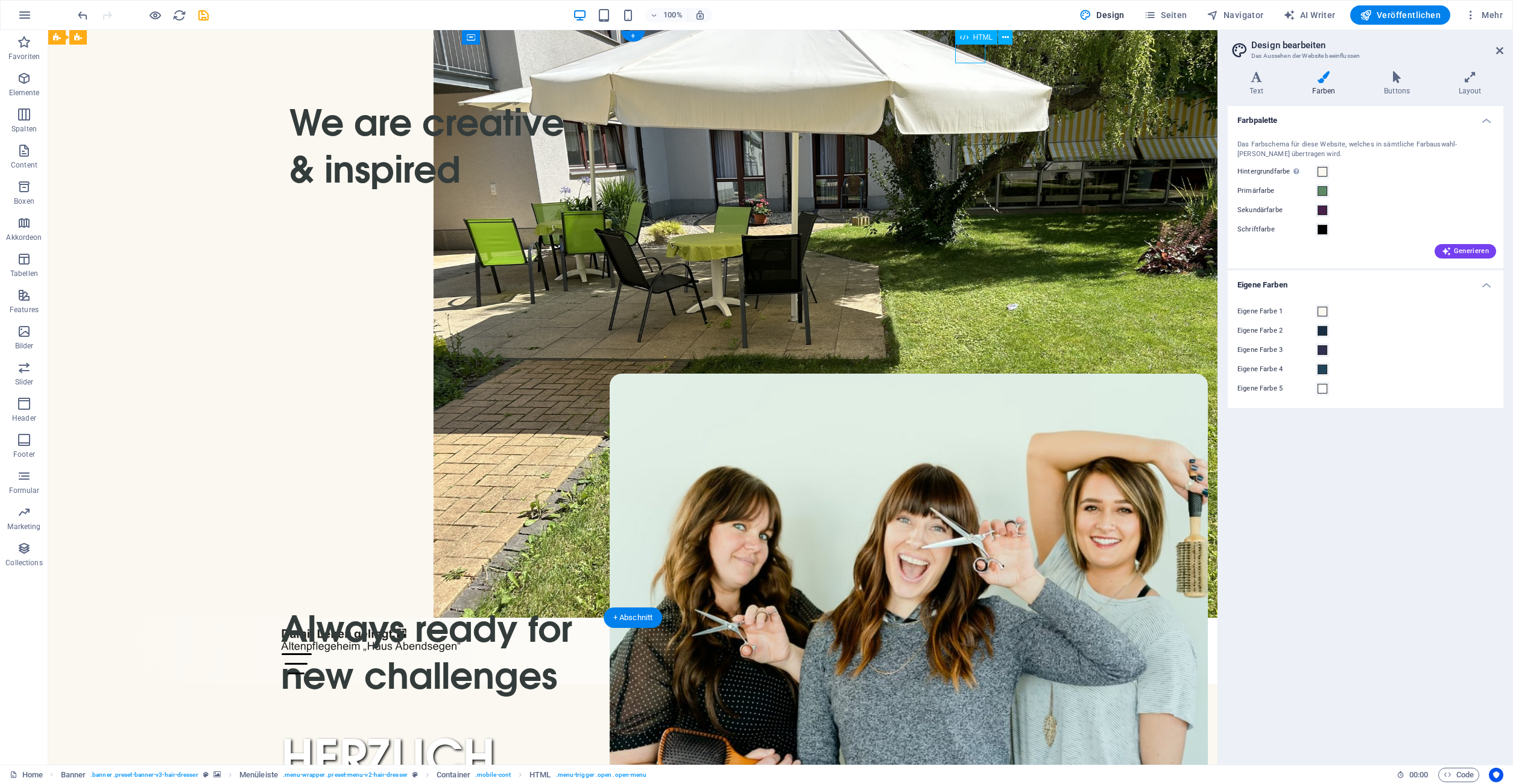
click at [739, 654] on div "Menu" at bounding box center [633, 664] width 704 height 21
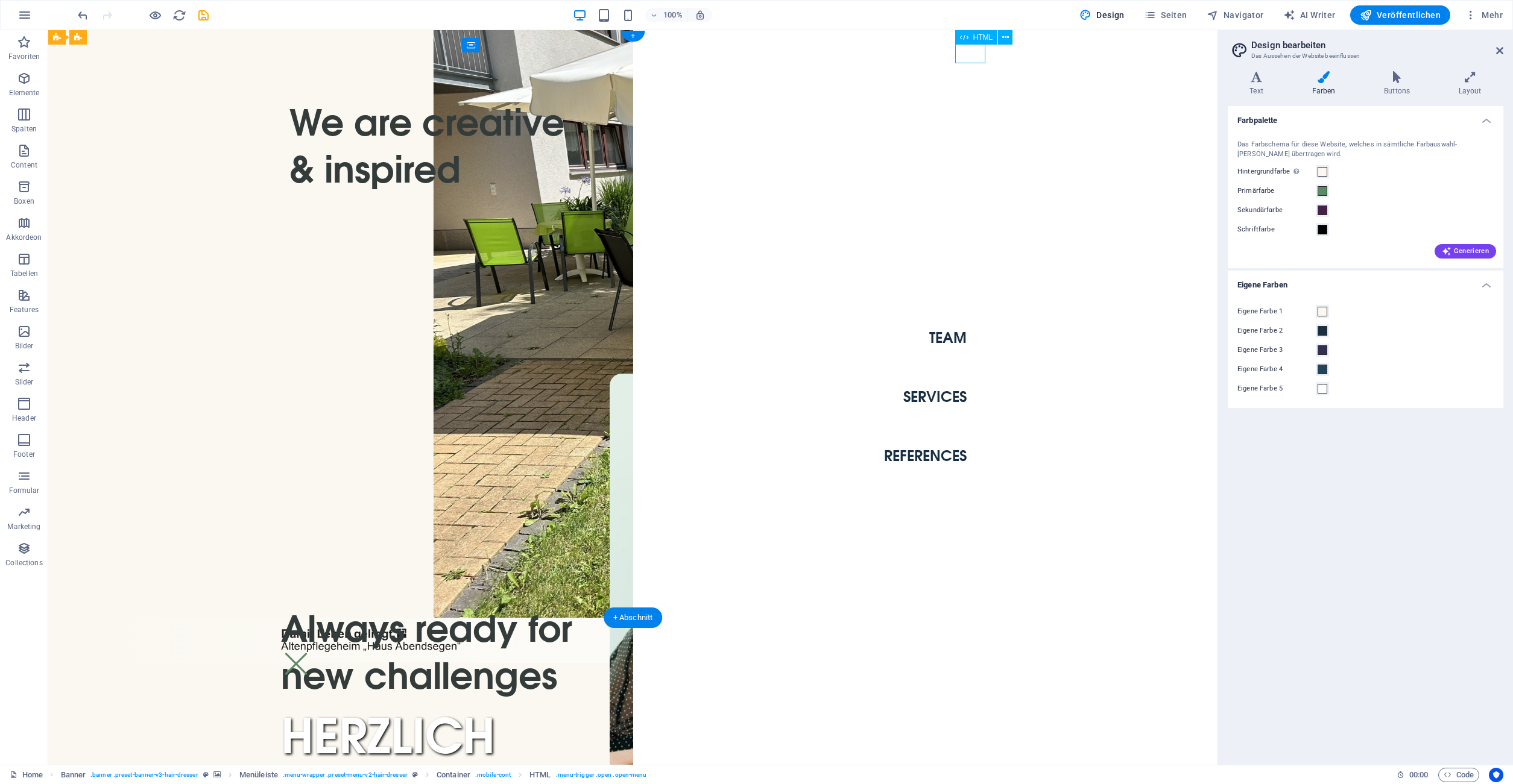
click at [311, 654] on div "Menu" at bounding box center [296, 664] width 30 height 21
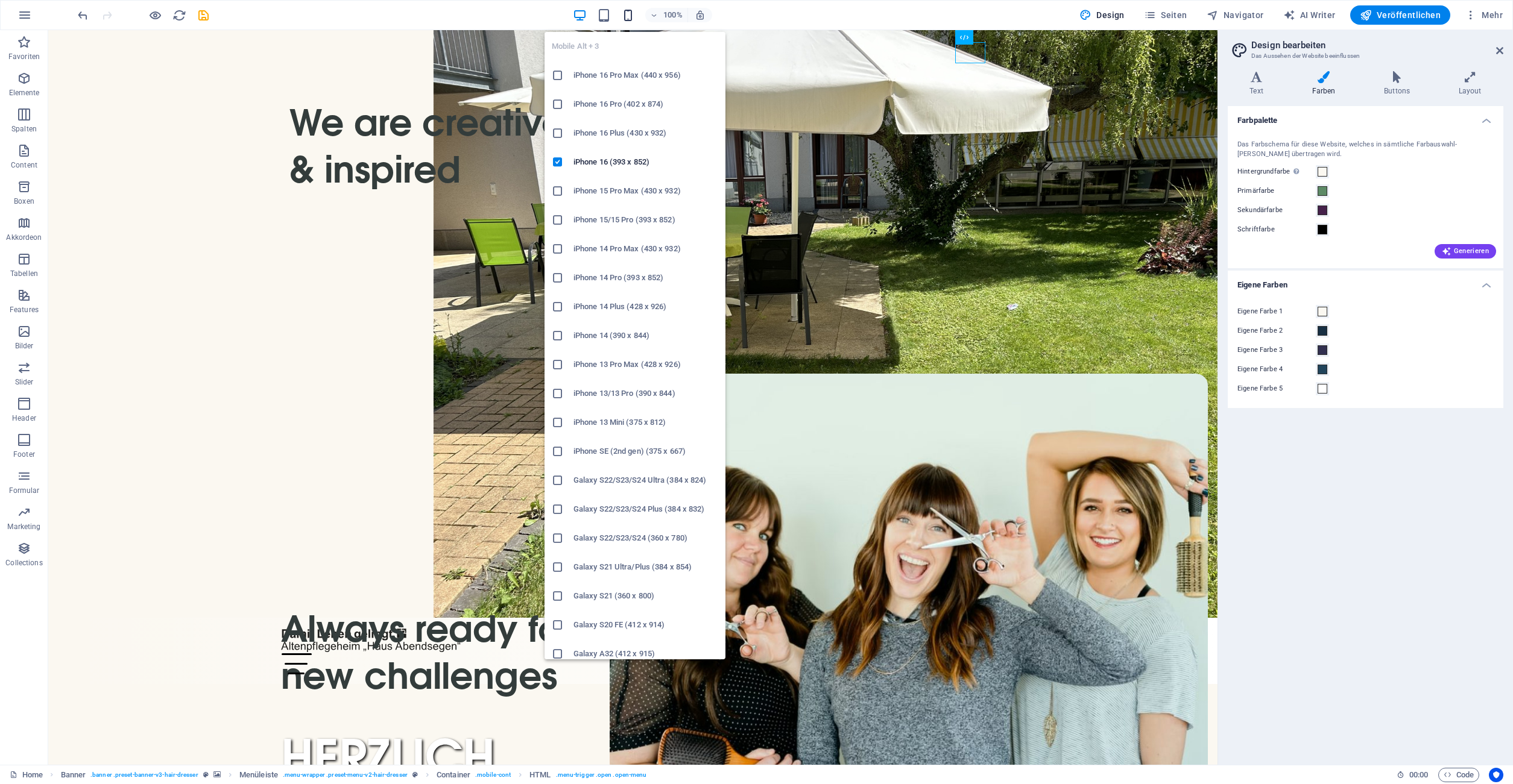
click at [626, 13] on icon "button" at bounding box center [628, 15] width 14 height 14
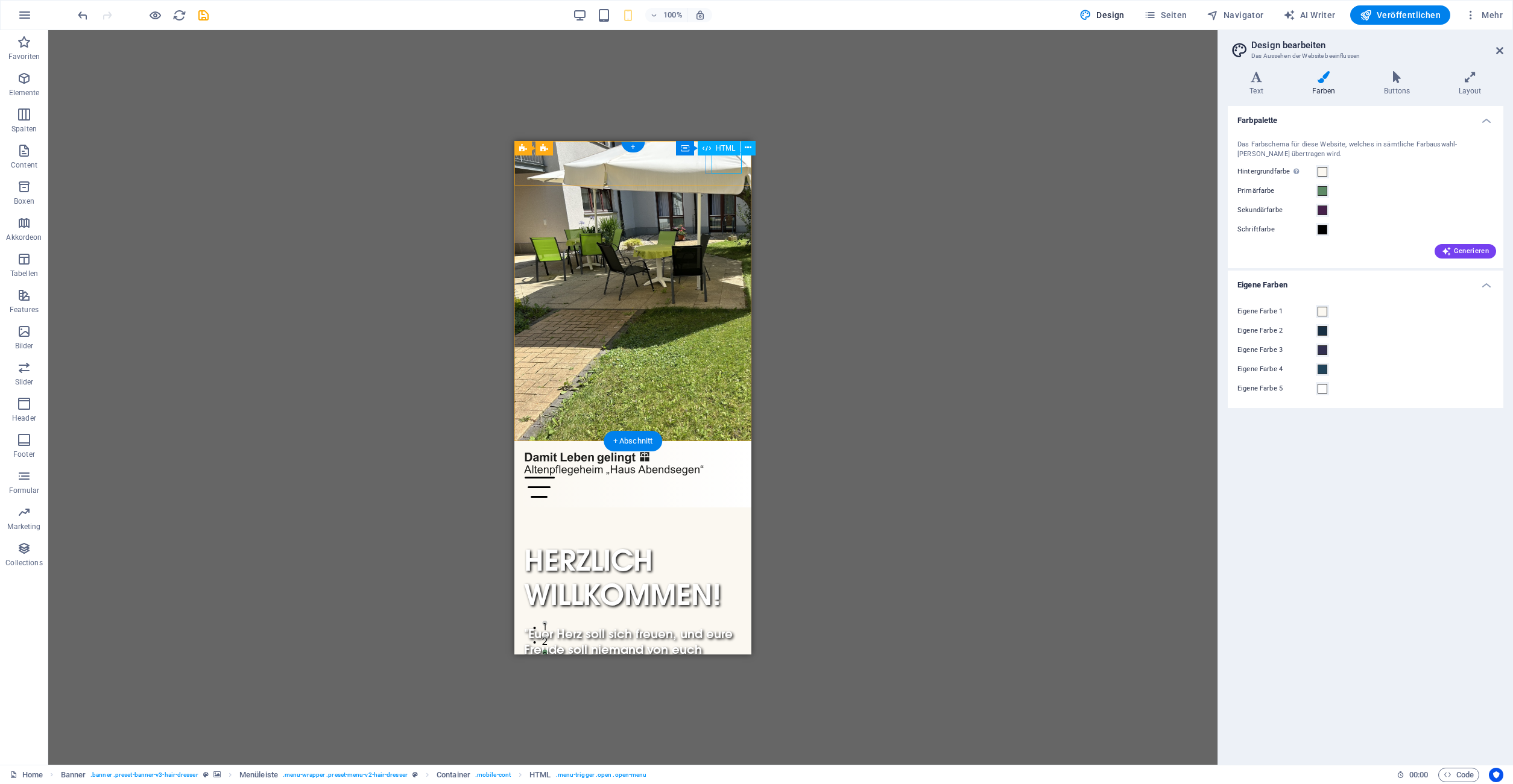
click at [734, 476] on div "Menu" at bounding box center [633, 487] width 218 height 21
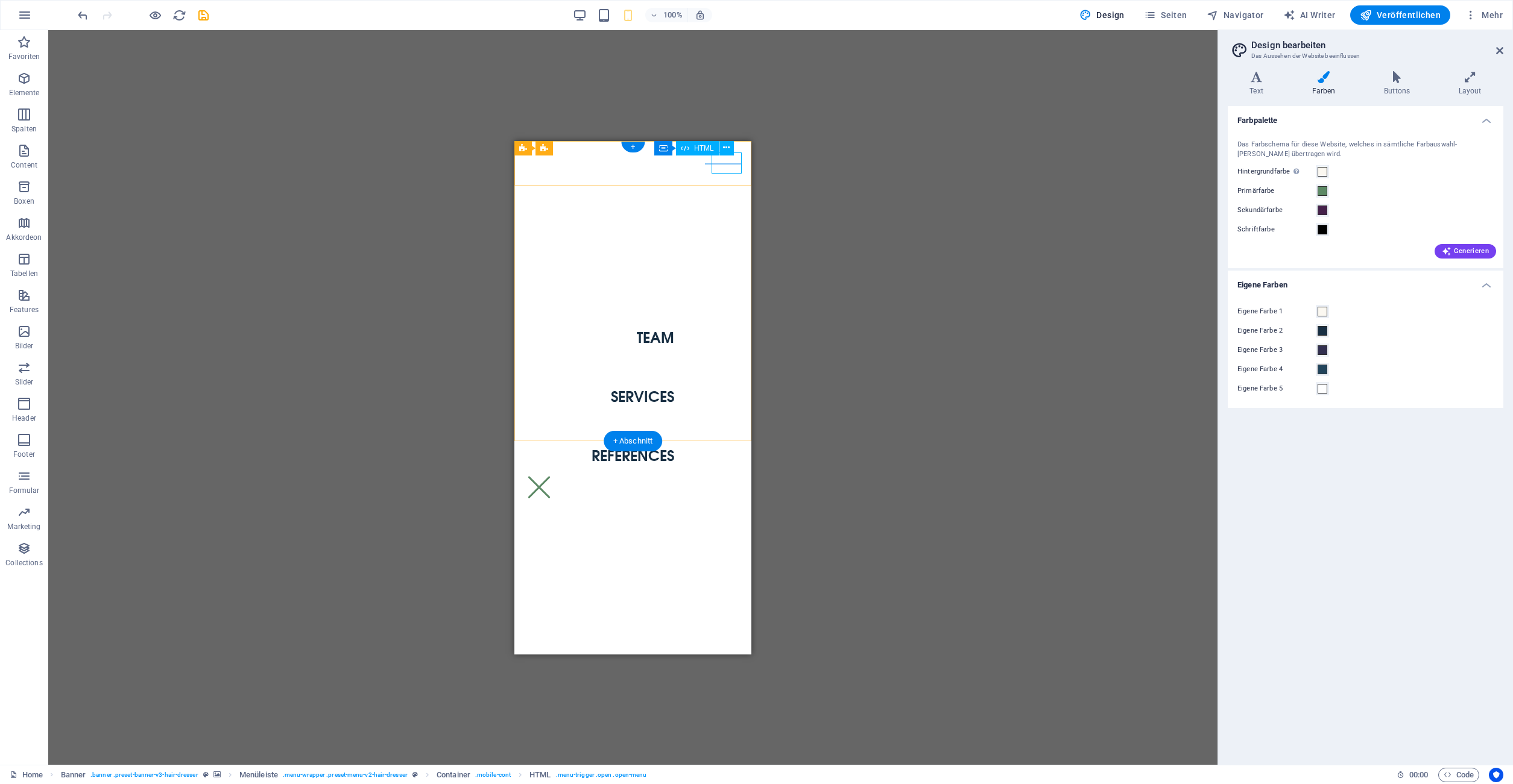
click at [554, 476] on div "Menu" at bounding box center [539, 487] width 30 height 21
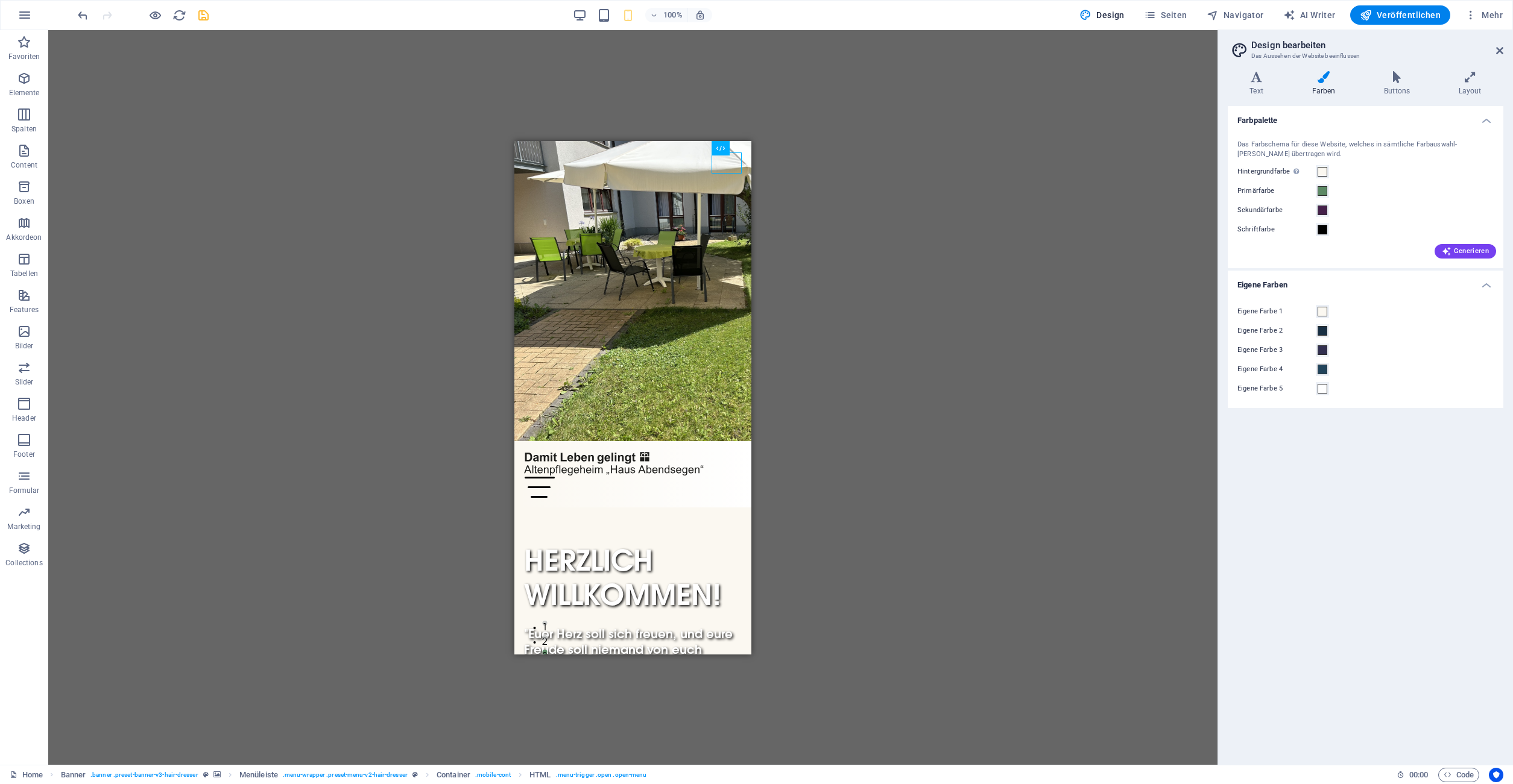
click at [204, 13] on icon "save" at bounding box center [203, 15] width 14 height 14
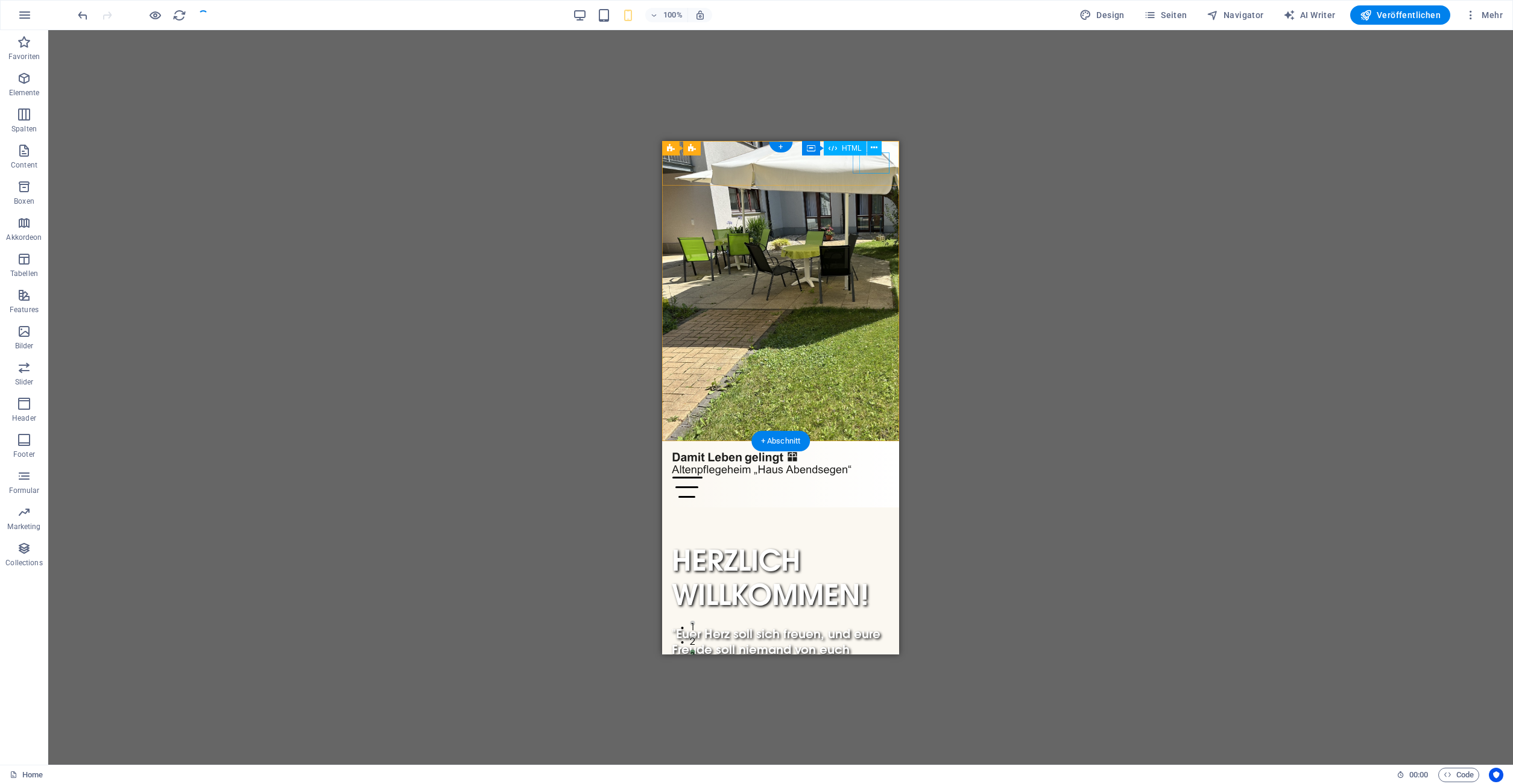
click at [739, 476] on div "Menu" at bounding box center [780, 487] width 218 height 21
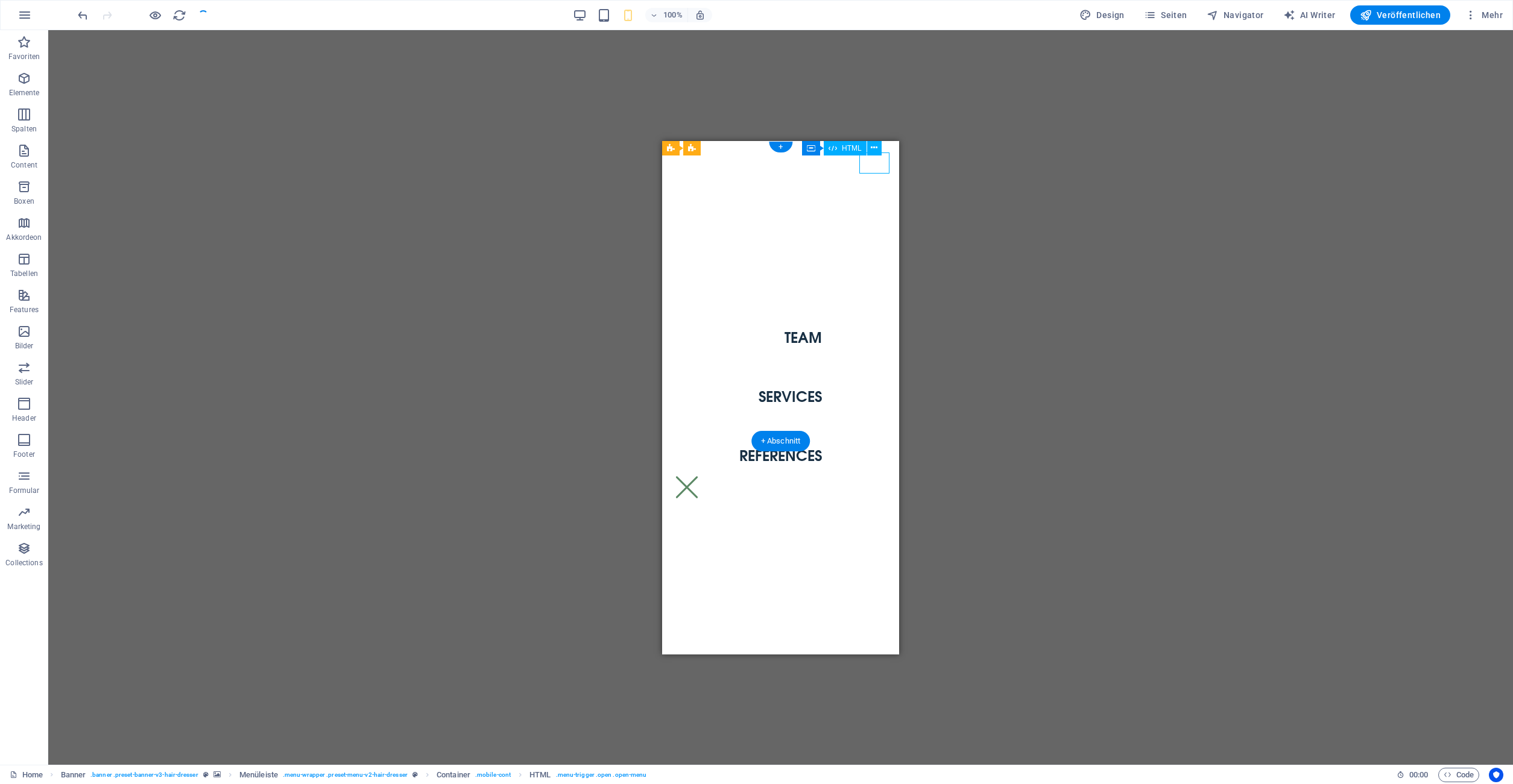
click at [702, 476] on div "Menu" at bounding box center [687, 487] width 30 height 21
